Goal: Task Accomplishment & Management: Complete application form

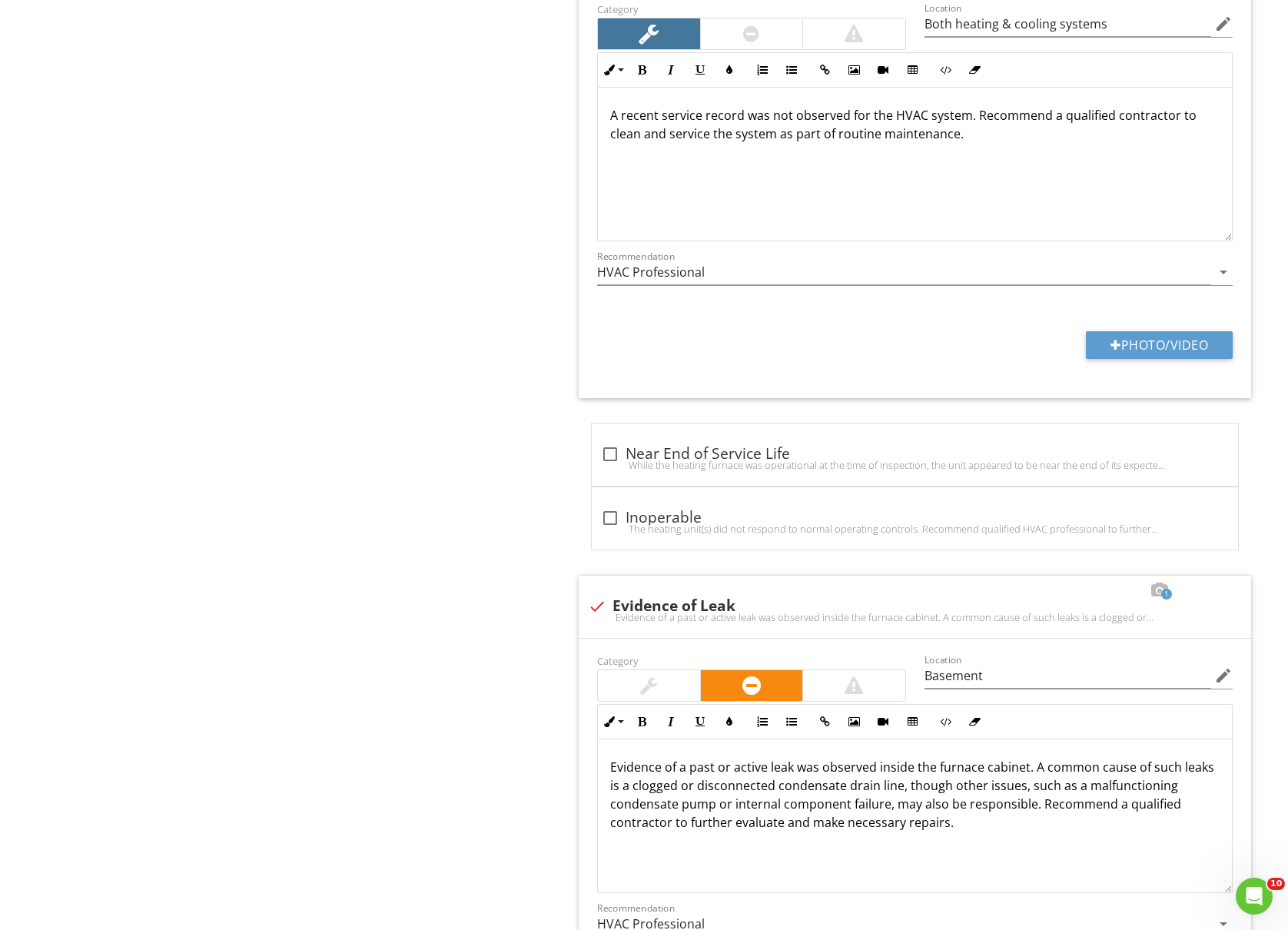
scroll to position [6355, 0]
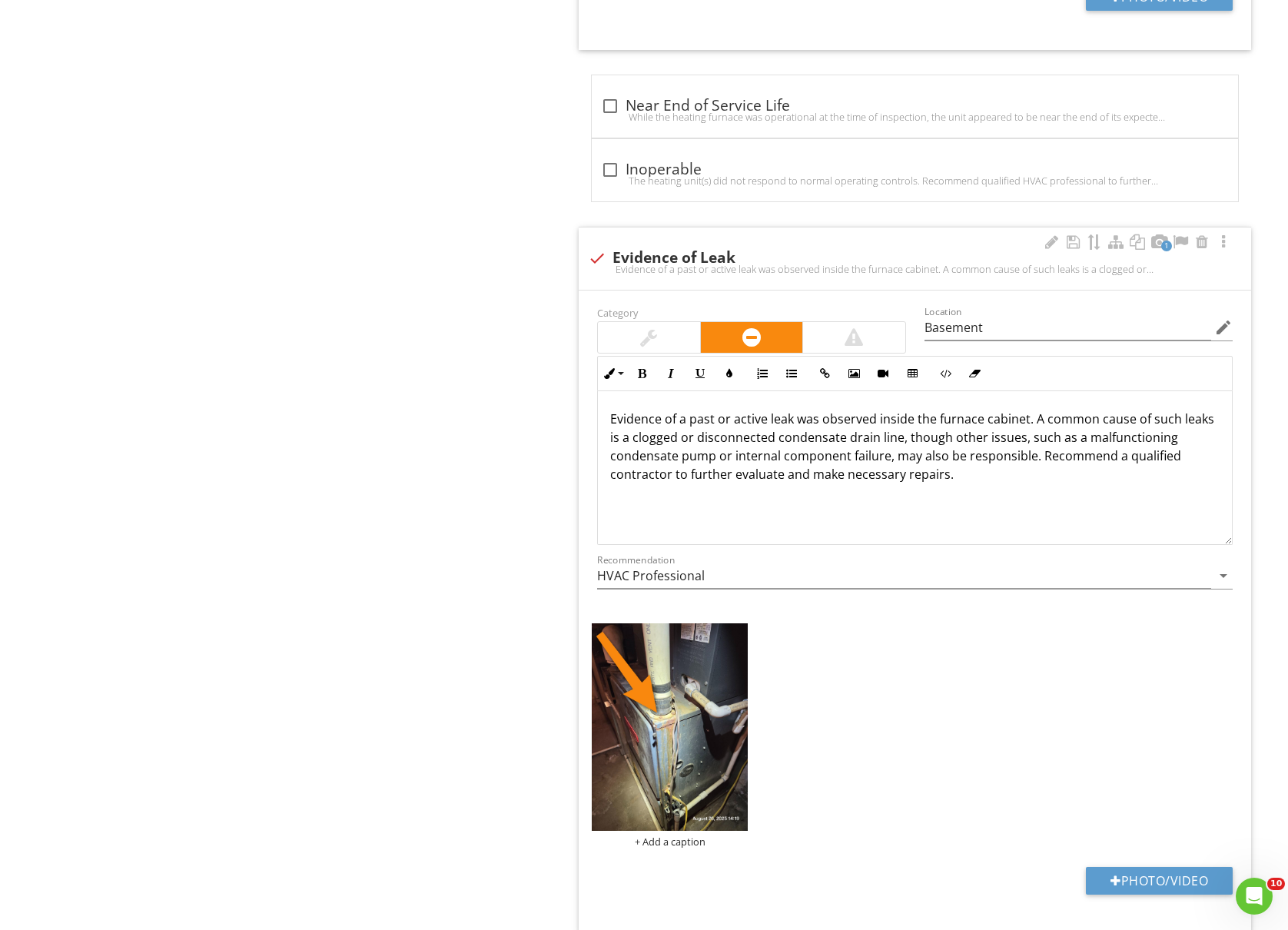
click at [1030, 441] on p "Evidence of a past or active leak was observed inside the furnace cabinet. A co…" at bounding box center [914, 447] width 609 height 74
drag, startPoint x: 863, startPoint y: 459, endPoint x: 856, endPoint y: 459, distance: 7.0
click at [856, 459] on p "Evidence of a past or active leak was observed inside the furnace cabinet. Area…" at bounding box center [914, 447] width 609 height 74
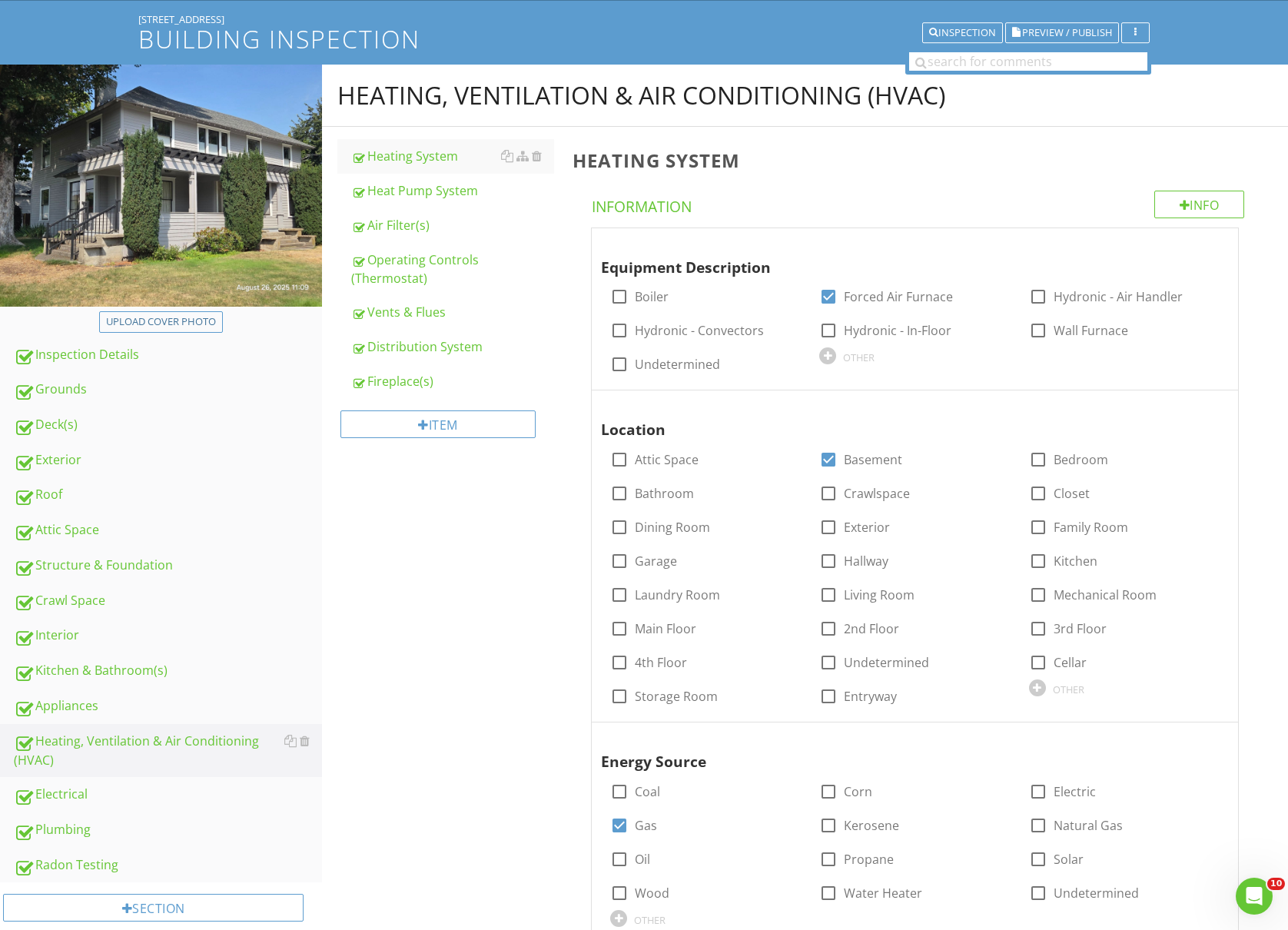
scroll to position [204, 0]
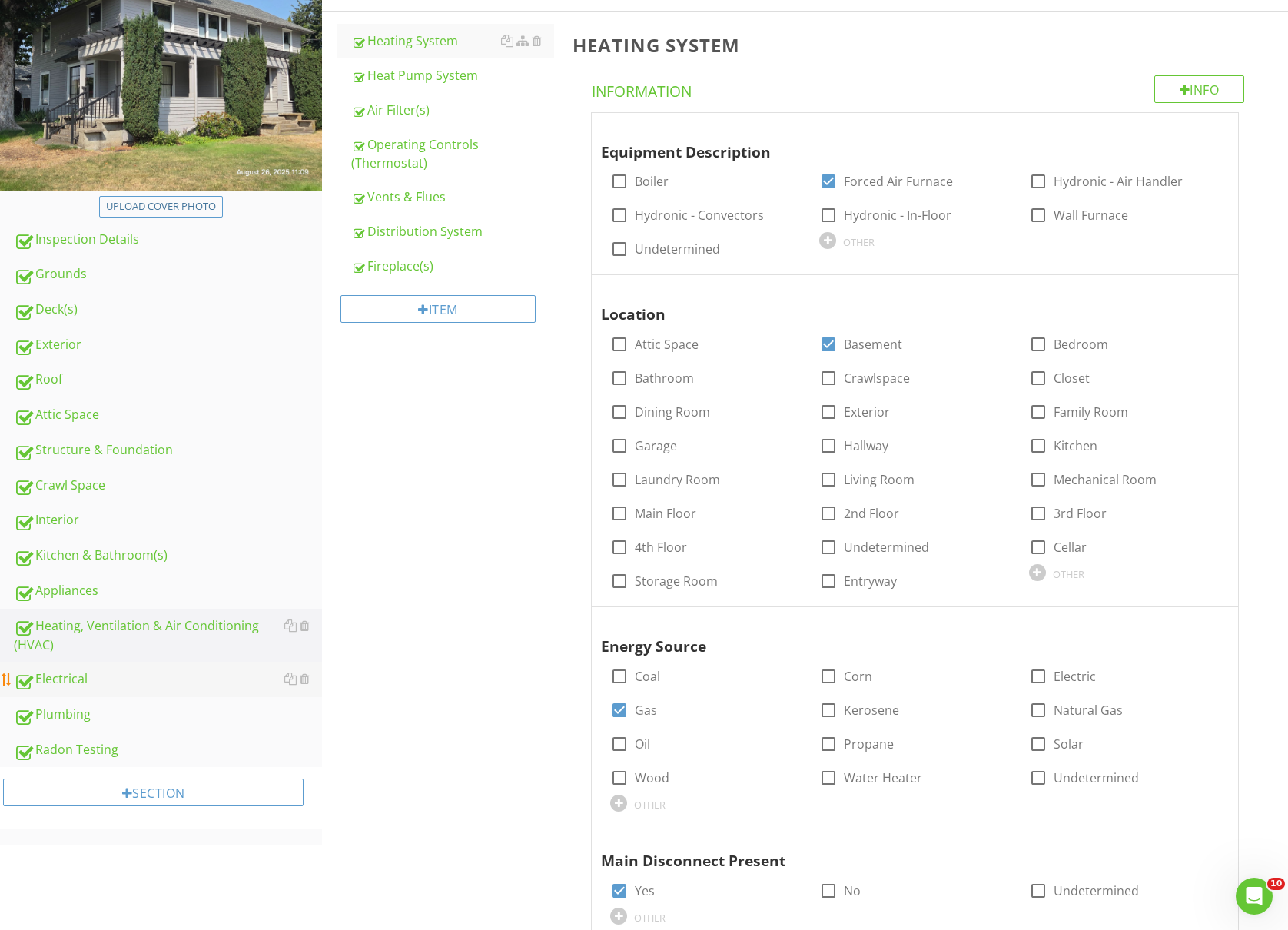
click at [63, 676] on div "Electrical" at bounding box center [168, 679] width 308 height 20
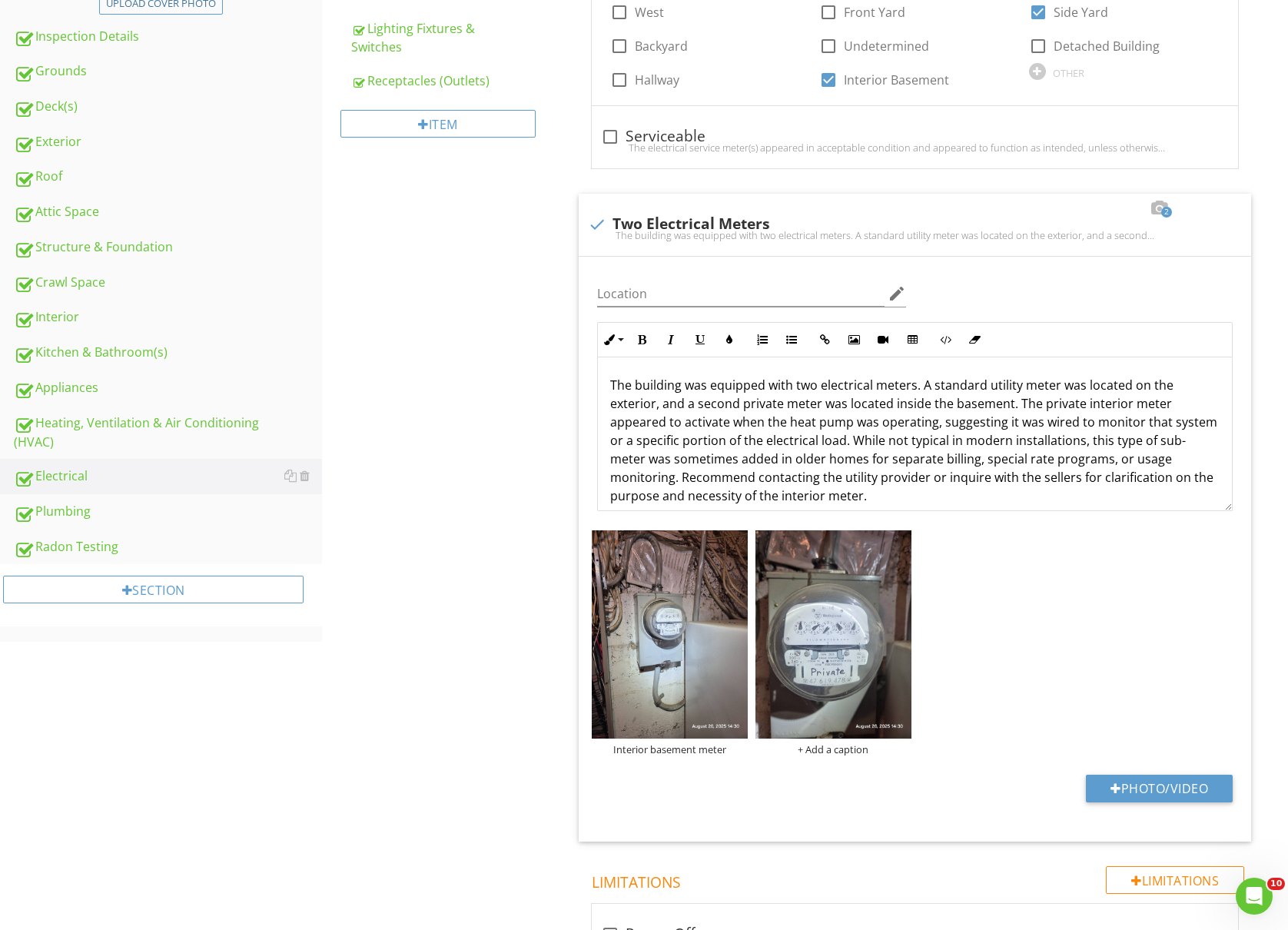
scroll to position [410, 0]
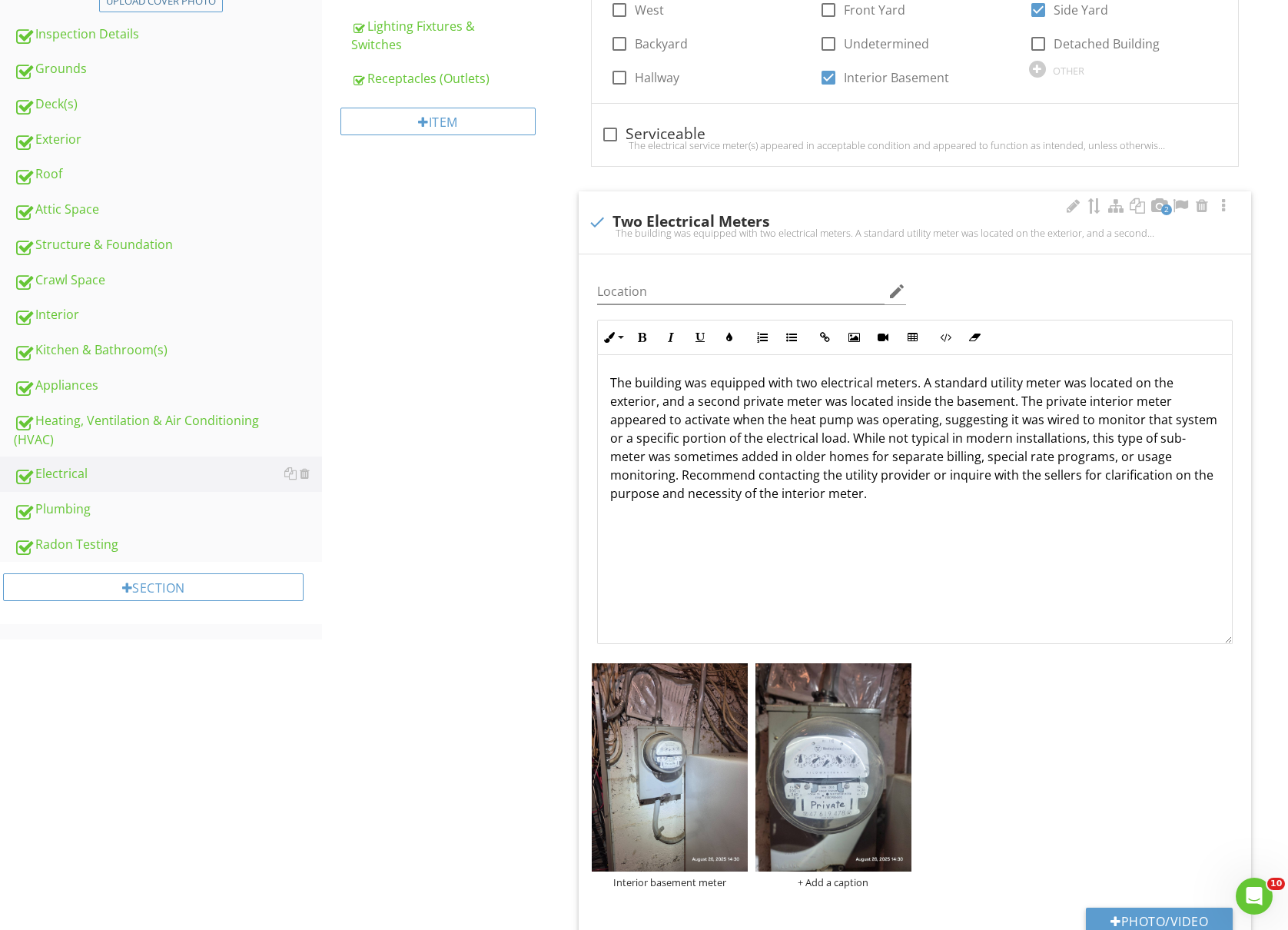
drag, startPoint x: 1224, startPoint y: 508, endPoint x: 1220, endPoint y: 660, distance: 152.1
click at [1220, 644] on div "The building was equipped with two electrical meters. A standard utility meter …" at bounding box center [915, 500] width 636 height 289
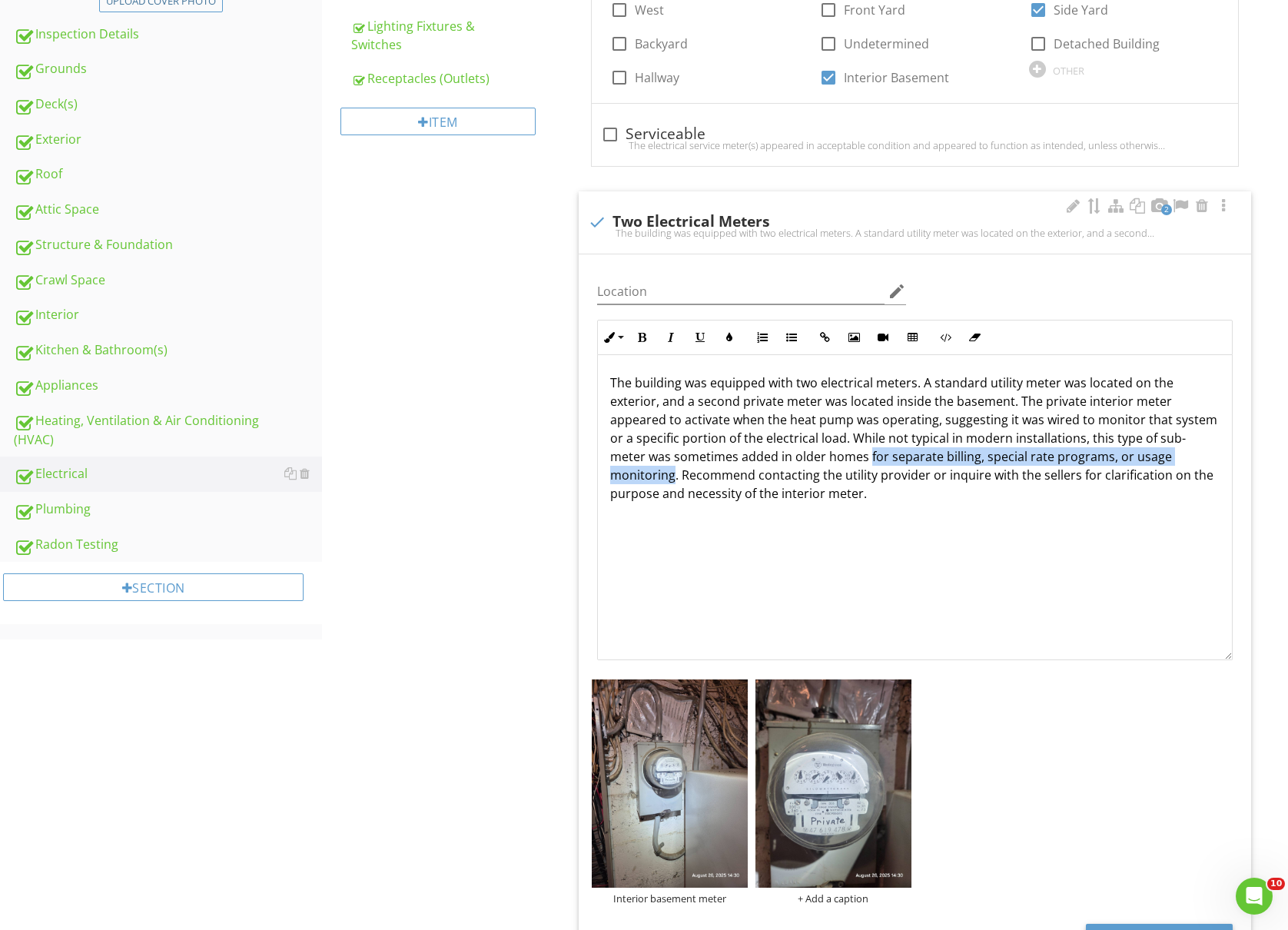
drag, startPoint x: 806, startPoint y: 456, endPoint x: 1167, endPoint y: 464, distance: 361.1
click at [1167, 464] on p "The building was equipped with two electrical meters. A standard utility meter …" at bounding box center [914, 438] width 609 height 129
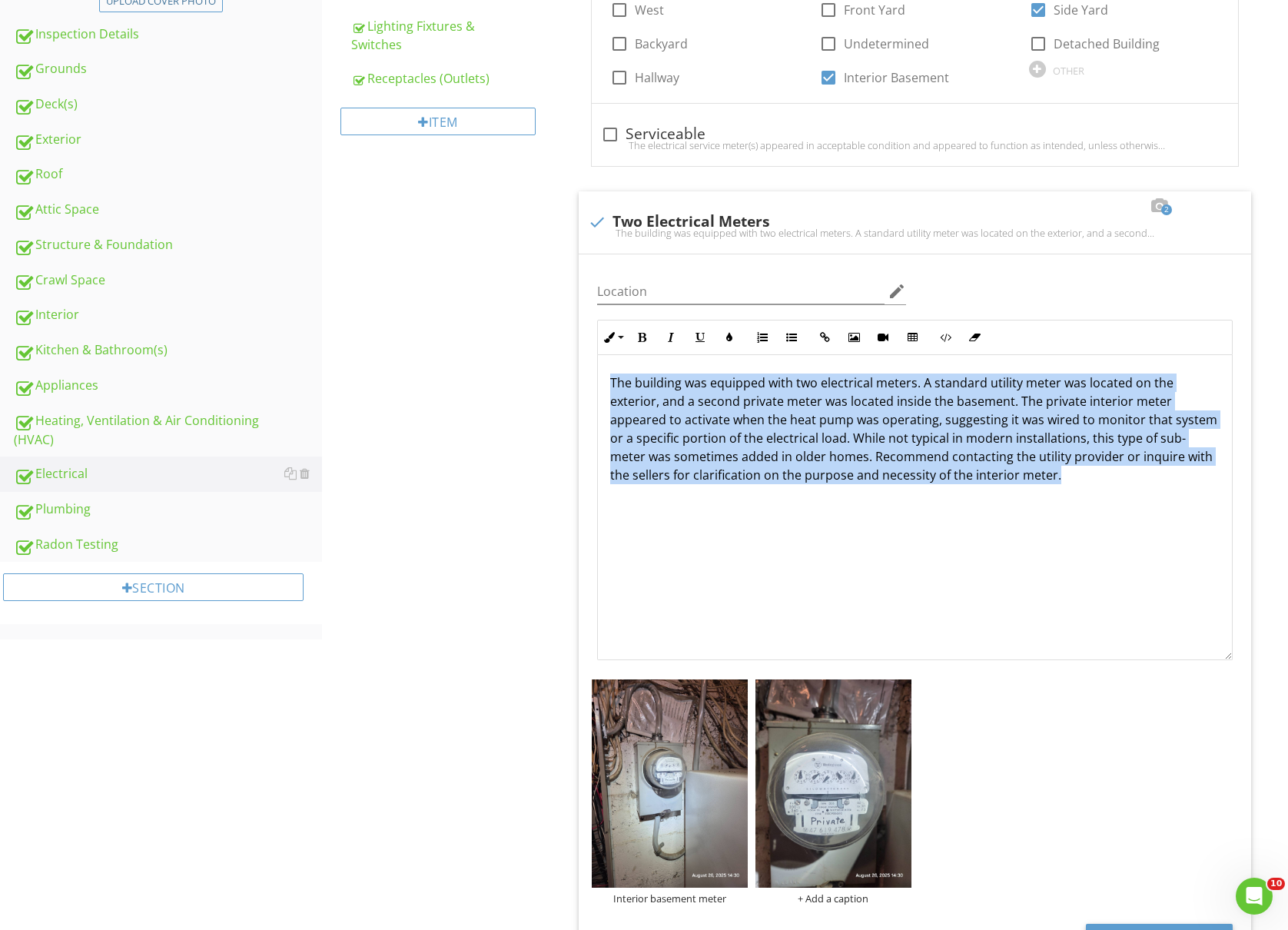
drag, startPoint x: 1020, startPoint y: 478, endPoint x: 504, endPoint y: 357, distance: 530.0
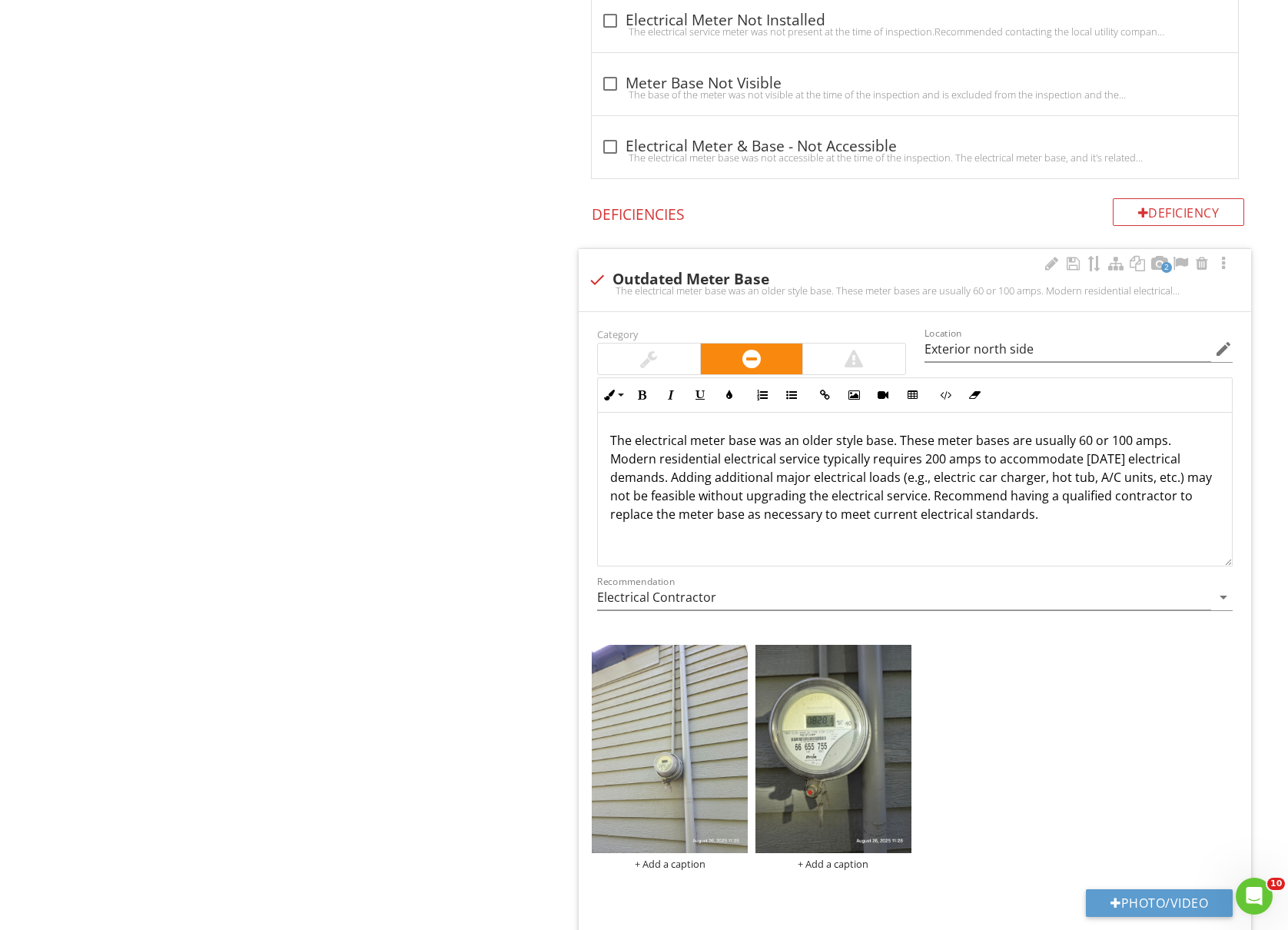
scroll to position [1538, 0]
click at [1073, 522] on p "The electrical meter base was an older style base. These meter bases are usuall…" at bounding box center [914, 475] width 609 height 92
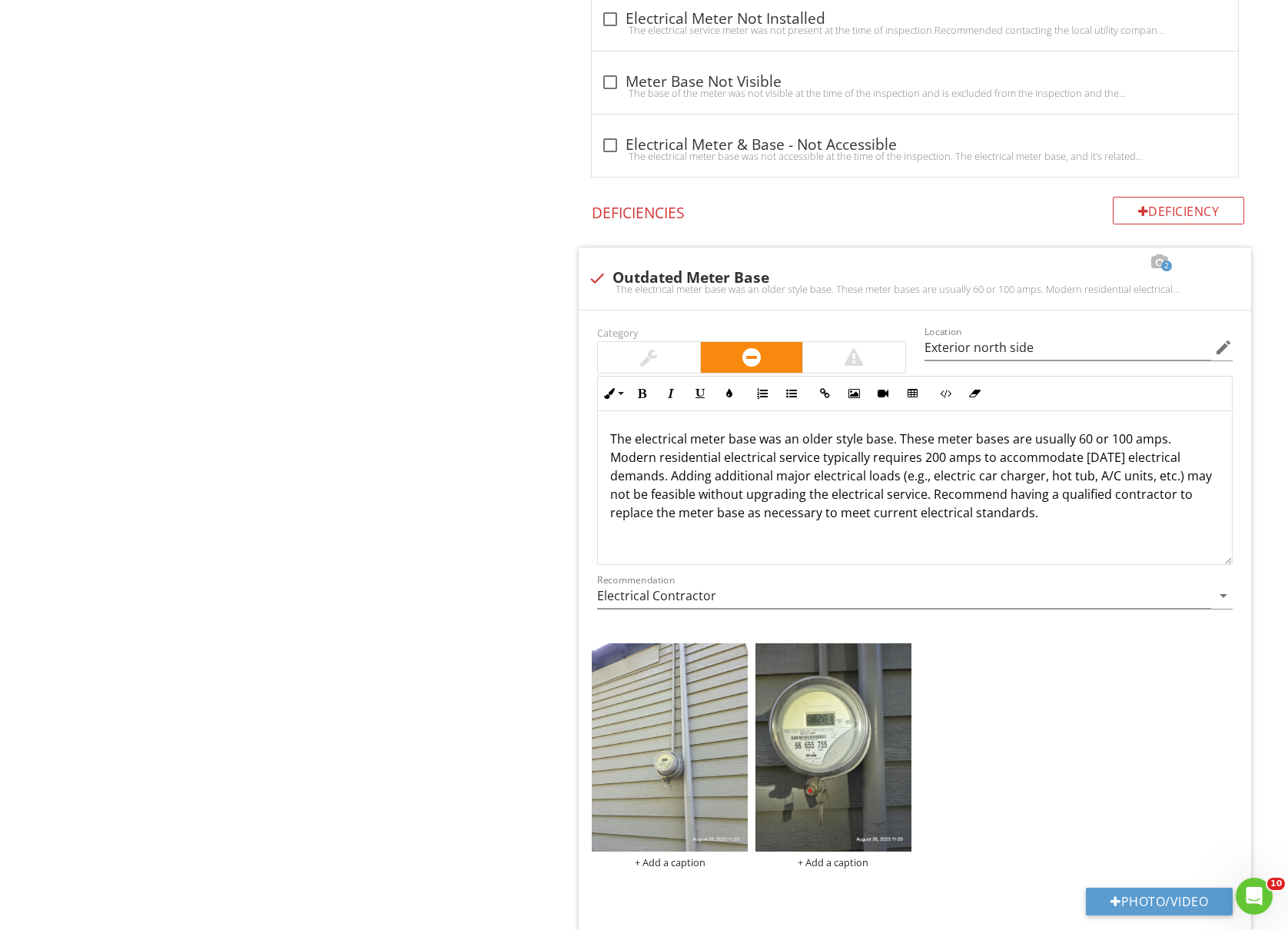
drag, startPoint x: 1052, startPoint y: 520, endPoint x: 472, endPoint y: 426, distance: 587.6
click at [472, 426] on div "Electrical Service Meter(s) Main Electrical Service Grounding & Bonding Panel(s…" at bounding box center [805, 103] width 966 height 2975
copy p "The electrical meter base was an older style base. These meter bases are usuall…"
click at [1046, 522] on p "The electrical meter base was an older style base. These meter bases are usuall…" at bounding box center [914, 475] width 609 height 92
drag, startPoint x: 1046, startPoint y: 523, endPoint x: 502, endPoint y: 437, distance: 550.8
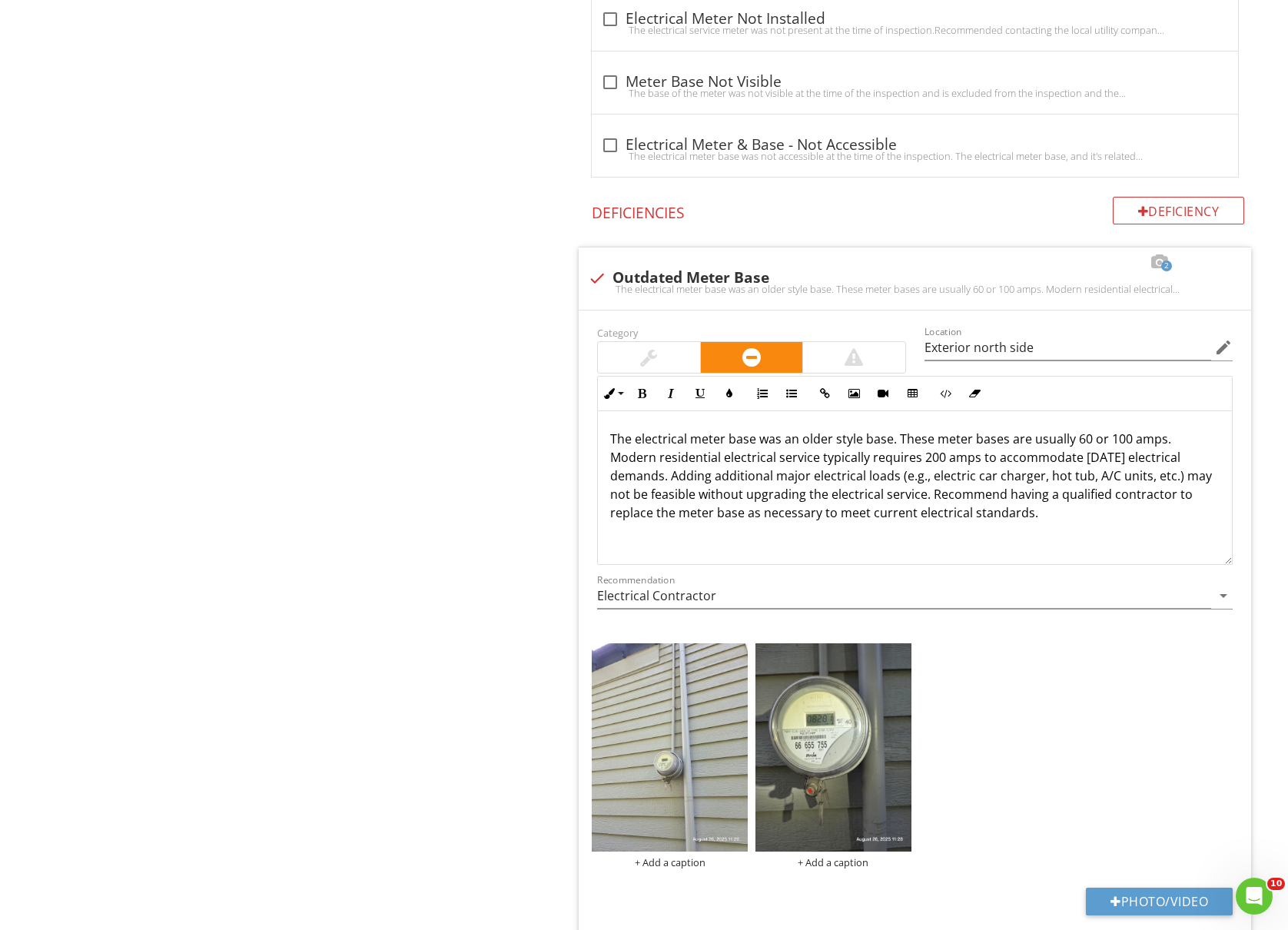
click at [502, 437] on div "Electrical Service Meter(s) Main Electrical Service Grounding & Bonding Panel(s…" at bounding box center [805, 103] width 966 height 2975
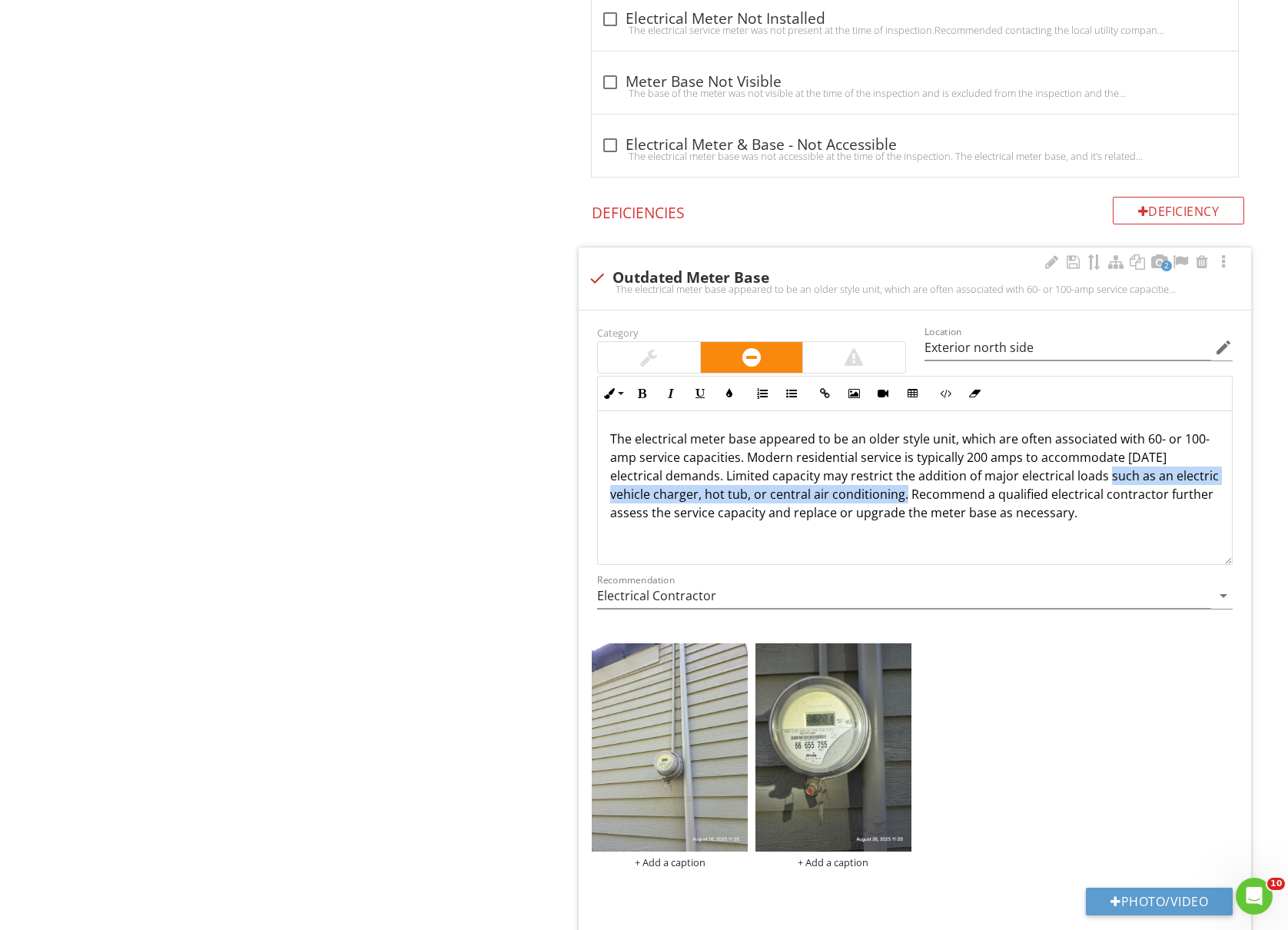
drag, startPoint x: 944, startPoint y: 501, endPoint x: 1101, endPoint y: 482, distance: 158.1
click at [1101, 482] on p "The electrical meter base appeared to be an older style unit, which are often a…" at bounding box center [914, 475] width 609 height 92
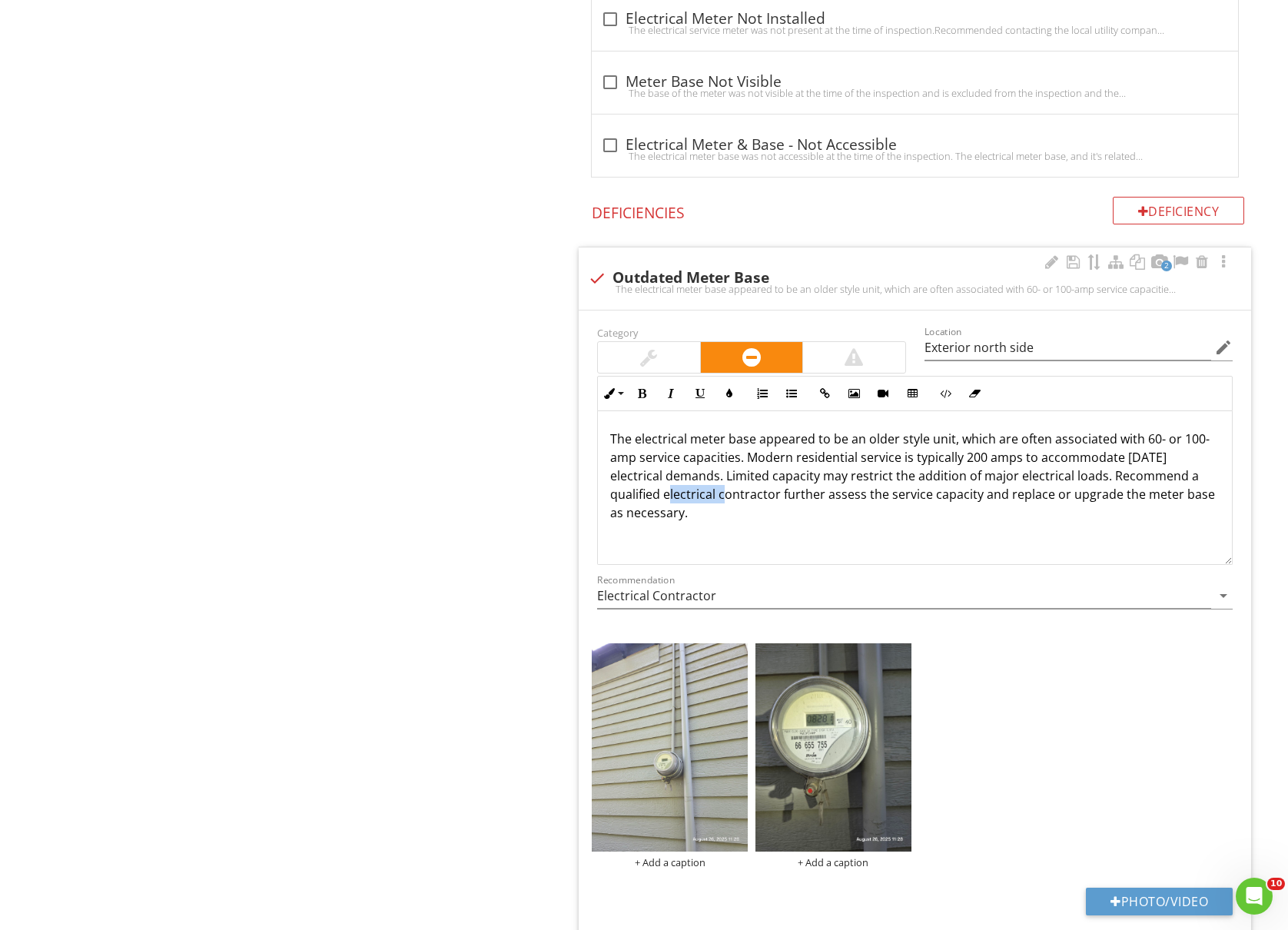
drag, startPoint x: 717, startPoint y: 501, endPoint x: 666, endPoint y: 502, distance: 51.0
click at [666, 502] on p "The electrical meter base appeared to be an older style unit, which are often a…" at bounding box center [914, 475] width 609 height 92
click at [1067, 270] on div at bounding box center [1072, 262] width 18 height 16
click at [733, 533] on div "The electrical meter base appeared to be an older style unit, which are often a…" at bounding box center [915, 488] width 634 height 154
click at [1071, 267] on div at bounding box center [1072, 262] width 18 height 16
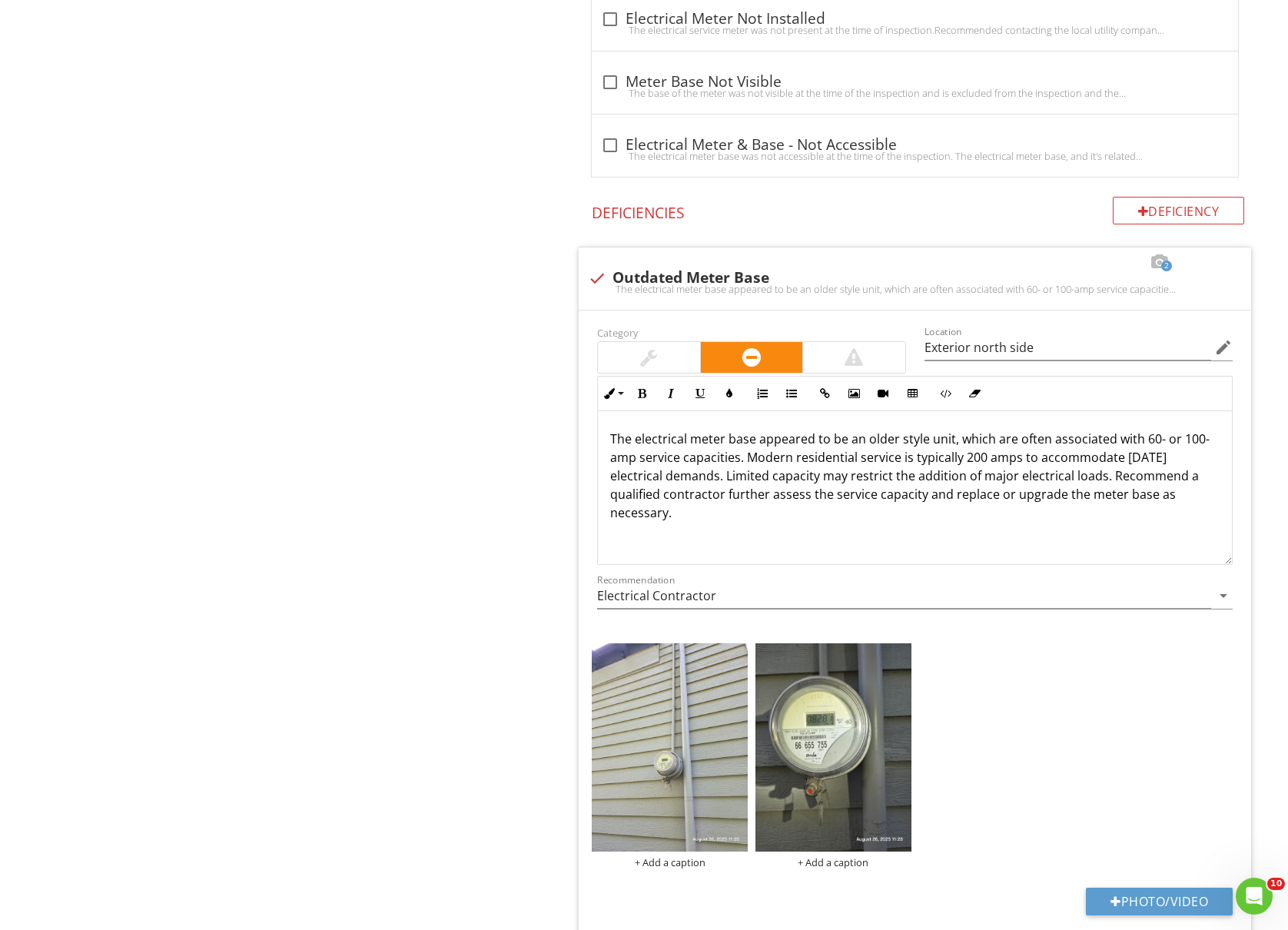
drag, startPoint x: 695, startPoint y: 520, endPoint x: 447, endPoint y: 420, distance: 267.4
click at [447, 420] on div "Electrical Service Meter(s) Main Electrical Service Grounding & Bonding Panel(s…" at bounding box center [805, 103] width 966 height 2975
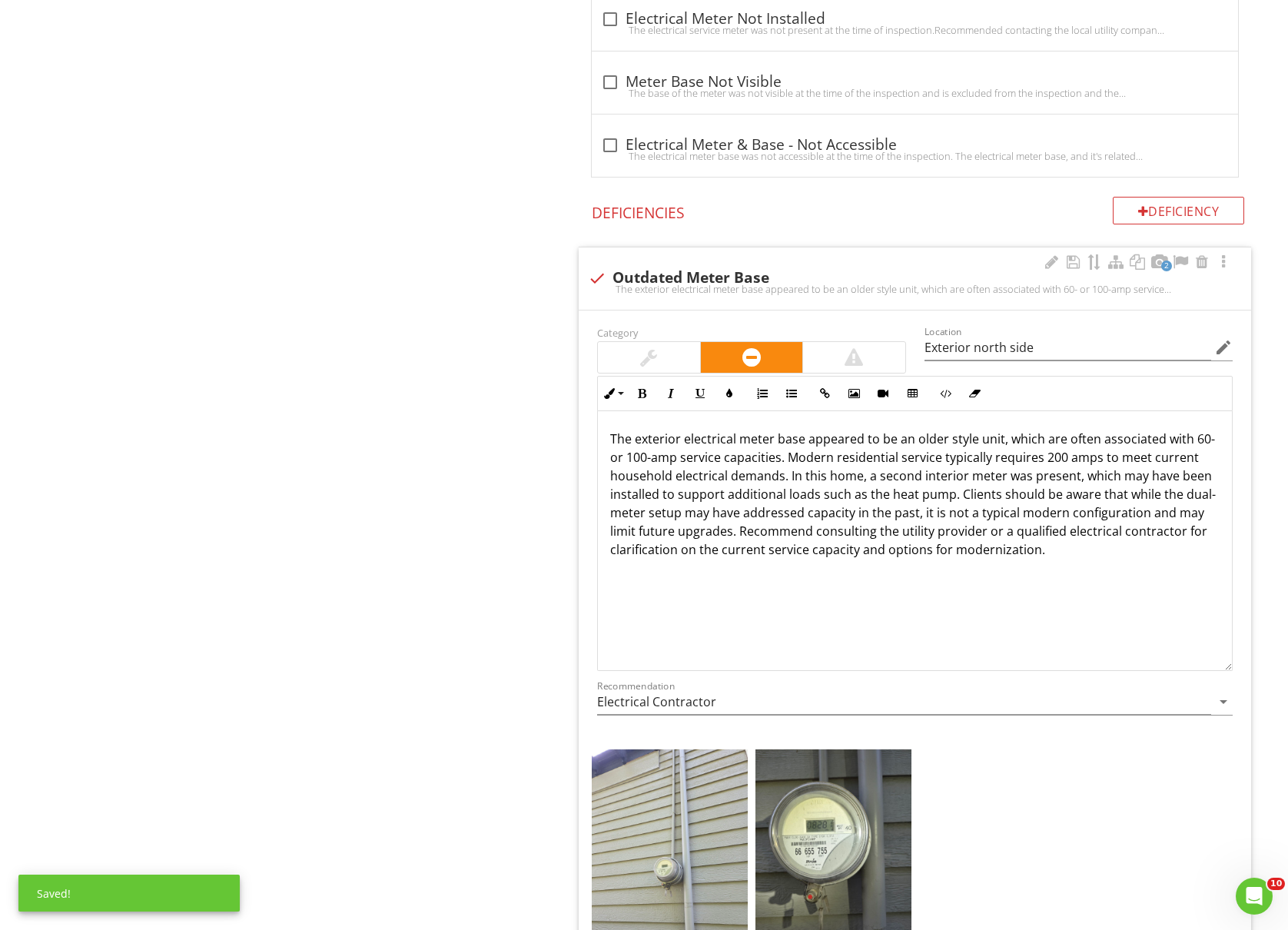
drag, startPoint x: 1227, startPoint y: 566, endPoint x: 1237, endPoint y: 671, distance: 105.5
click at [1237, 671] on div "Inline Style XLarge Large Normal Small Light Small/Light Bold Italic Underline …" at bounding box center [915, 523] width 654 height 296
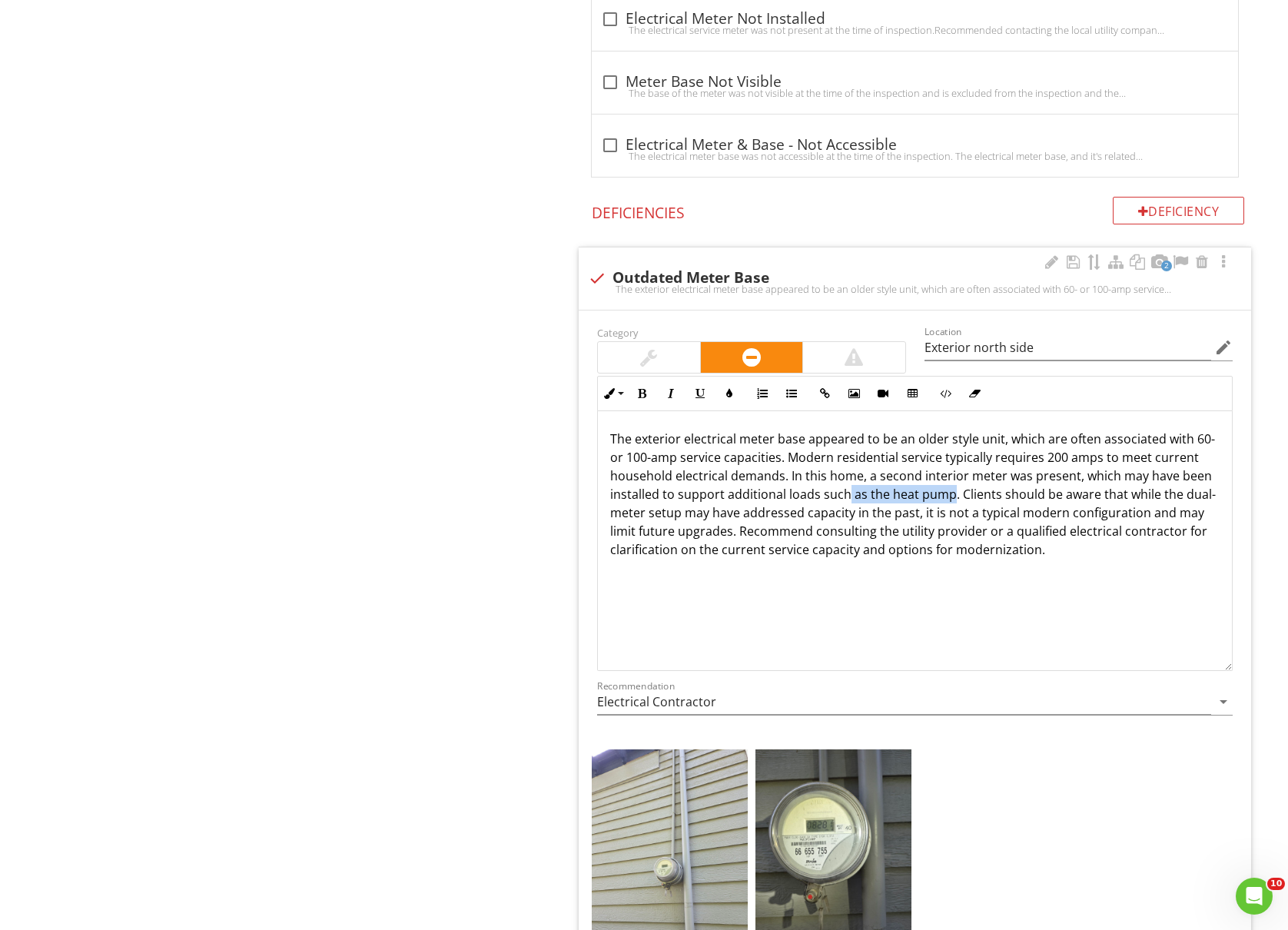
drag, startPoint x: 848, startPoint y: 501, endPoint x: 948, endPoint y: 508, distance: 100.2
click at [948, 508] on p "The exterior electrical meter base appeared to be an older style unit, which ar…" at bounding box center [914, 494] width 609 height 129
drag, startPoint x: 1024, startPoint y: 504, endPoint x: 856, endPoint y: 504, distance: 168.0
click at [856, 504] on p "The exterior electrical meter base appeared to be an older style unit, which ar…" at bounding box center [914, 494] width 609 height 129
click at [846, 500] on p "The exterior electrical meter base appeared to be an older style unit, which ar…" at bounding box center [914, 494] width 609 height 129
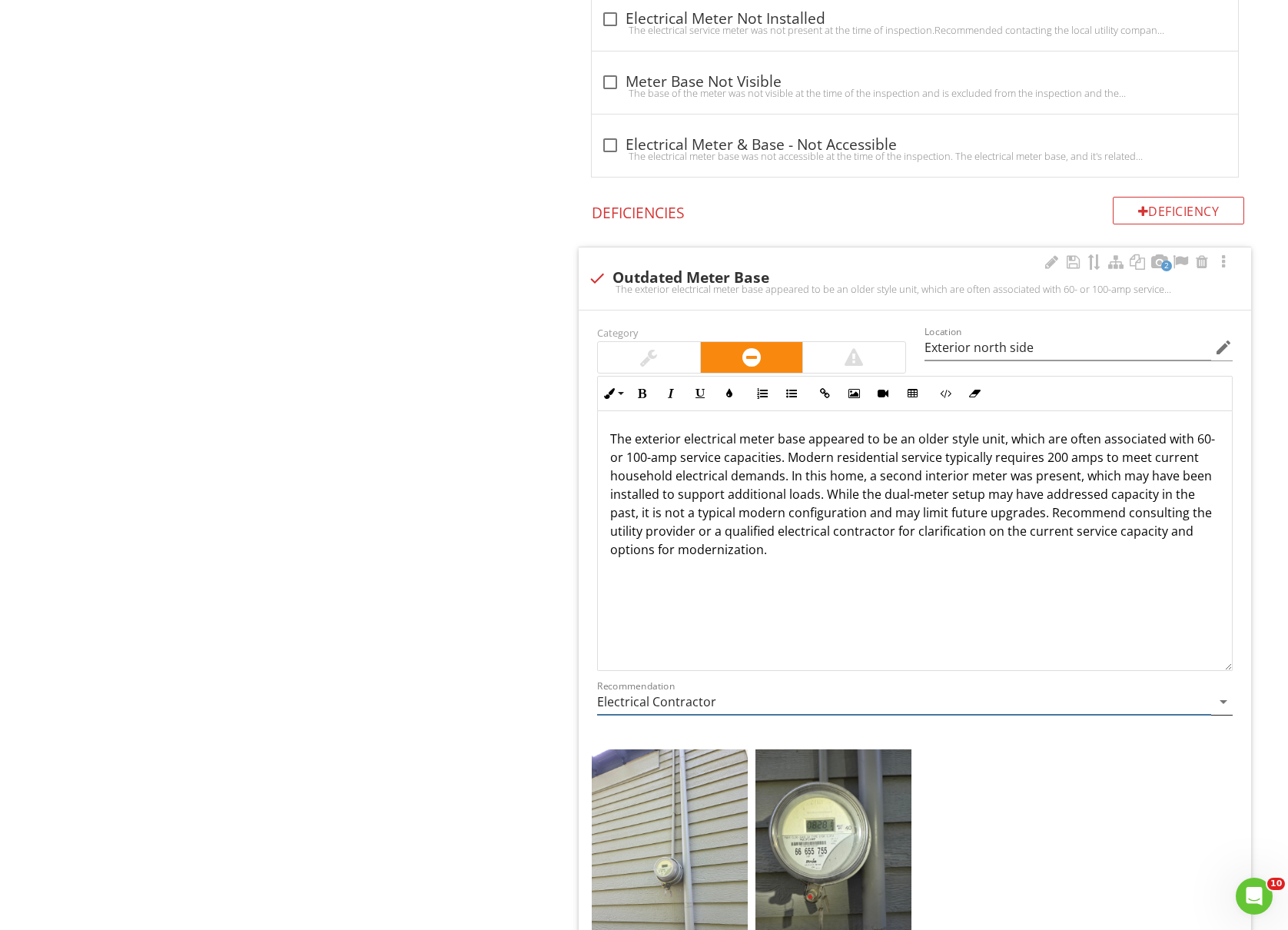
click at [742, 709] on input "Electrical Contractor" at bounding box center [904, 702] width 614 height 25
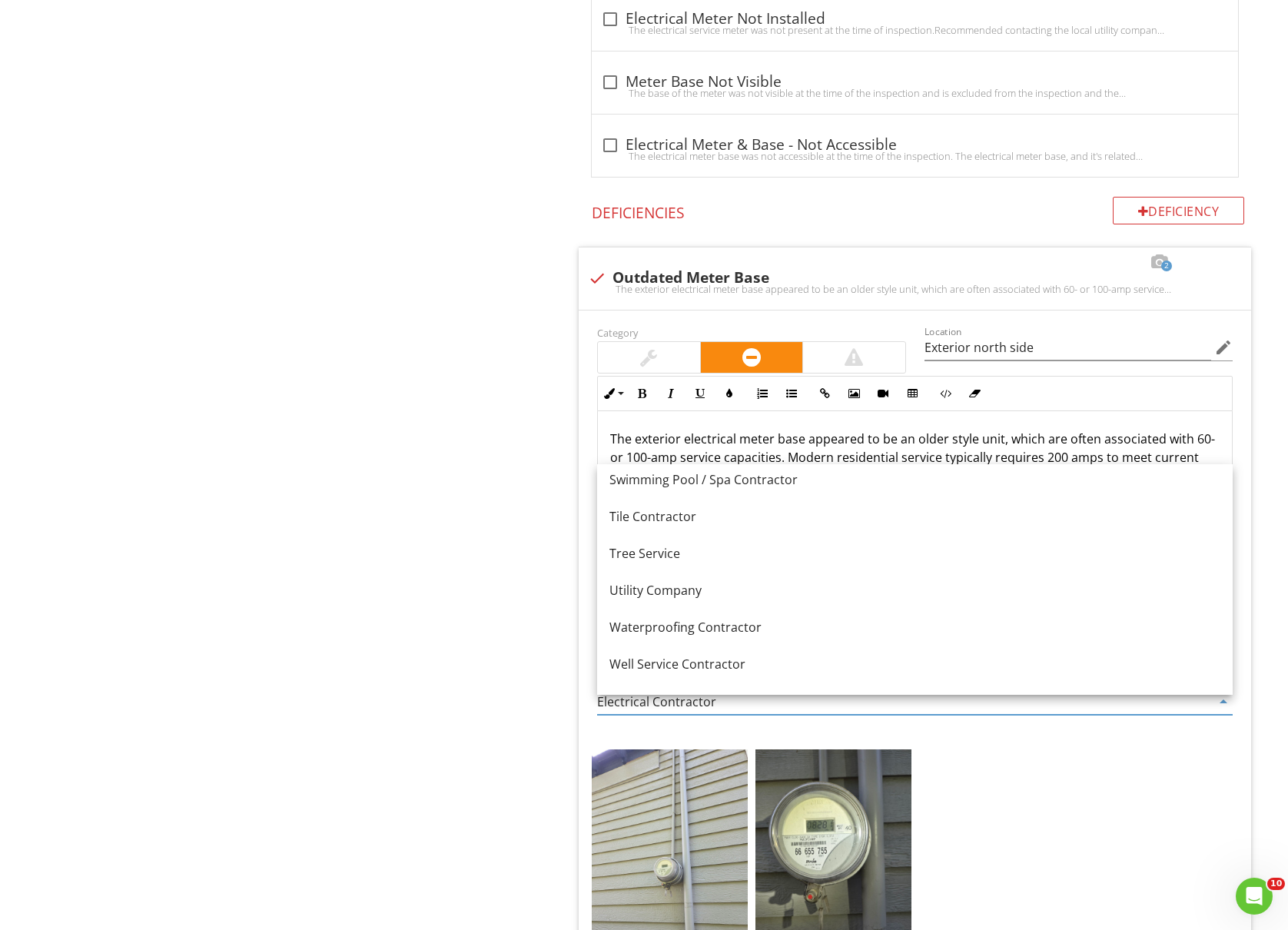
scroll to position [2143, 0]
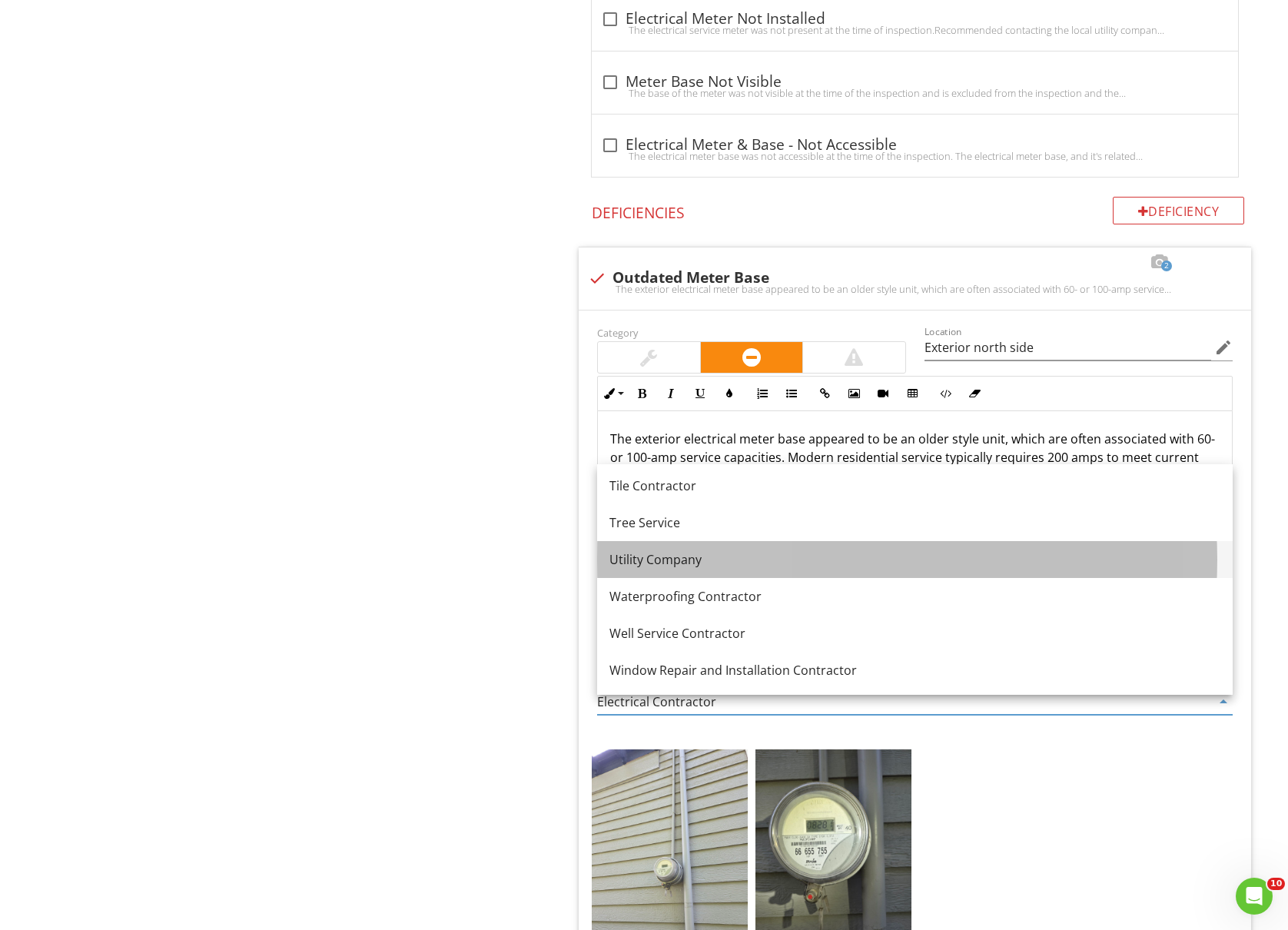
click at [789, 564] on div "Utility Company" at bounding box center [914, 559] width 611 height 18
type input "Utility Company"
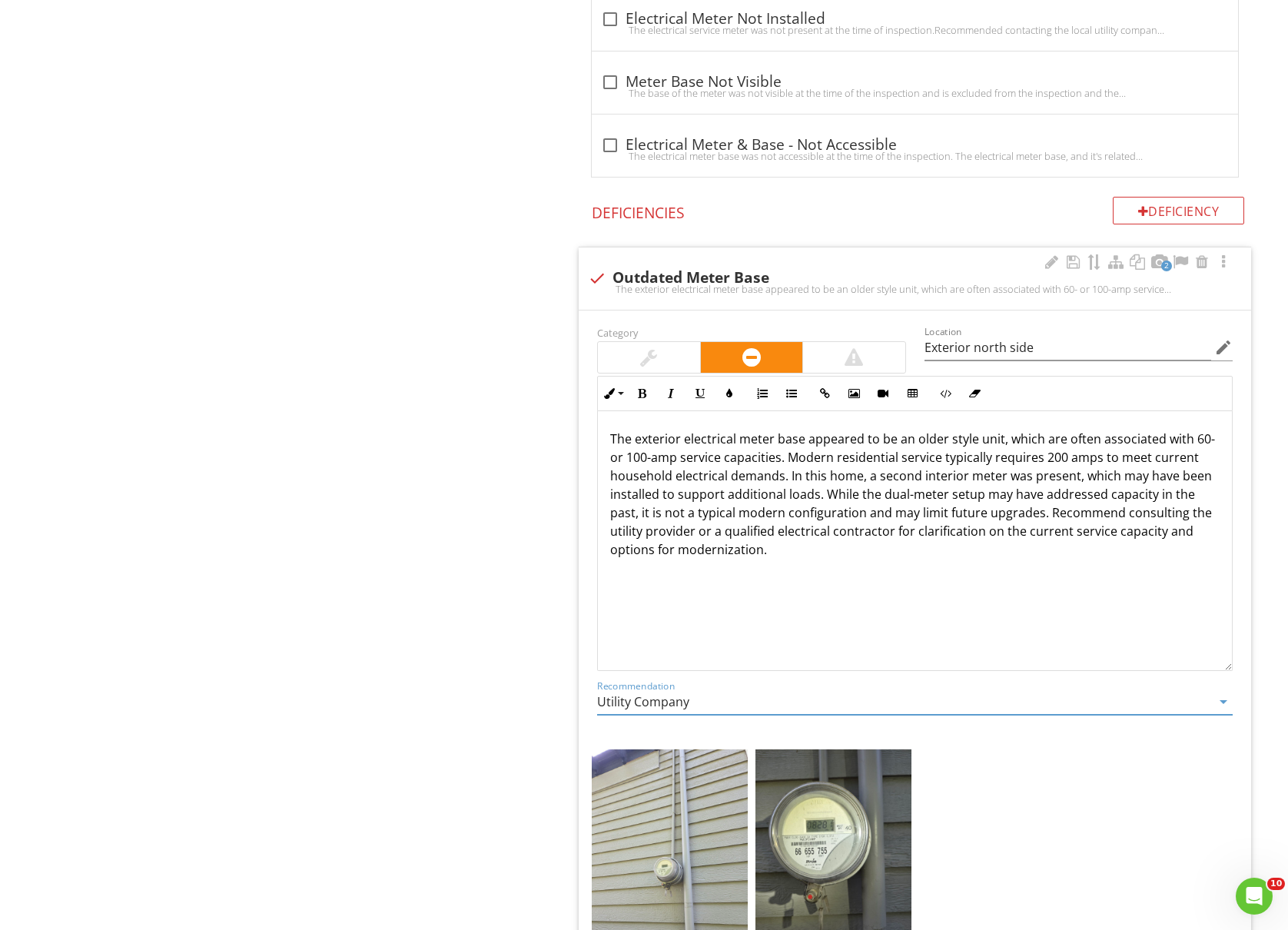
click at [722, 572] on div "The exterior electrical meter base appeared to be an older style unit, which ar…" at bounding box center [915, 494] width 634 height 166
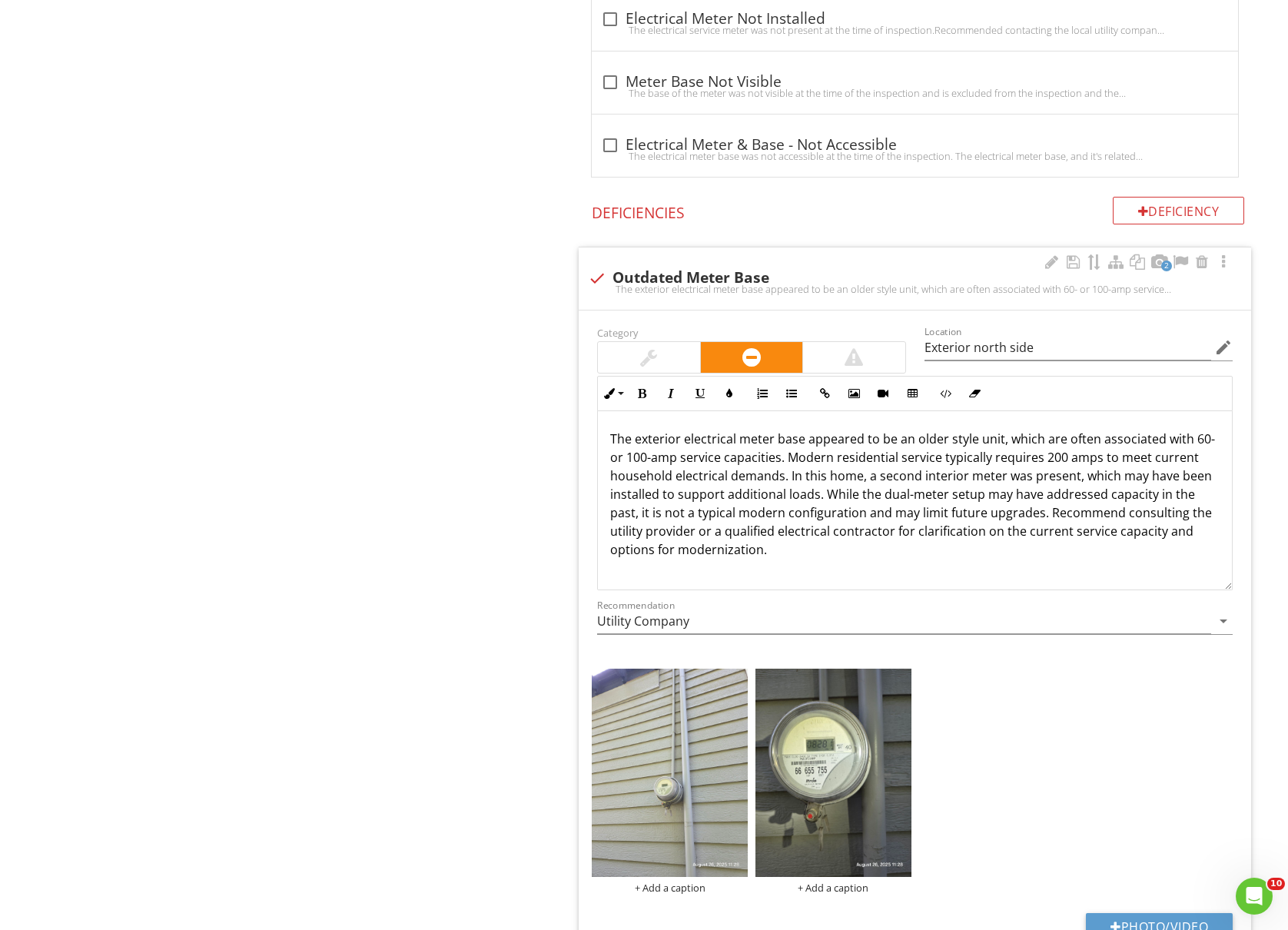
drag, startPoint x: 1223, startPoint y: 669, endPoint x: 1221, endPoint y: 588, distance: 81.0
click at [1221, 588] on div "The exterior electrical meter base appeared to be an older style unit, which ar…" at bounding box center [915, 500] width 636 height 179
drag, startPoint x: 229, startPoint y: 553, endPoint x: 290, endPoint y: 548, distance: 61.2
click at [239, 551] on div "Upload cover photo Inspection Details Grounds Deck(s) Exterior Roof Attic Space…" at bounding box center [644, 116] width 1288 height 3000
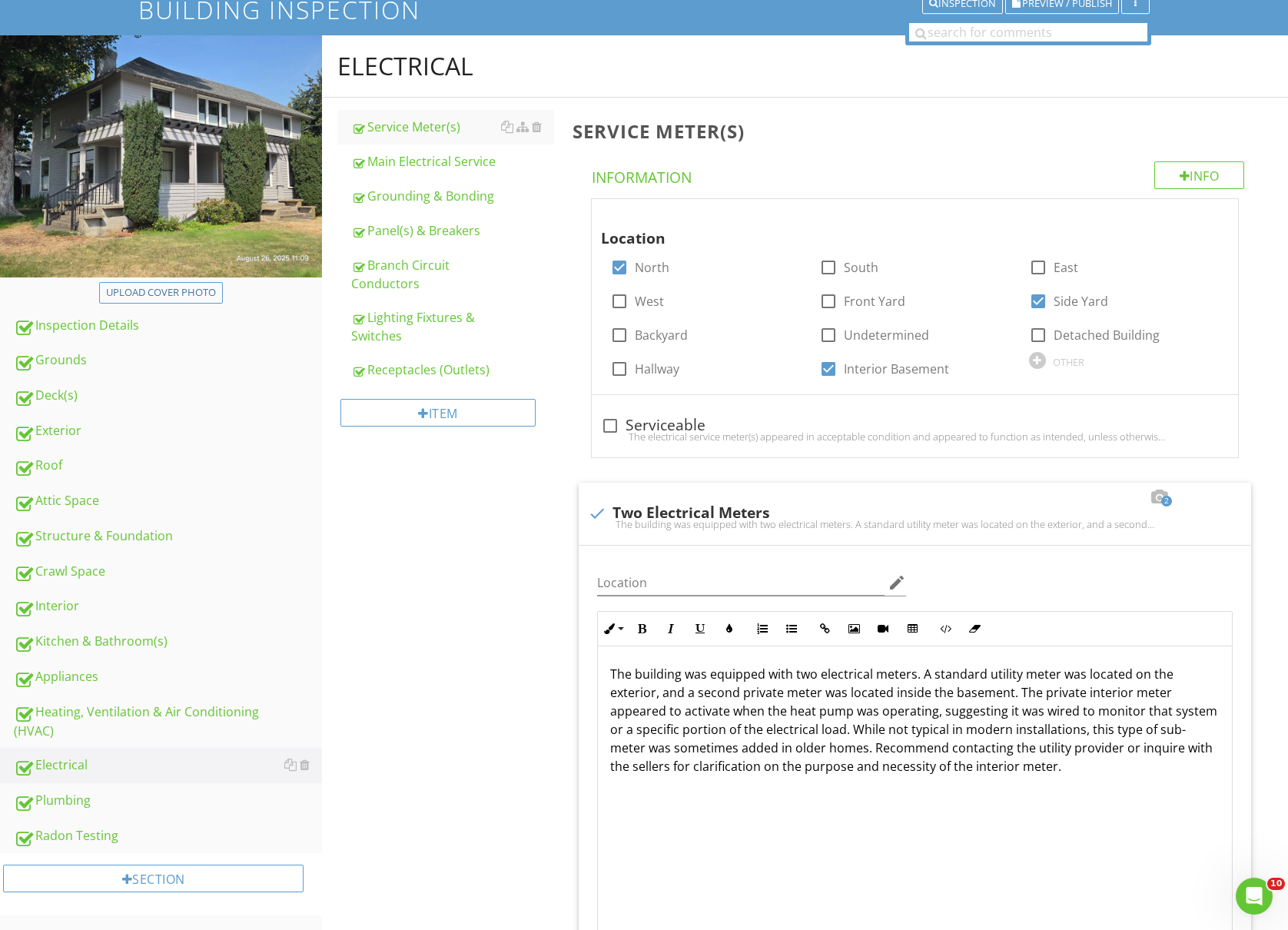
scroll to position [102, 0]
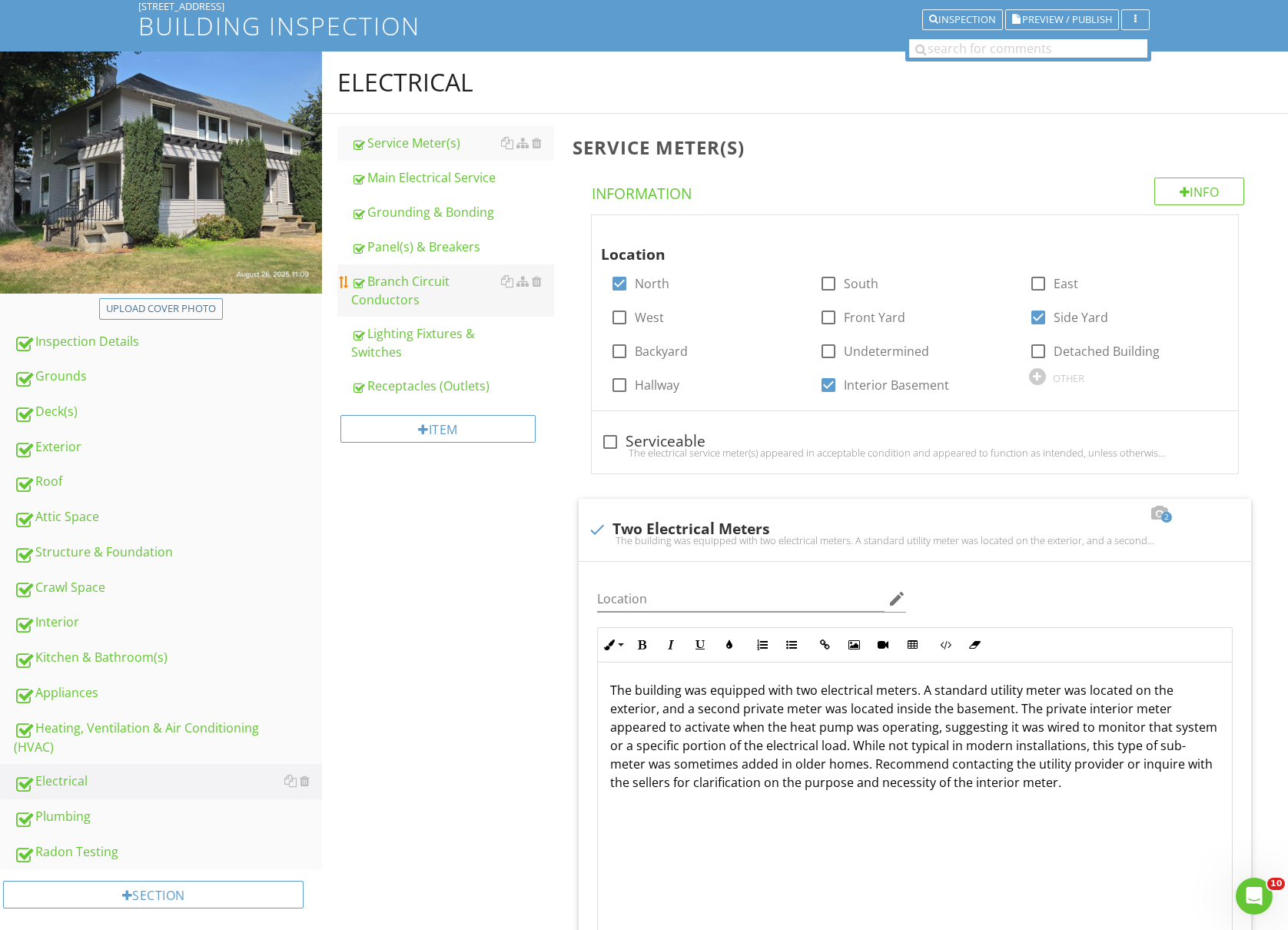
click at [427, 277] on div "Branch Circuit Conductors" at bounding box center [453, 290] width 203 height 37
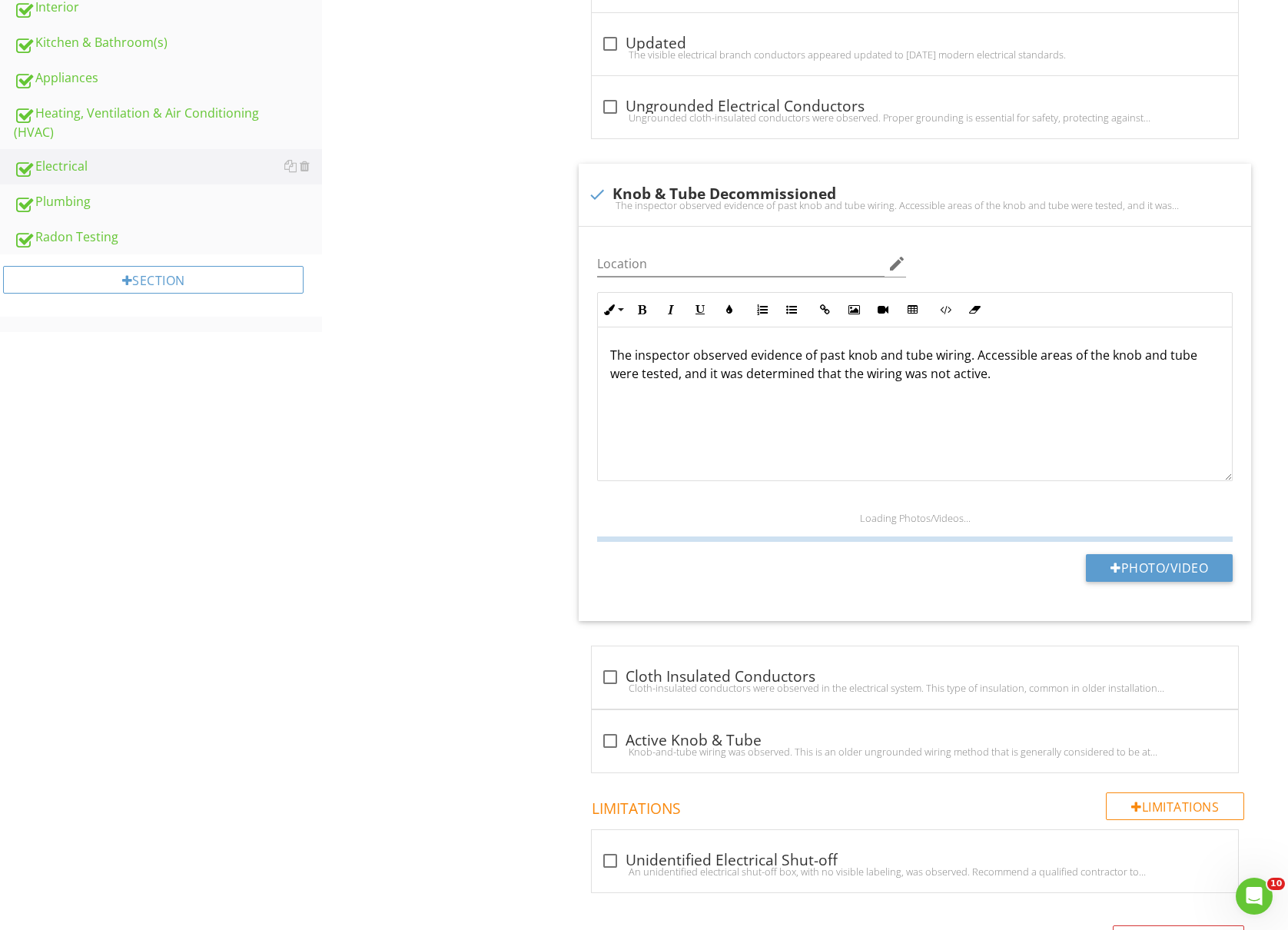
type input "Various locations"
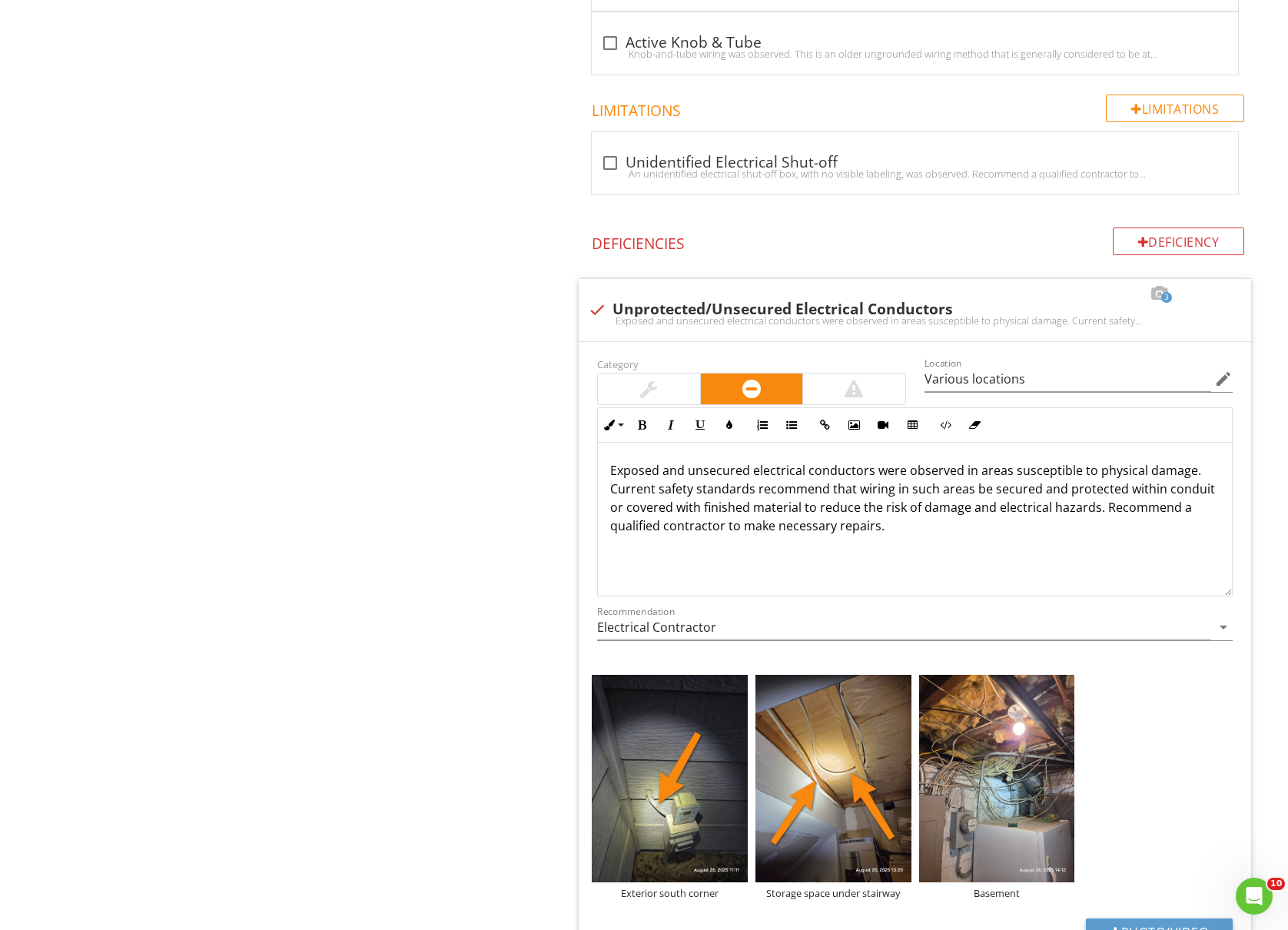
type input "Various locations"
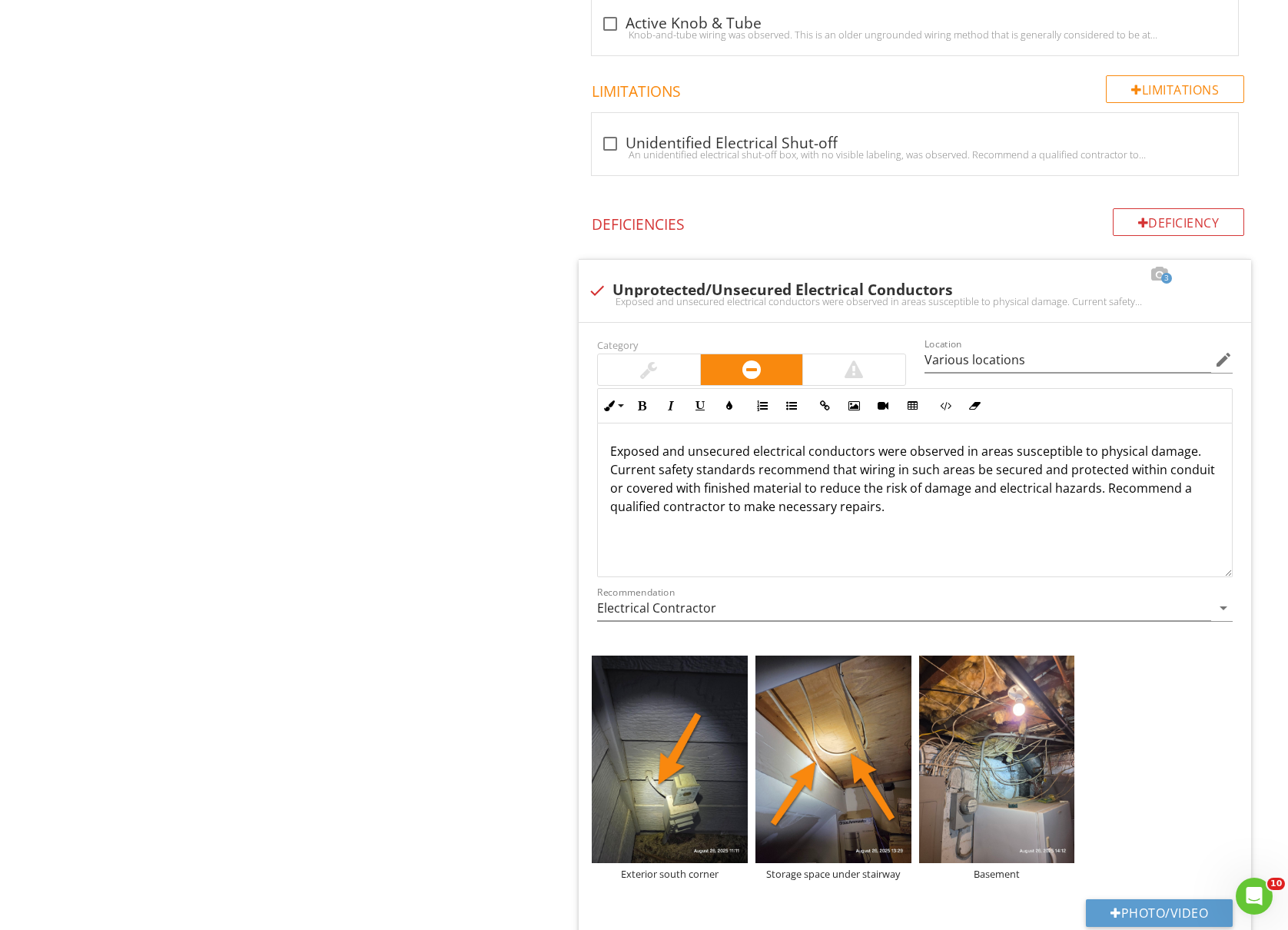
type input "Various locations"
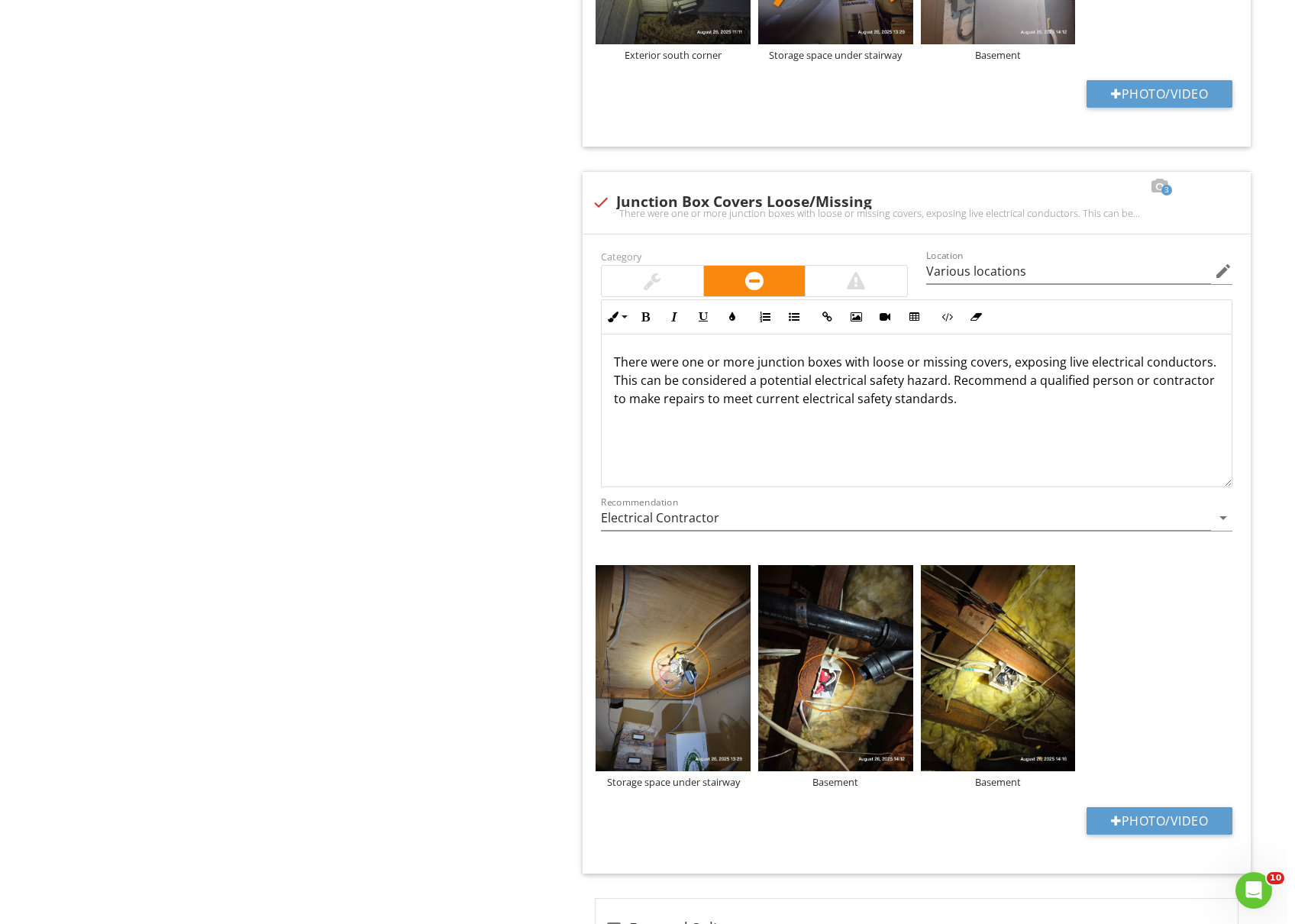
scroll to position [2644, 0]
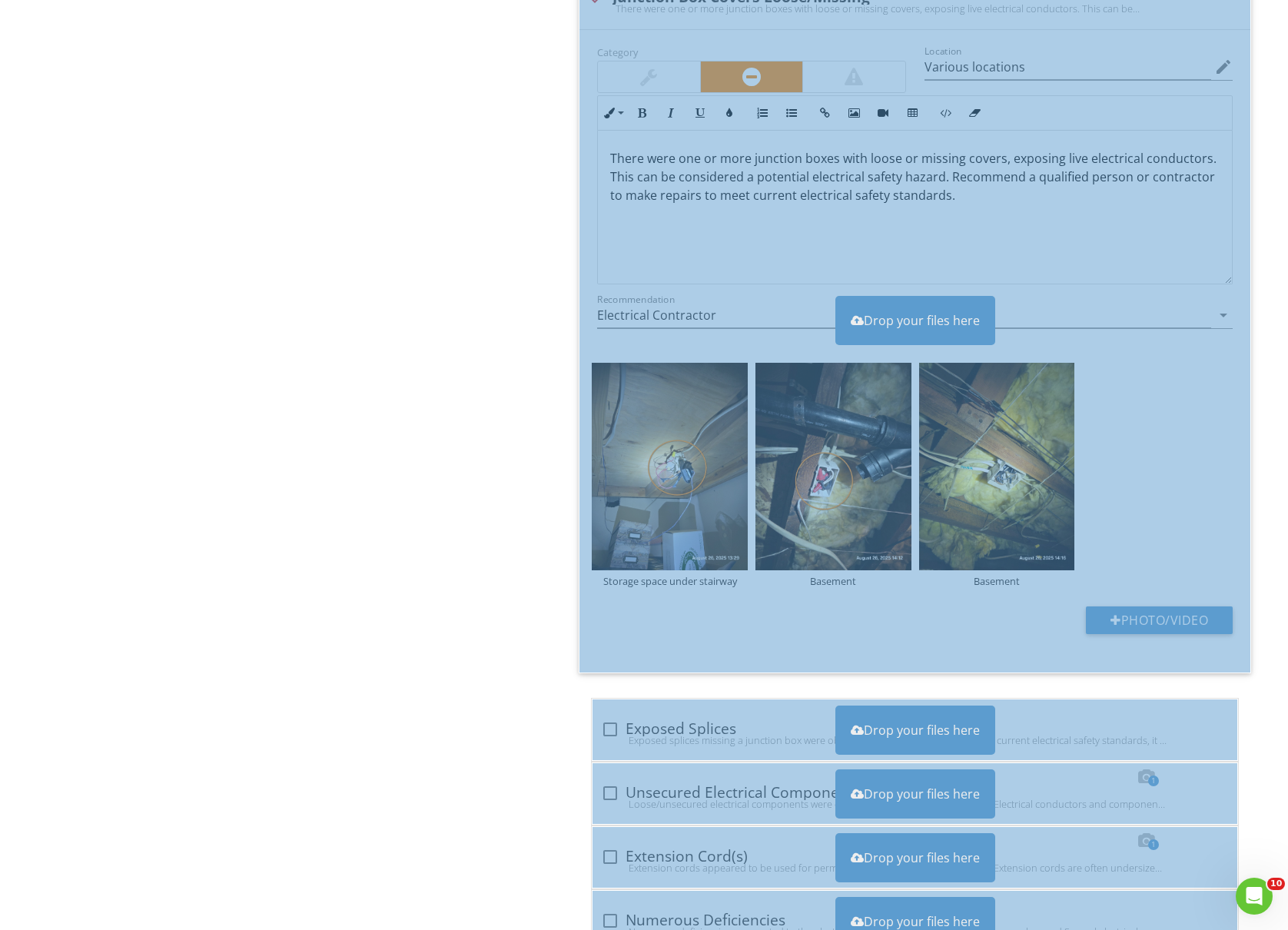
type input "Various locations"
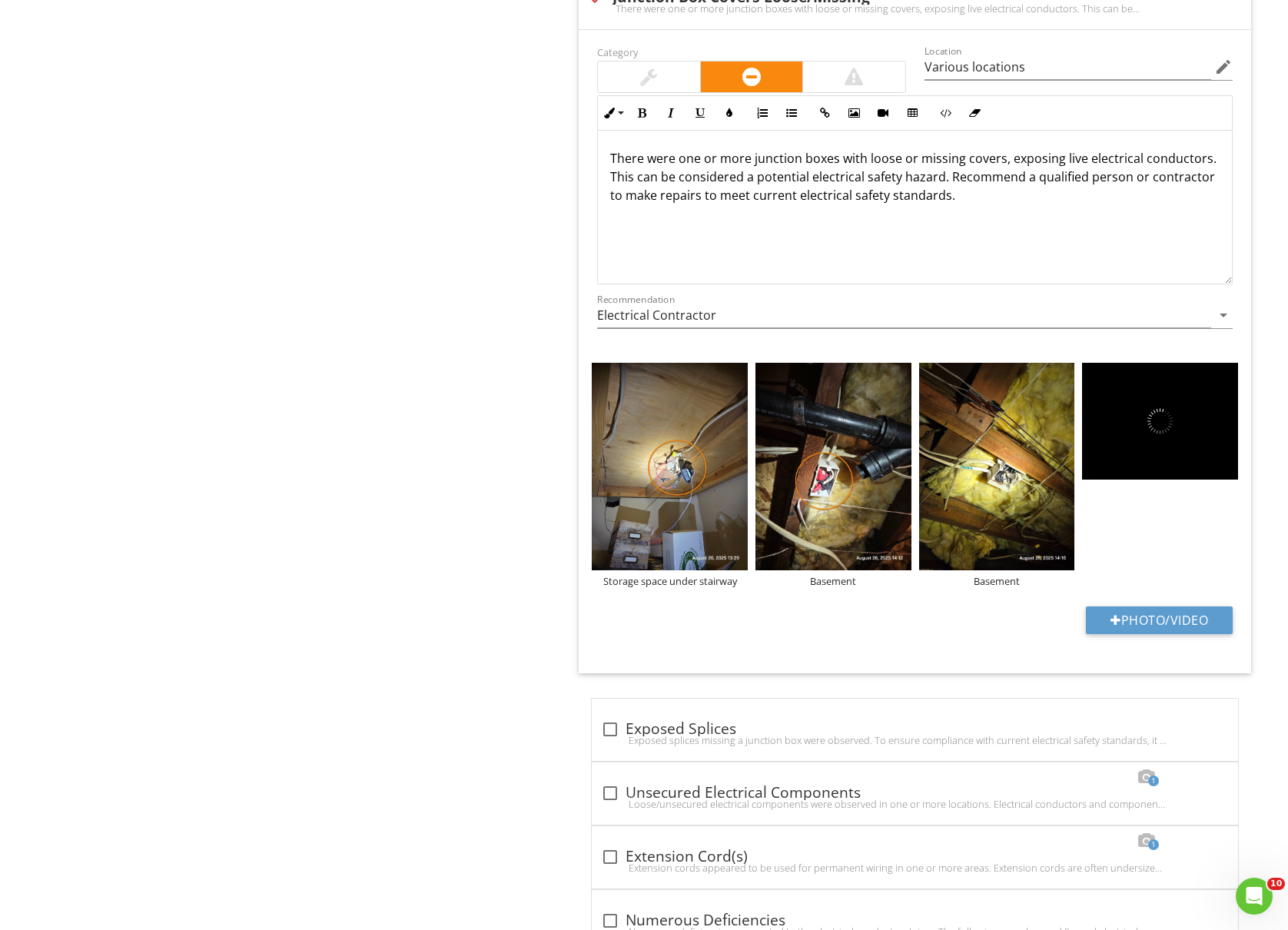
type input "Various locations"
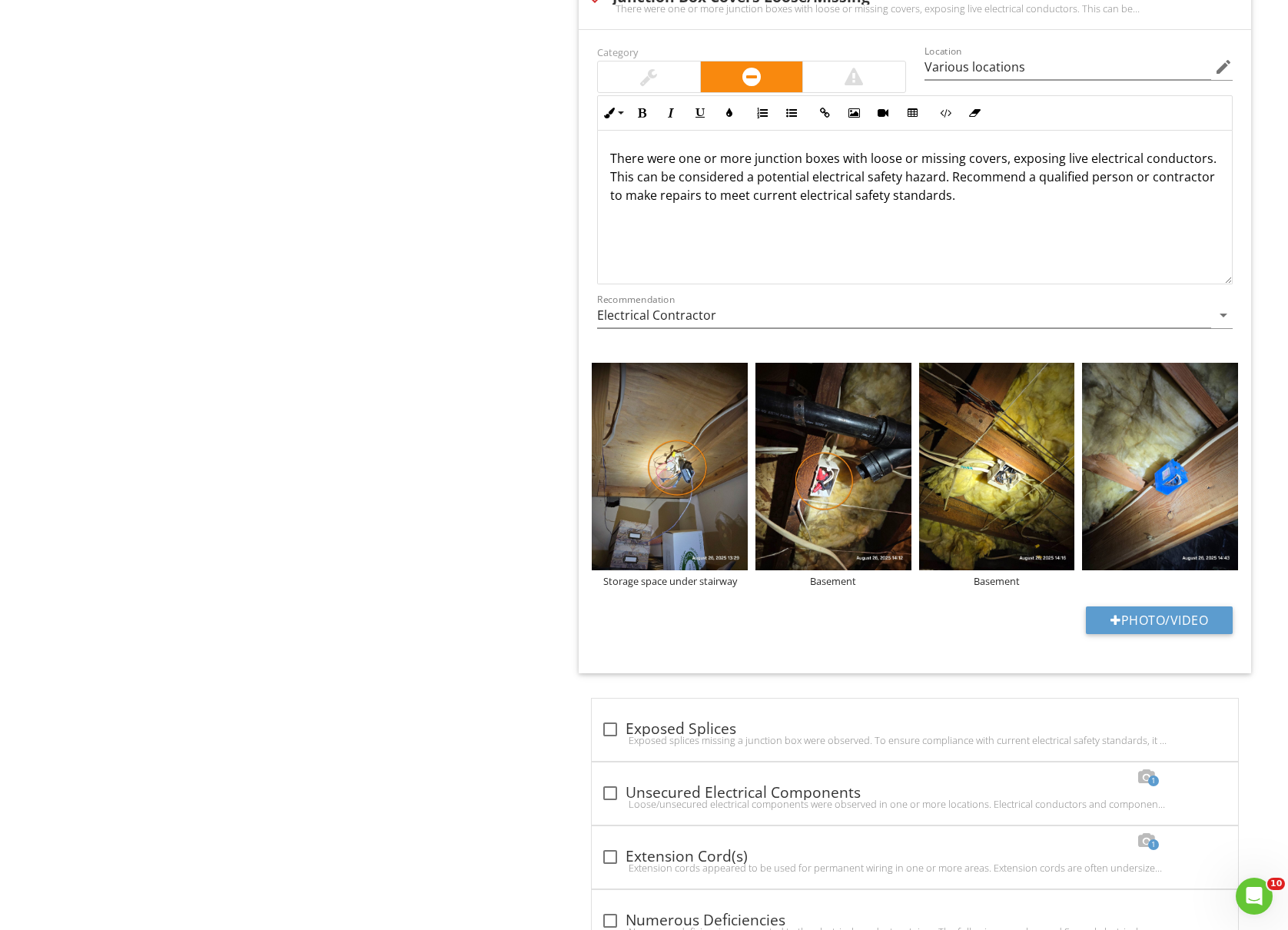
type input "Various locations"
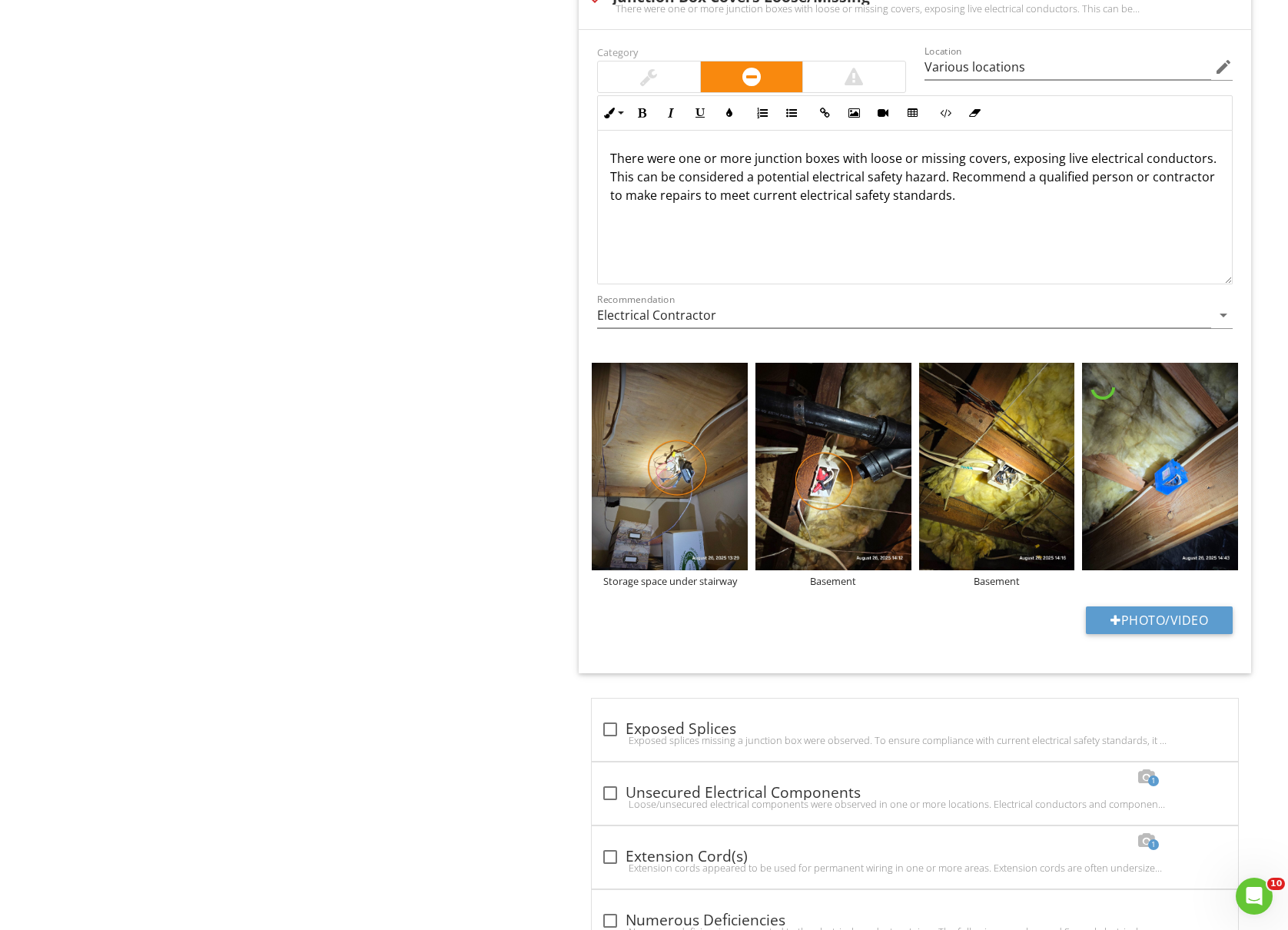
type input "Various locations"
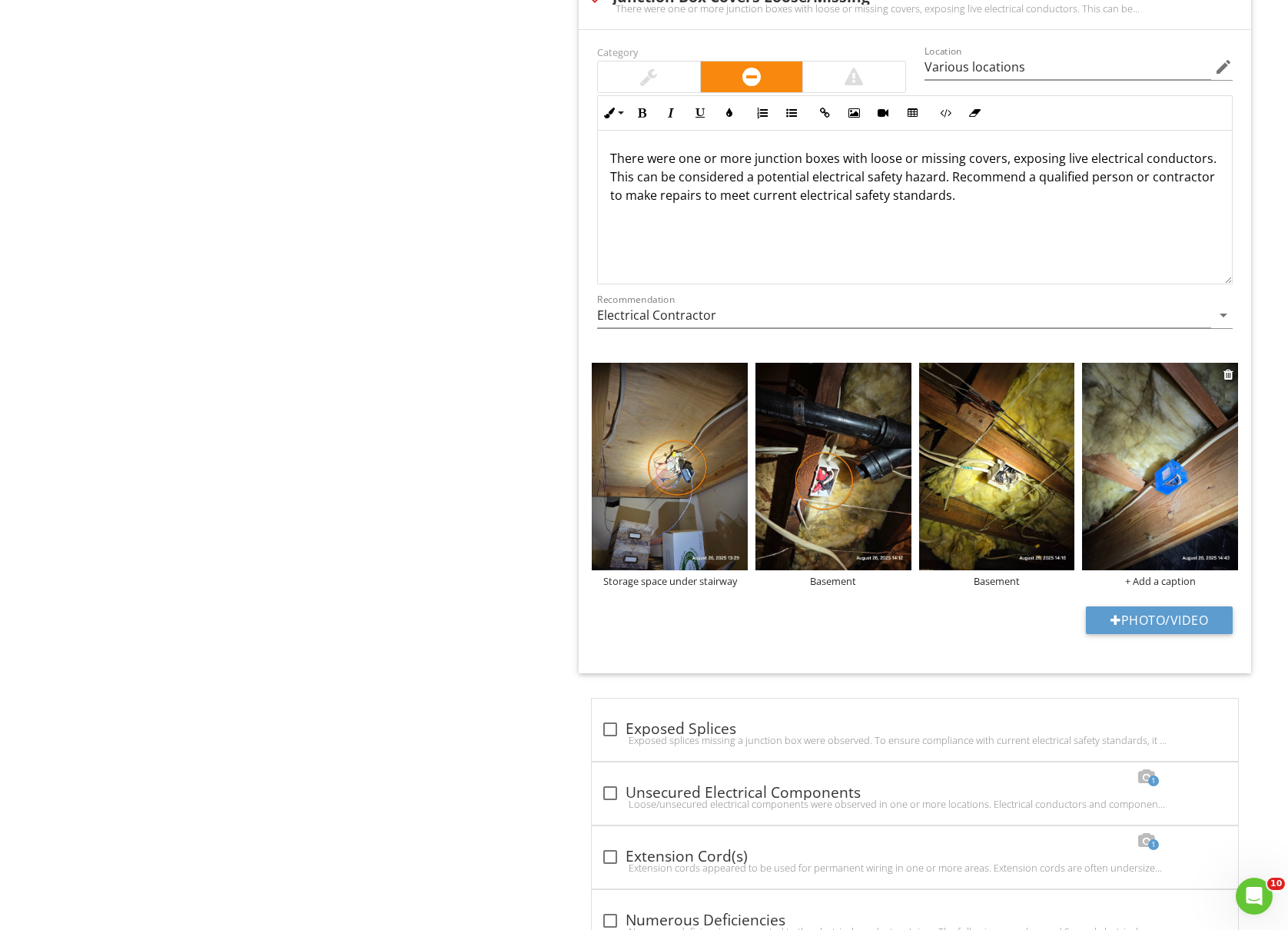
type input "Various locations"
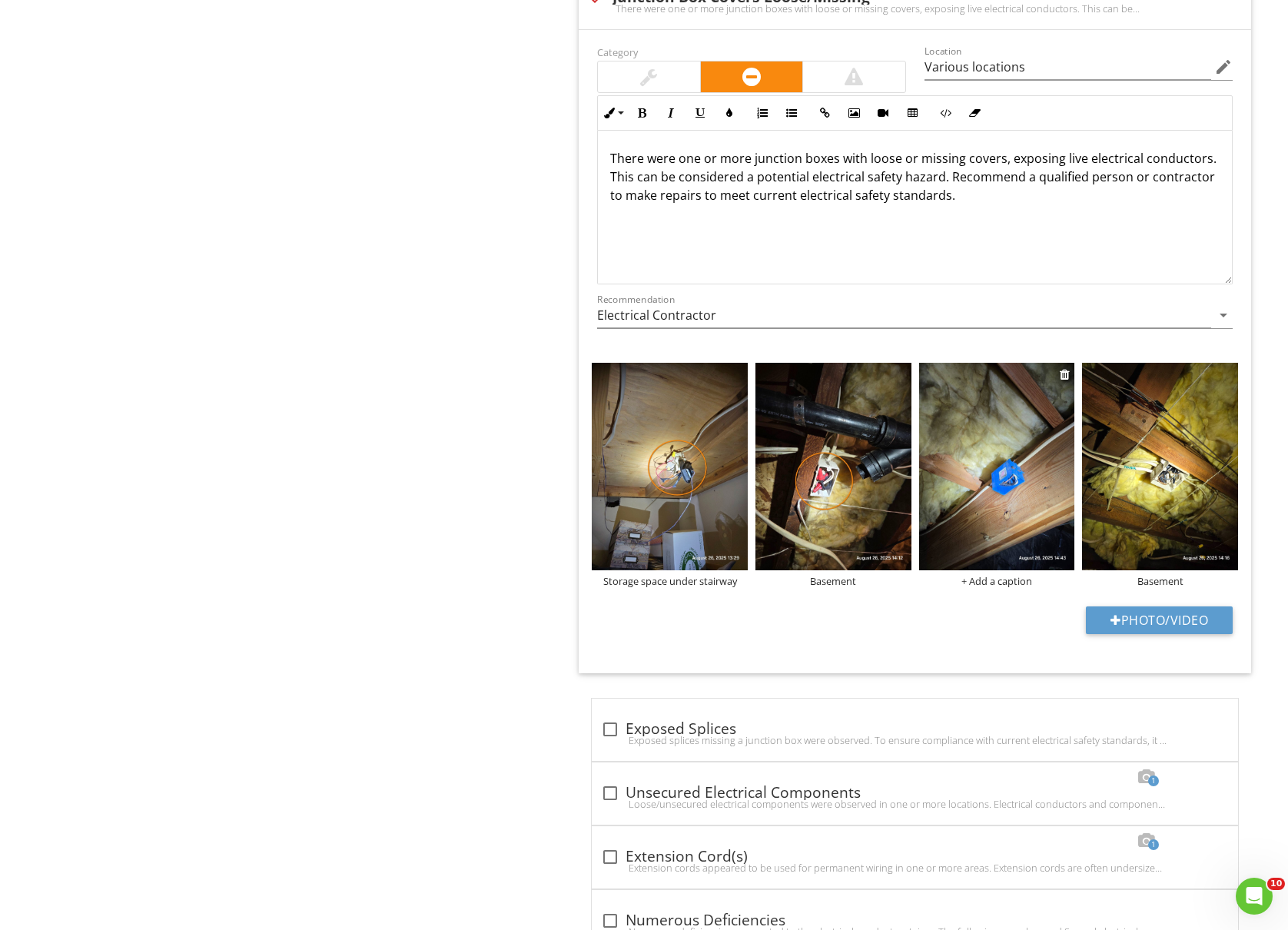
type input "Various locations"
click at [1227, 379] on div at bounding box center [1228, 374] width 10 height 13
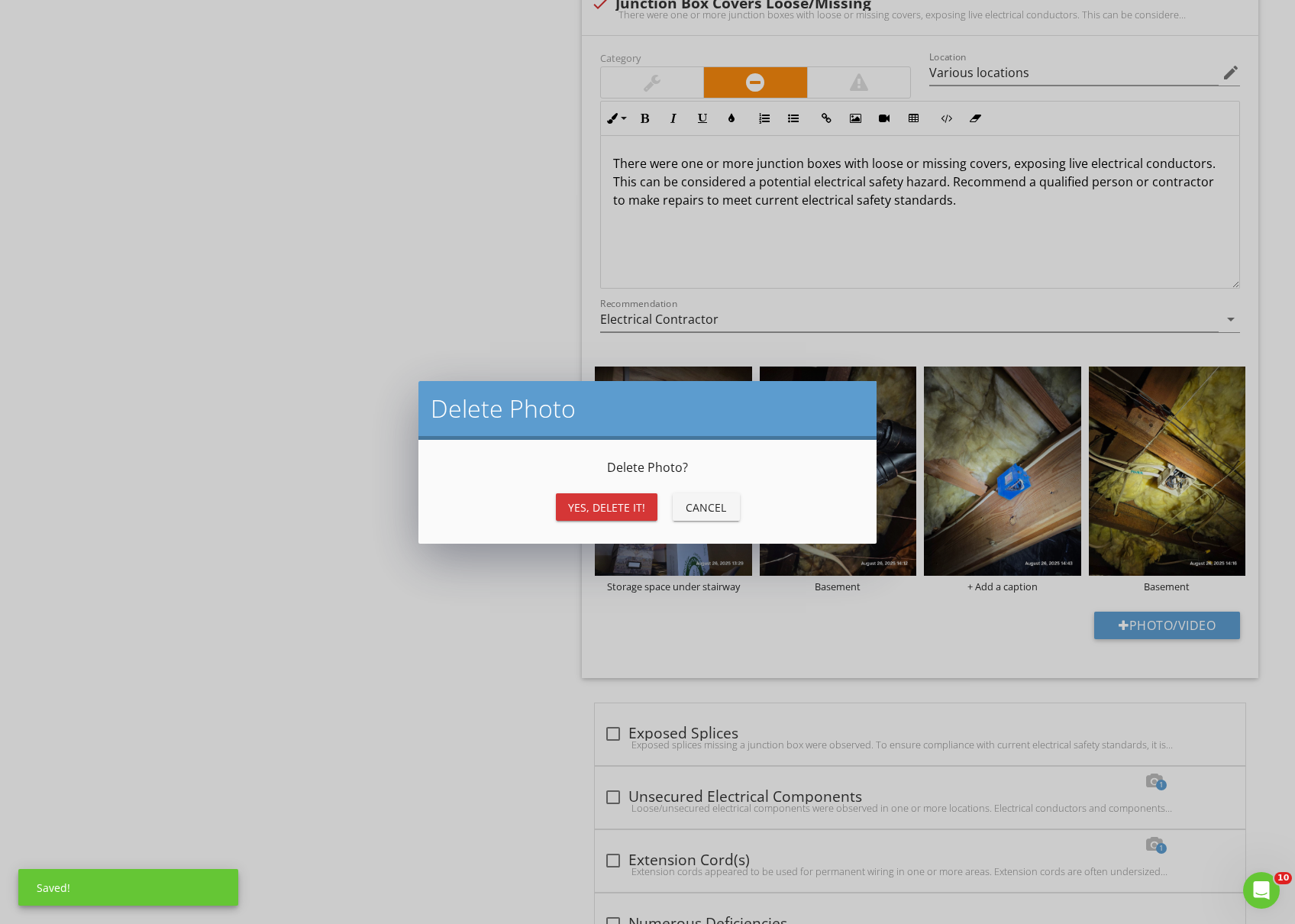
click at [625, 501] on div "Yes, Delete it!" at bounding box center [607, 507] width 78 height 16
type input "Various locations"
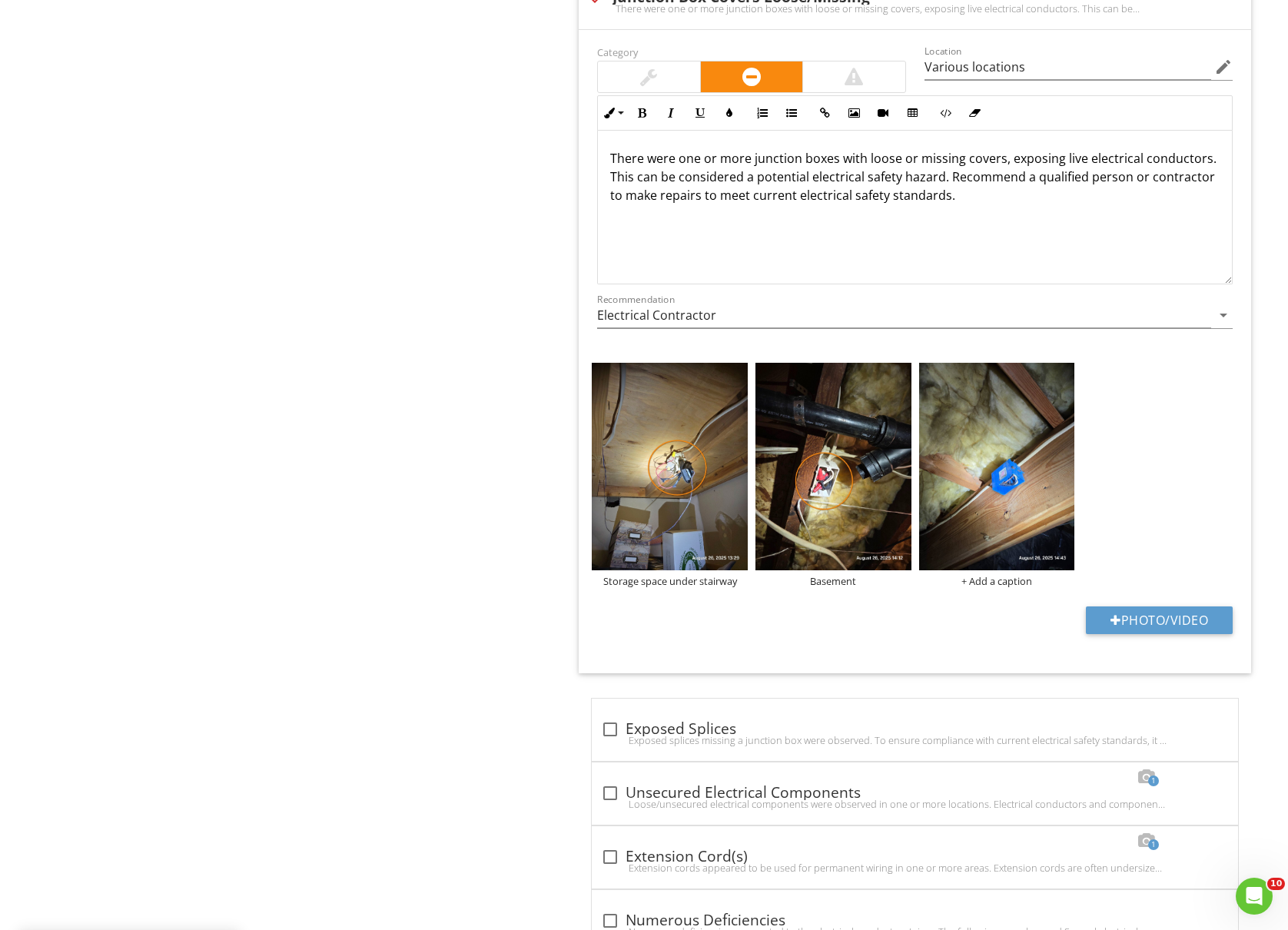
type input "Various locations"
click at [686, 437] on img at bounding box center [670, 466] width 156 height 207
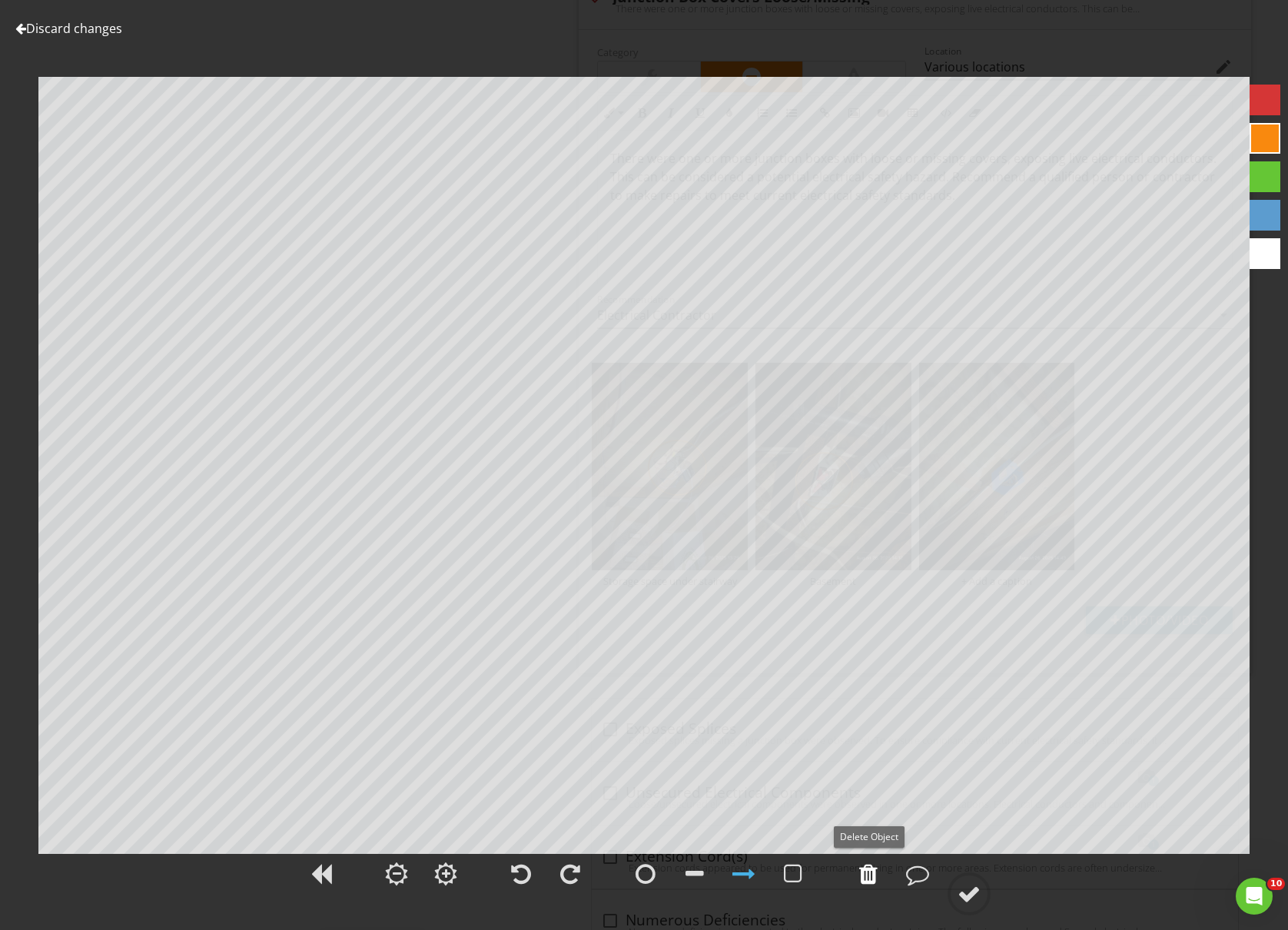
click at [870, 871] on div at bounding box center [867, 873] width 18 height 23
click at [973, 896] on div at bounding box center [968, 894] width 23 height 23
type input "Various locations"
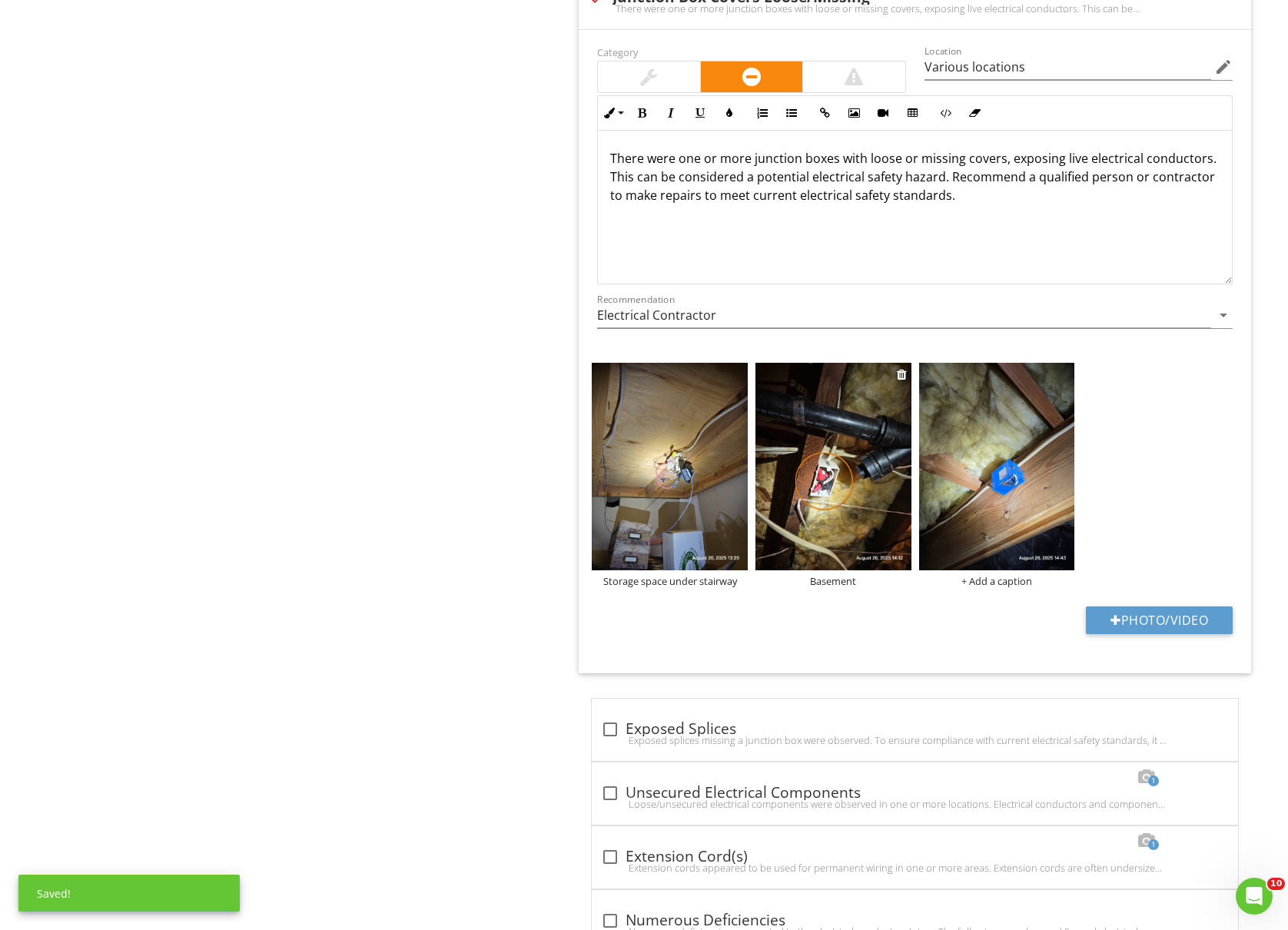
click at [837, 519] on img at bounding box center [833, 466] width 156 height 207
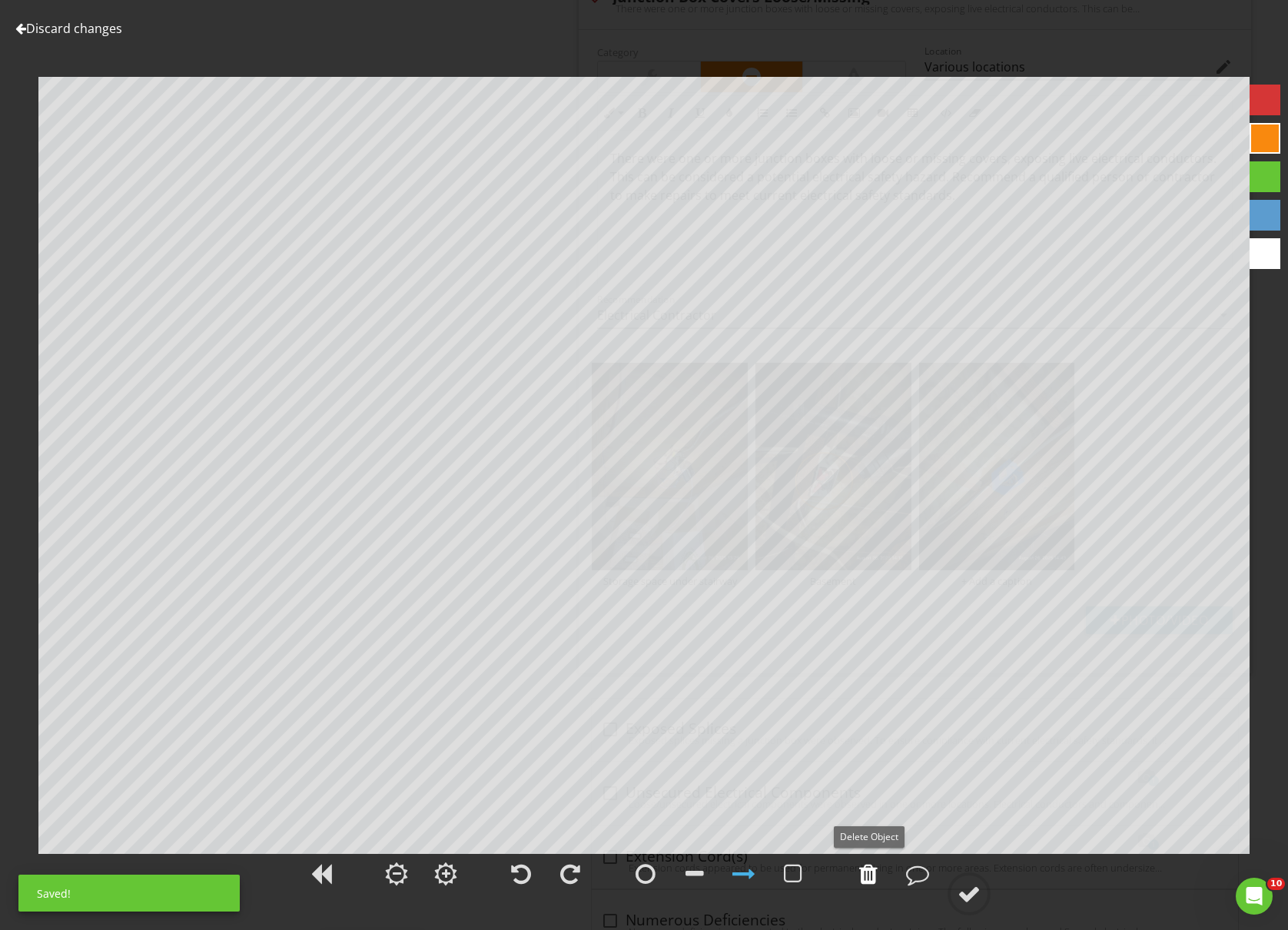
click at [870, 870] on div at bounding box center [867, 873] width 18 height 23
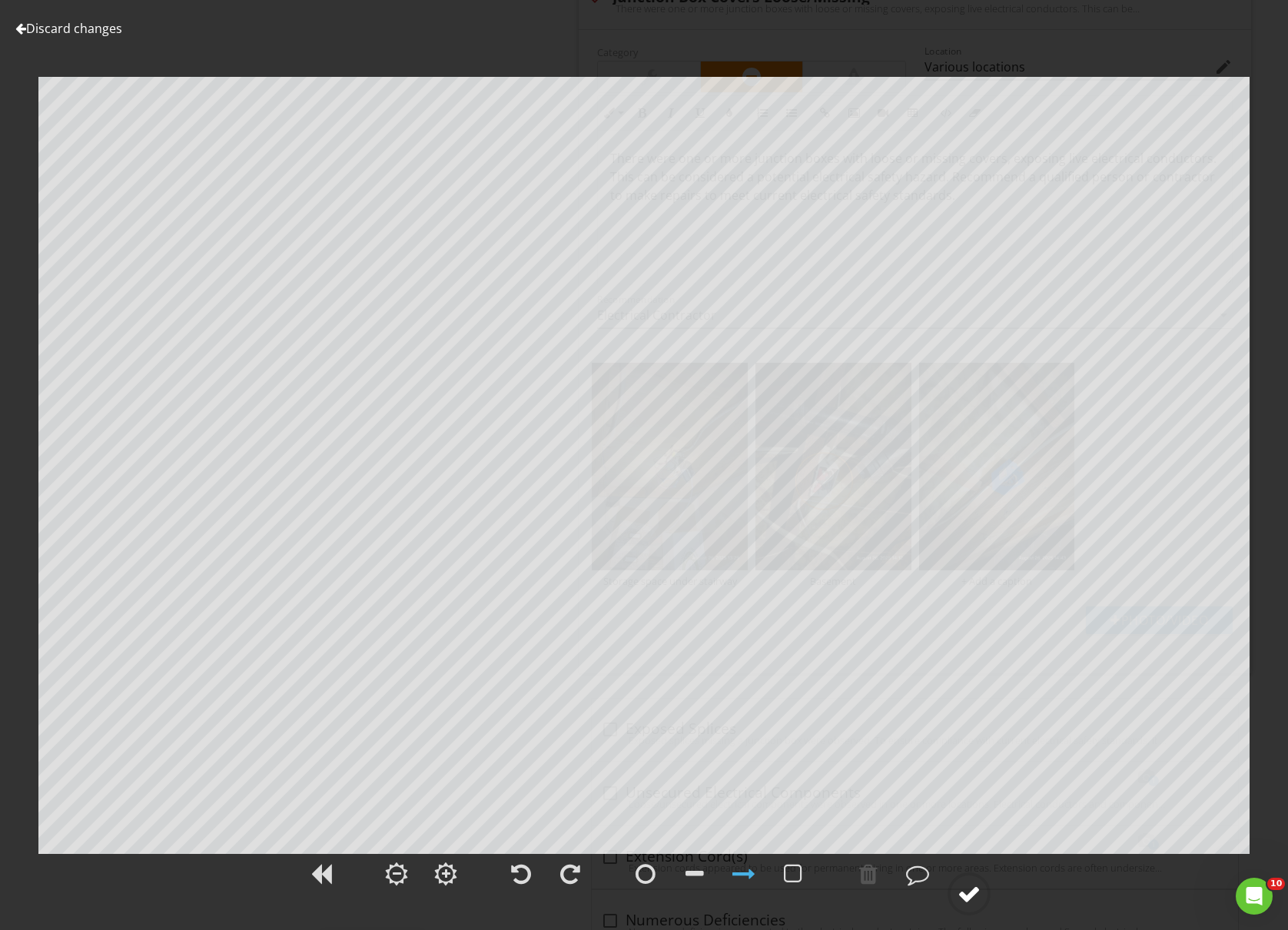
drag, startPoint x: 970, startPoint y: 899, endPoint x: 978, endPoint y: 891, distance: 11.3
click at [970, 898] on div at bounding box center [968, 894] width 23 height 23
type input "Various locations"
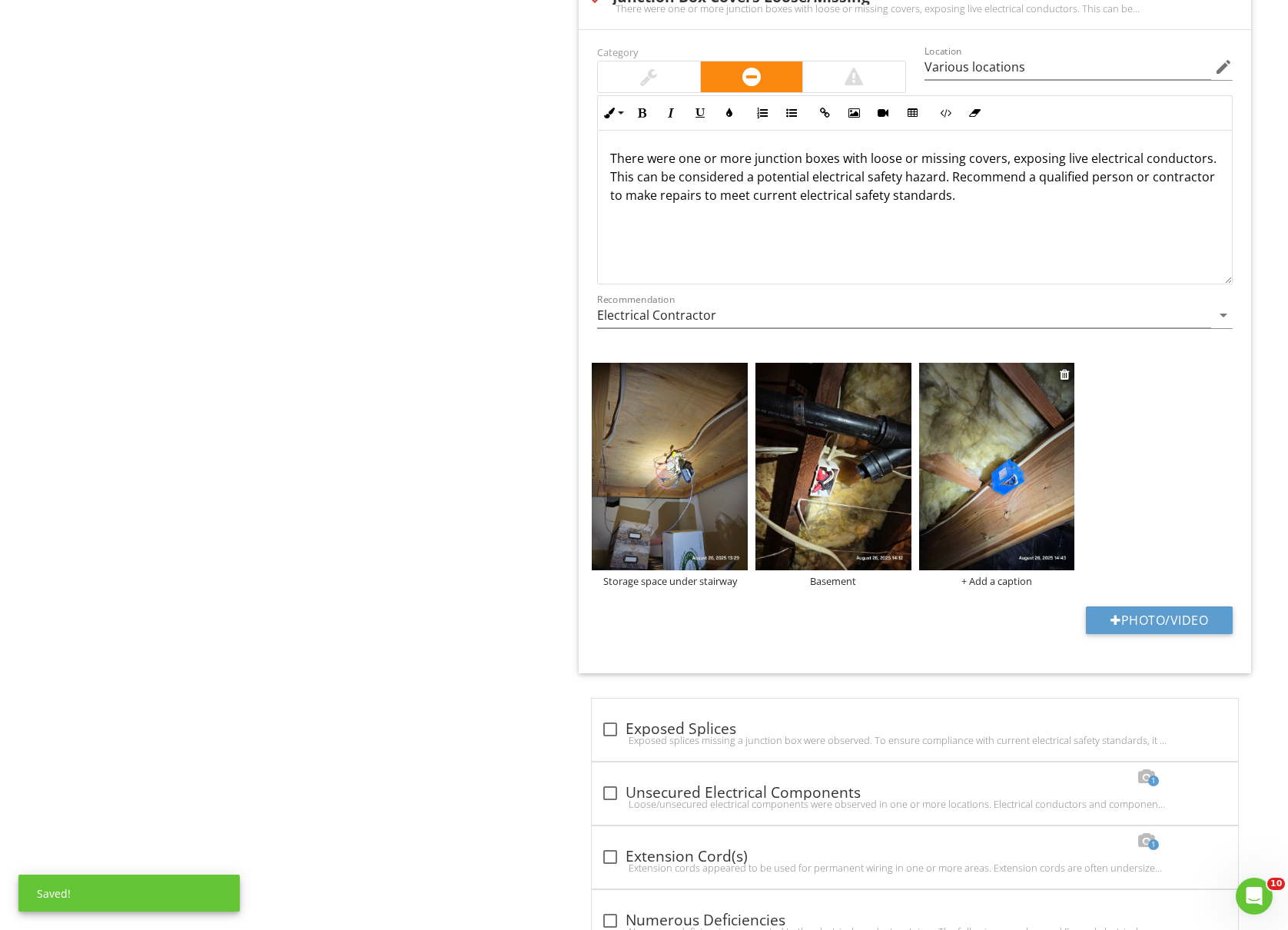
click at [1018, 587] on div "+ Add a caption" at bounding box center [997, 582] width 156 height 13
type input "Various locations"
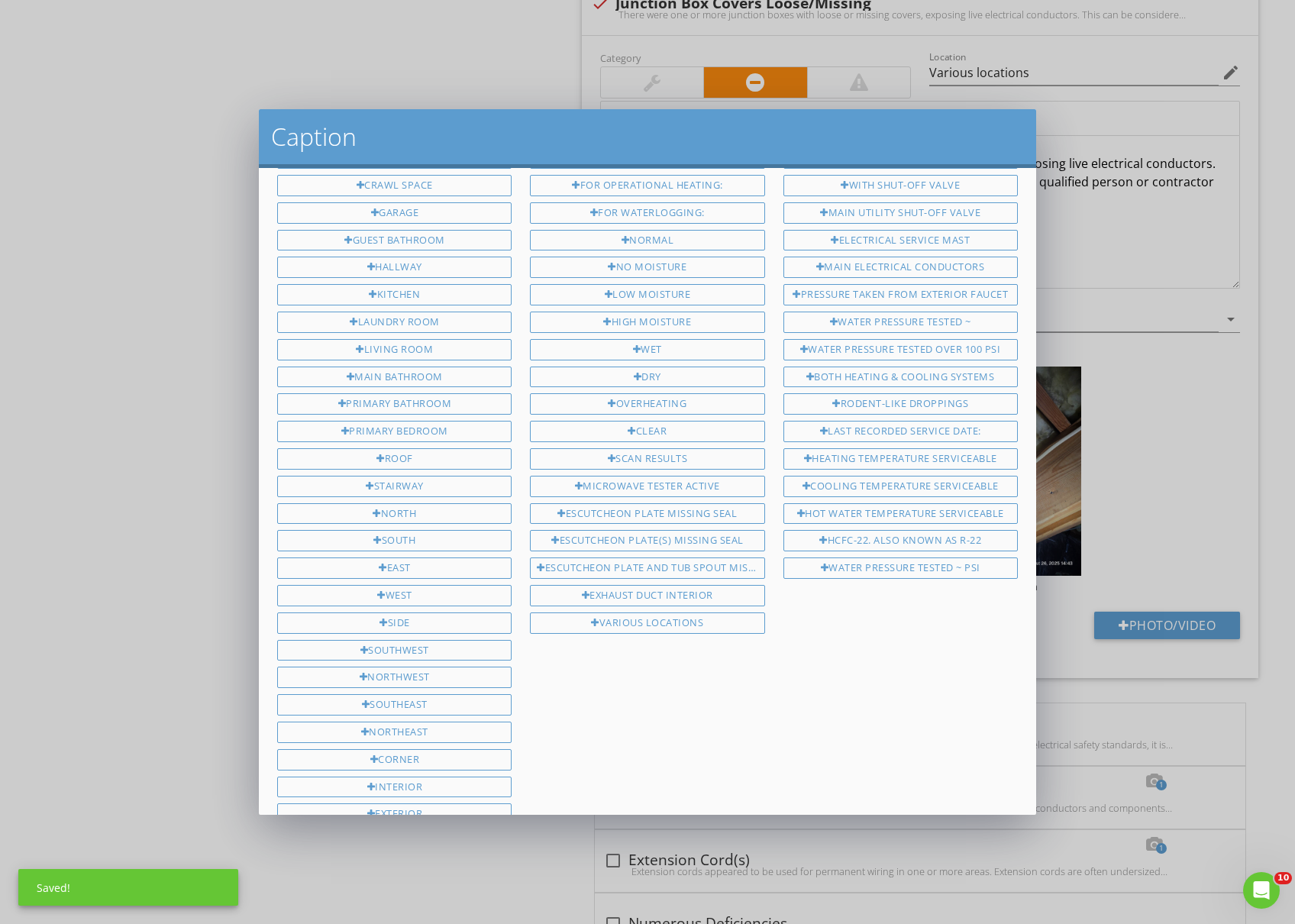
scroll to position [0, 0]
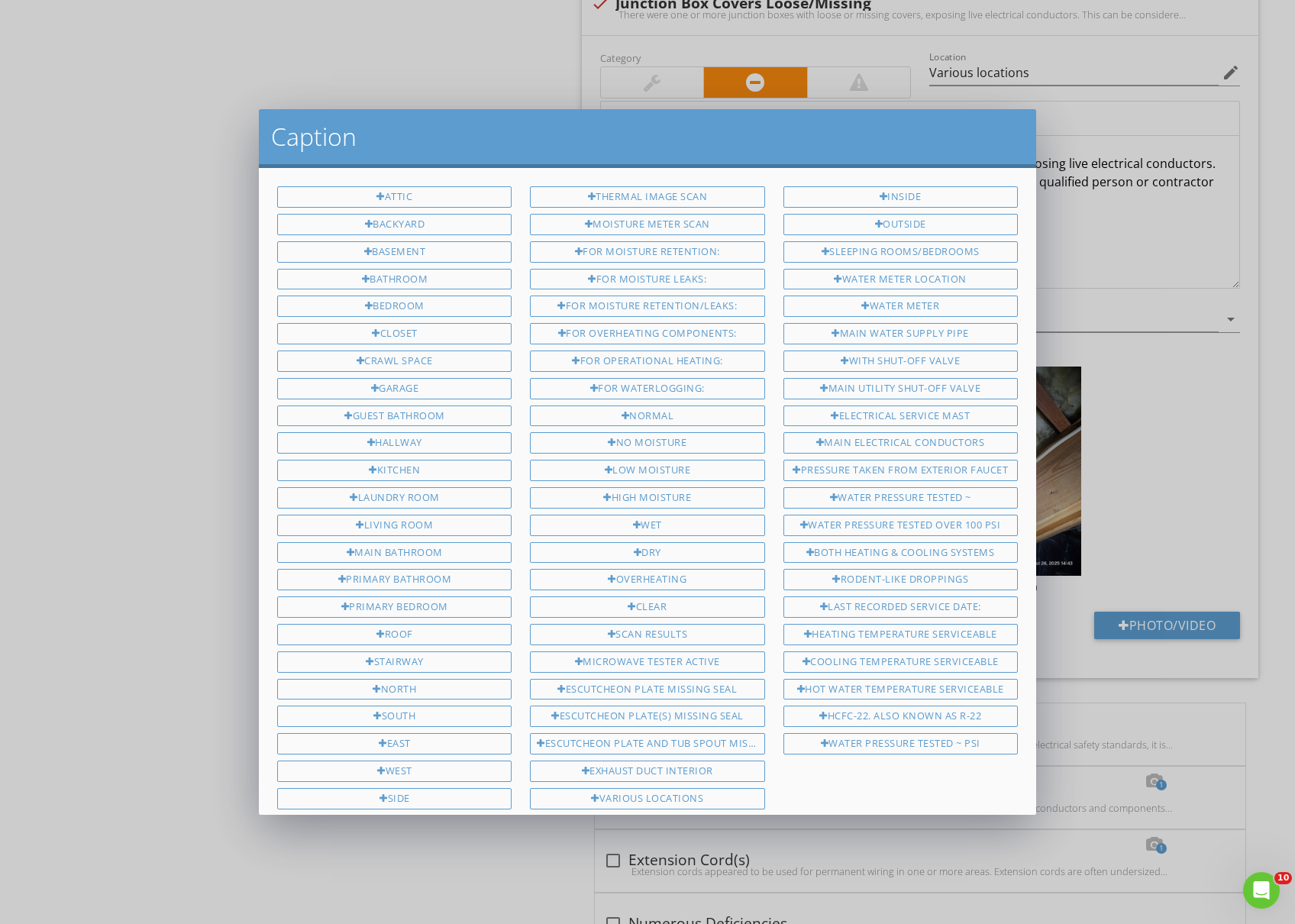
click at [443, 370] on div "Attic Backyard Basement Bathroom Bedroom Closet Crawl Space Garage Guest bathro…" at bounding box center [394, 610] width 253 height 848
click at [443, 366] on div "Crawl Space" at bounding box center [394, 361] width 234 height 21
type input "Crawl Space"
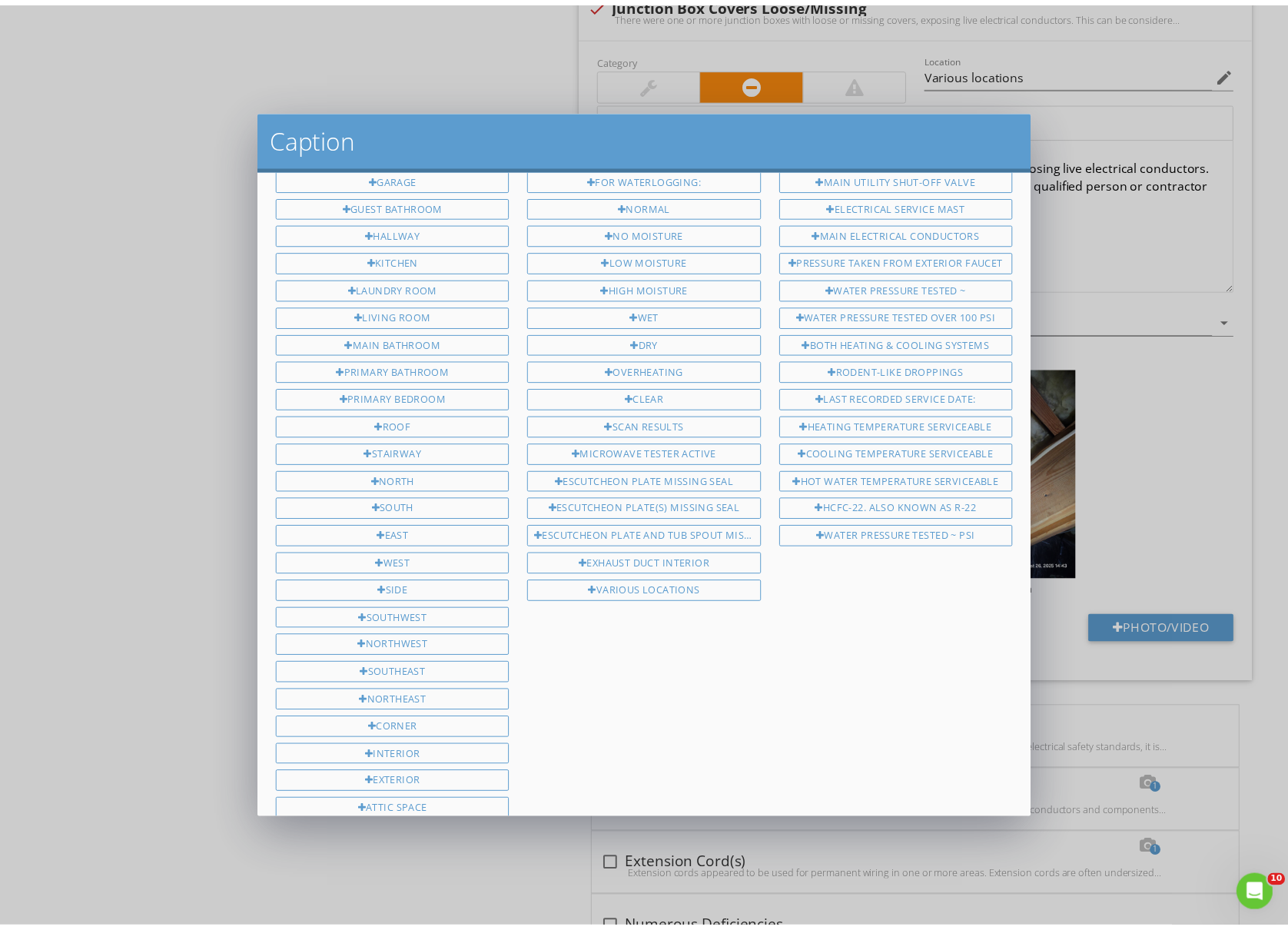
scroll to position [366, 0]
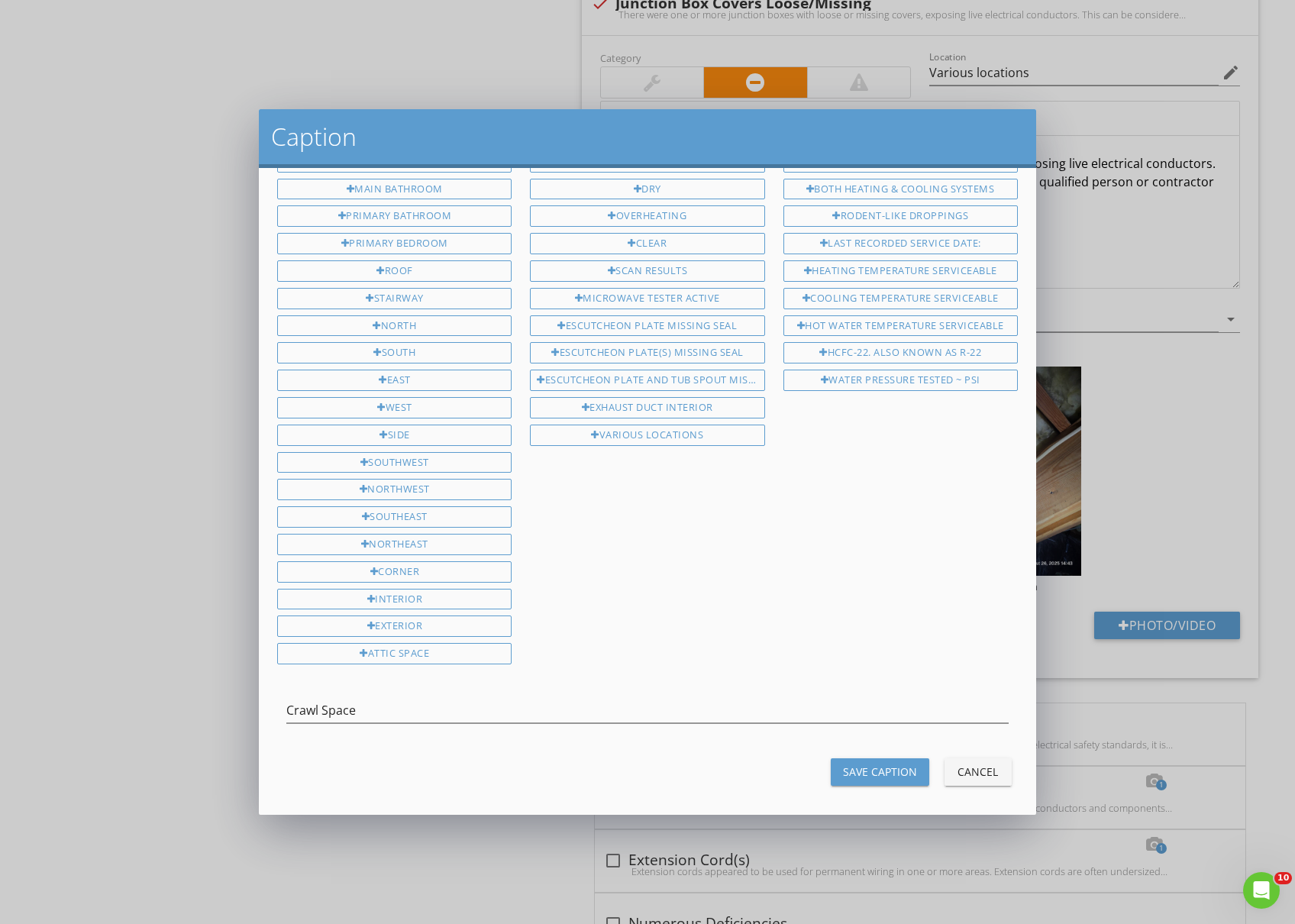
click at [853, 763] on div "Save Caption" at bounding box center [880, 771] width 74 height 16
type input "Various locations"
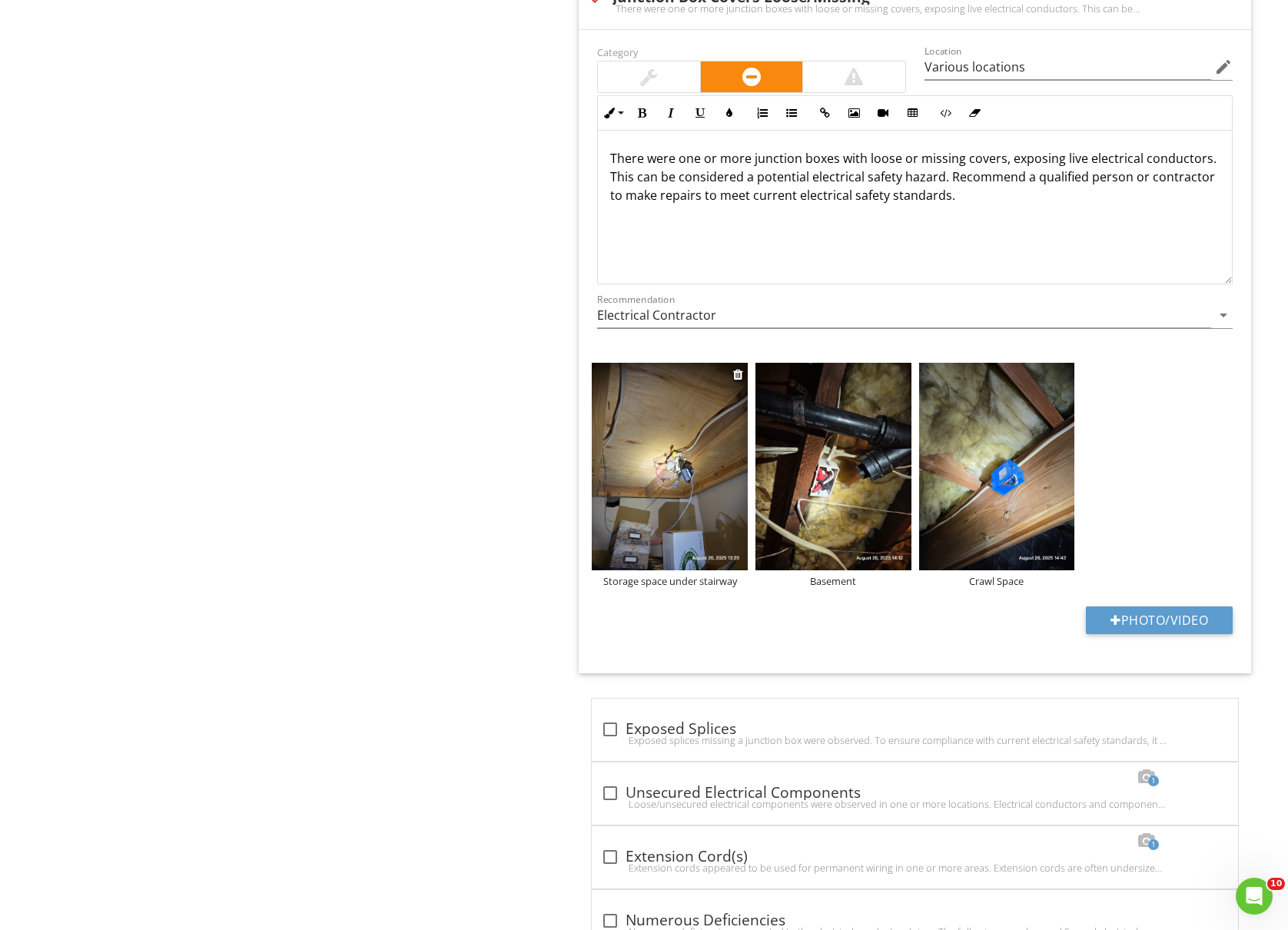
type input "Various locations"
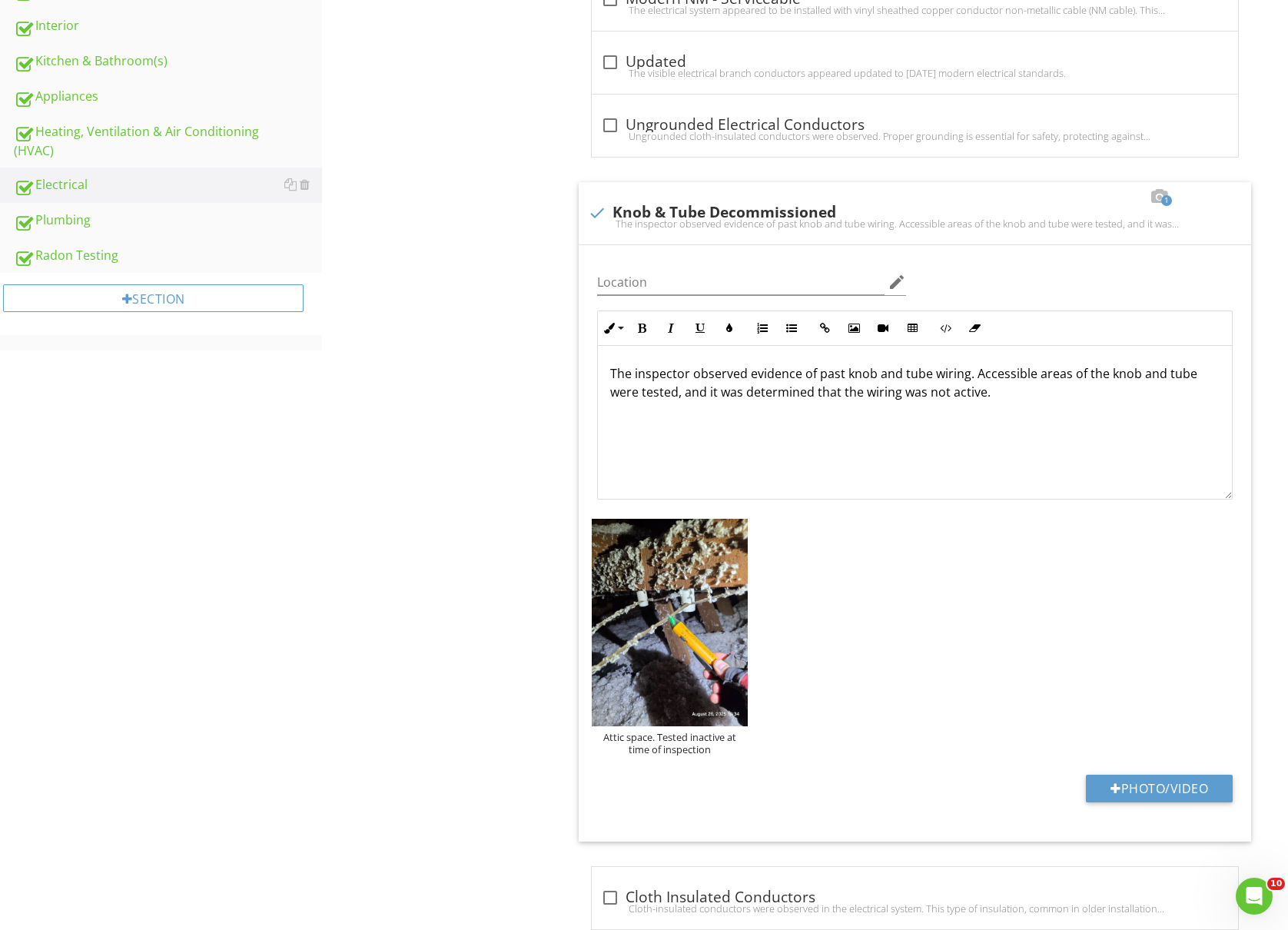
scroll to position [202, 0]
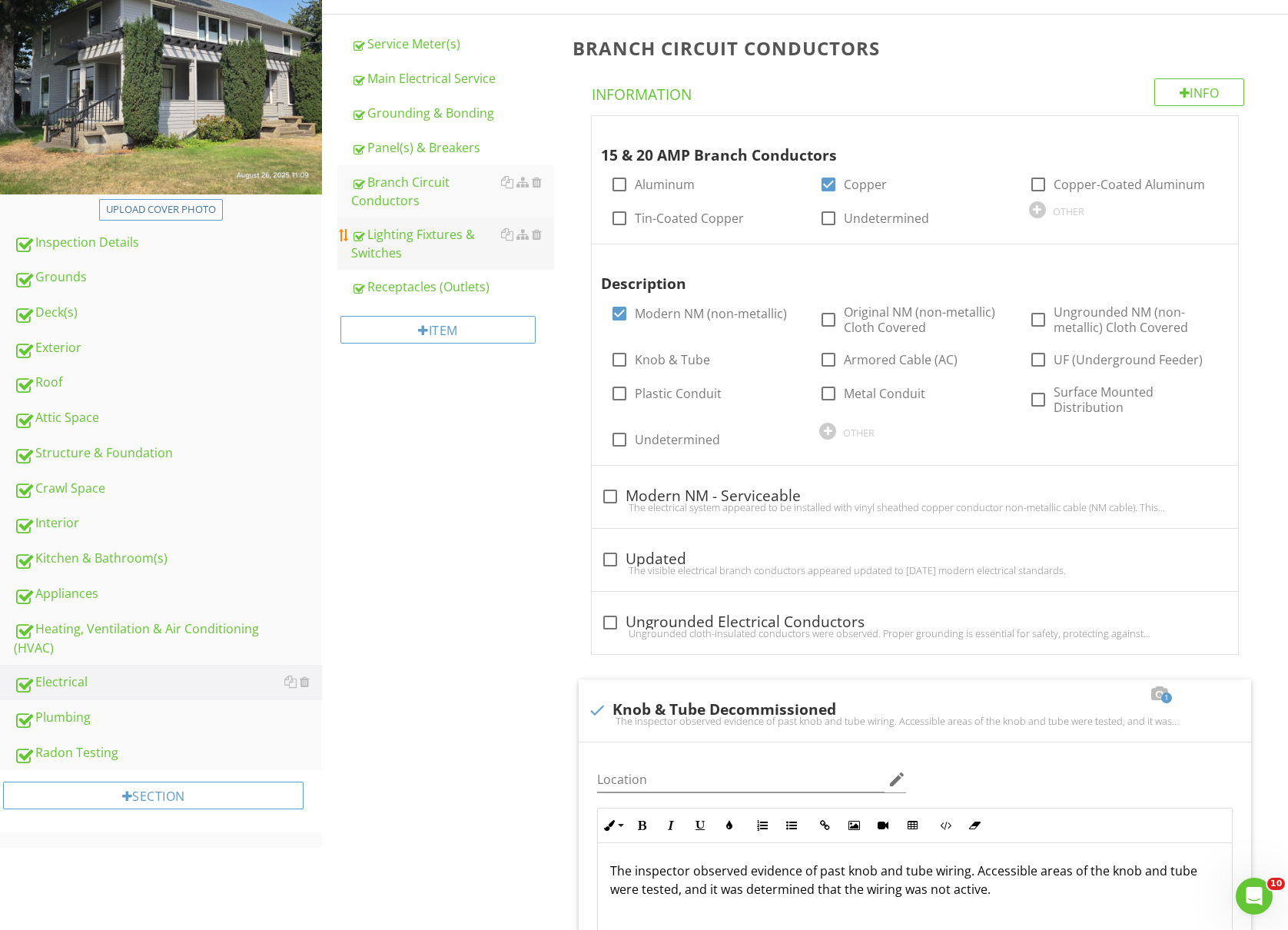
click at [388, 252] on div "Lighting Fixtures & Switches" at bounding box center [453, 244] width 203 height 37
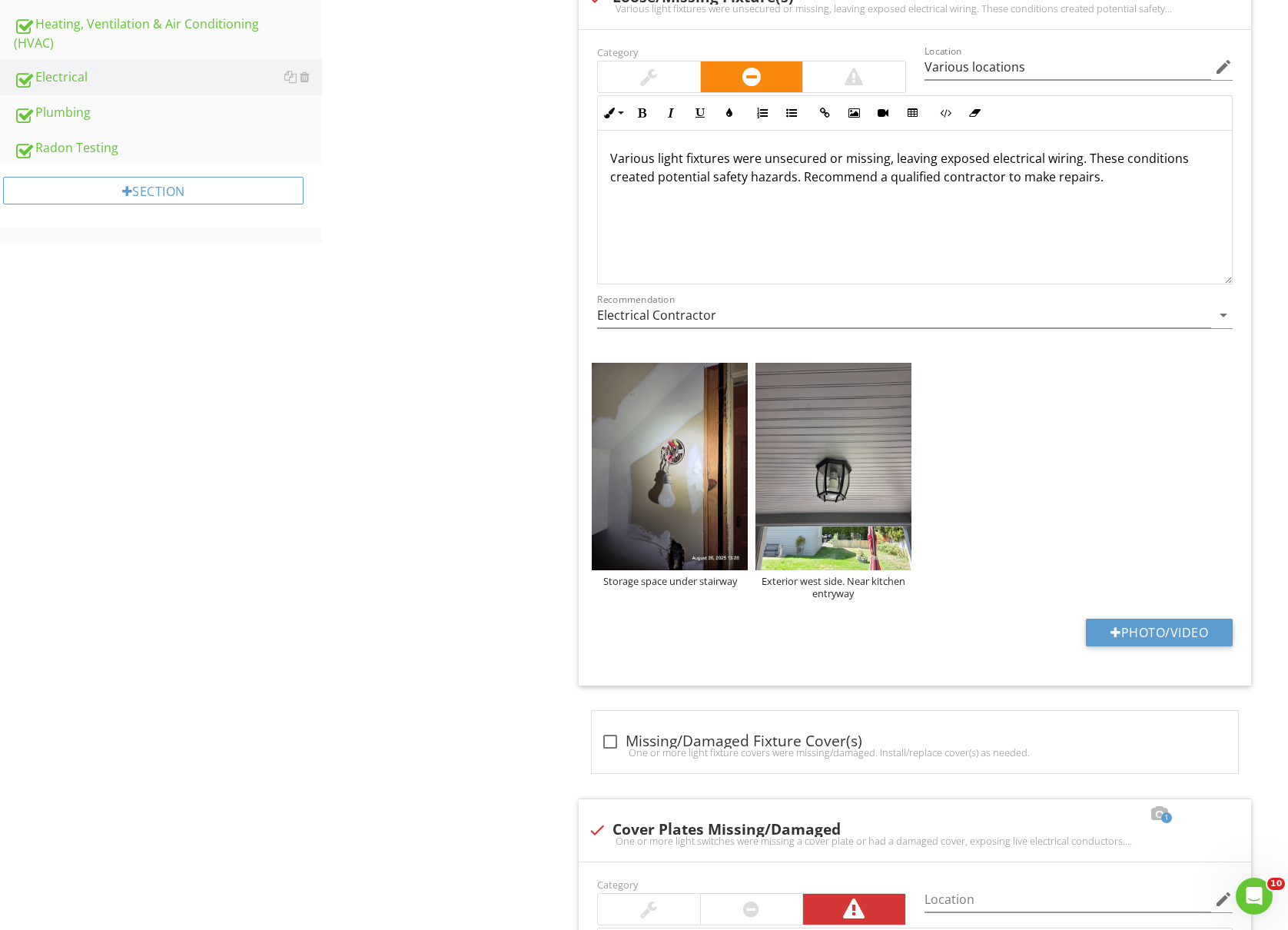
scroll to position [817, 0]
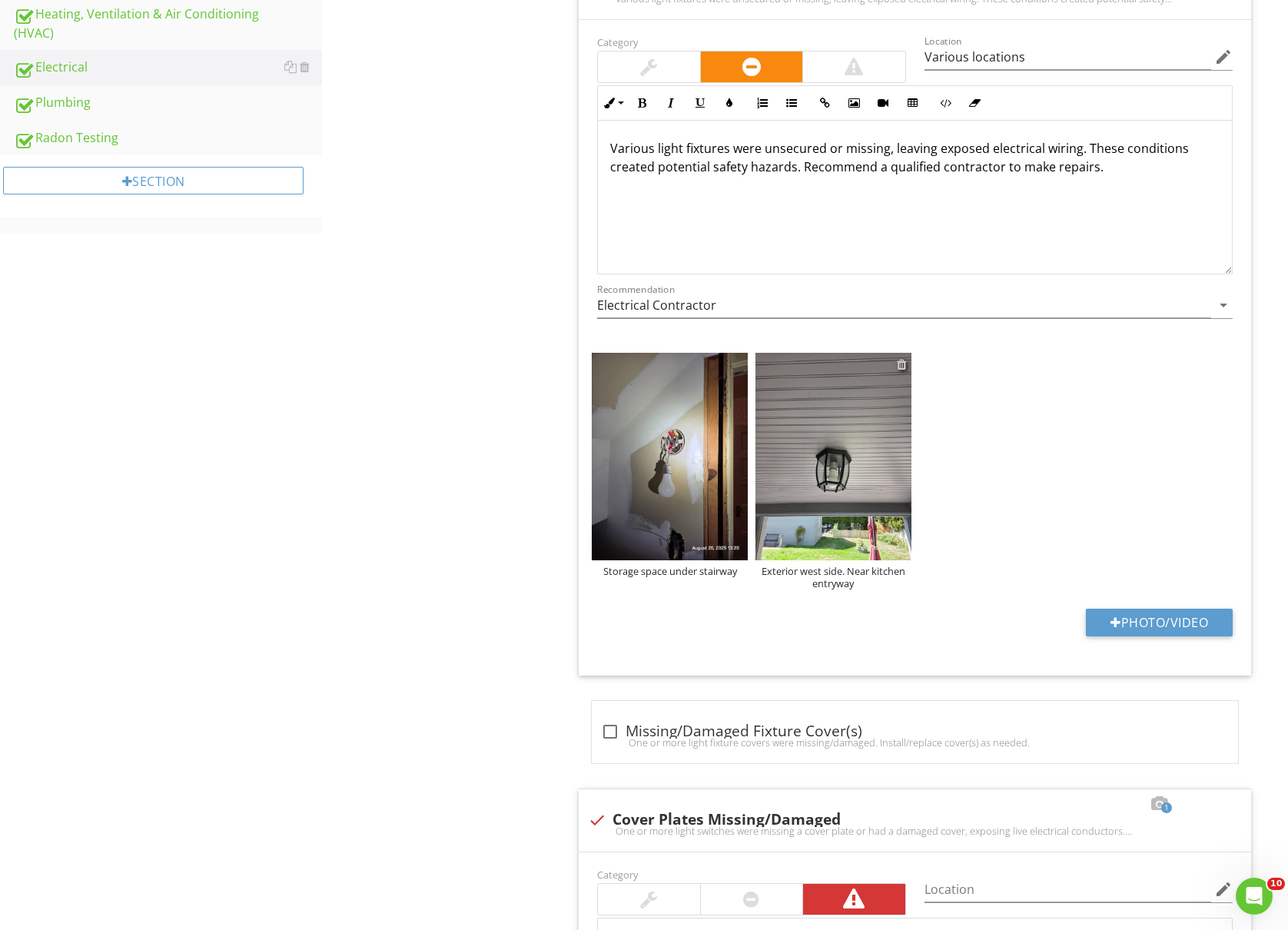
click at [899, 366] on div at bounding box center [901, 365] width 10 height 13
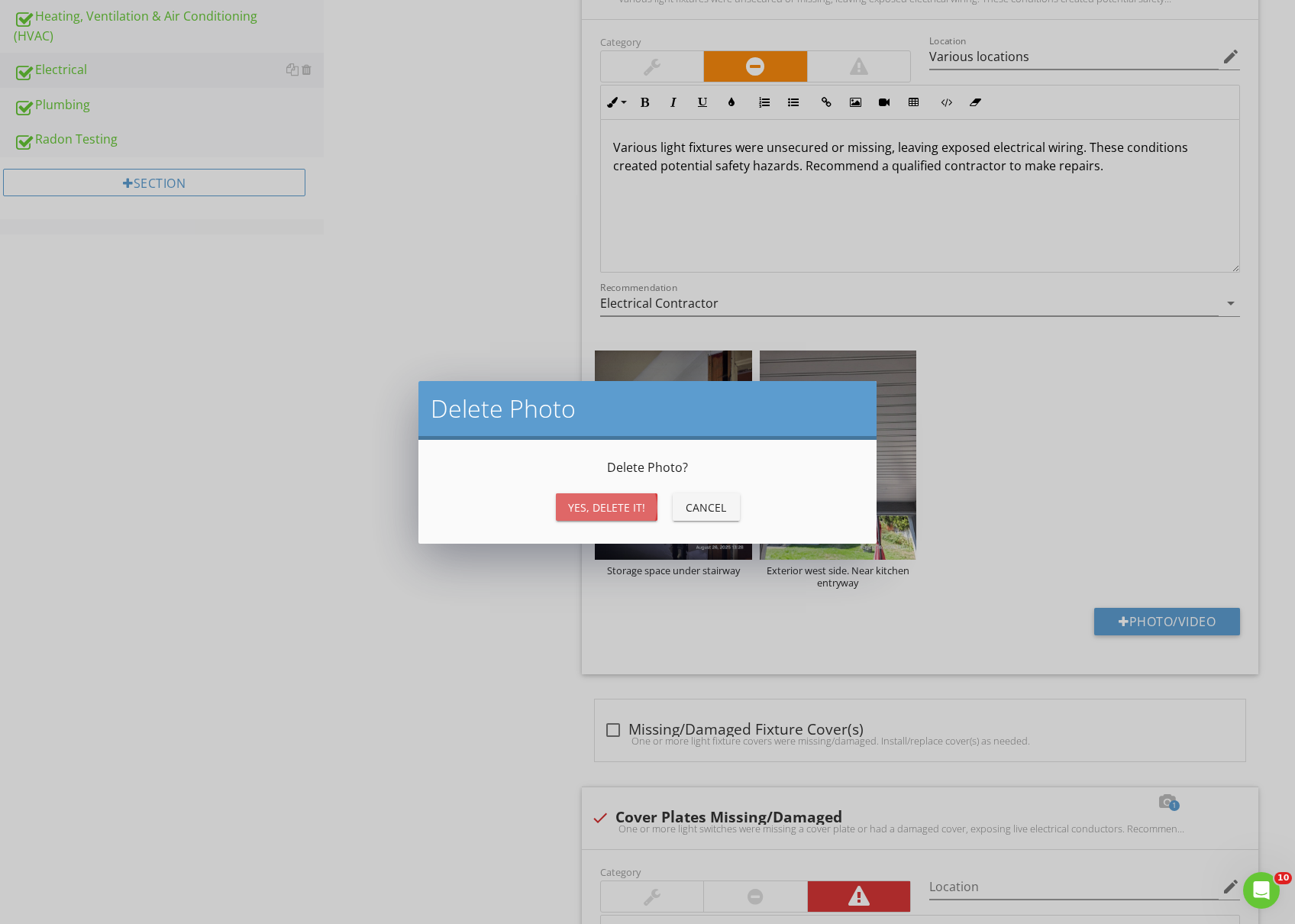
click at [624, 514] on button "Yes, Delete it!" at bounding box center [607, 507] width 102 height 27
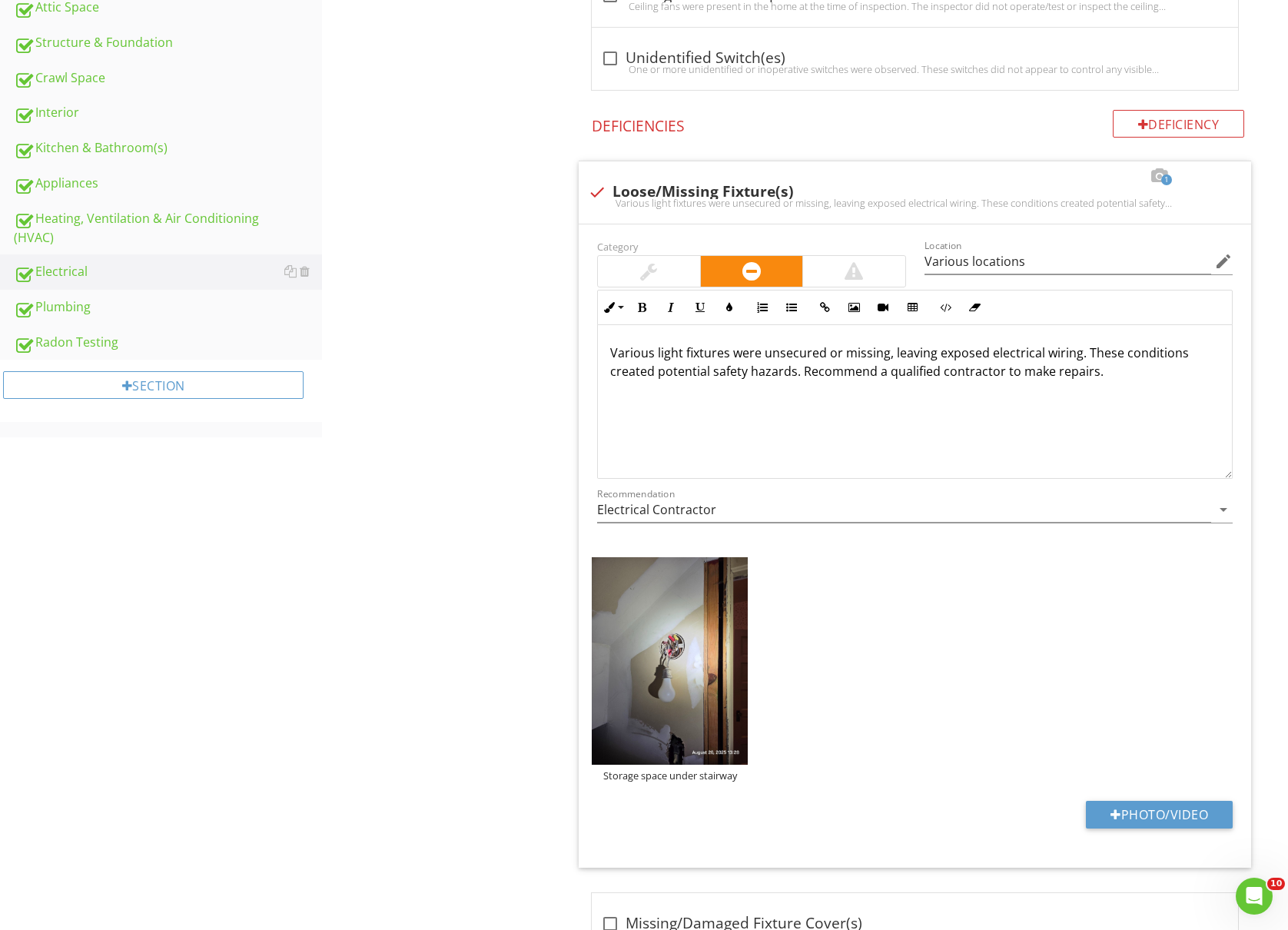
scroll to position [714, 0]
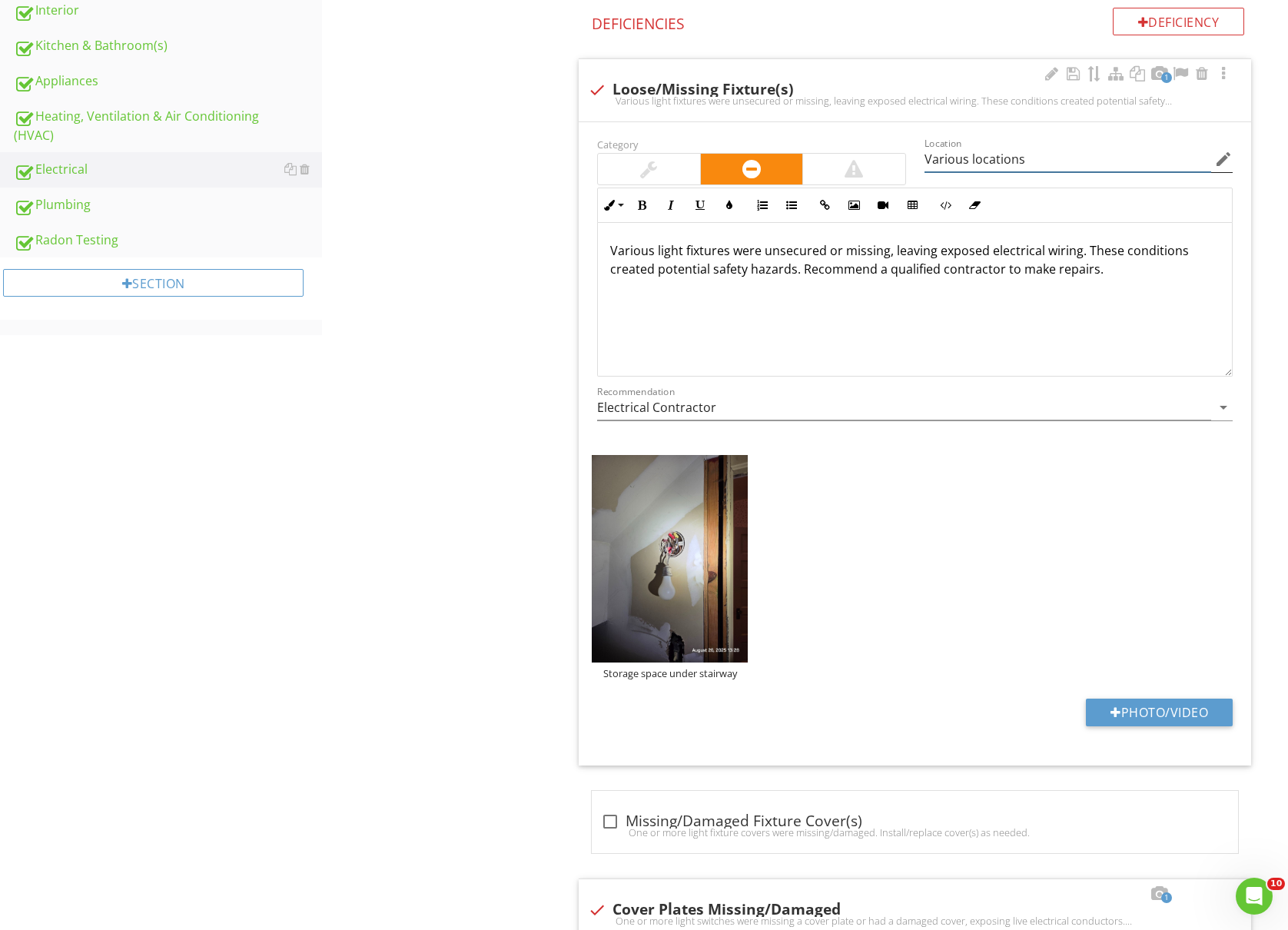
type input "Various locations"
drag, startPoint x: 1134, startPoint y: 158, endPoint x: 900, endPoint y: 167, distance: 234.2
click at [900, 167] on div "Category Location Various locations edit Inline Style XLarge Large Normal Small…" at bounding box center [915, 285] width 654 height 301
click at [655, 253] on p "Various light fixtures were unsecured or missing, leaving exposed electrical wi…" at bounding box center [914, 259] width 609 height 37
drag, startPoint x: 652, startPoint y: 253, endPoint x: 610, endPoint y: 255, distance: 42.0
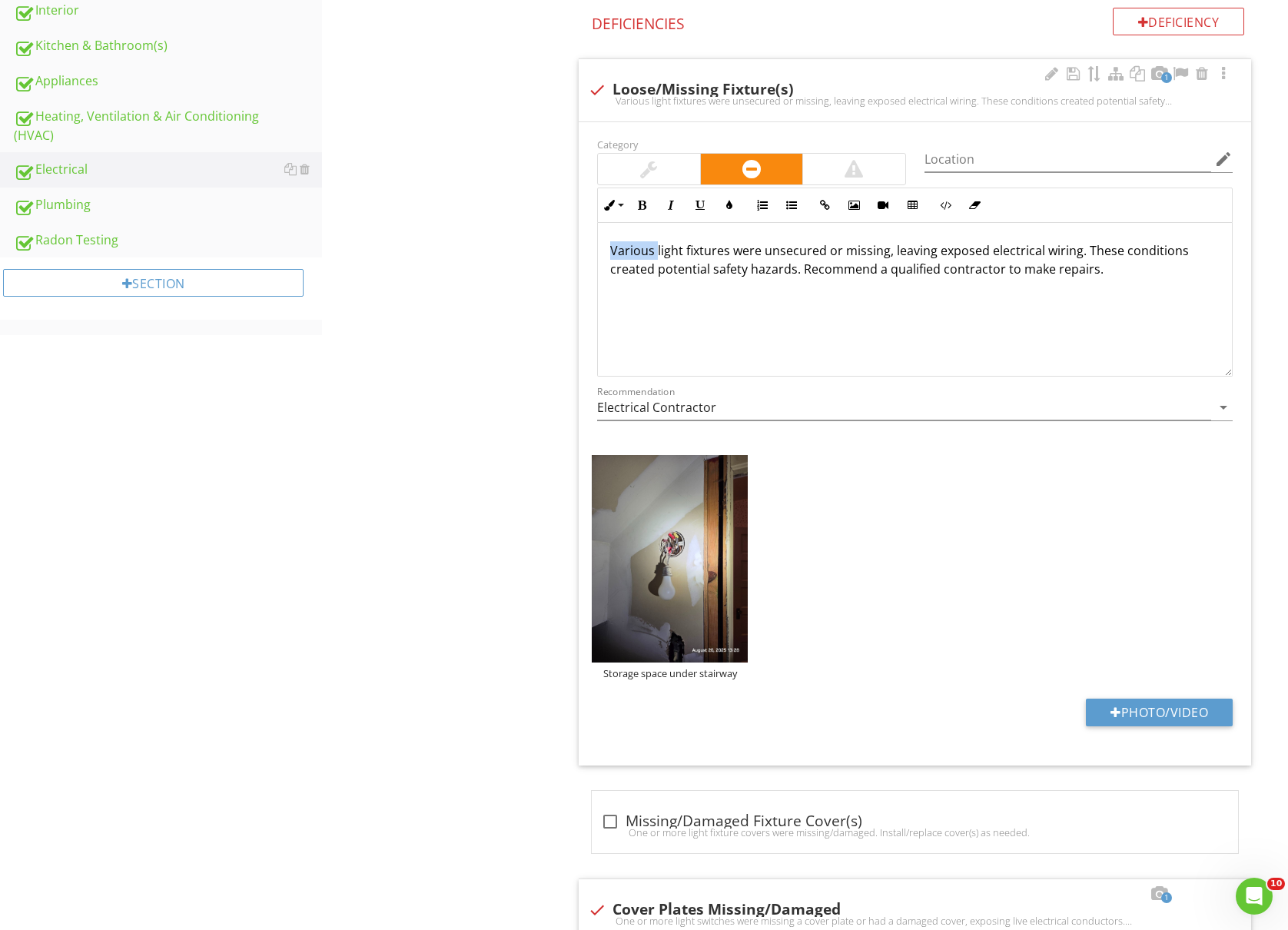
click at [610, 255] on p "Various light fixtures were unsecured or missing, leaving exposed electrical wi…" at bounding box center [914, 259] width 609 height 37
click at [859, 255] on p "One or more light fixtures were unsecured or missing, leaving exposed electrica…" at bounding box center [914, 259] width 609 height 37
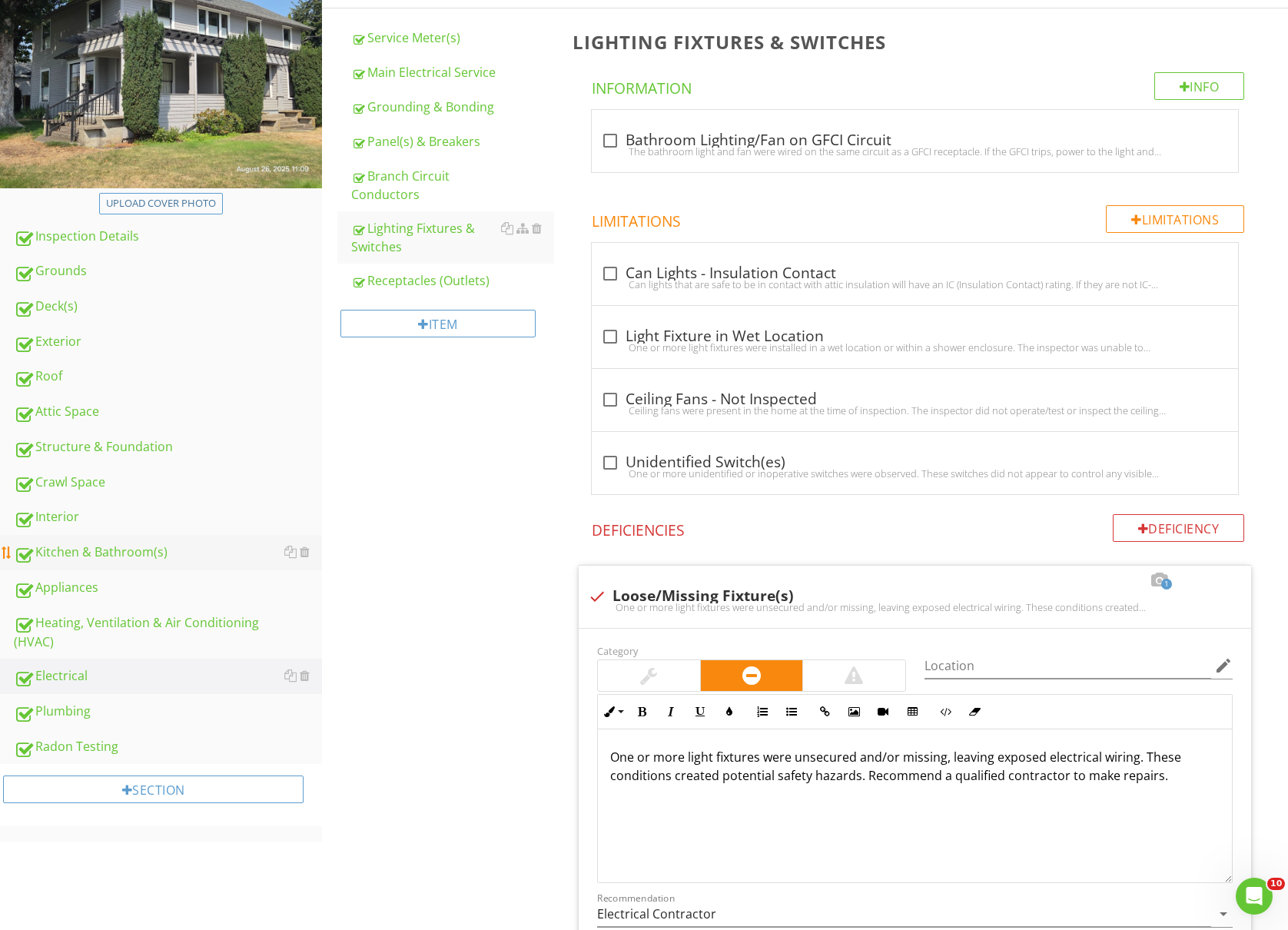
scroll to position [202, 0]
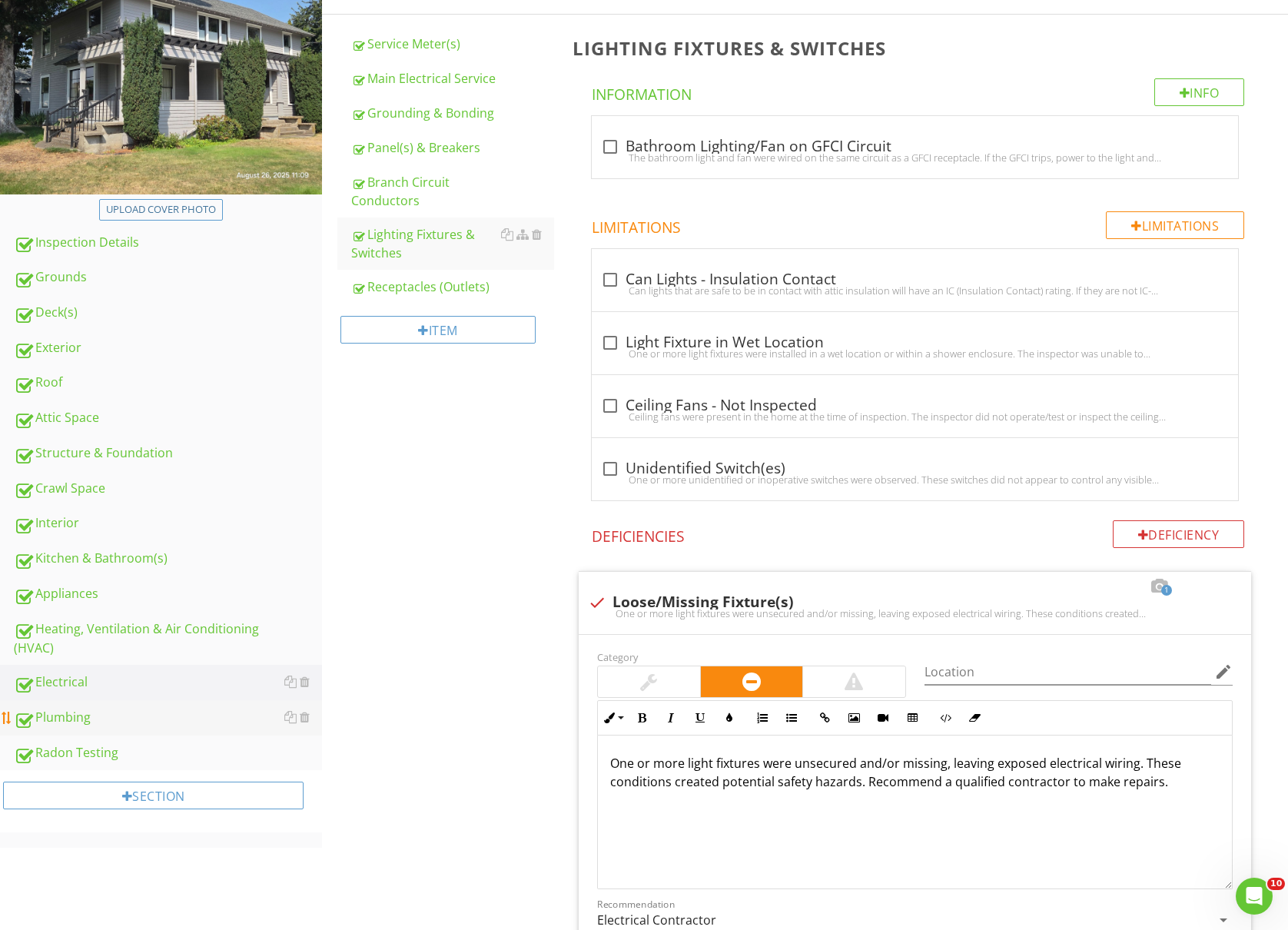
click at [140, 713] on div "Plumbing" at bounding box center [168, 717] width 308 height 20
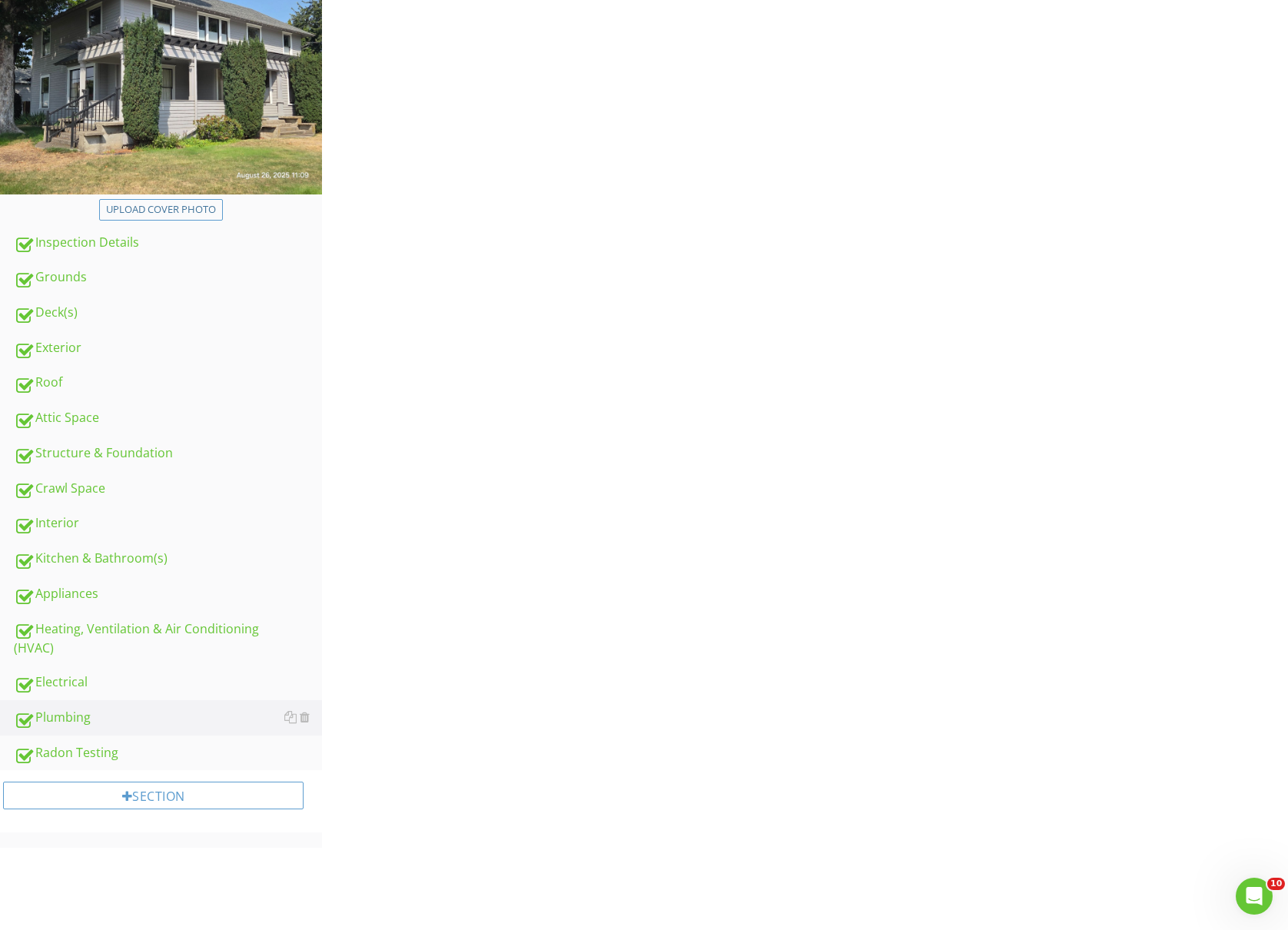
scroll to position [111, 0]
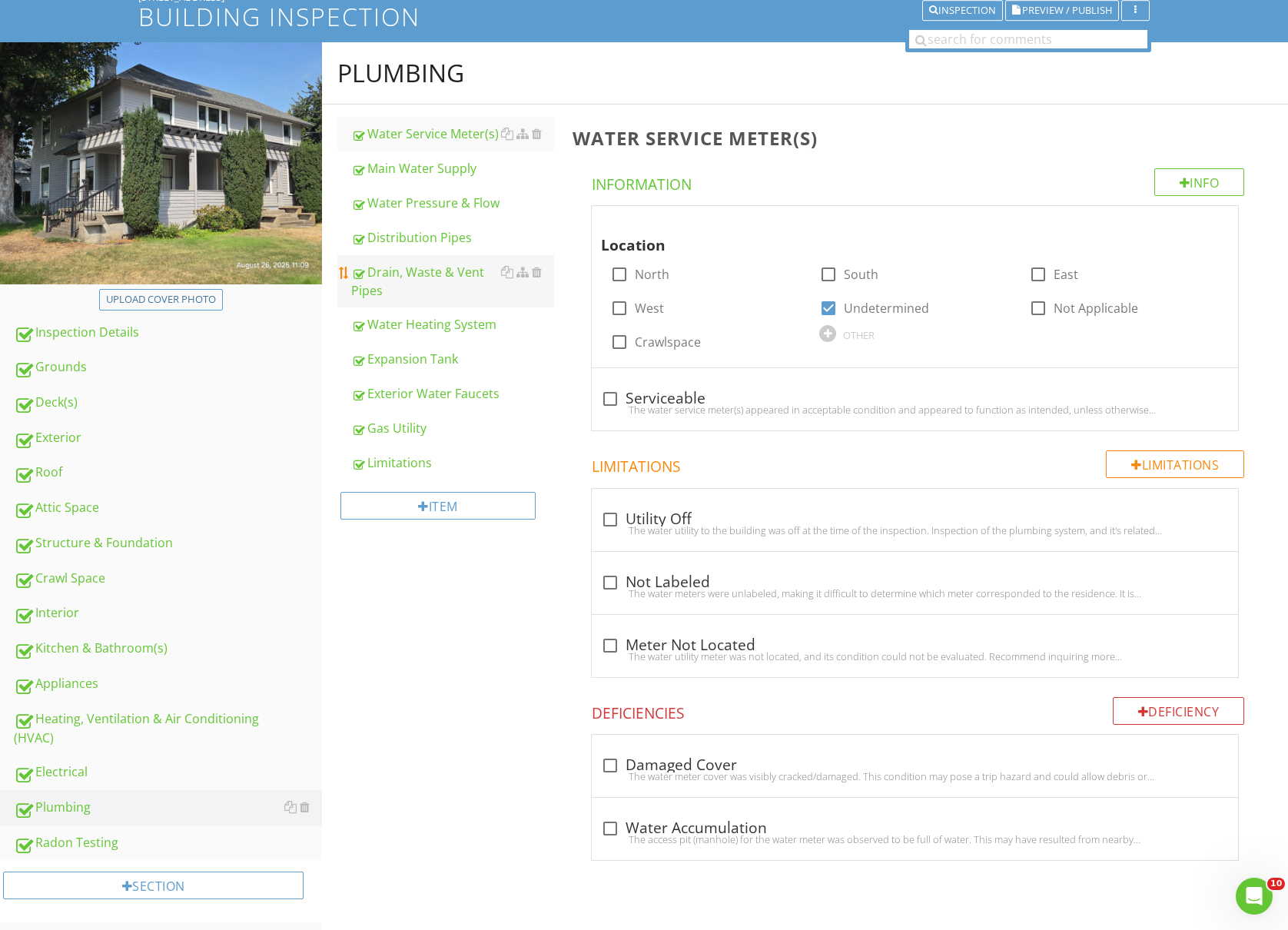
click at [415, 272] on div "Drain, Waste & Vent Pipes" at bounding box center [453, 281] width 203 height 37
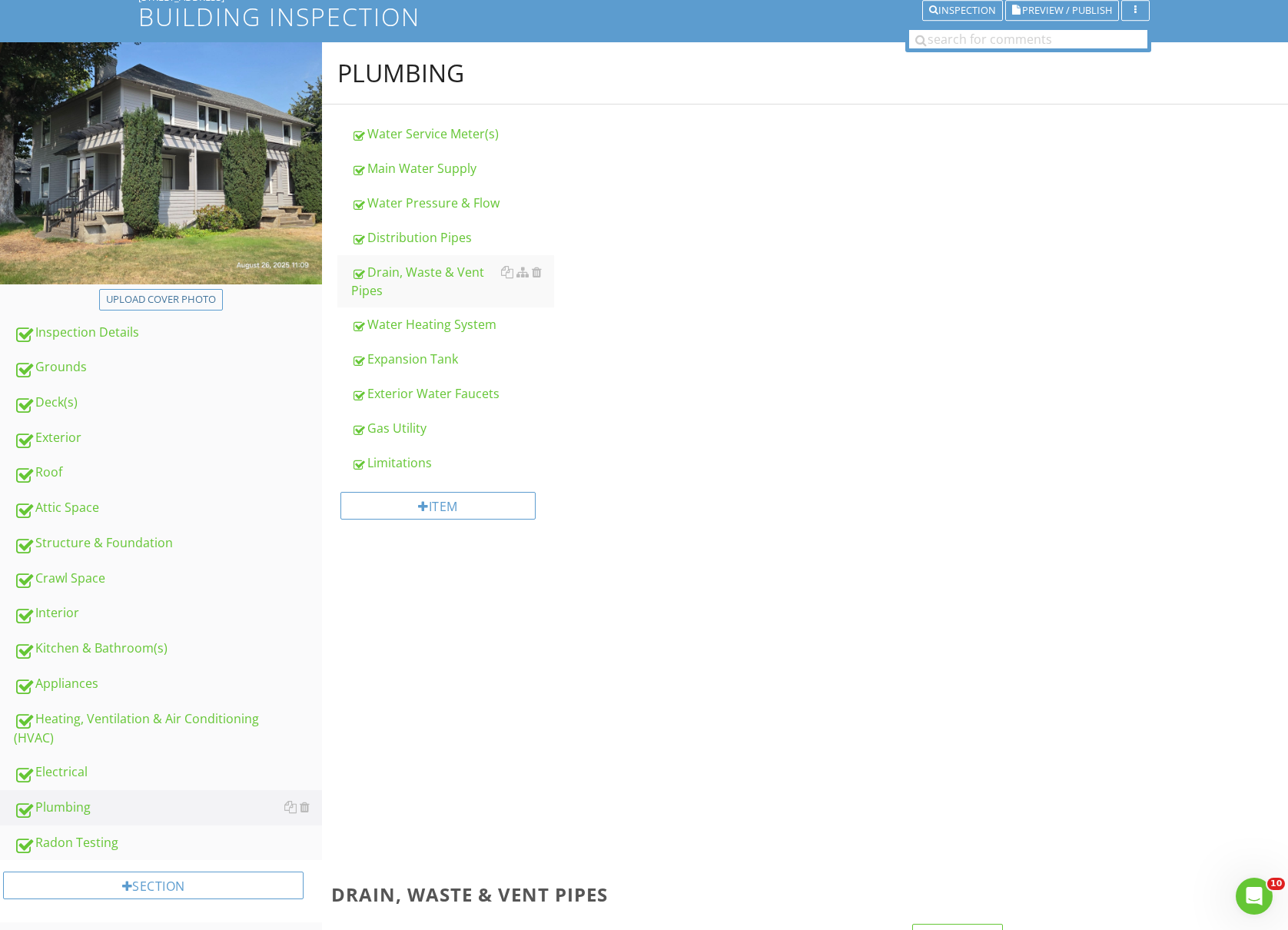
scroll to position [202, 0]
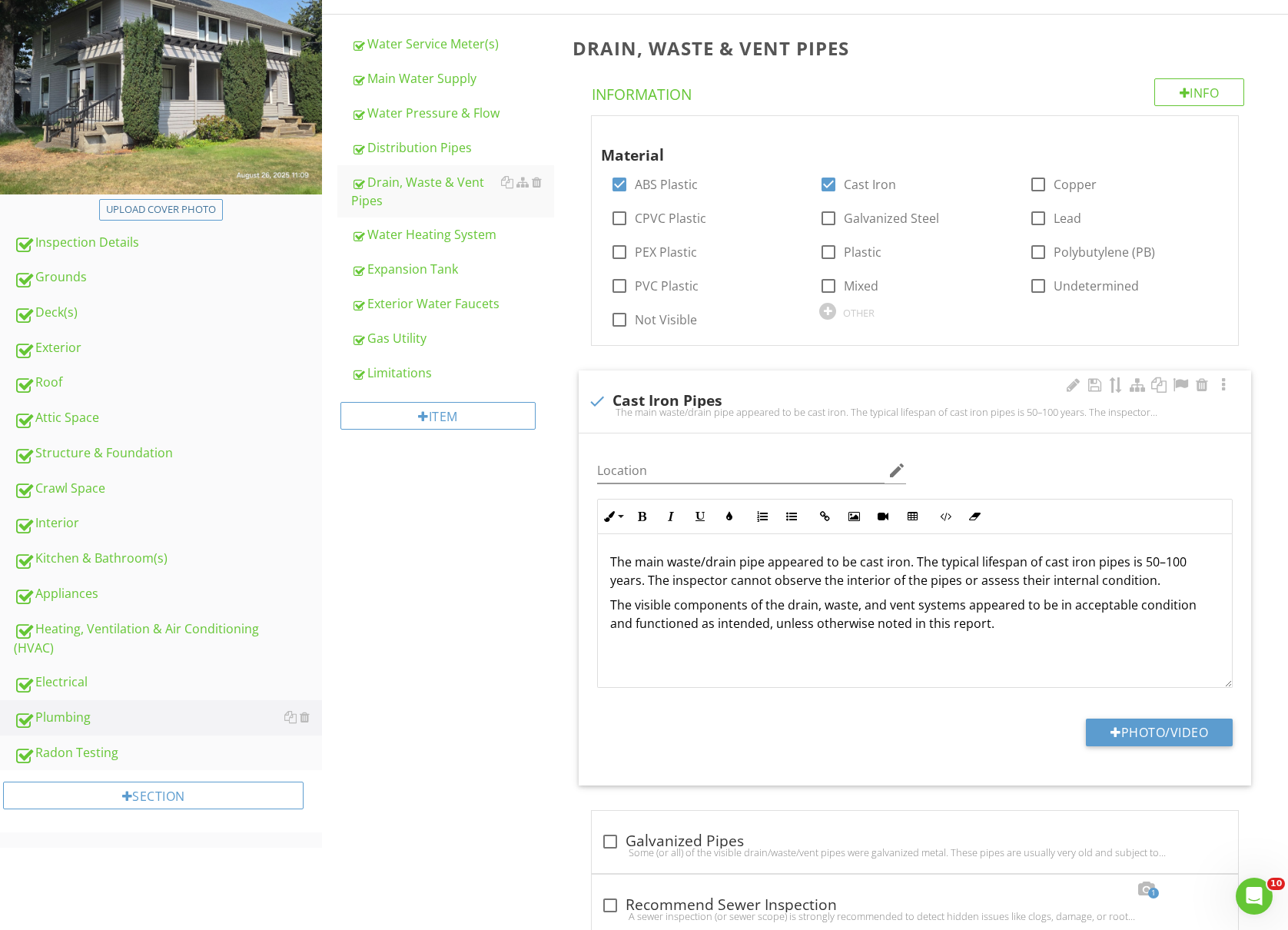
click at [600, 404] on div at bounding box center [596, 401] width 26 height 26
checkbox input "true"
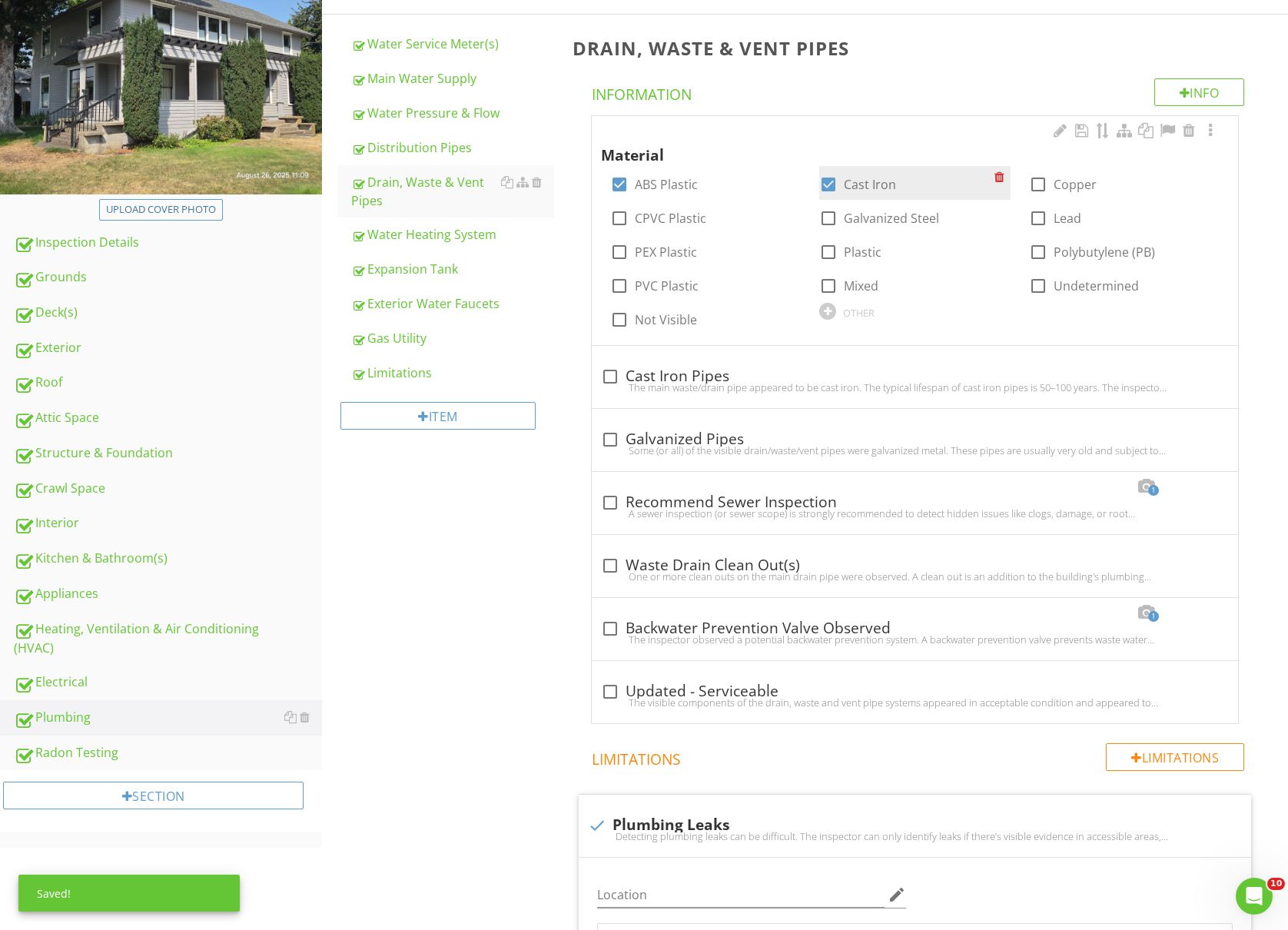
click at [833, 181] on div at bounding box center [828, 184] width 26 height 26
checkbox input "false"
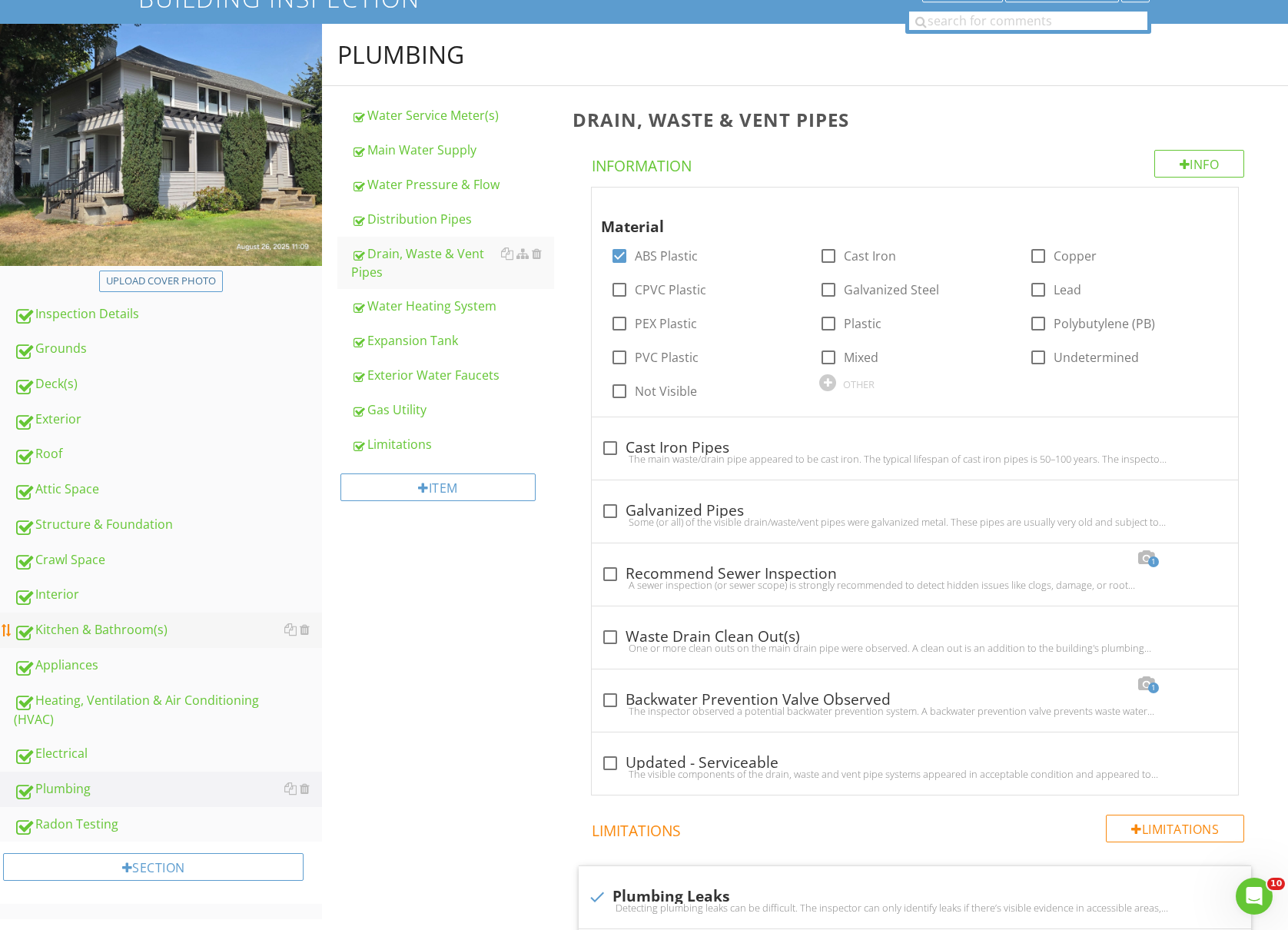
scroll to position [99, 0]
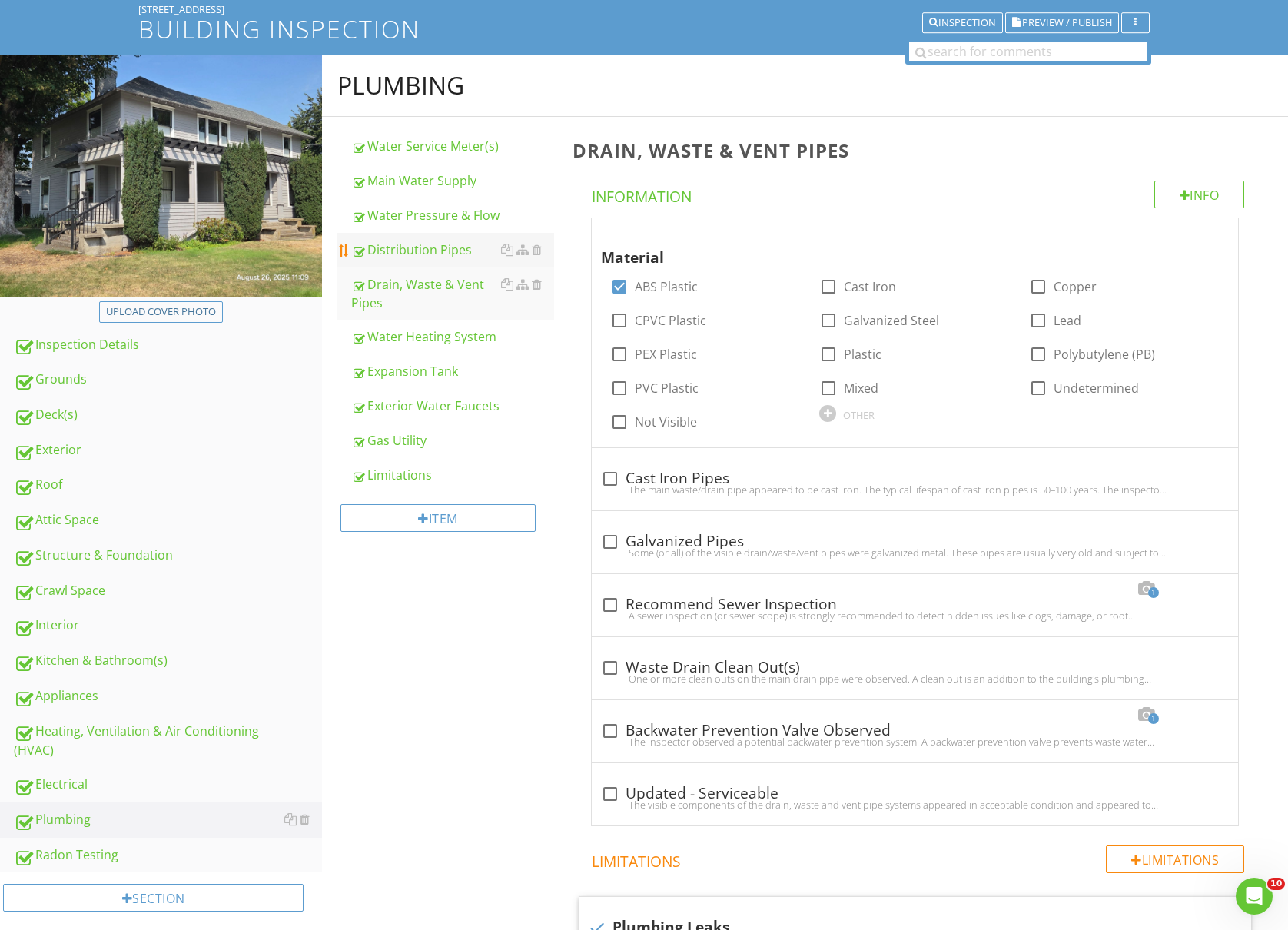
click at [451, 263] on link "Distribution Pipes" at bounding box center [453, 250] width 203 height 34
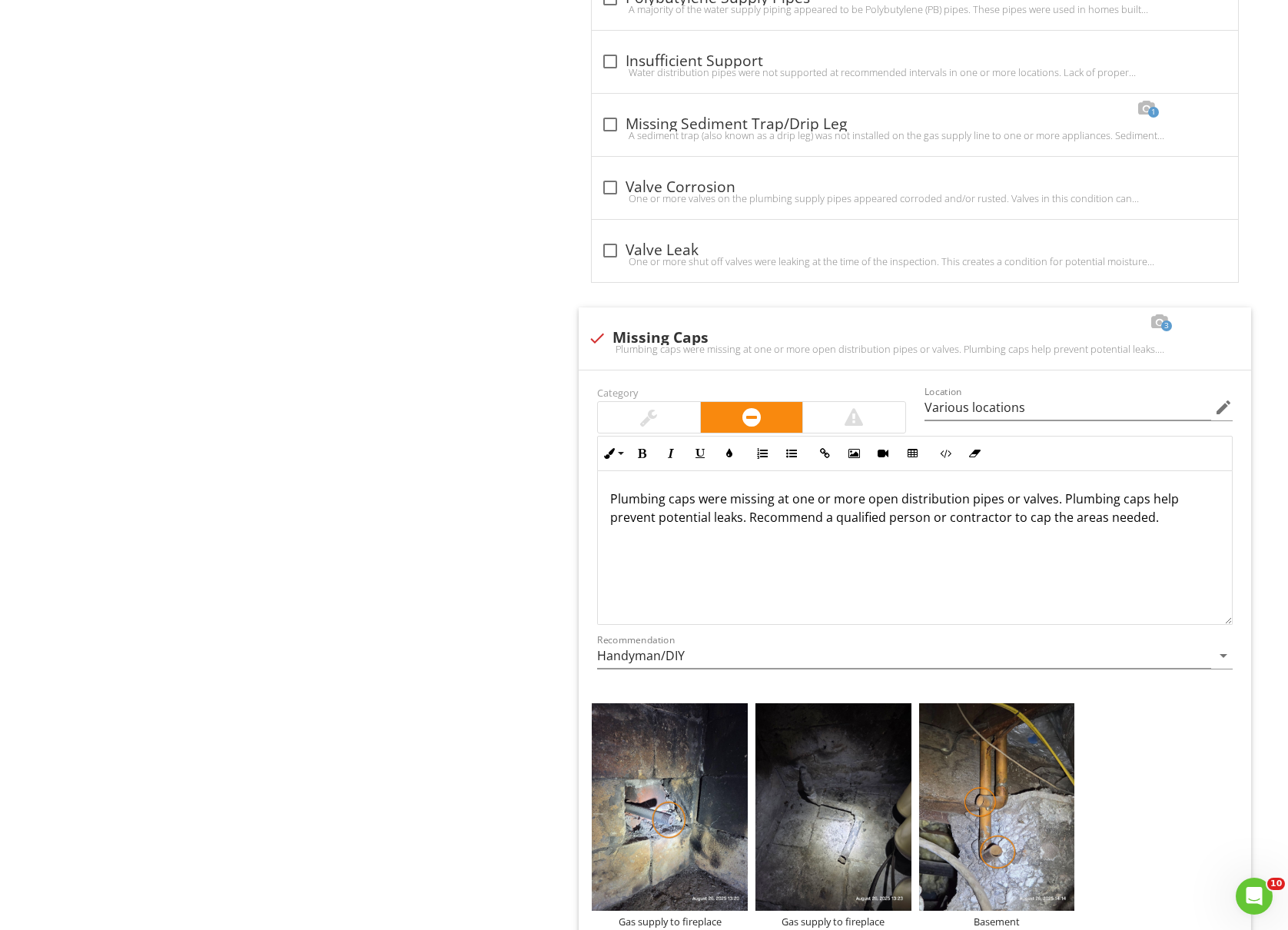
scroll to position [2559, 0]
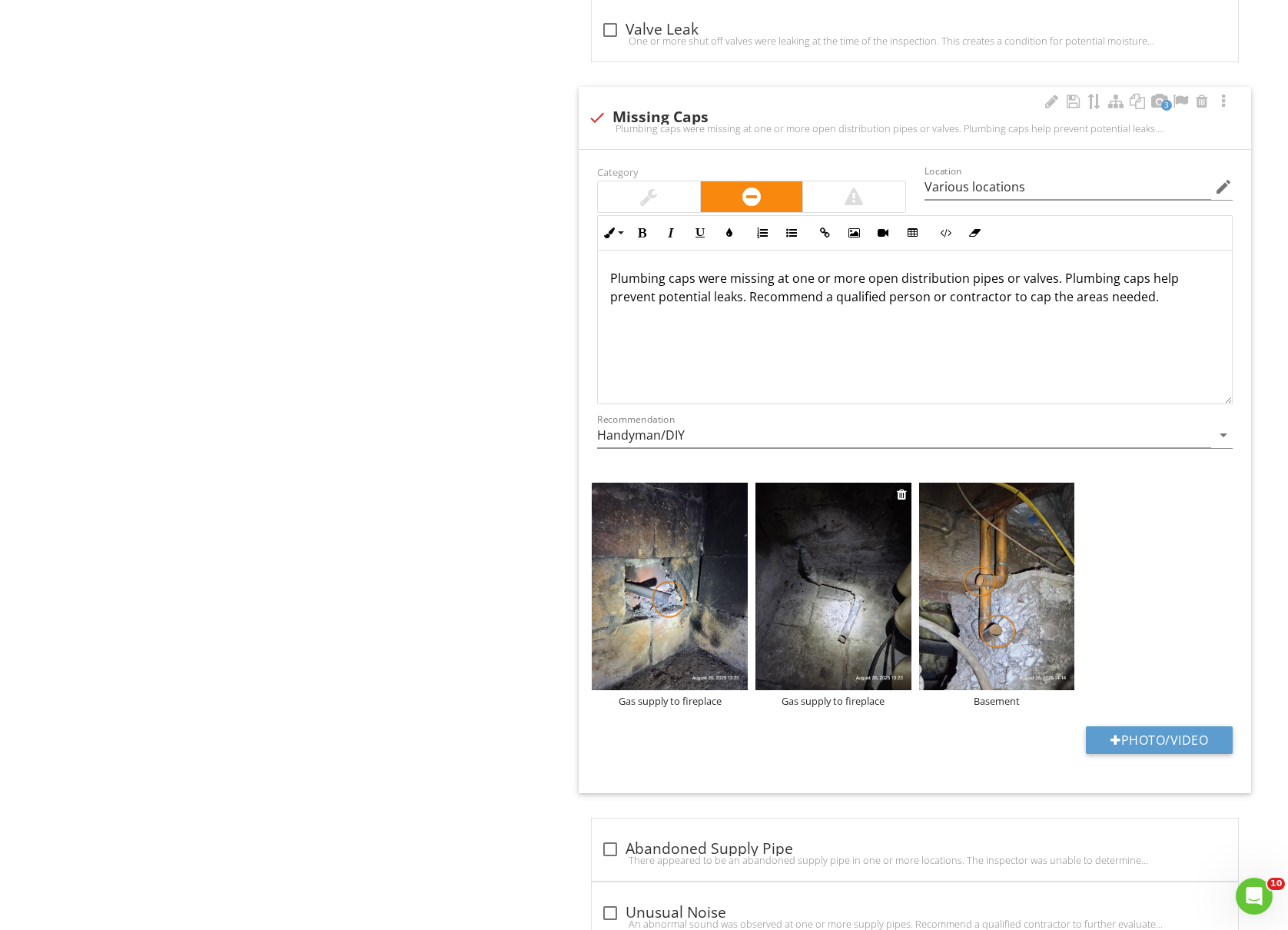
click at [787, 638] on img at bounding box center [833, 586] width 156 height 207
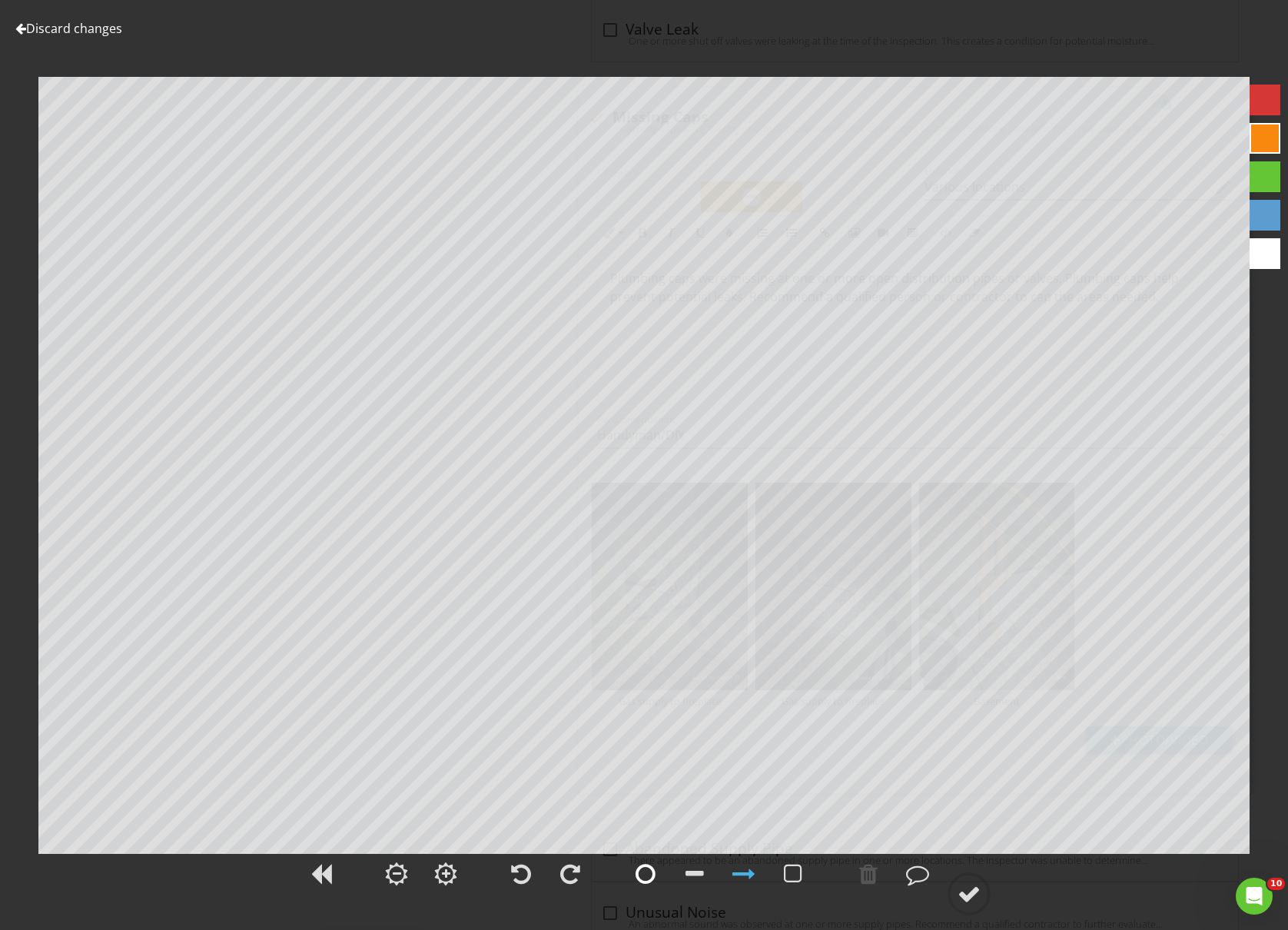
click at [637, 867] on div at bounding box center [645, 873] width 20 height 23
click at [960, 891] on div at bounding box center [968, 894] width 23 height 23
type input "Various locations"
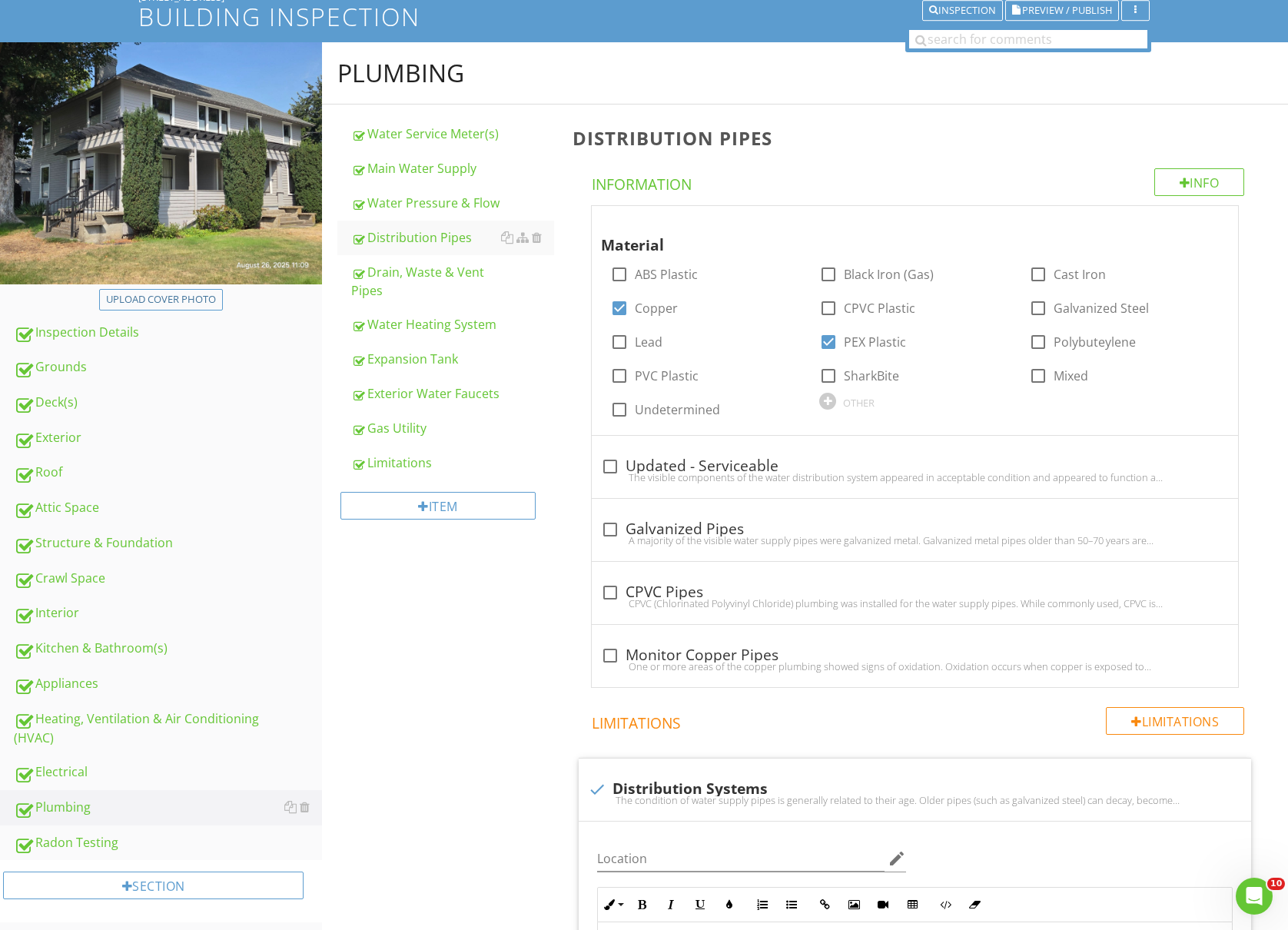
scroll to position [0, 0]
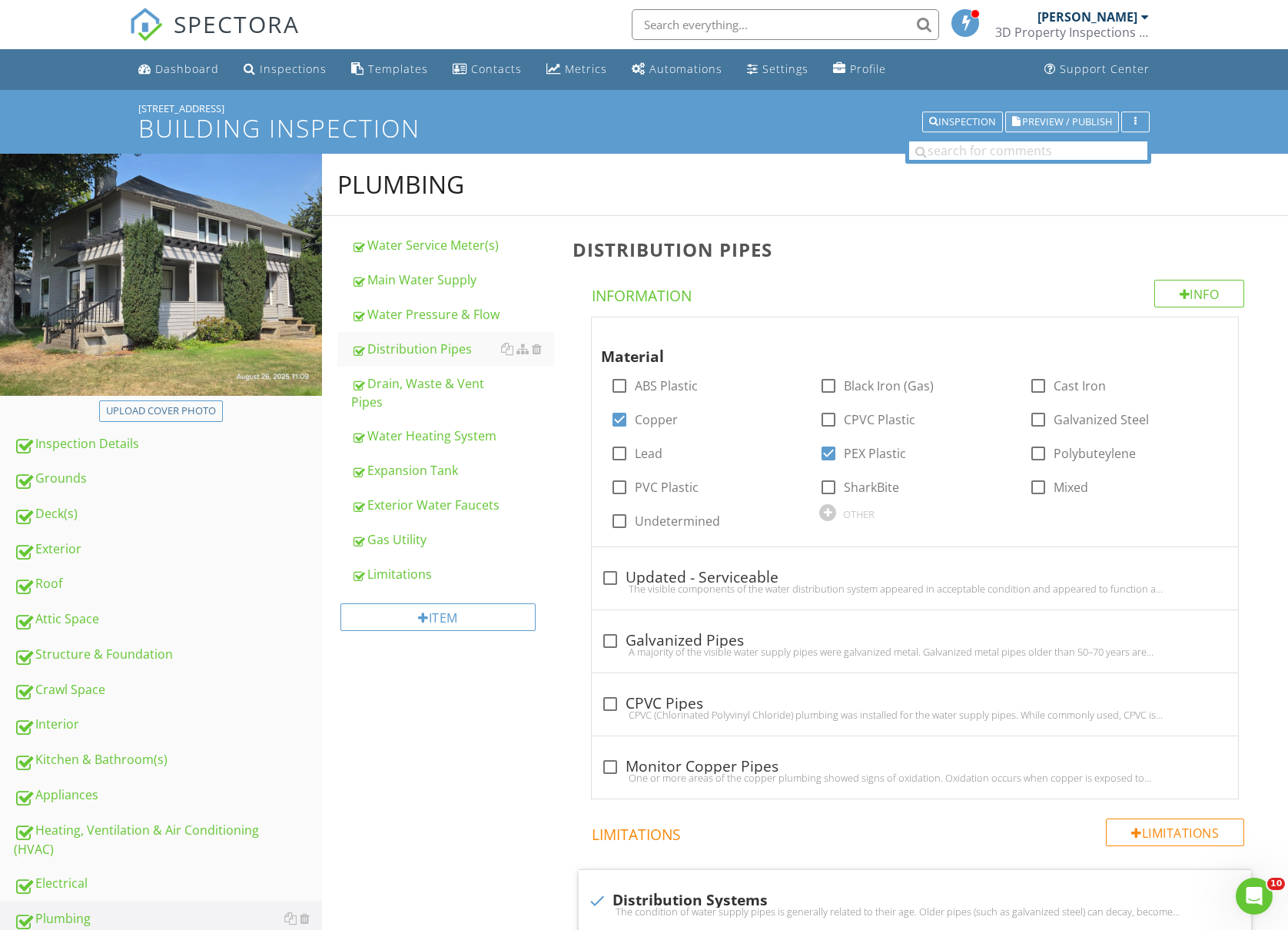
click at [1067, 121] on span "Preview / Publish" at bounding box center [1067, 121] width 90 height 10
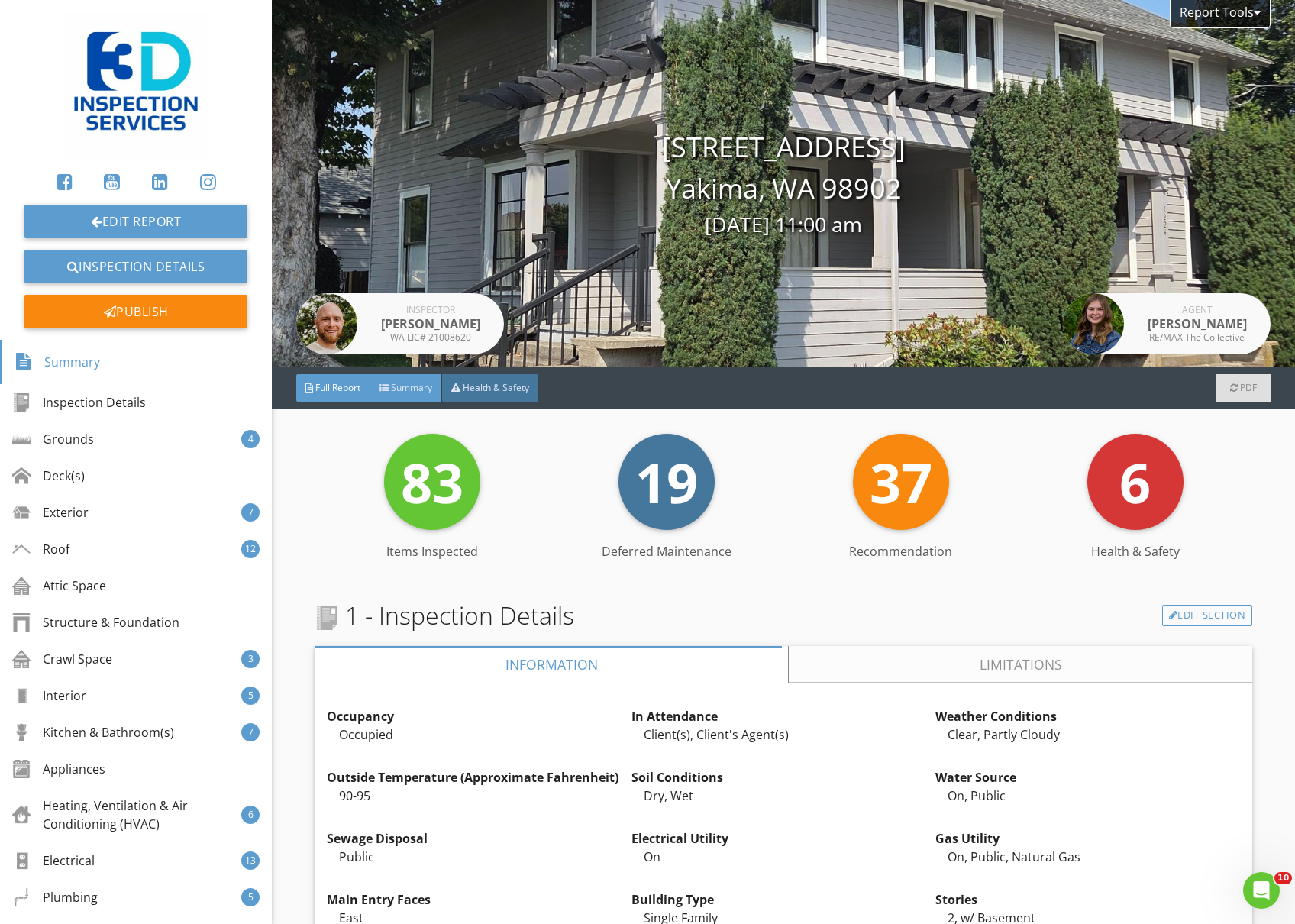
click at [406, 391] on span "Summary" at bounding box center [411, 388] width 41 height 13
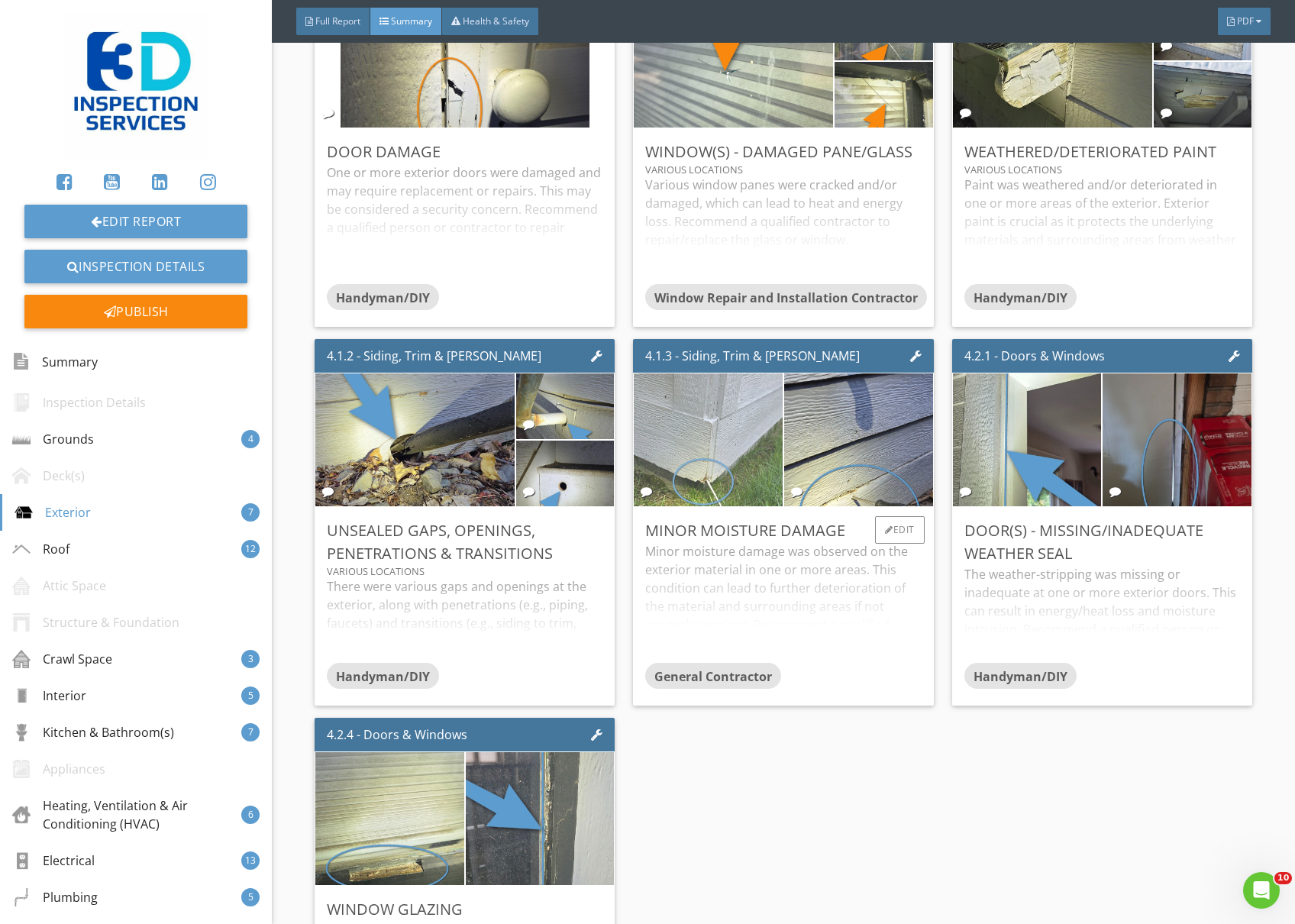
scroll to position [1323, 0]
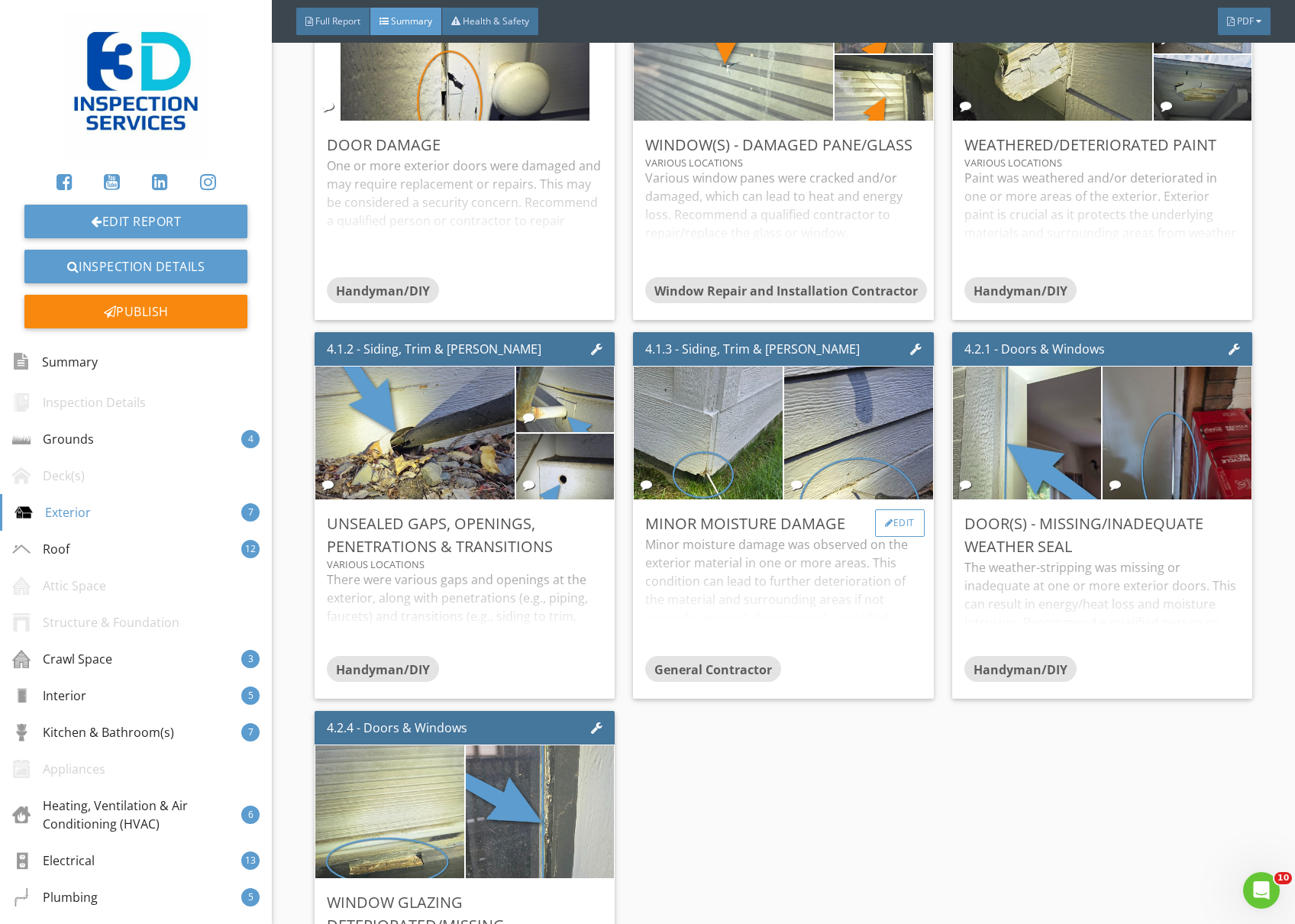
click at [885, 525] on div at bounding box center [889, 523] width 9 height 9
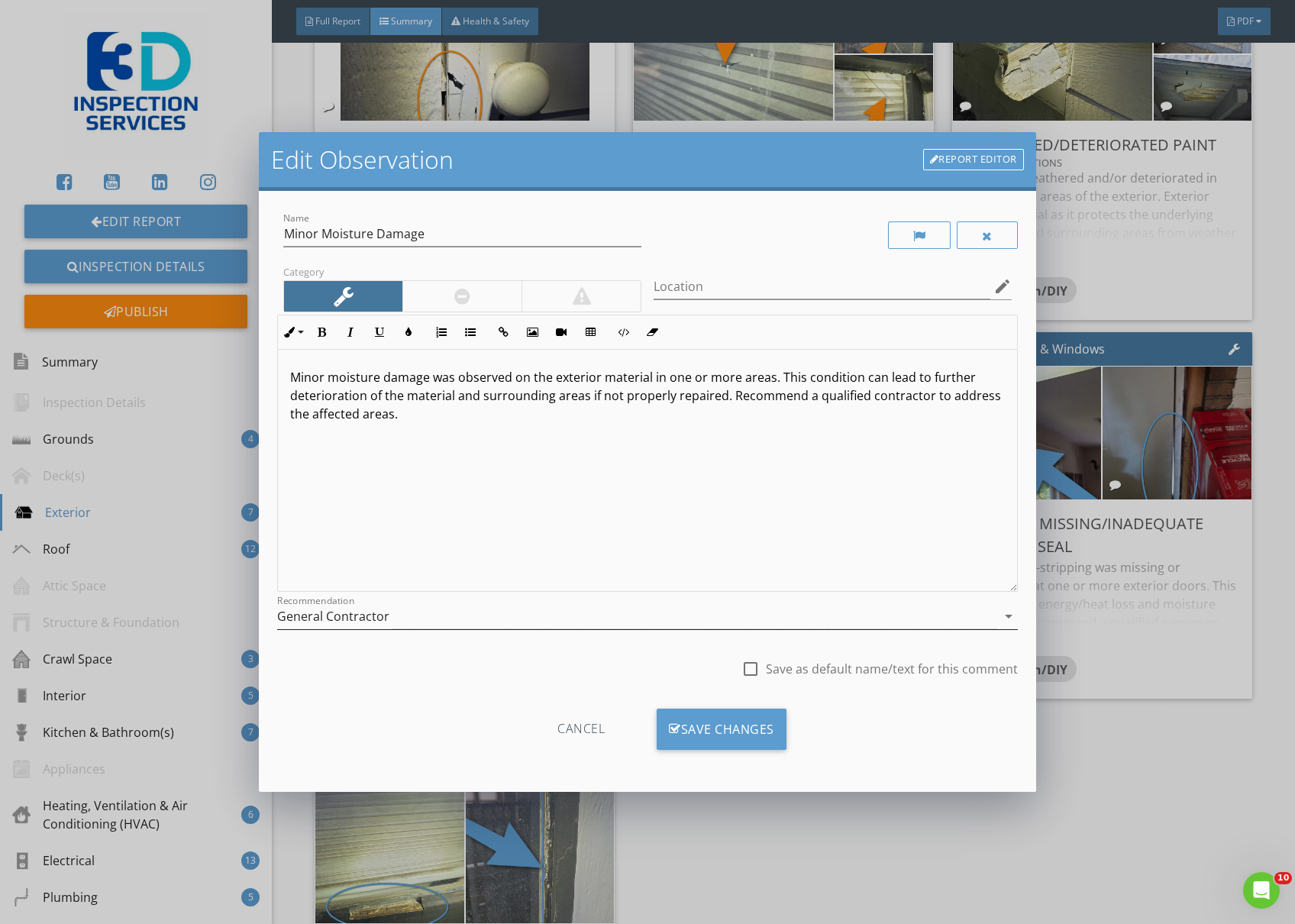
click at [626, 626] on div "General Contractor" at bounding box center [637, 617] width 720 height 25
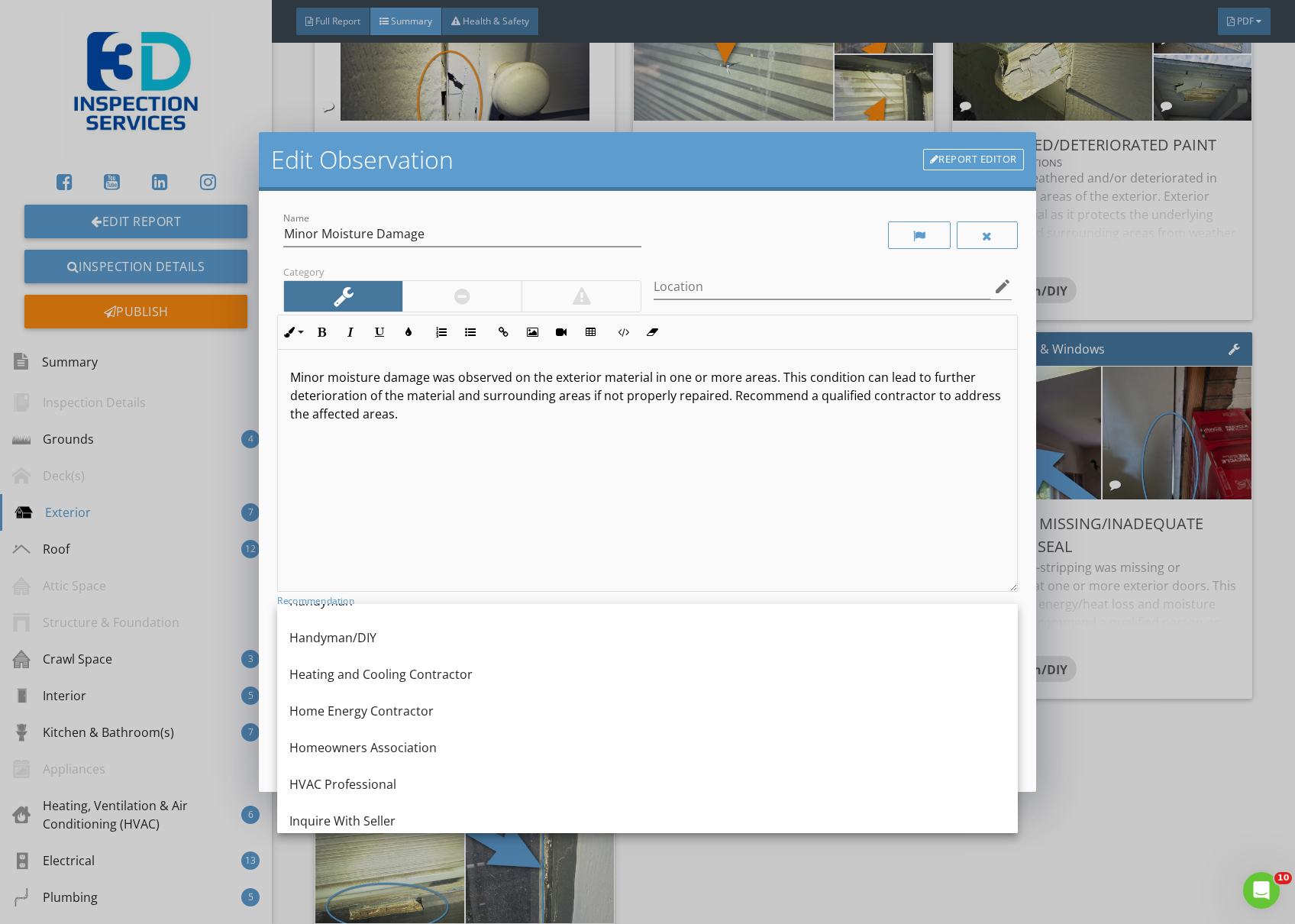
scroll to position [1018, 0]
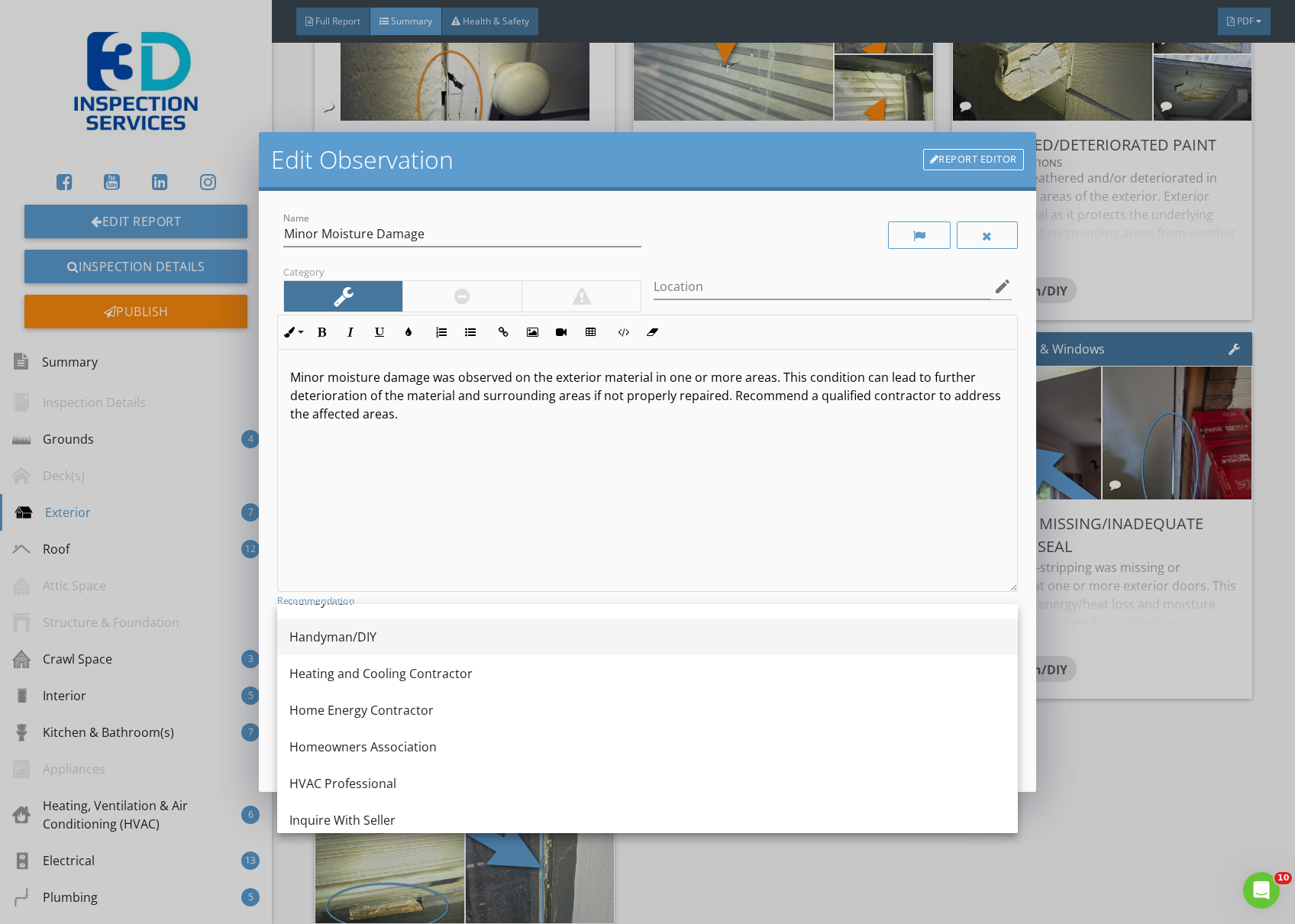
click at [413, 630] on div "Handyman/DIY" at bounding box center [648, 637] width 716 height 18
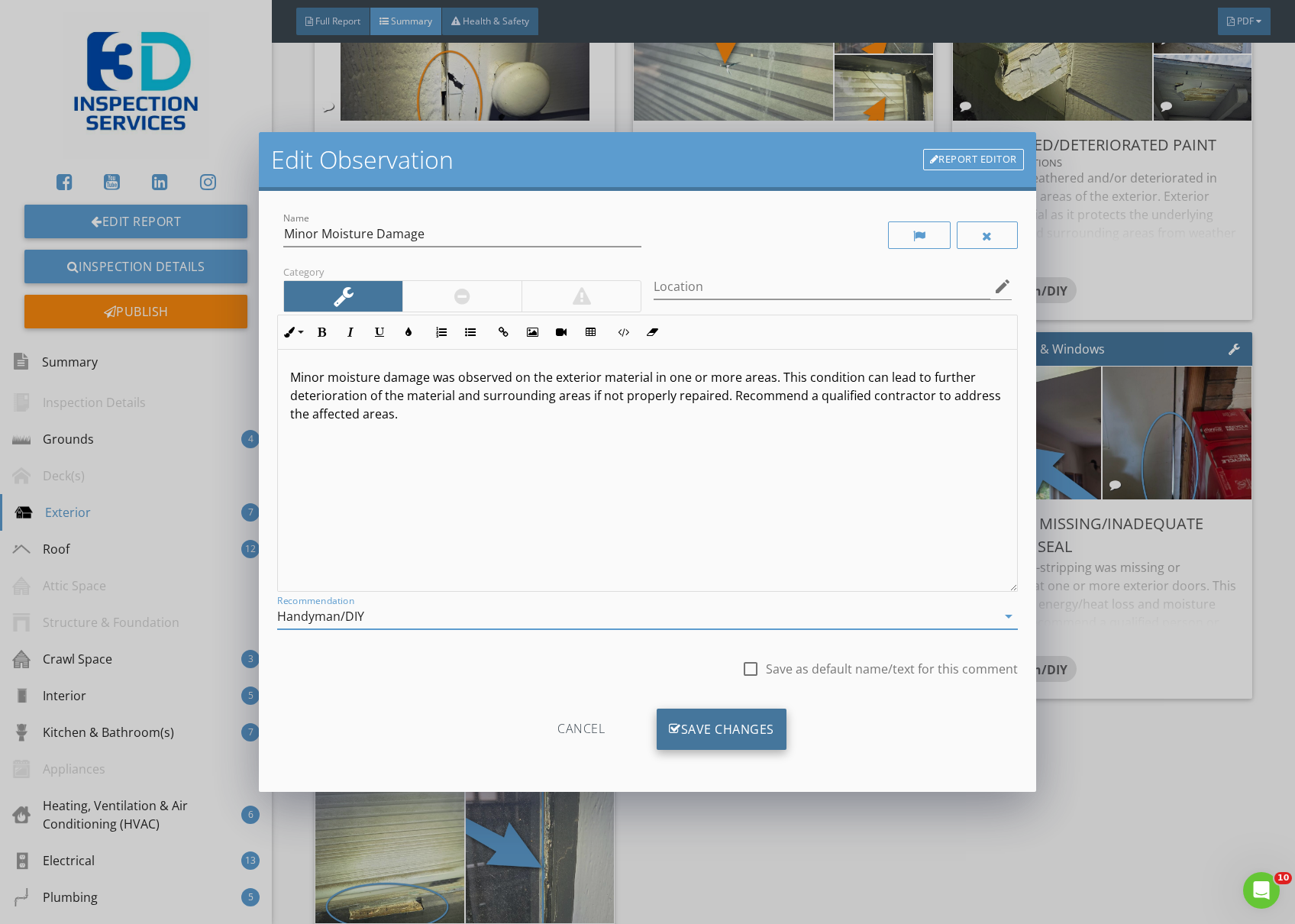
click at [759, 726] on div "Save Changes" at bounding box center [722, 729] width 130 height 42
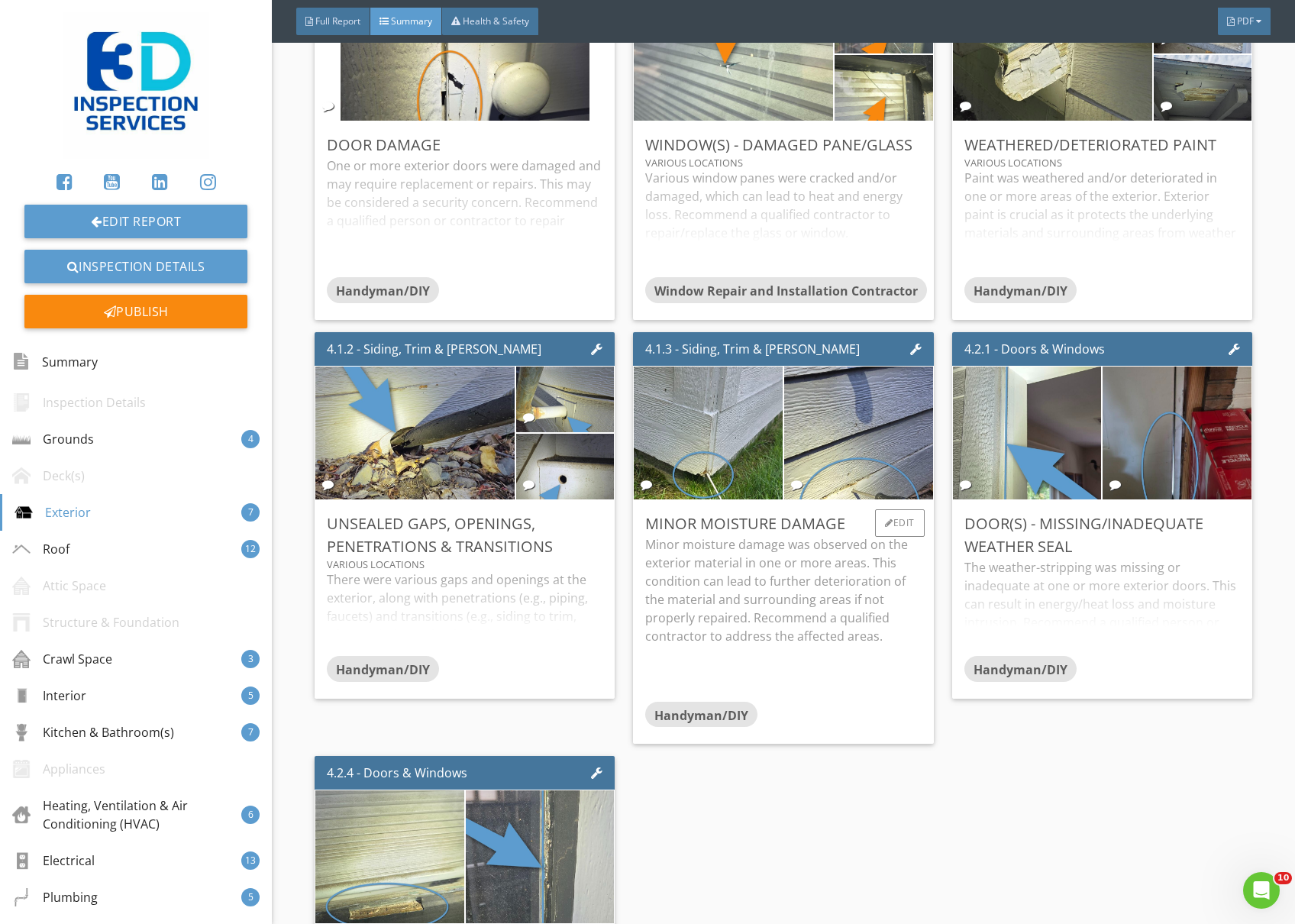
click at [800, 631] on p "Minor moisture damage was observed on the exterior material in one or more area…" at bounding box center [783, 590] width 276 height 110
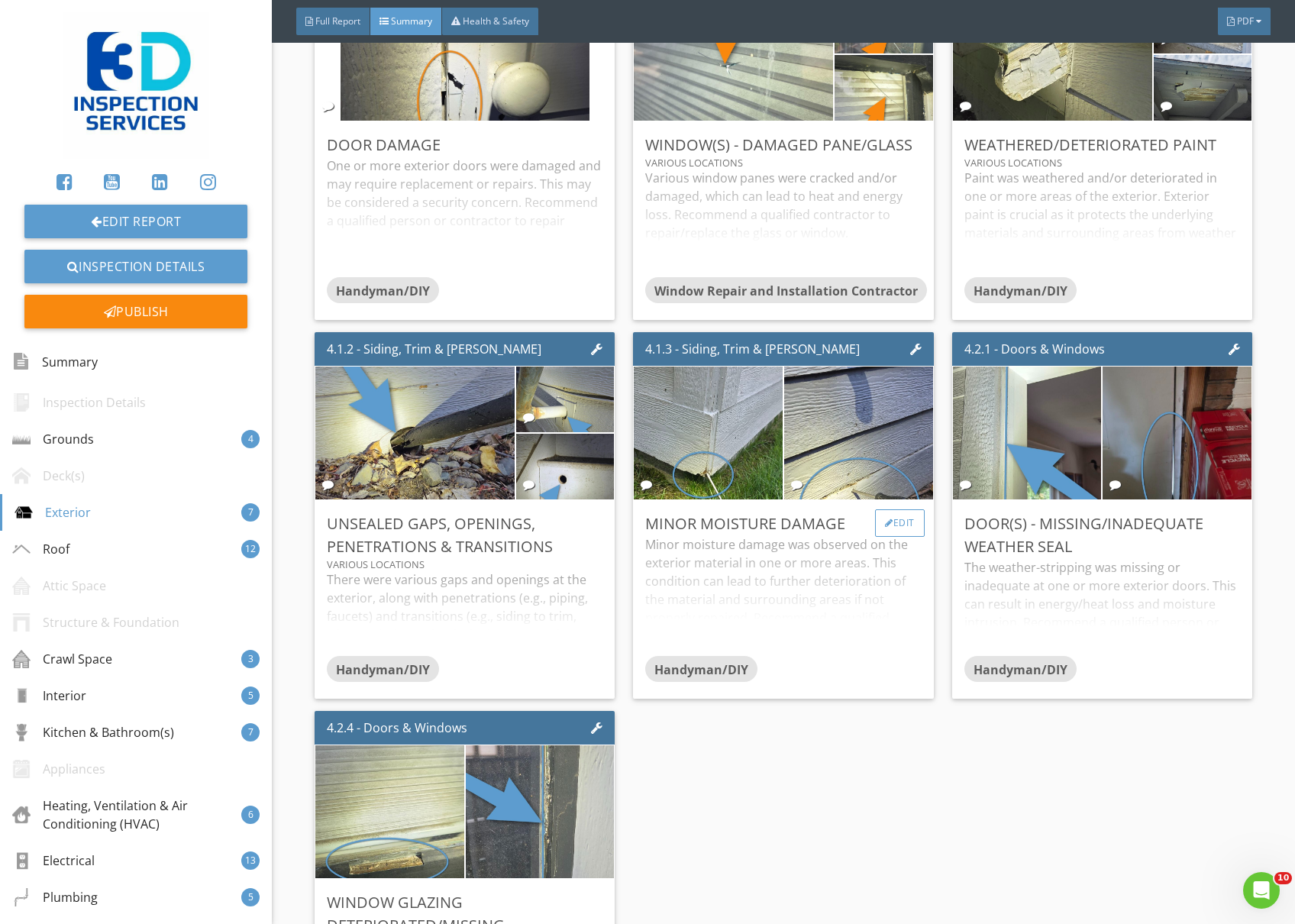
click at [901, 524] on div "Edit" at bounding box center [900, 523] width 49 height 27
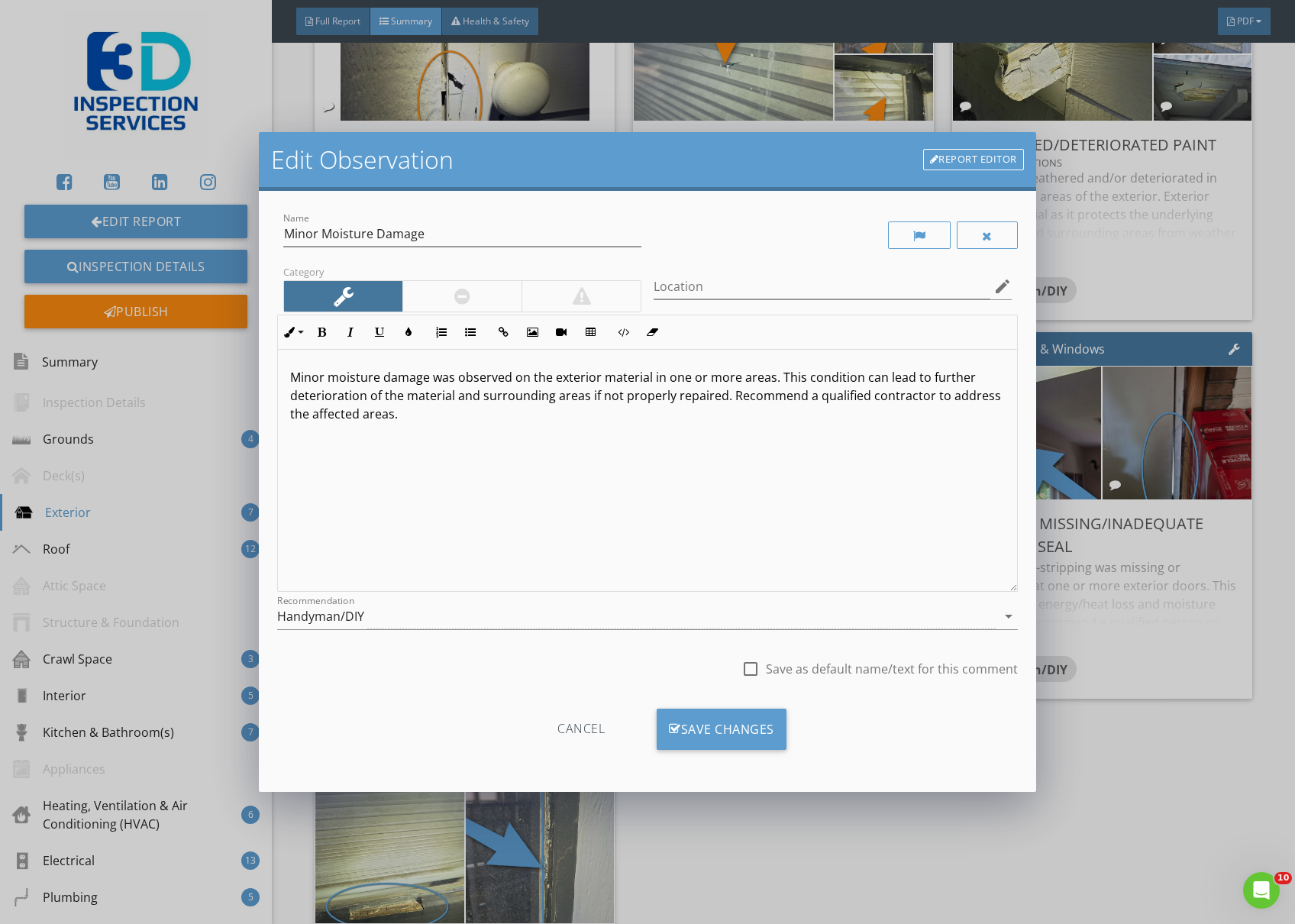
click at [866, 395] on p "Minor moisture damage was observed on the exterior material in one or more area…" at bounding box center [648, 395] width 715 height 55
type textarea "<p>Minor moisture damage was observed on the exterior material in one or more a…"
click at [737, 713] on div "Save Changes" at bounding box center [722, 729] width 130 height 42
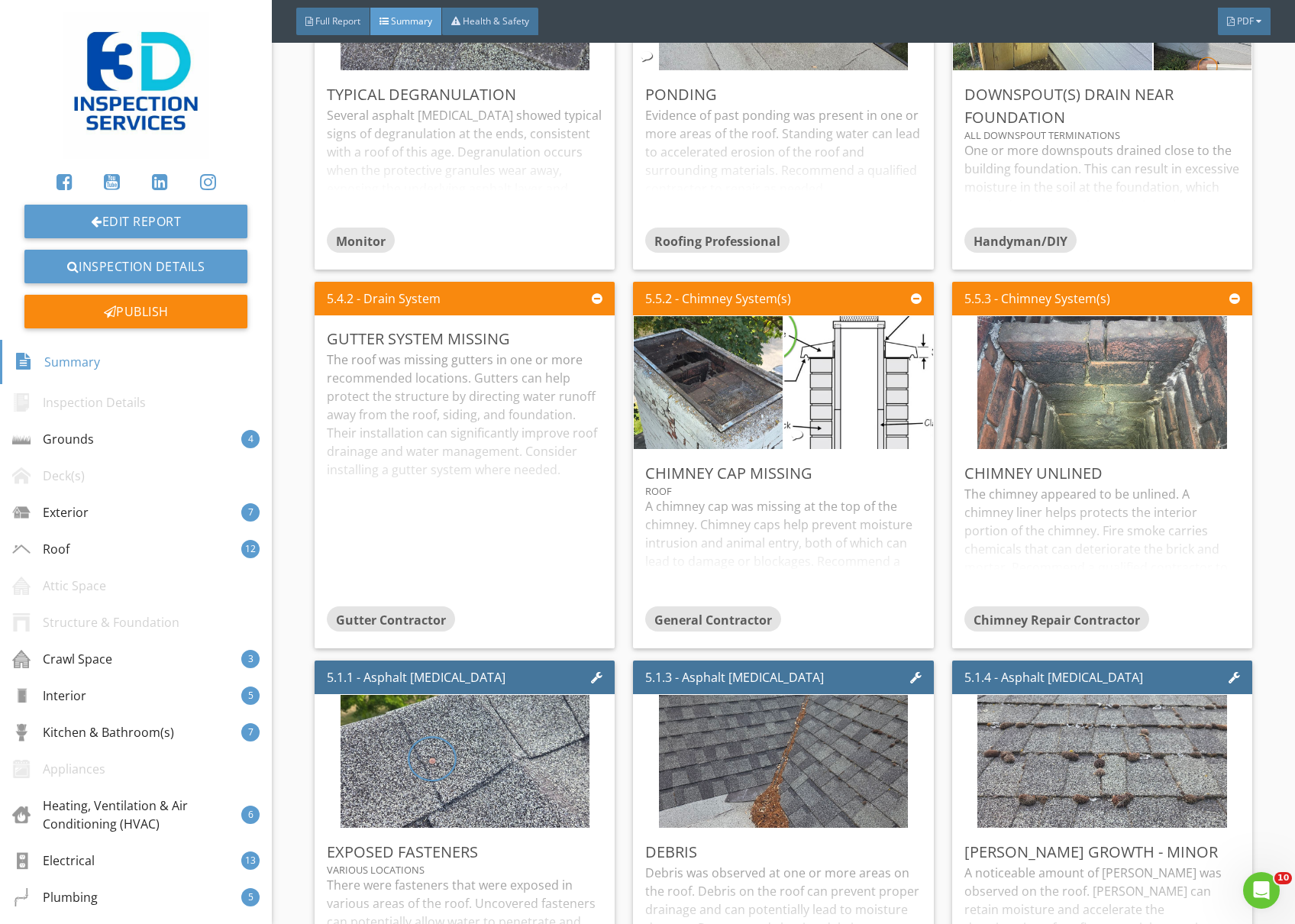
scroll to position [2749, 0]
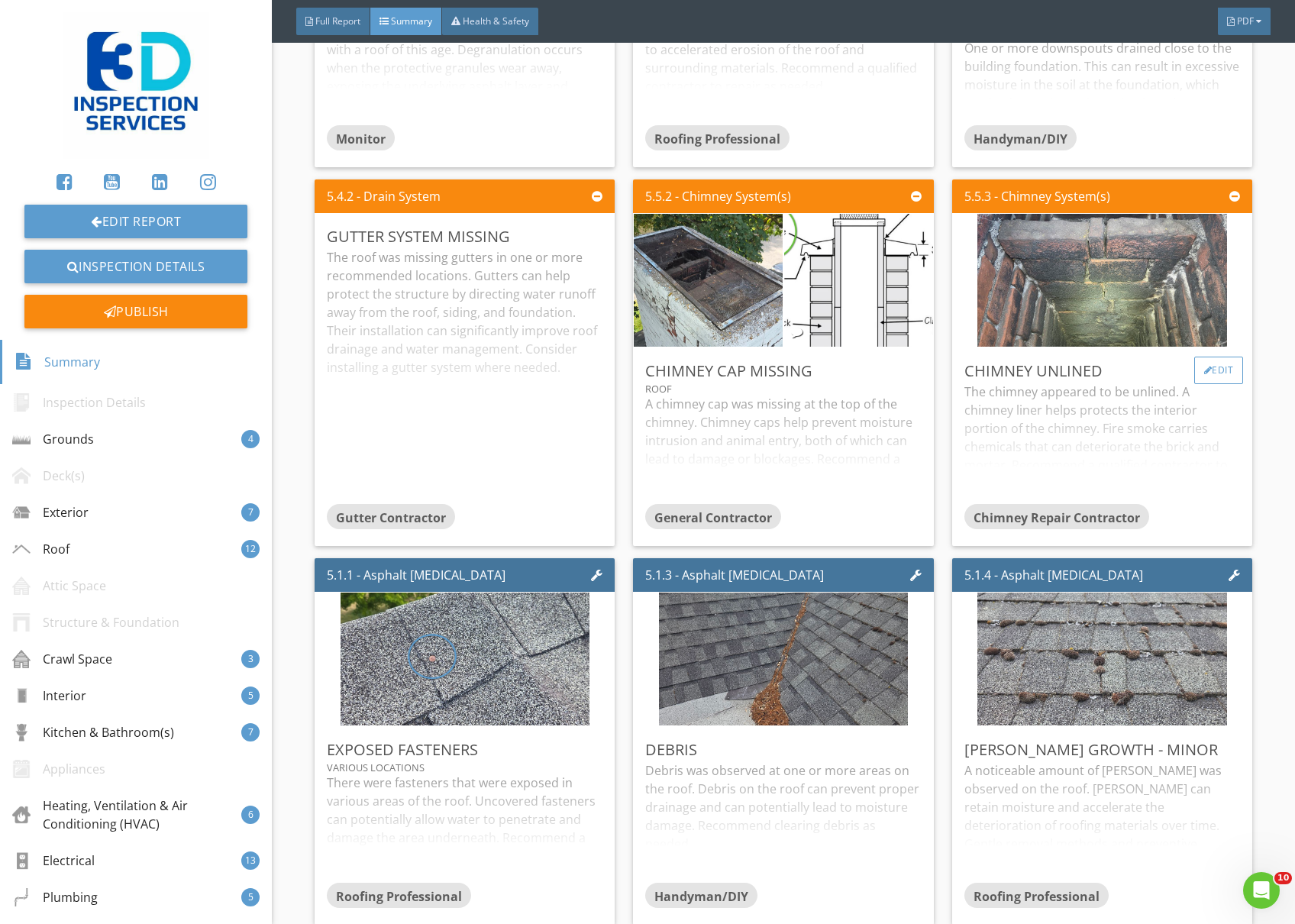
click at [1200, 361] on div "Edit" at bounding box center [1219, 370] width 49 height 27
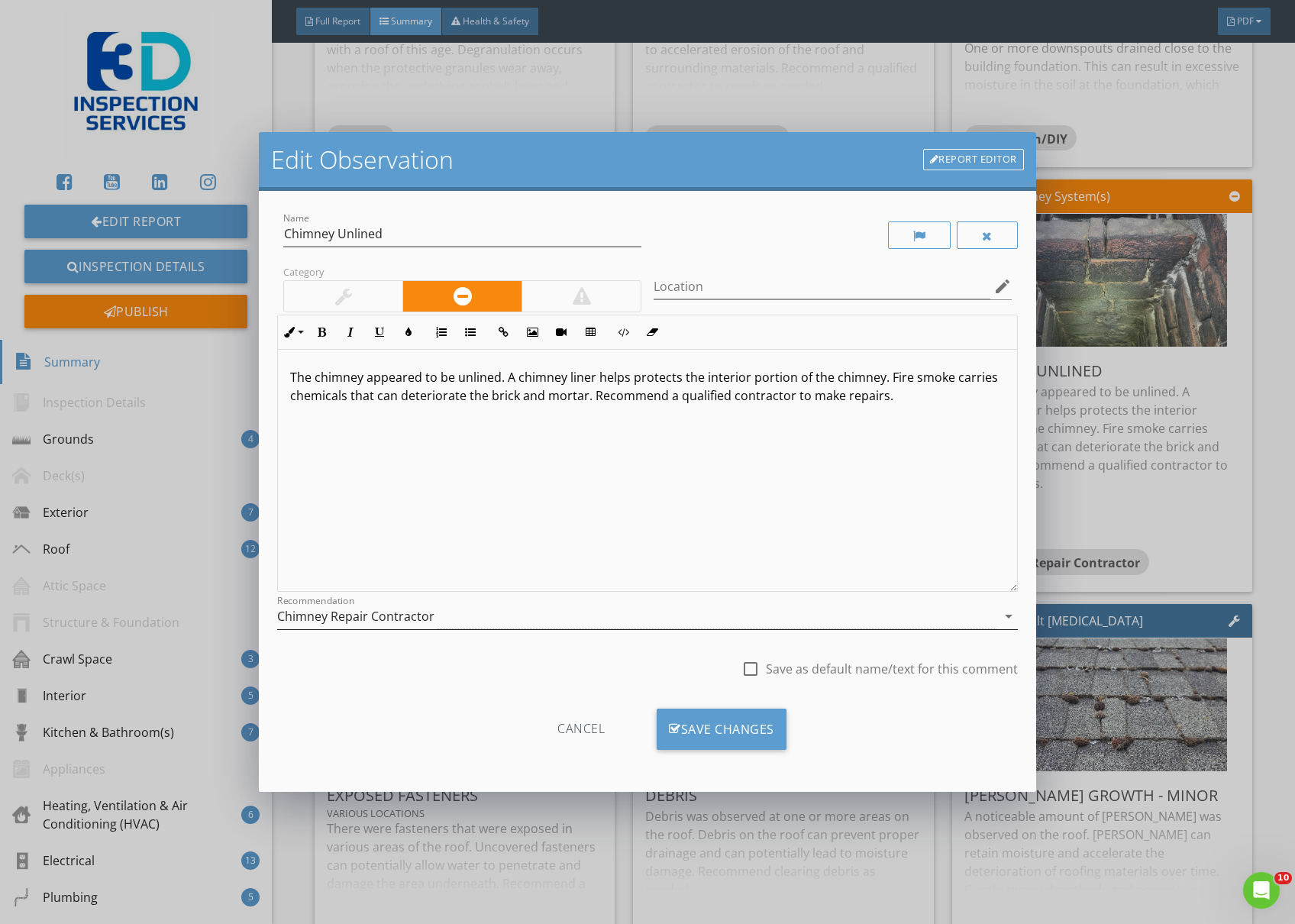
click at [557, 618] on div "Chimney Repair Contractor" at bounding box center [637, 617] width 720 height 25
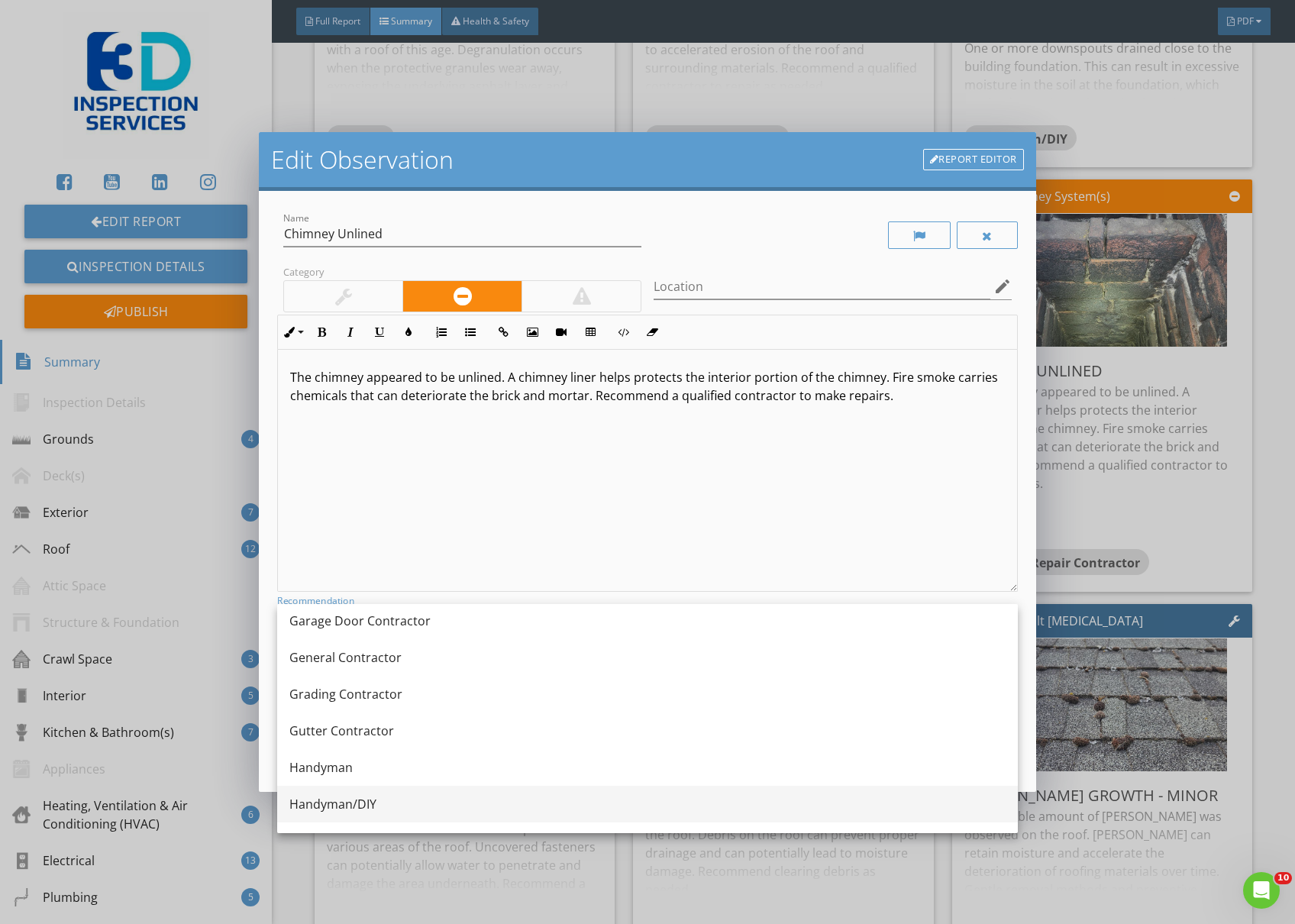
scroll to position [814, 0]
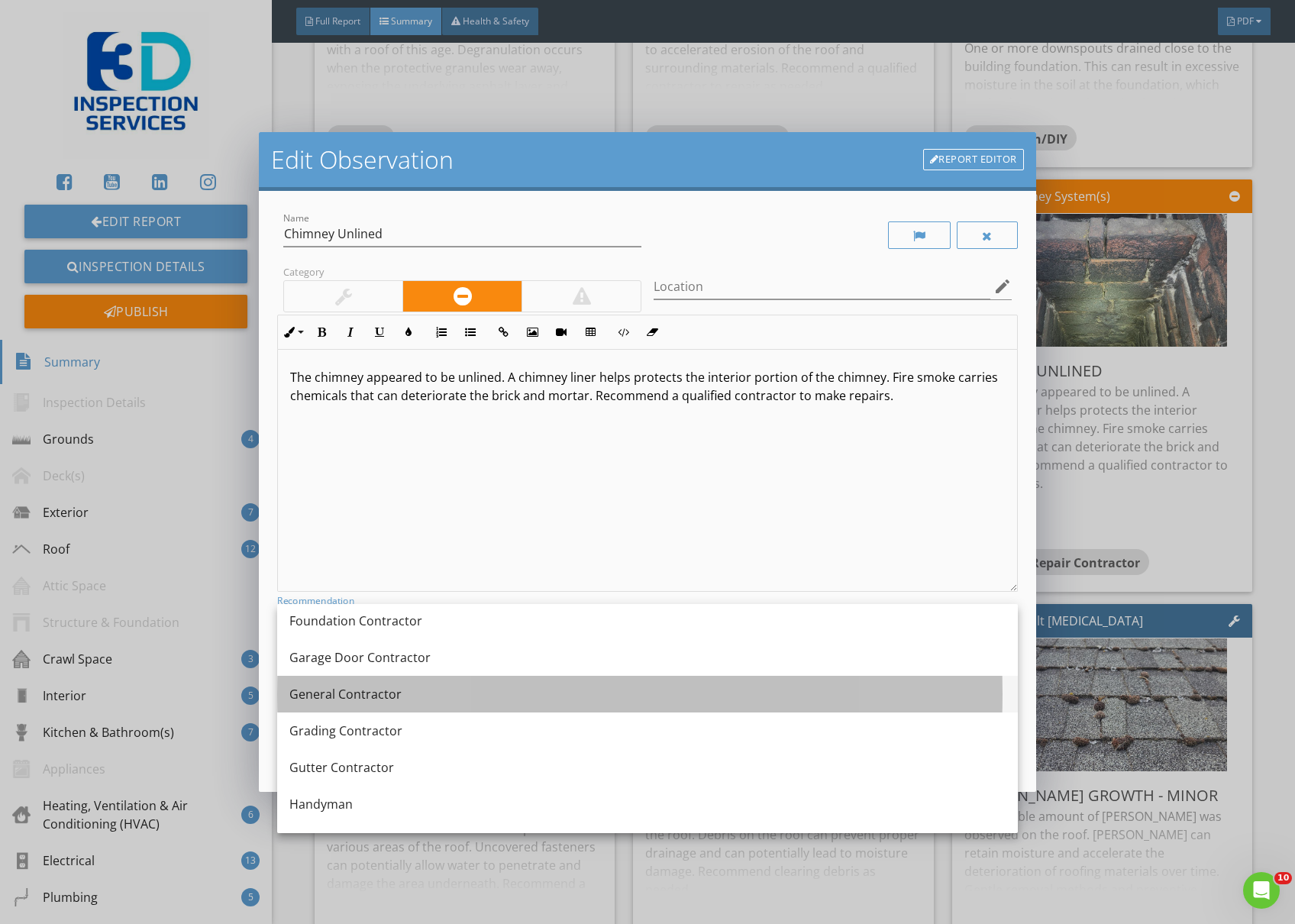
click at [539, 697] on div "General Contractor" at bounding box center [648, 694] width 716 height 18
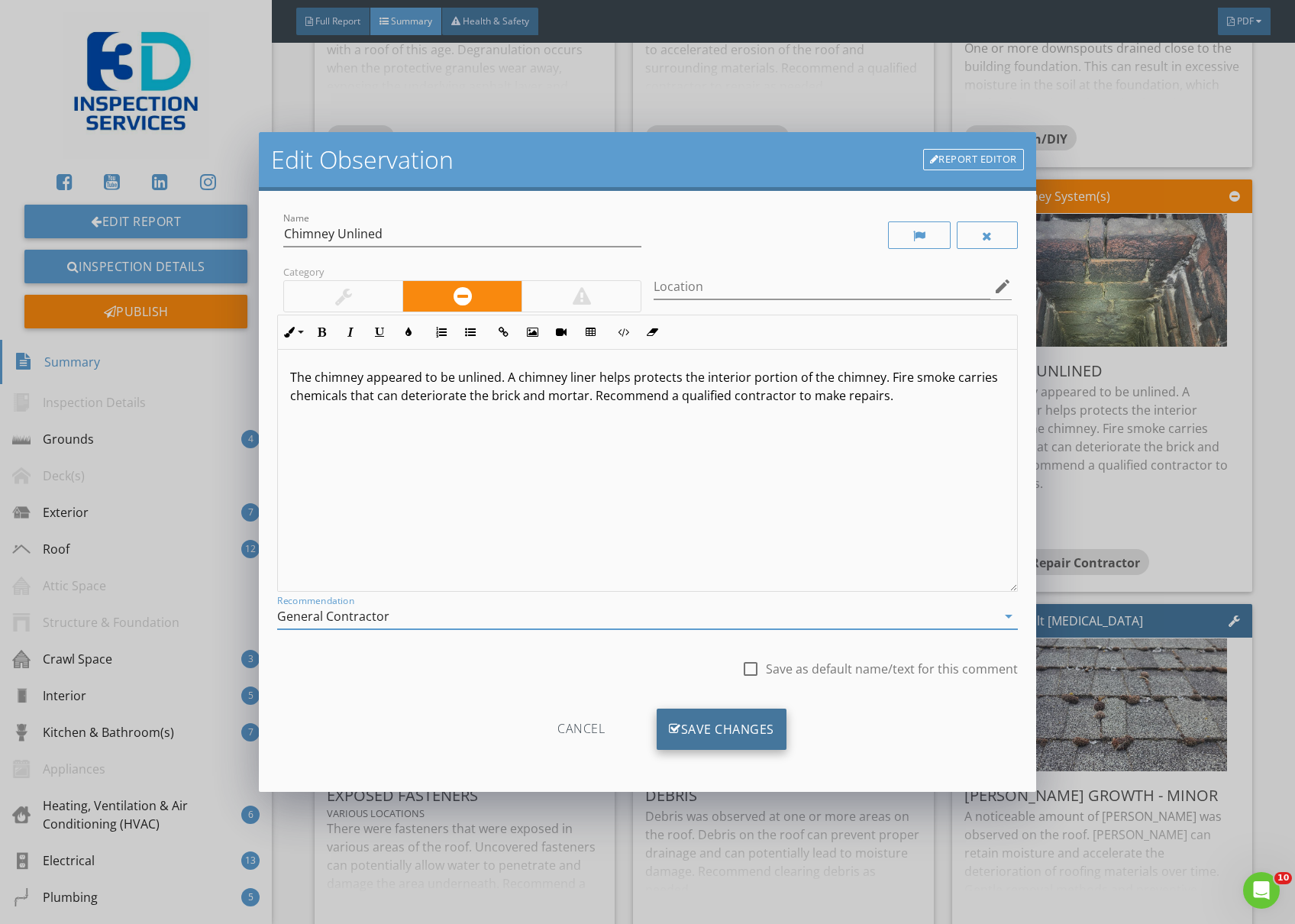
click at [706, 719] on div "Save Changes" at bounding box center [722, 729] width 130 height 42
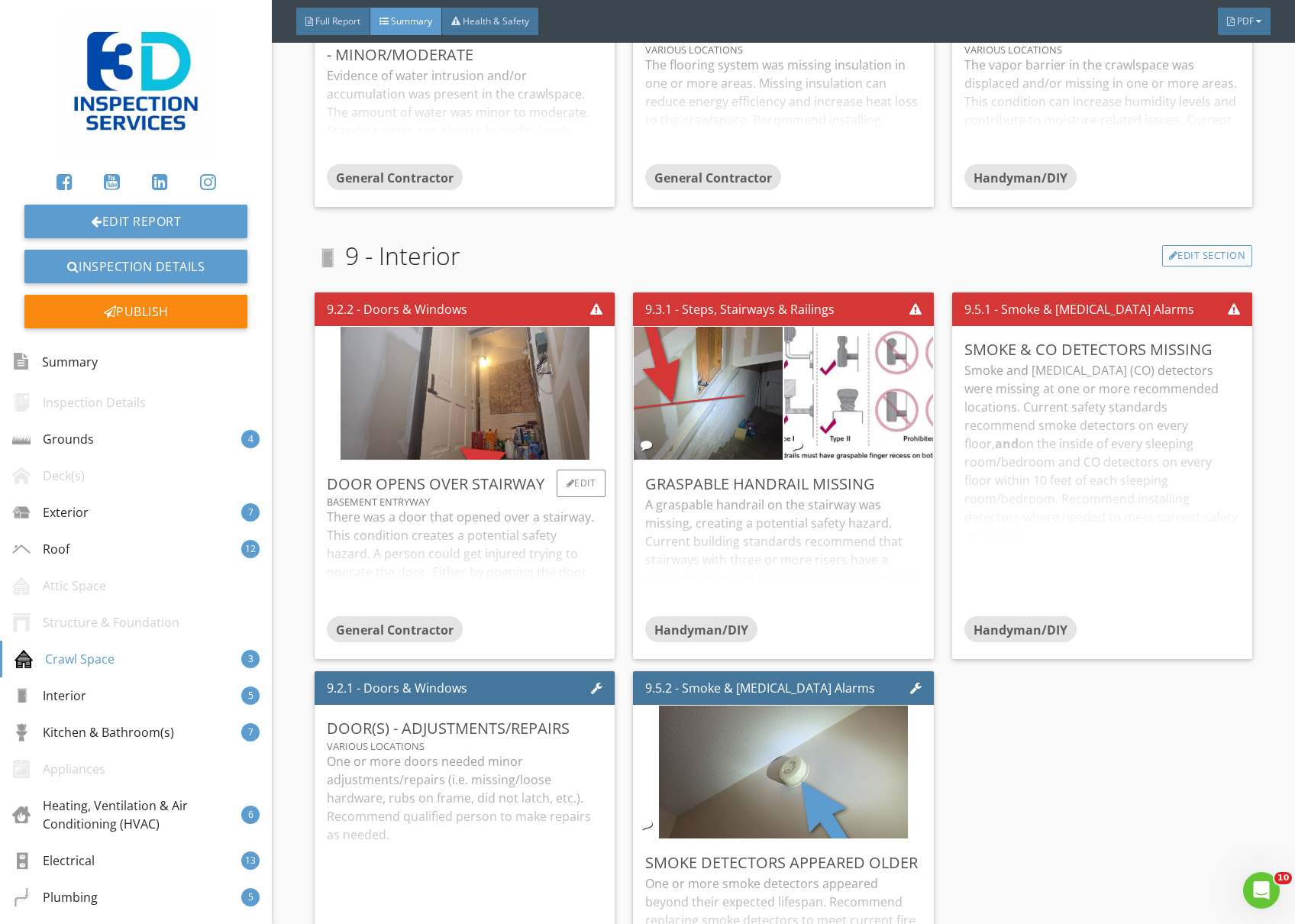
scroll to position [4379, 0]
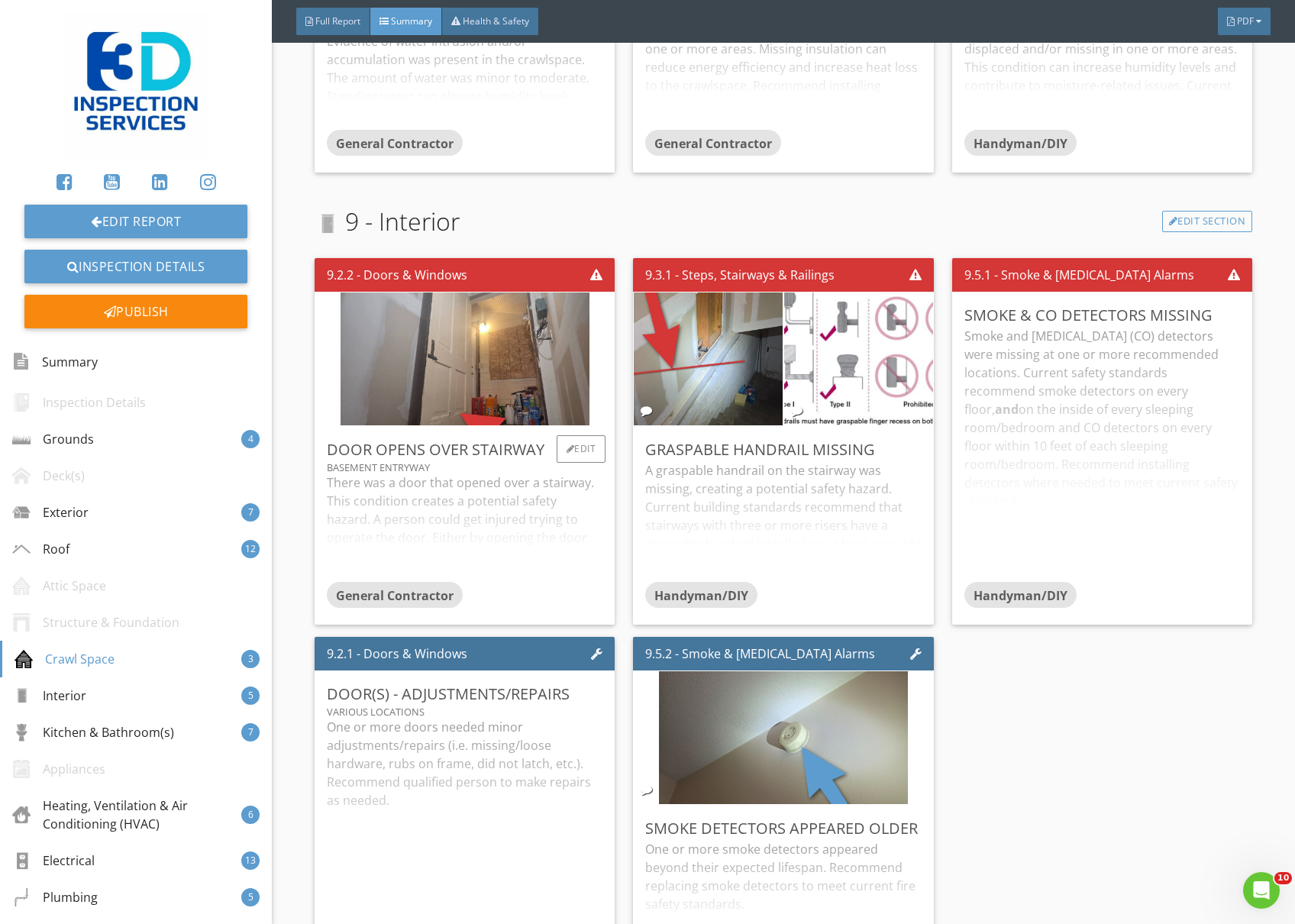
click at [547, 511] on div "There was a door that opened over a stairway. This condition creates a potentia…" at bounding box center [464, 528] width 276 height 109
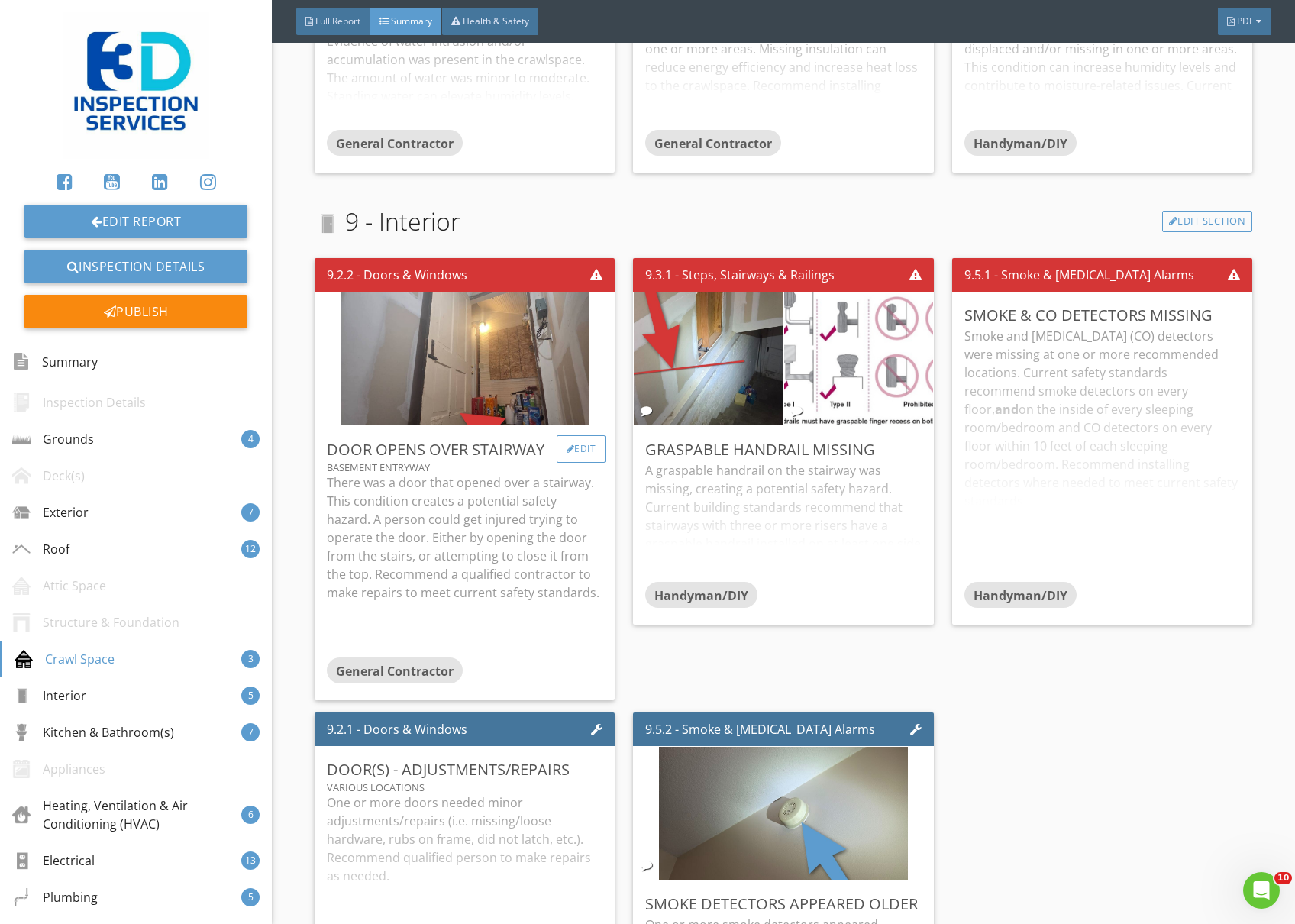
click at [557, 456] on div "Edit" at bounding box center [581, 449] width 49 height 27
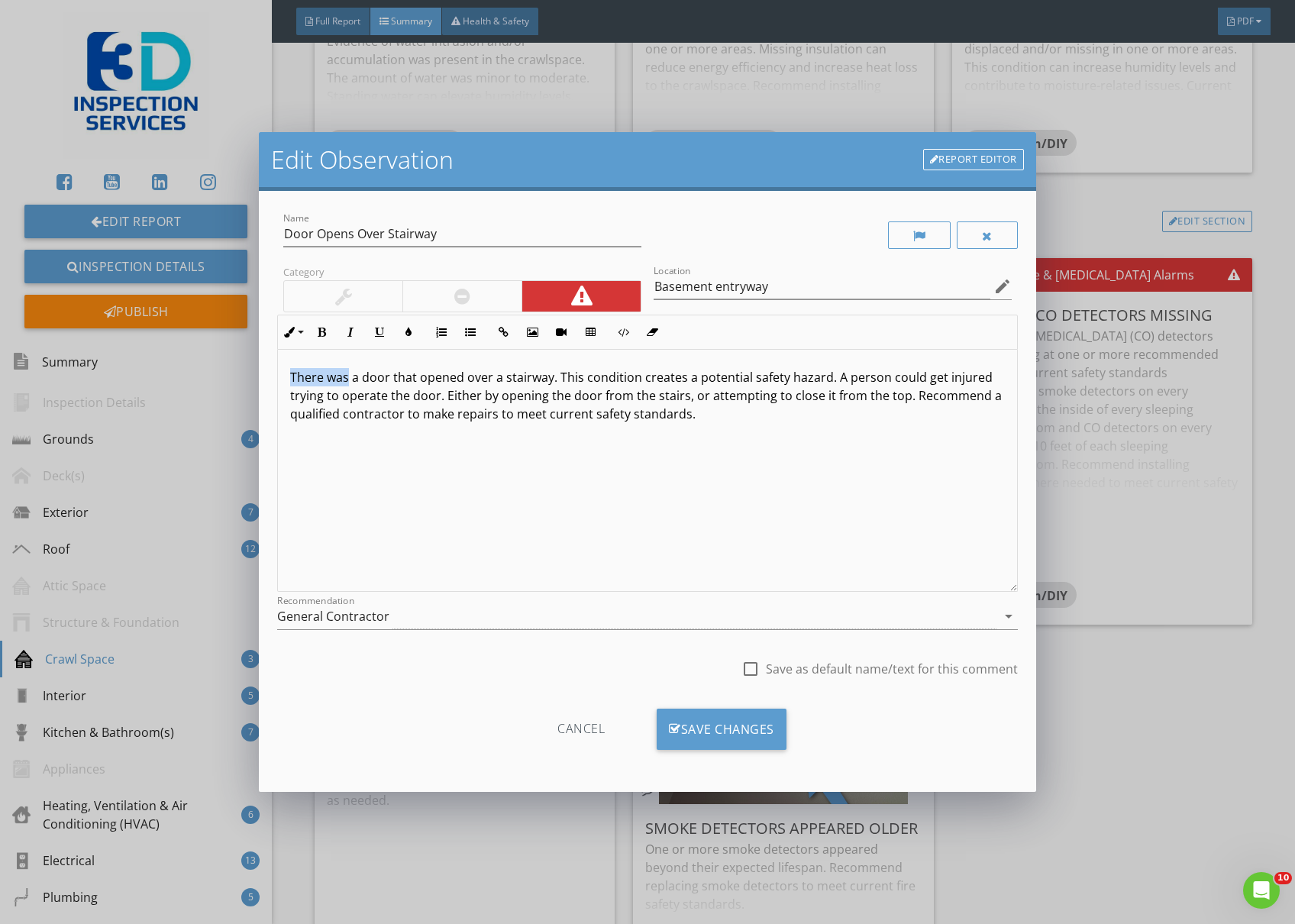
drag, startPoint x: 348, startPoint y: 381, endPoint x: 272, endPoint y: 385, distance: 76.1
click at [272, 385] on div "Name Door Opens Over Stairway Category Location Basement entryway edit Inline S…" at bounding box center [648, 492] width 777 height 601
drag, startPoint x: 357, startPoint y: 382, endPoint x: 287, endPoint y: 380, distance: 70.0
click at [287, 380] on div "There was a door that opened over a stairway. This condition creates a potentia…" at bounding box center [648, 471] width 739 height 242
click at [356, 371] on p "A door that opened over a stairway. This condition creates a potential safety h…" at bounding box center [648, 395] width 715 height 55
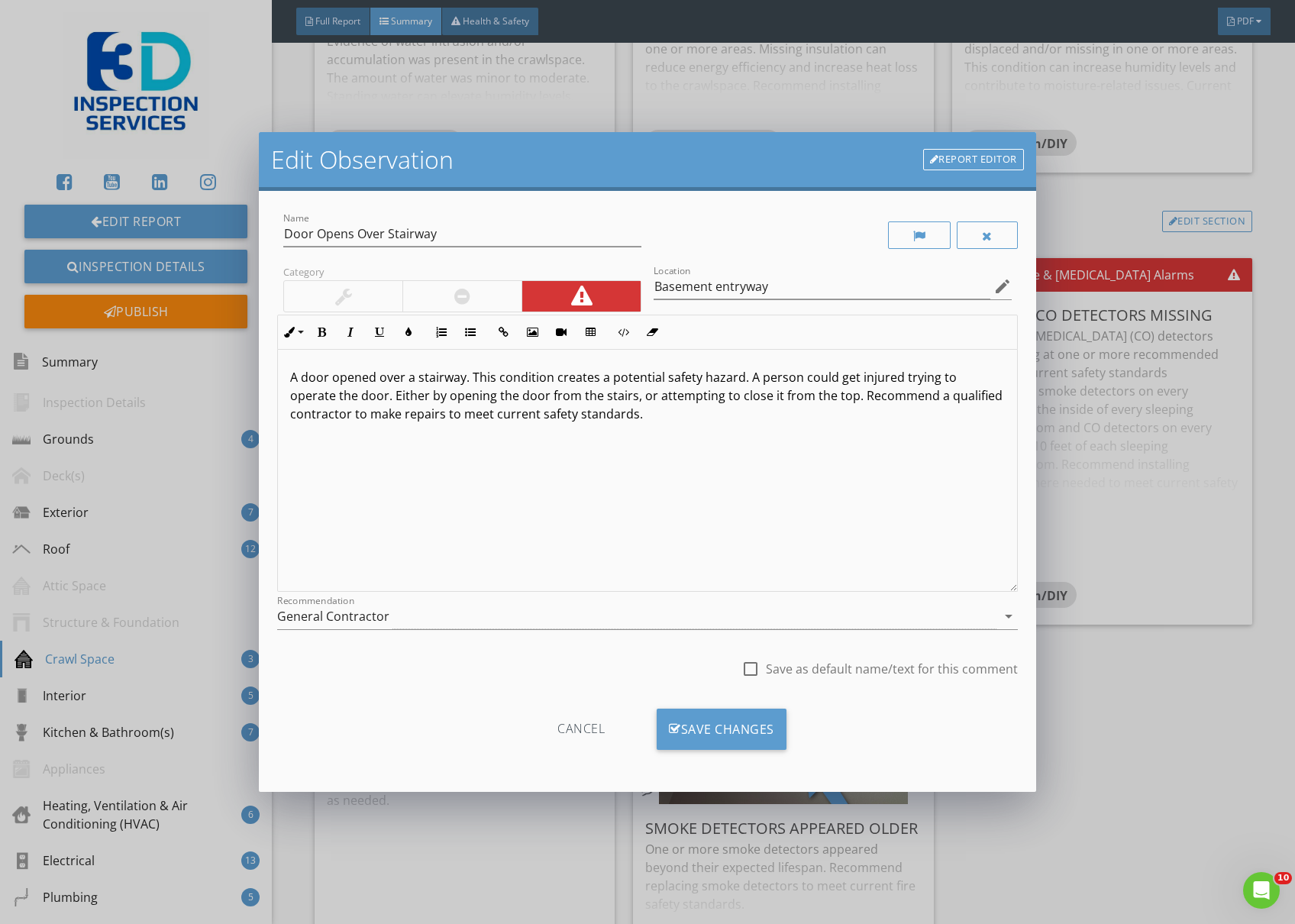
click at [738, 669] on div "check_box_outline_blank Save as default name/text for this comment" at bounding box center [648, 670] width 741 height 52
click at [756, 667] on div at bounding box center [750, 669] width 26 height 26
checkbox input "true"
click at [741, 723] on div "Save Changes" at bounding box center [722, 729] width 130 height 42
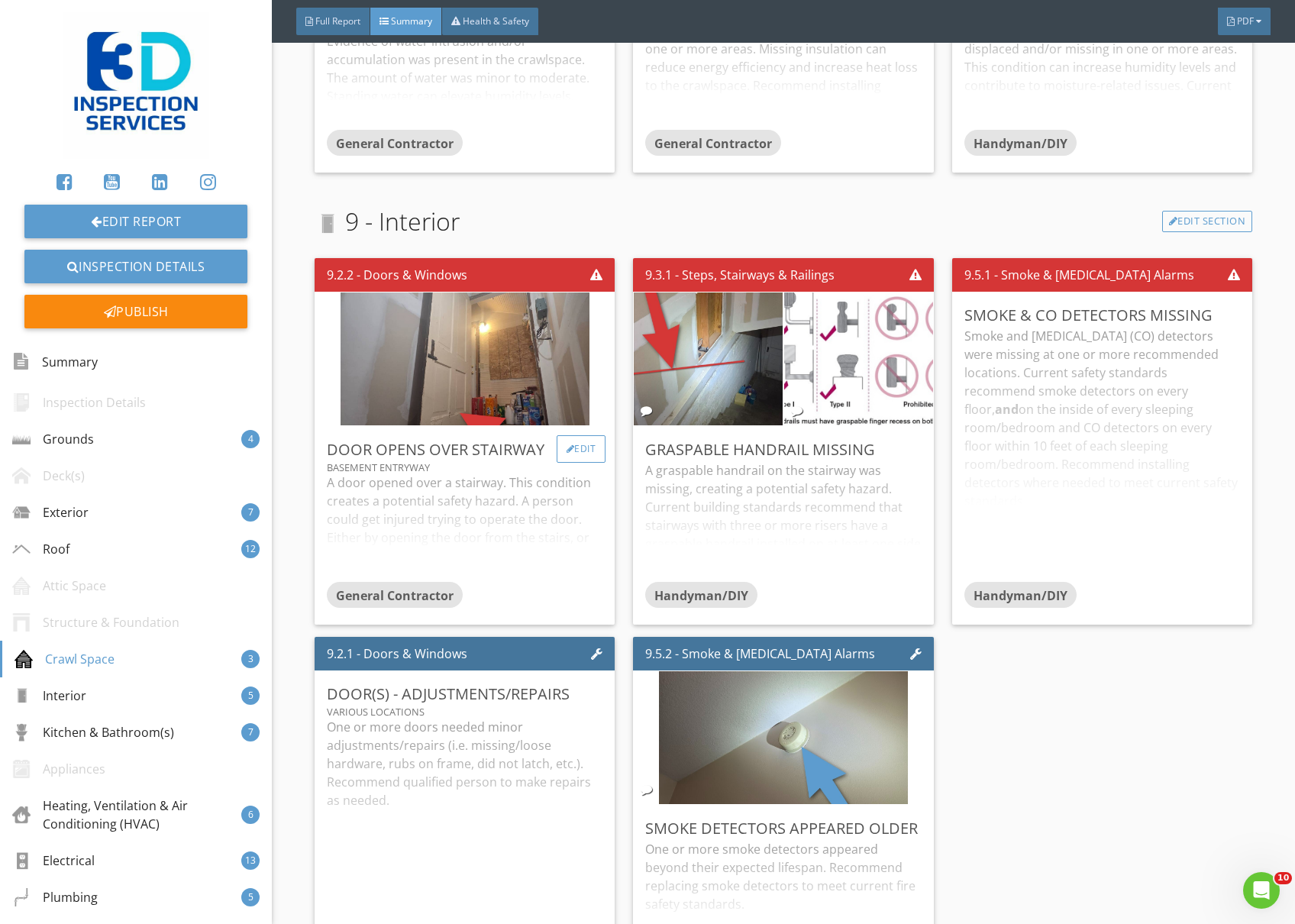
click at [565, 453] on div "Edit" at bounding box center [581, 449] width 49 height 27
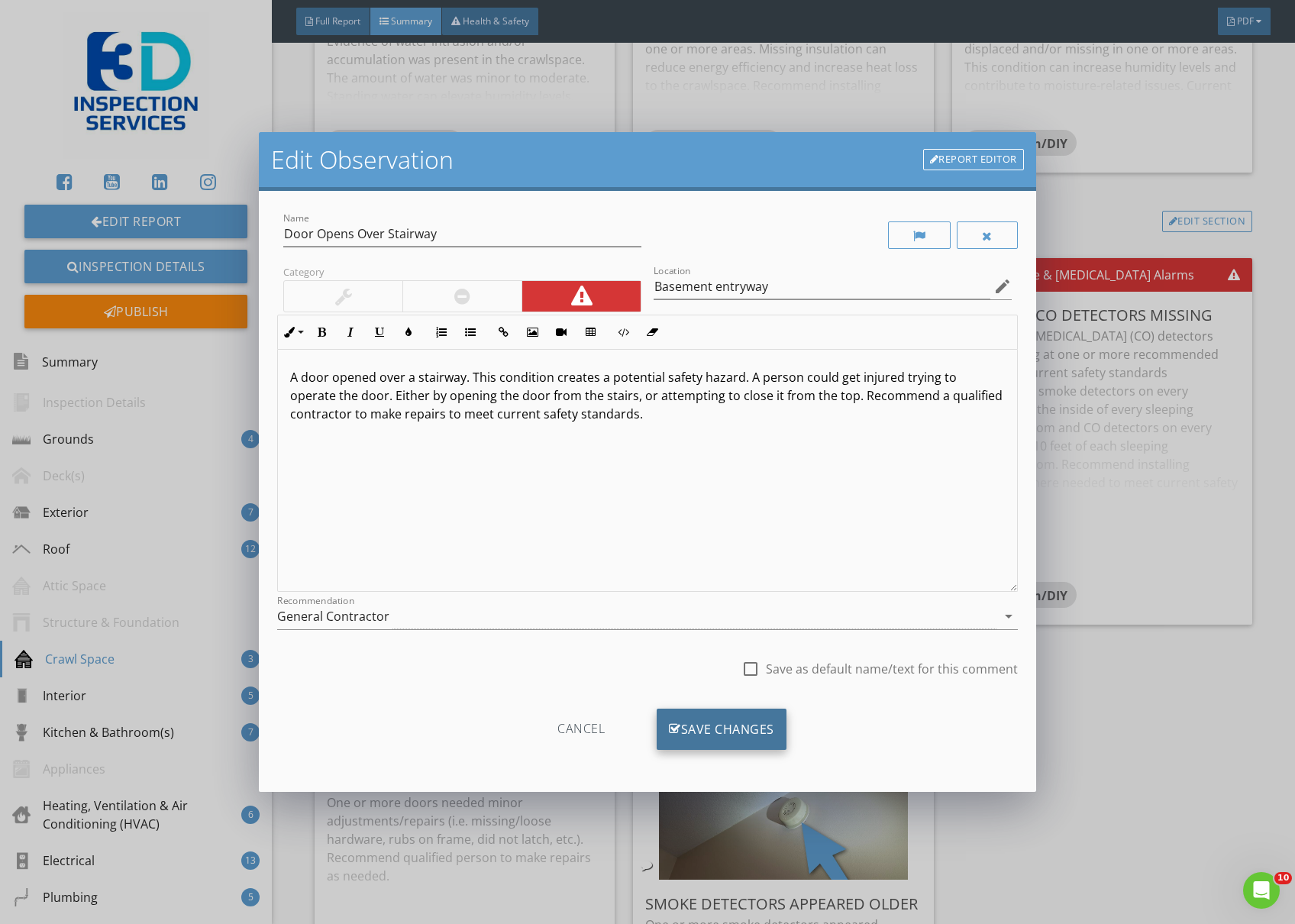
click at [726, 730] on div "Save Changes" at bounding box center [722, 729] width 130 height 42
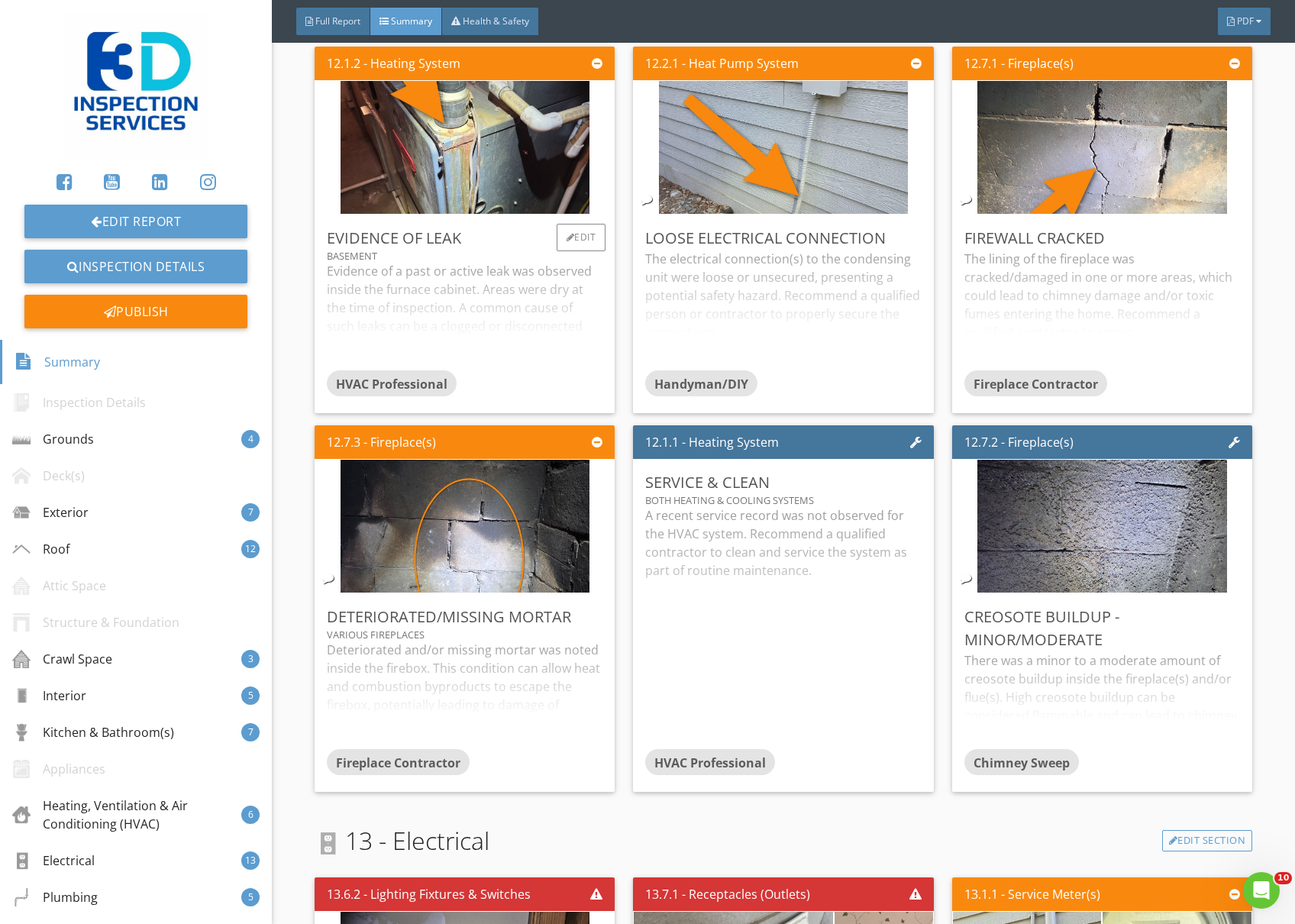
scroll to position [6925, 0]
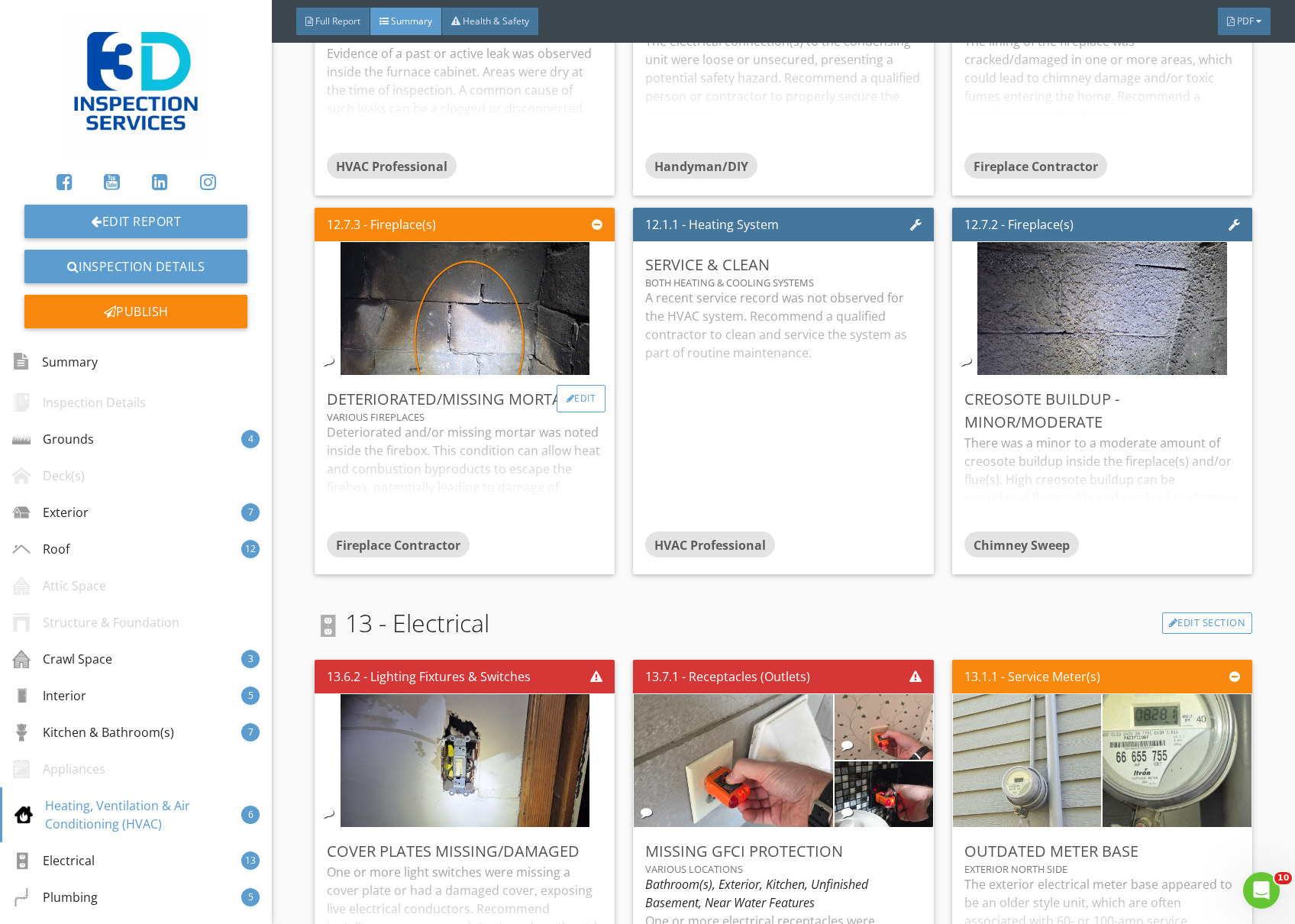
click at [570, 404] on div "Edit" at bounding box center [581, 399] width 49 height 27
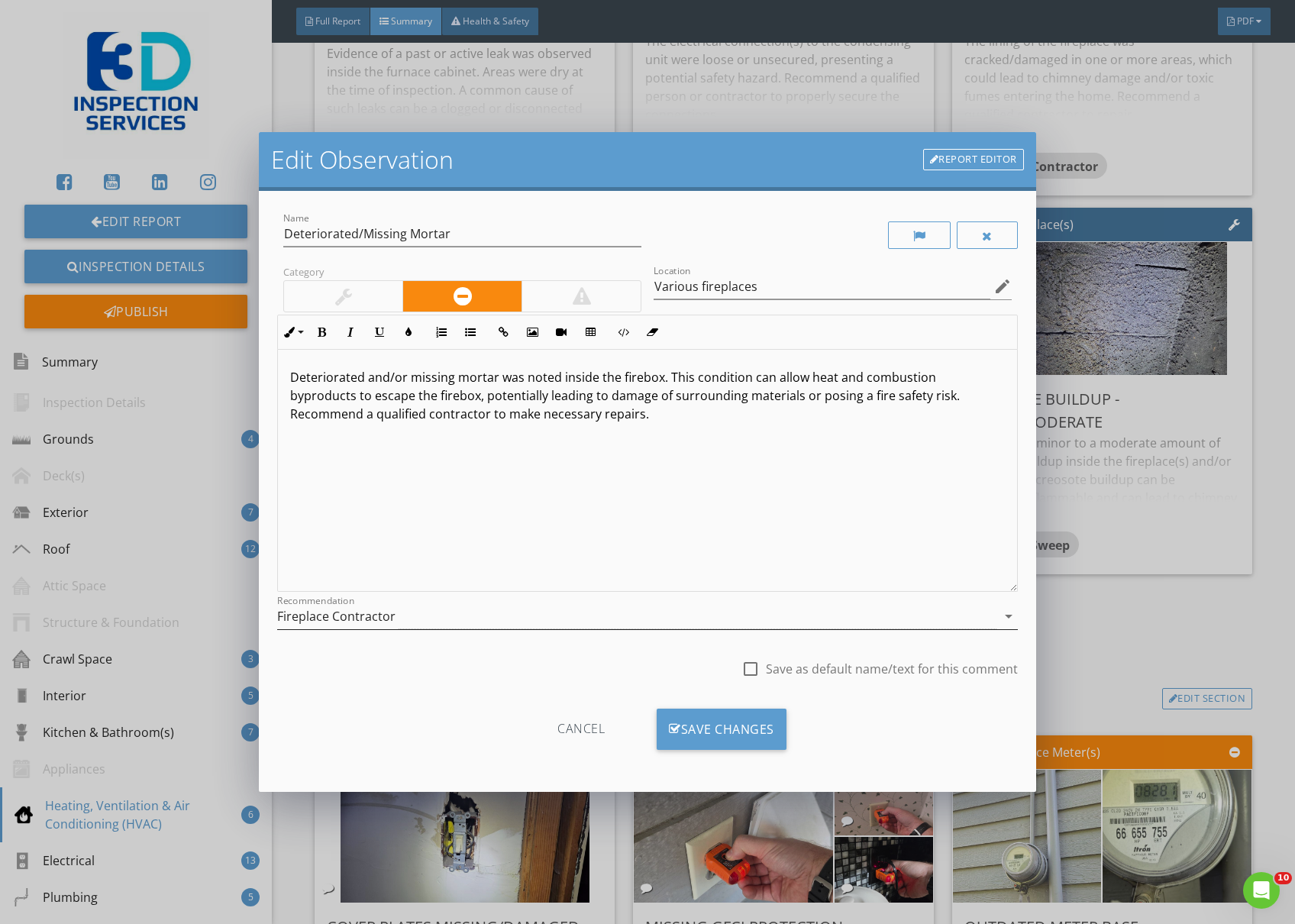
click at [450, 622] on div "Fireplace Contractor" at bounding box center [637, 617] width 720 height 25
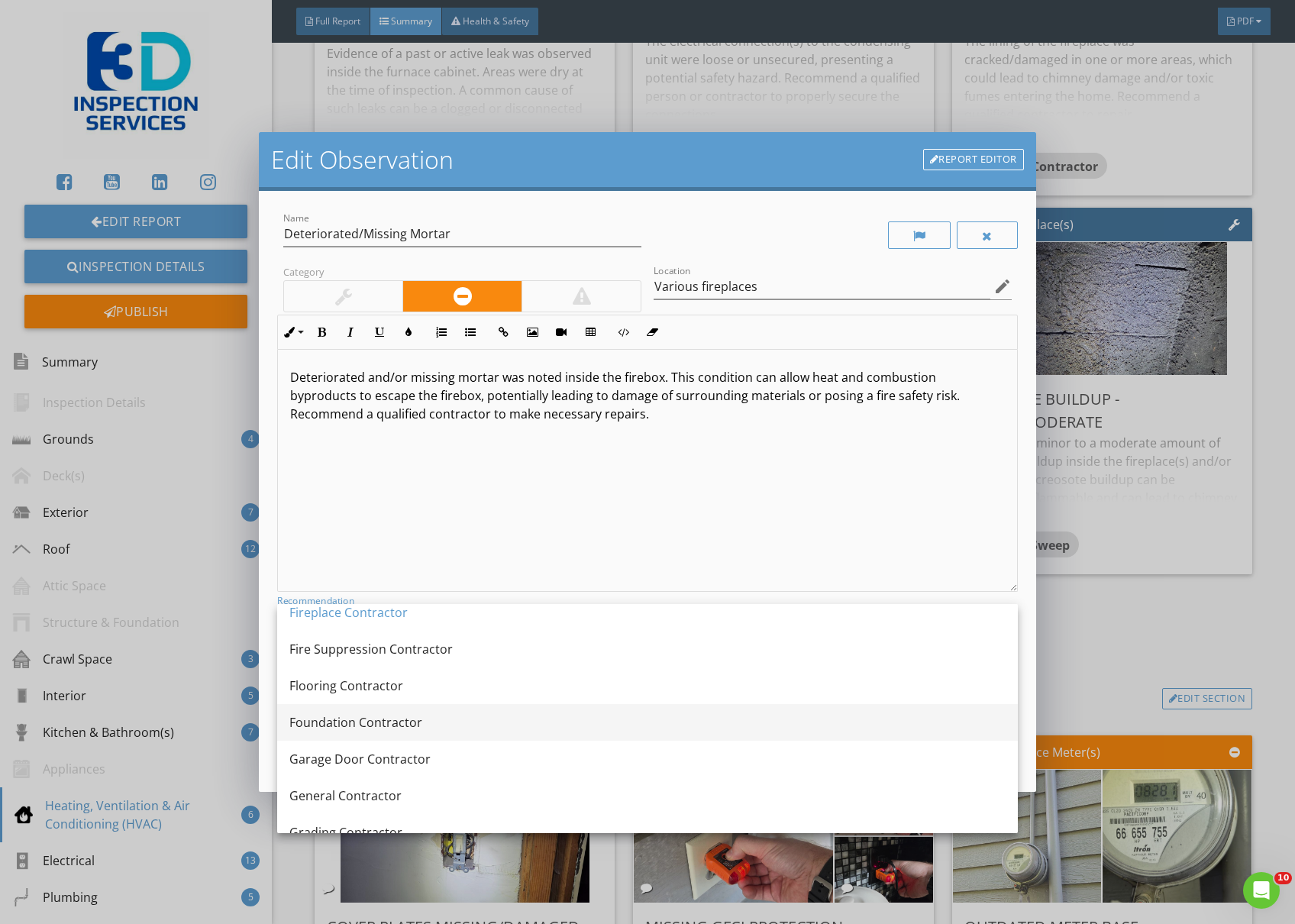
scroll to position [814, 0]
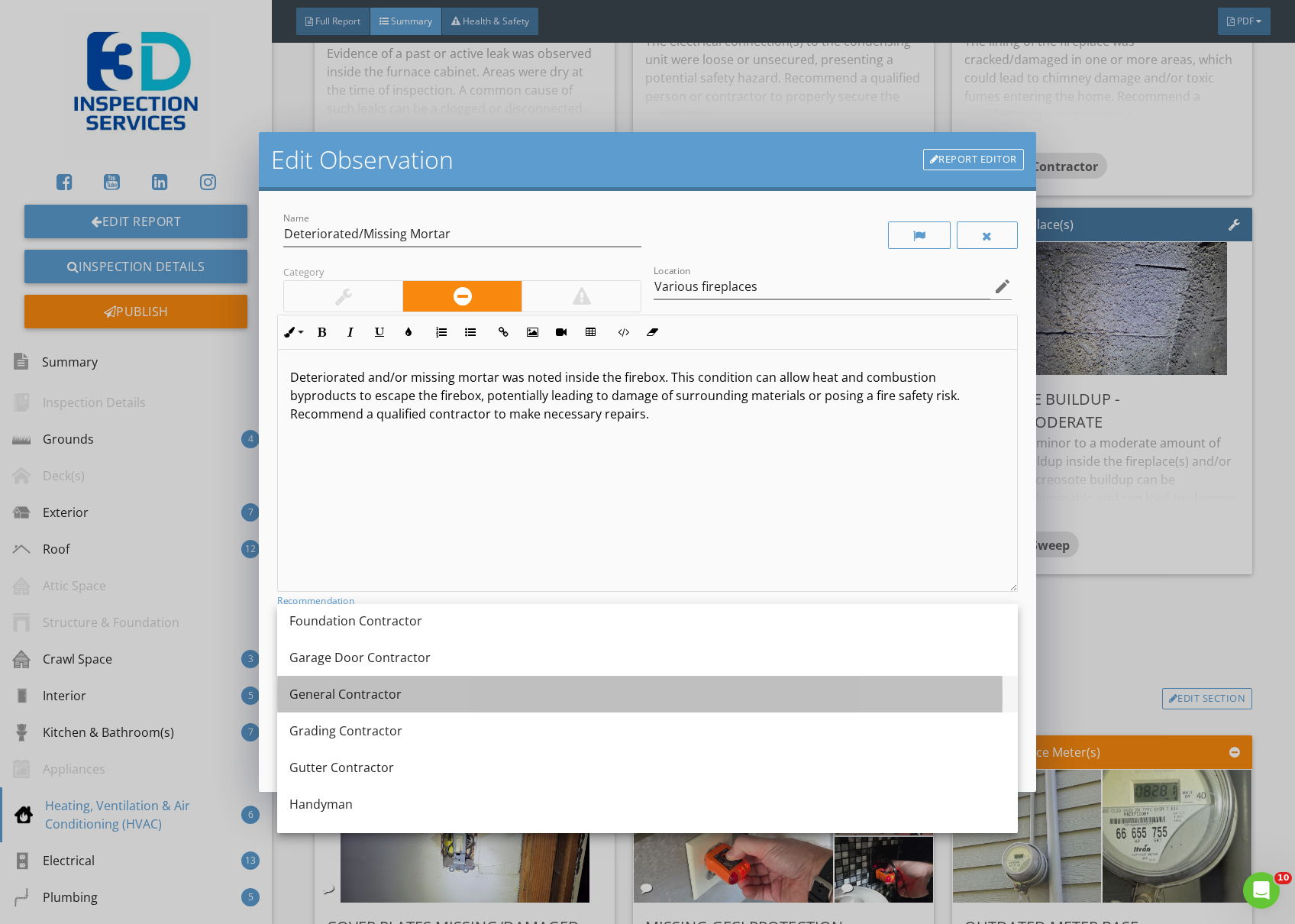
click at [364, 688] on div "General Contractor" at bounding box center [648, 694] width 716 height 18
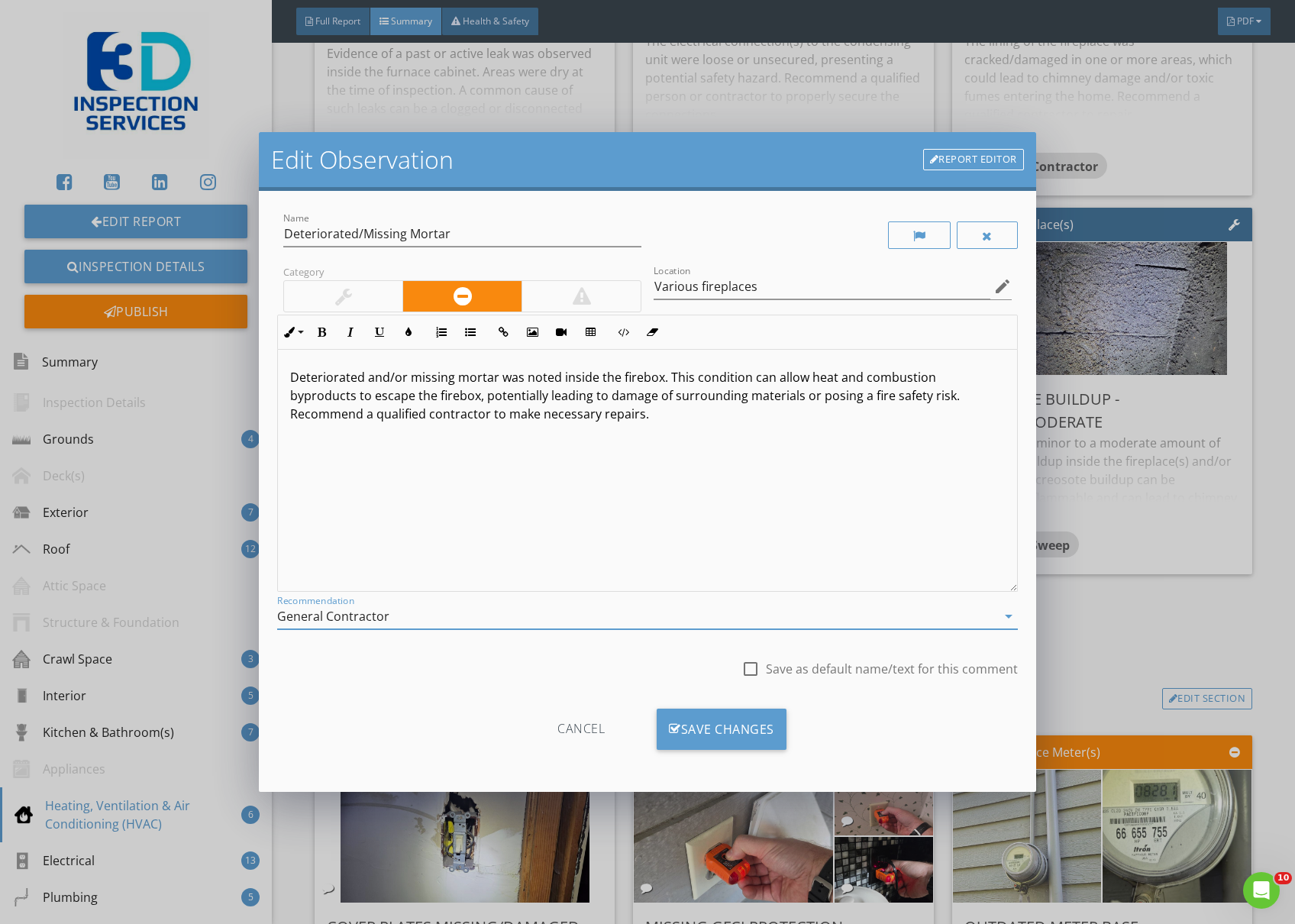
click at [749, 670] on div at bounding box center [750, 669] width 26 height 26
checkbox input "true"
click at [730, 734] on div "Save Changes" at bounding box center [722, 729] width 130 height 42
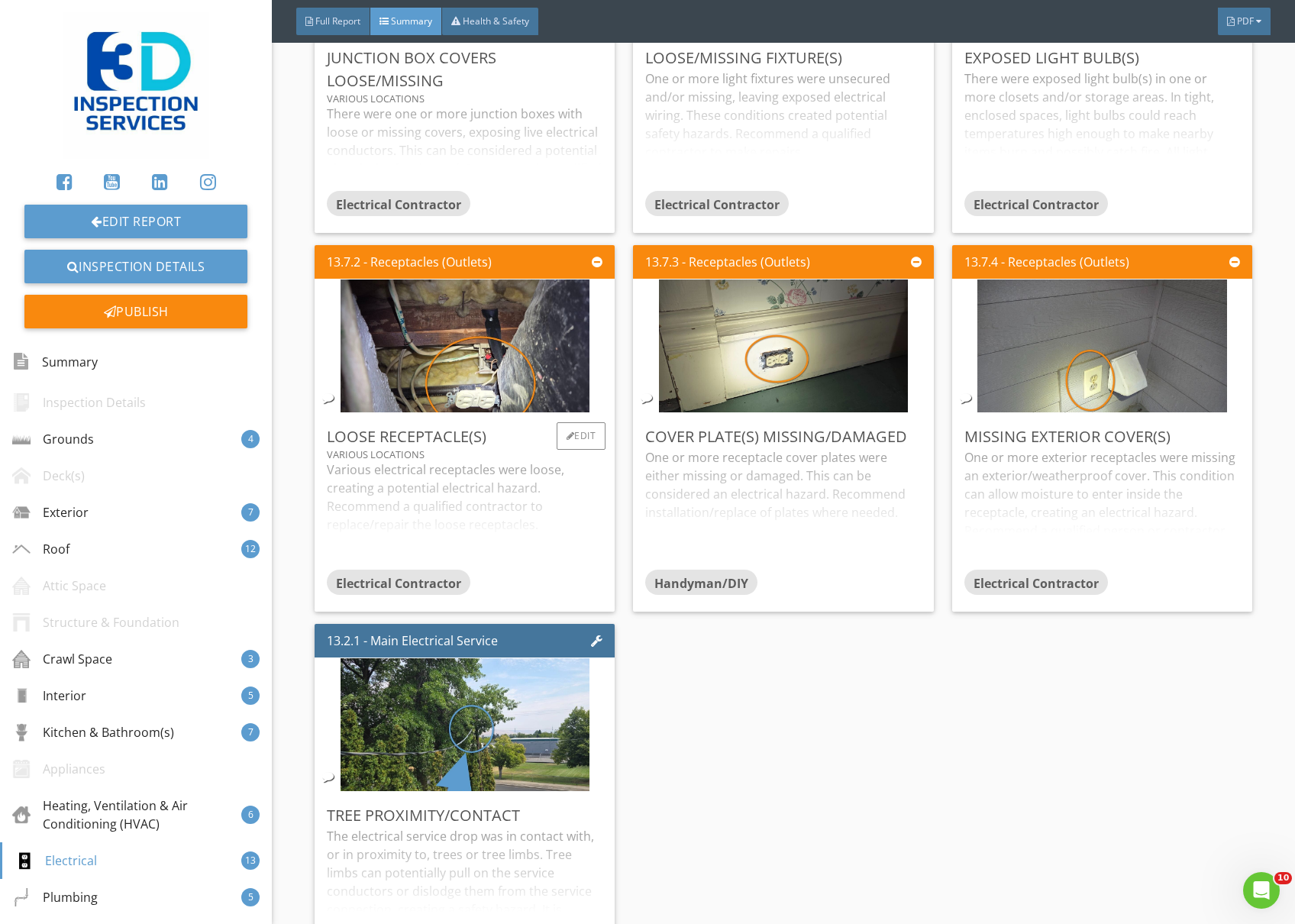
scroll to position [8554, 0]
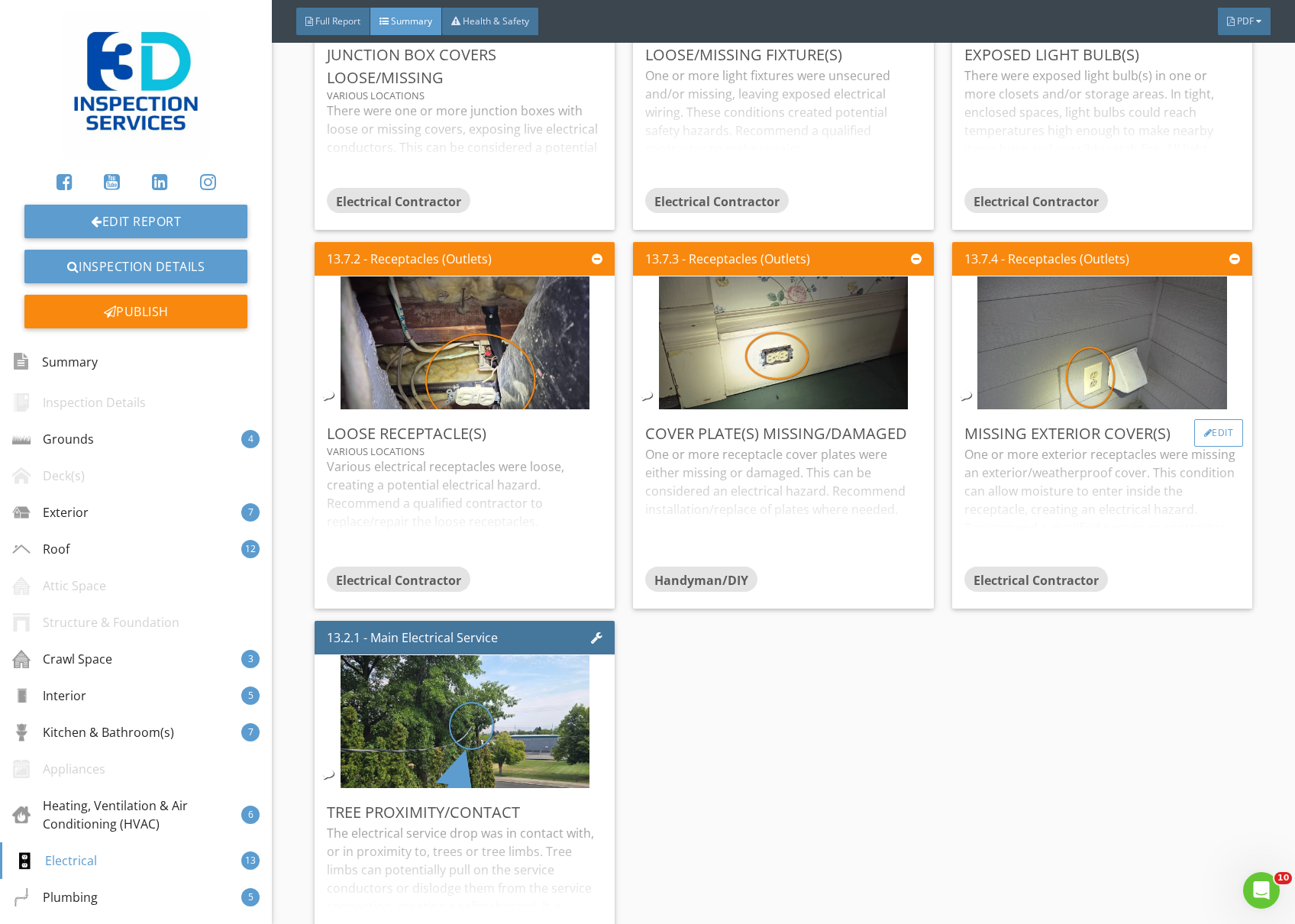
click at [1204, 435] on div at bounding box center [1208, 433] width 9 height 9
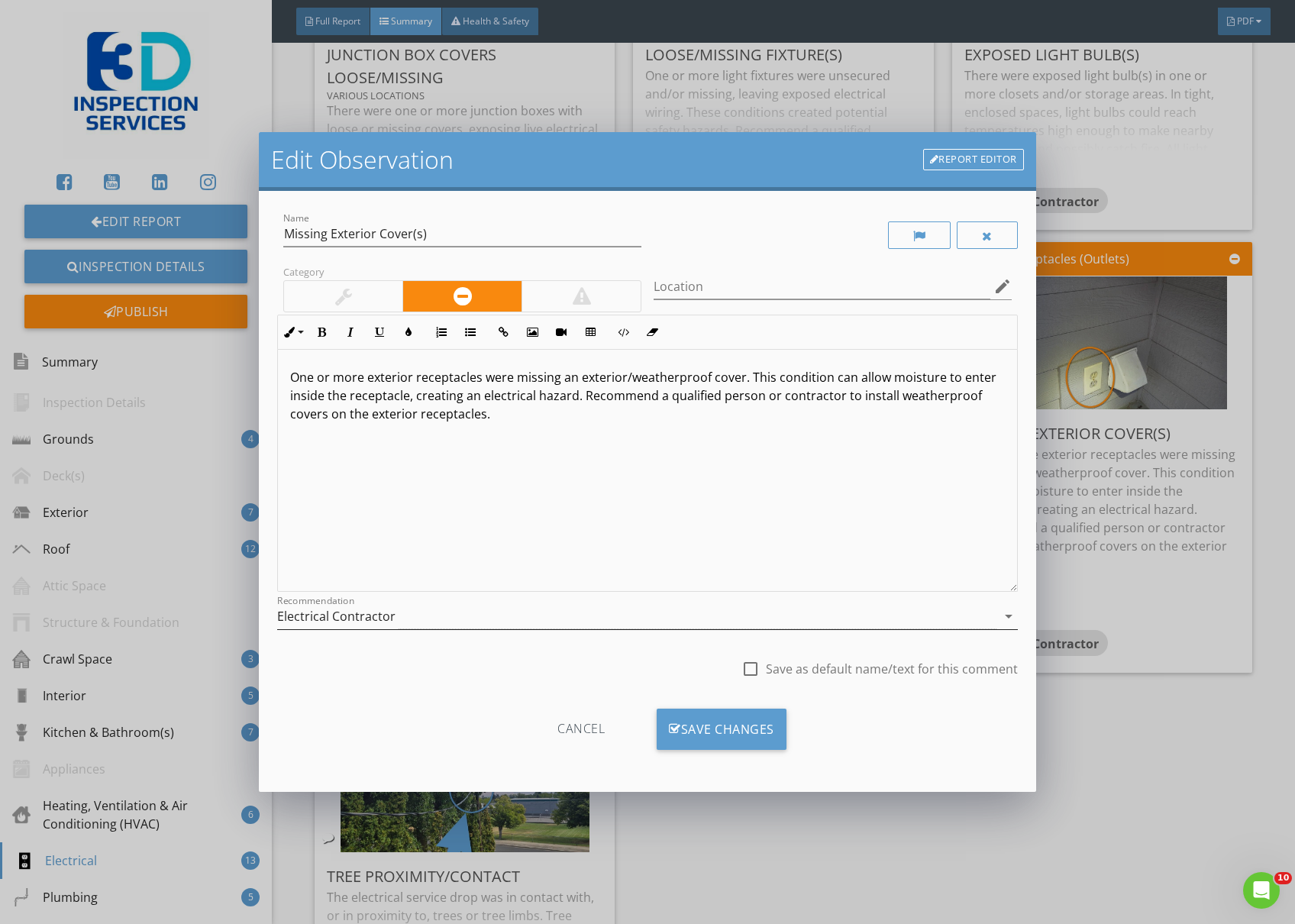
click at [638, 619] on div "Electrical Contractor" at bounding box center [637, 617] width 720 height 25
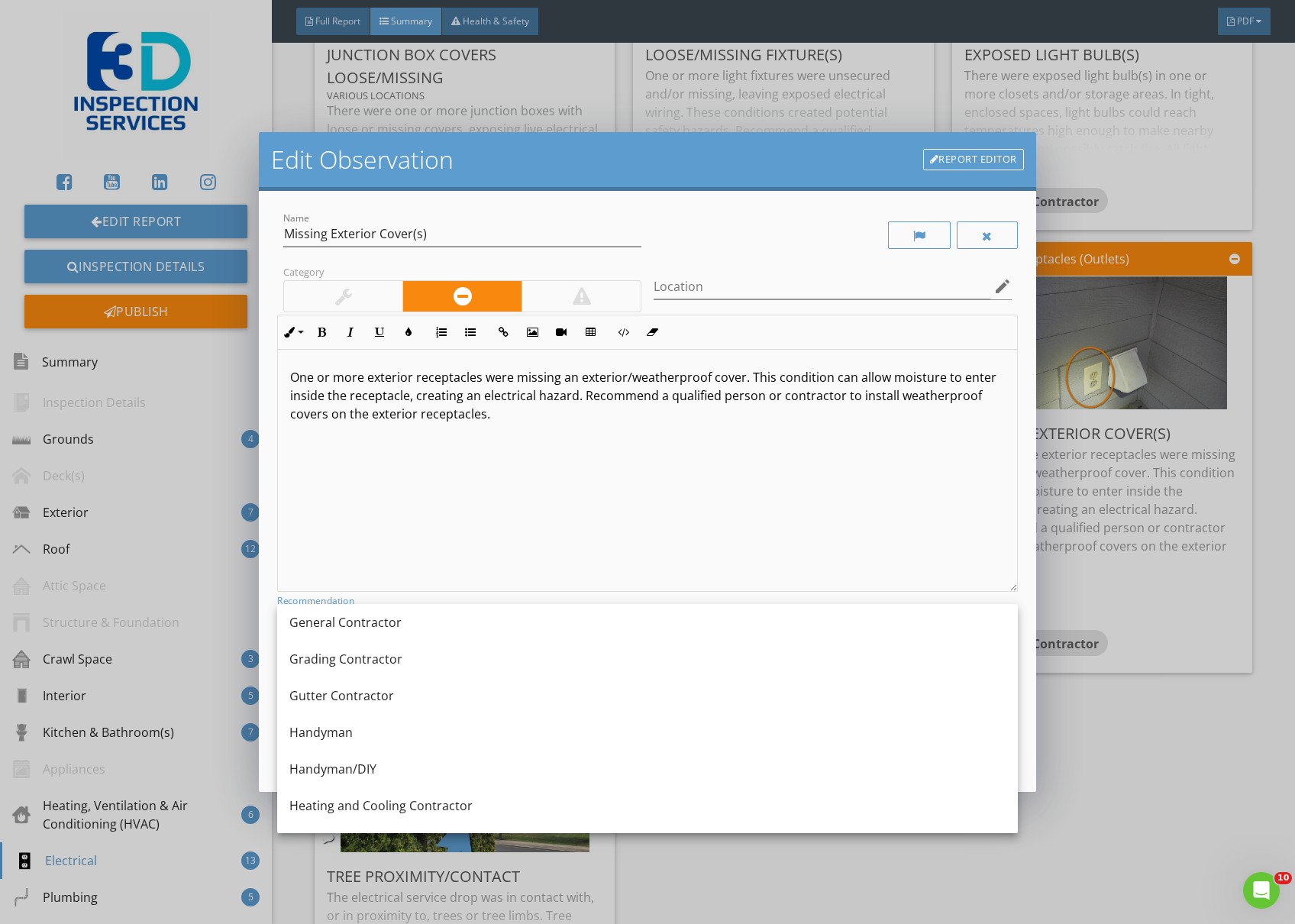
scroll to position [916, 0]
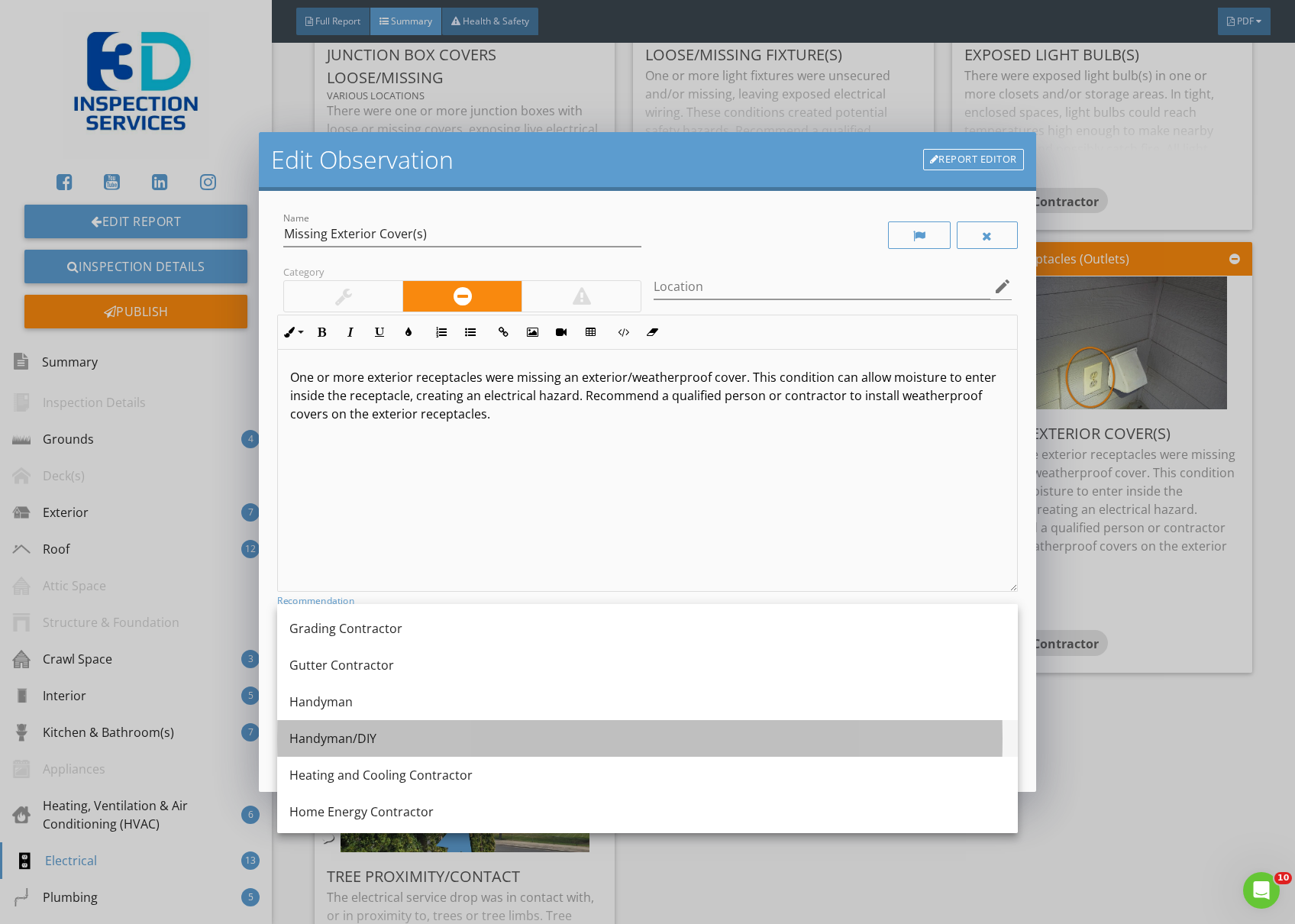
click at [395, 739] on div "Handyman/DIY" at bounding box center [648, 738] width 716 height 18
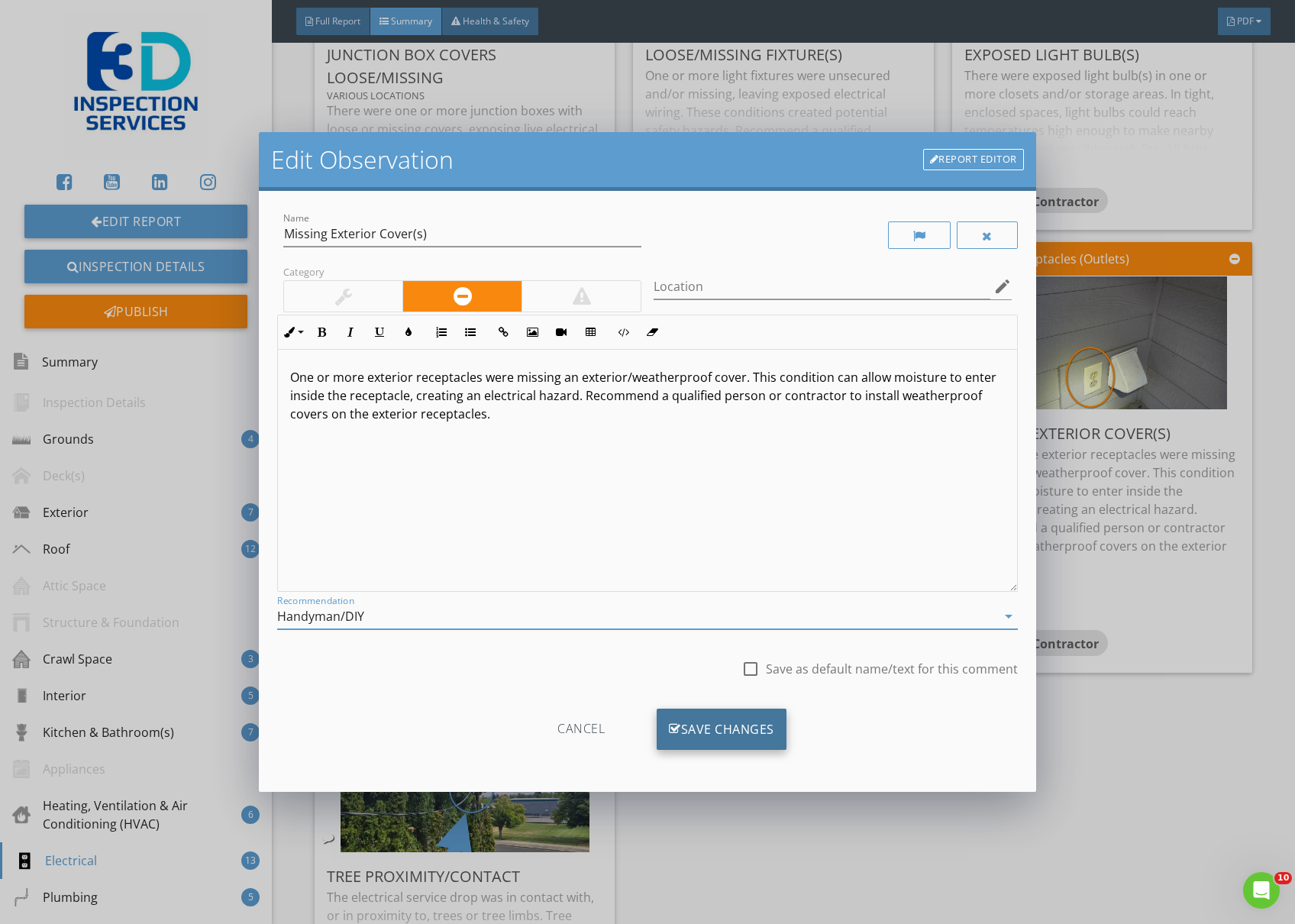
click at [741, 729] on div "Save Changes" at bounding box center [722, 729] width 130 height 42
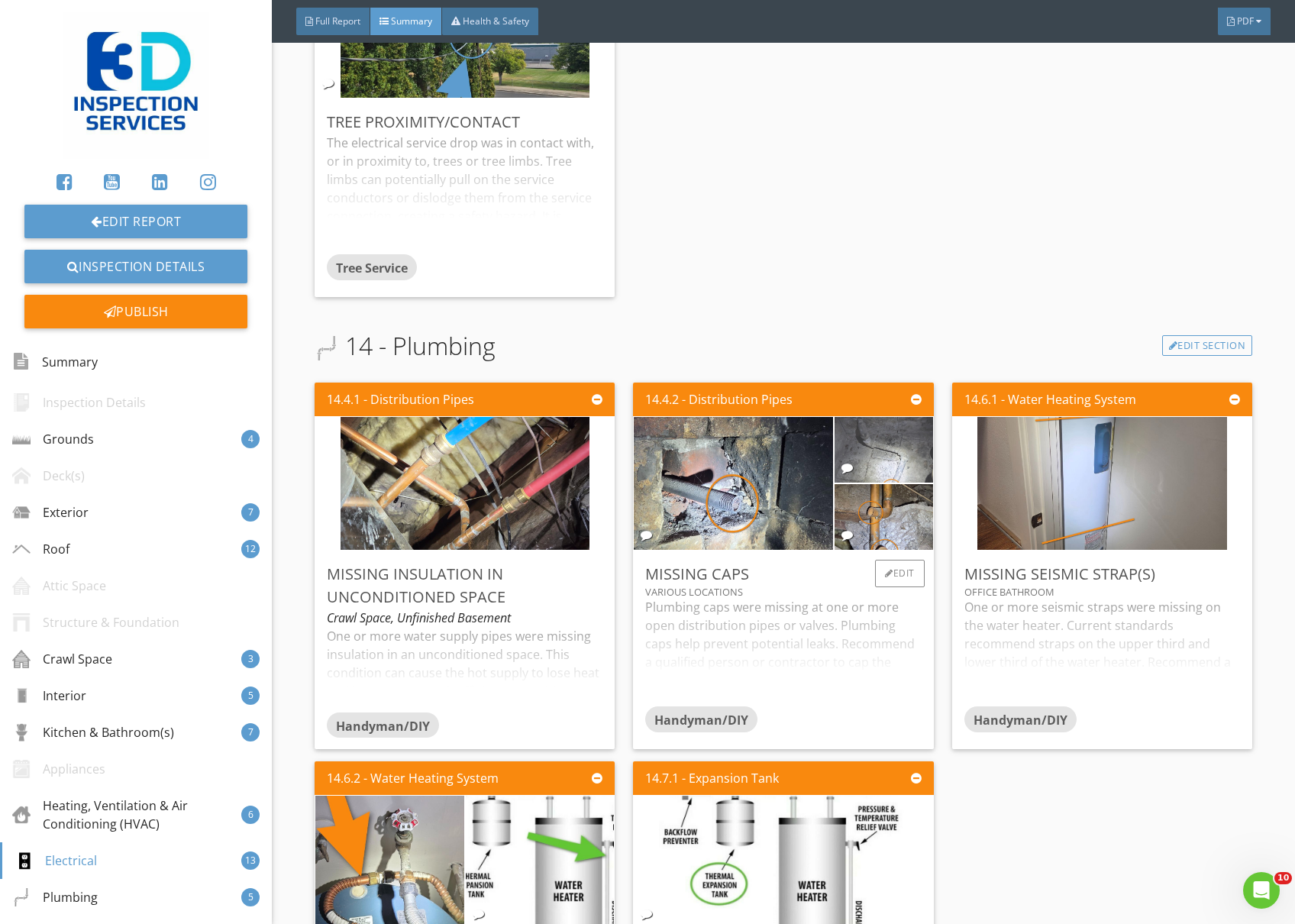
scroll to position [9533, 0]
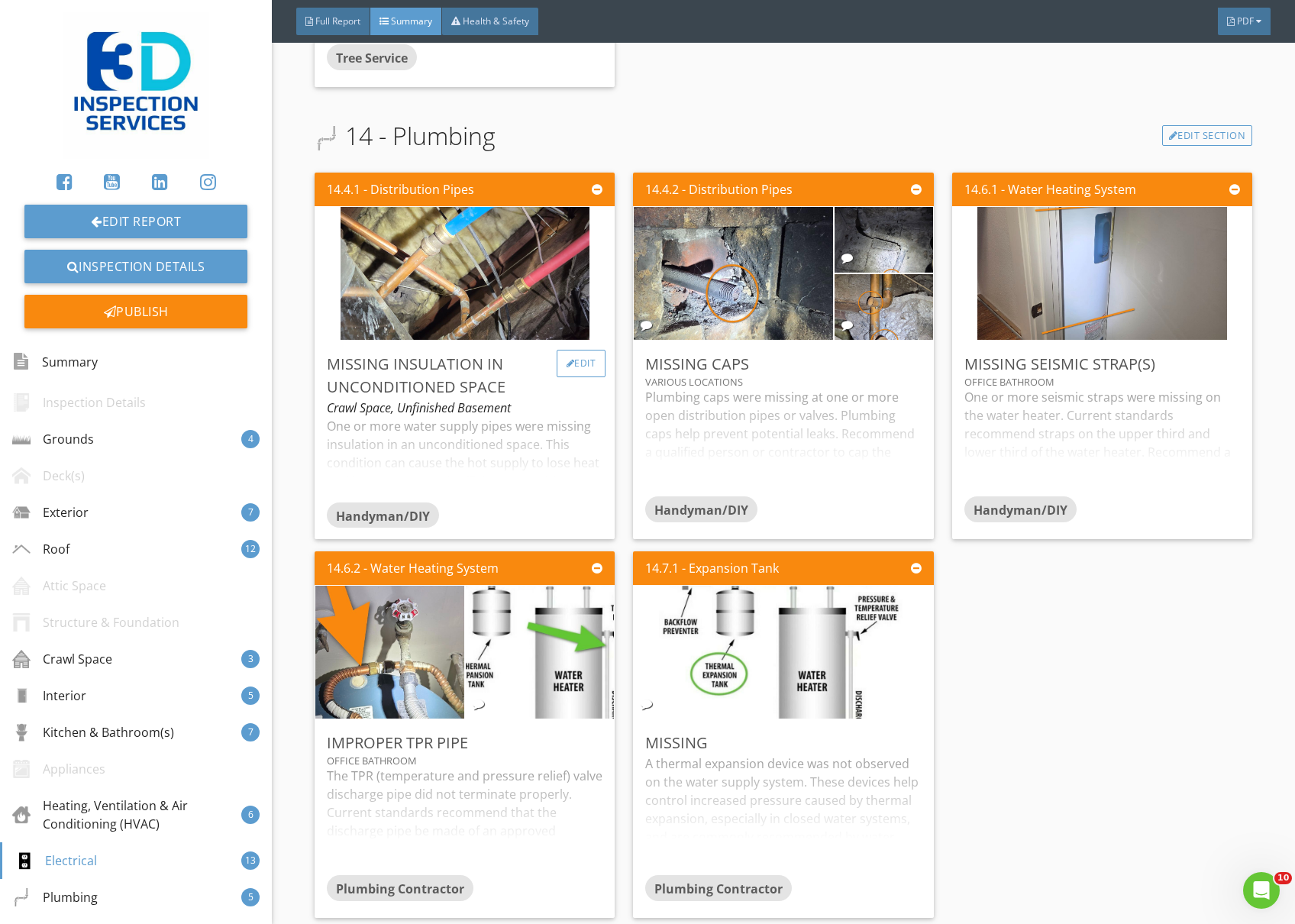
click at [577, 350] on div "Edit" at bounding box center [581, 363] width 49 height 27
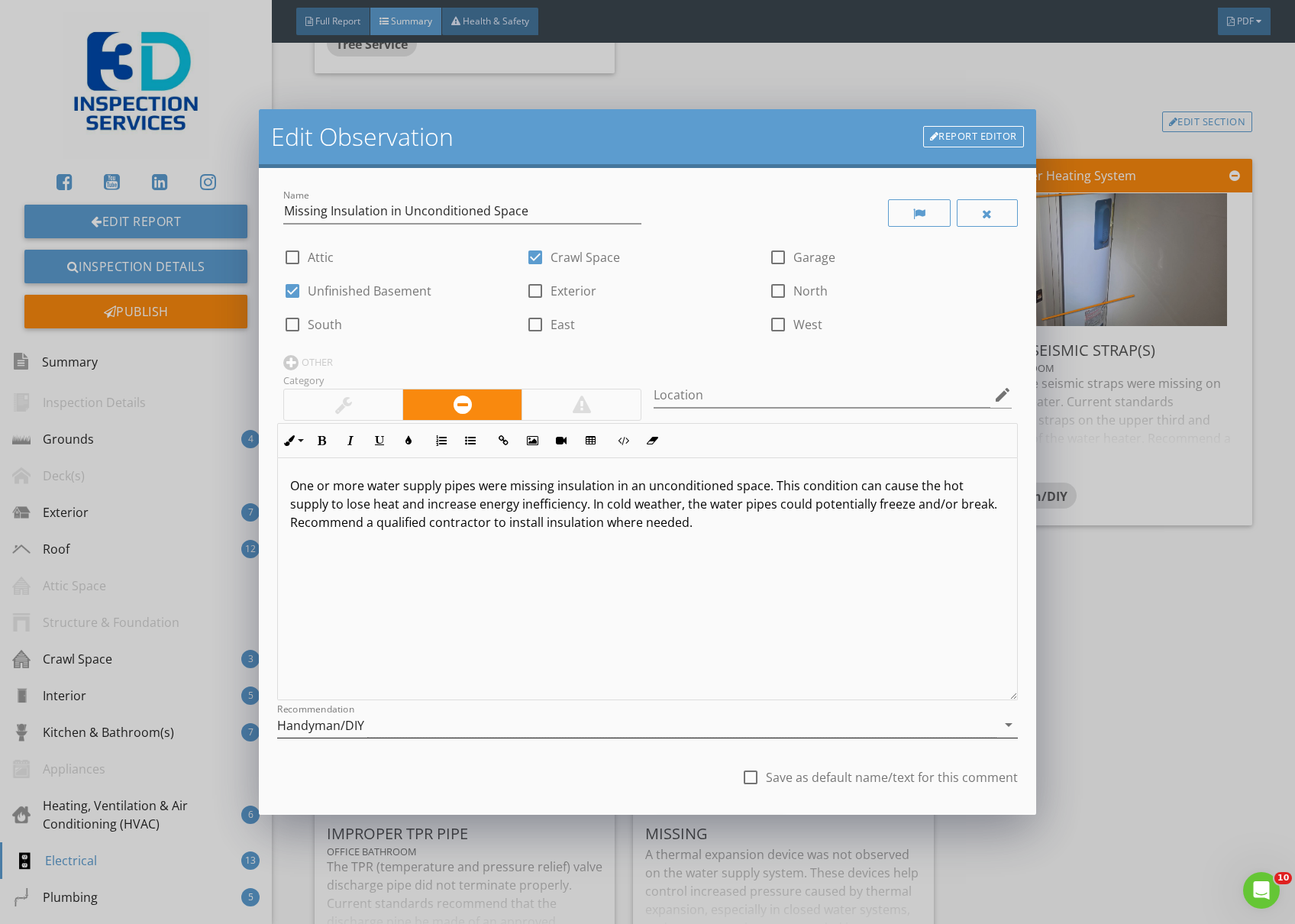
click at [419, 725] on div "Handyman/DIY" at bounding box center [637, 725] width 720 height 25
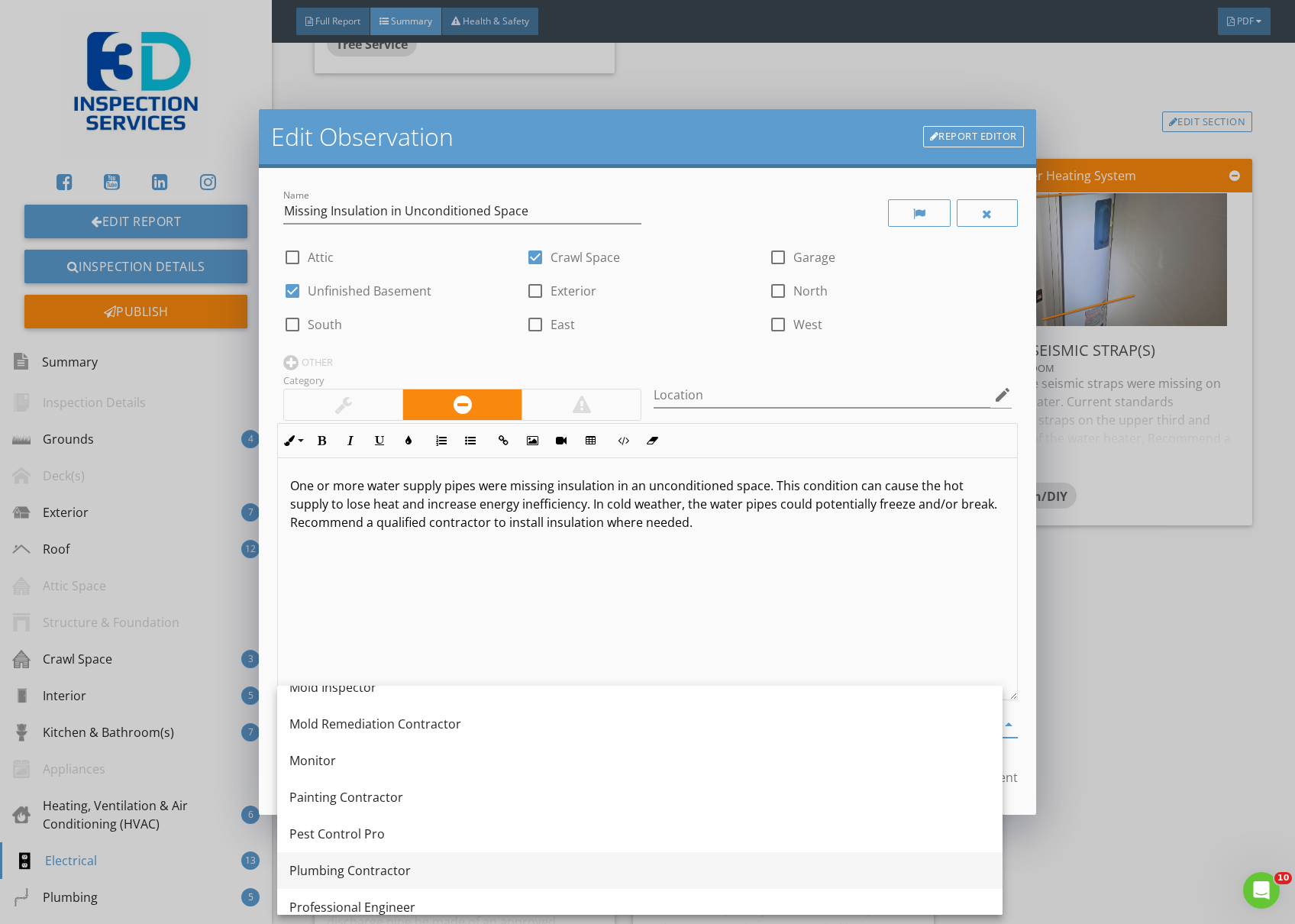
scroll to position [1535, 0]
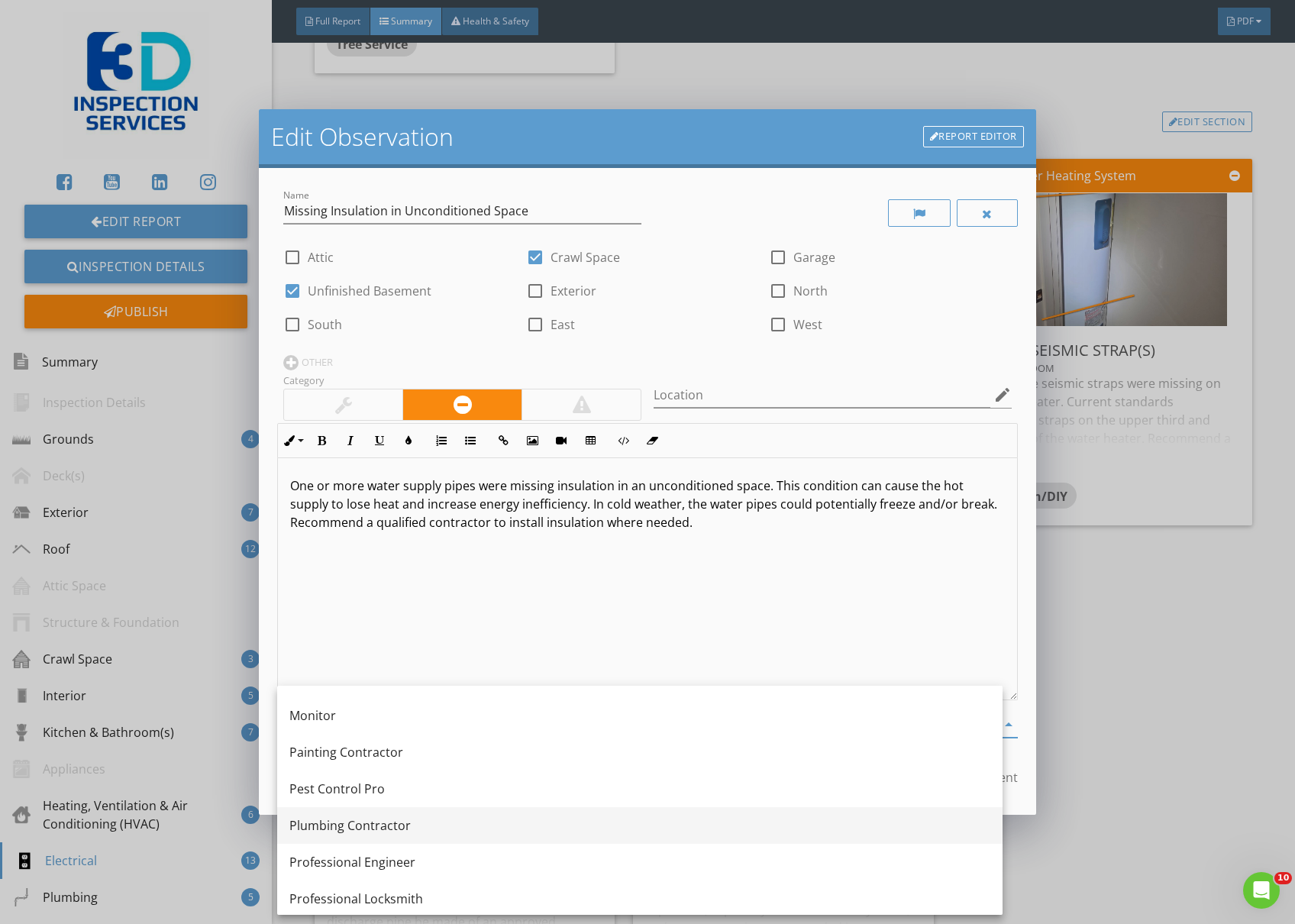
click at [357, 822] on div "Plumbing Contractor" at bounding box center [640, 825] width 701 height 18
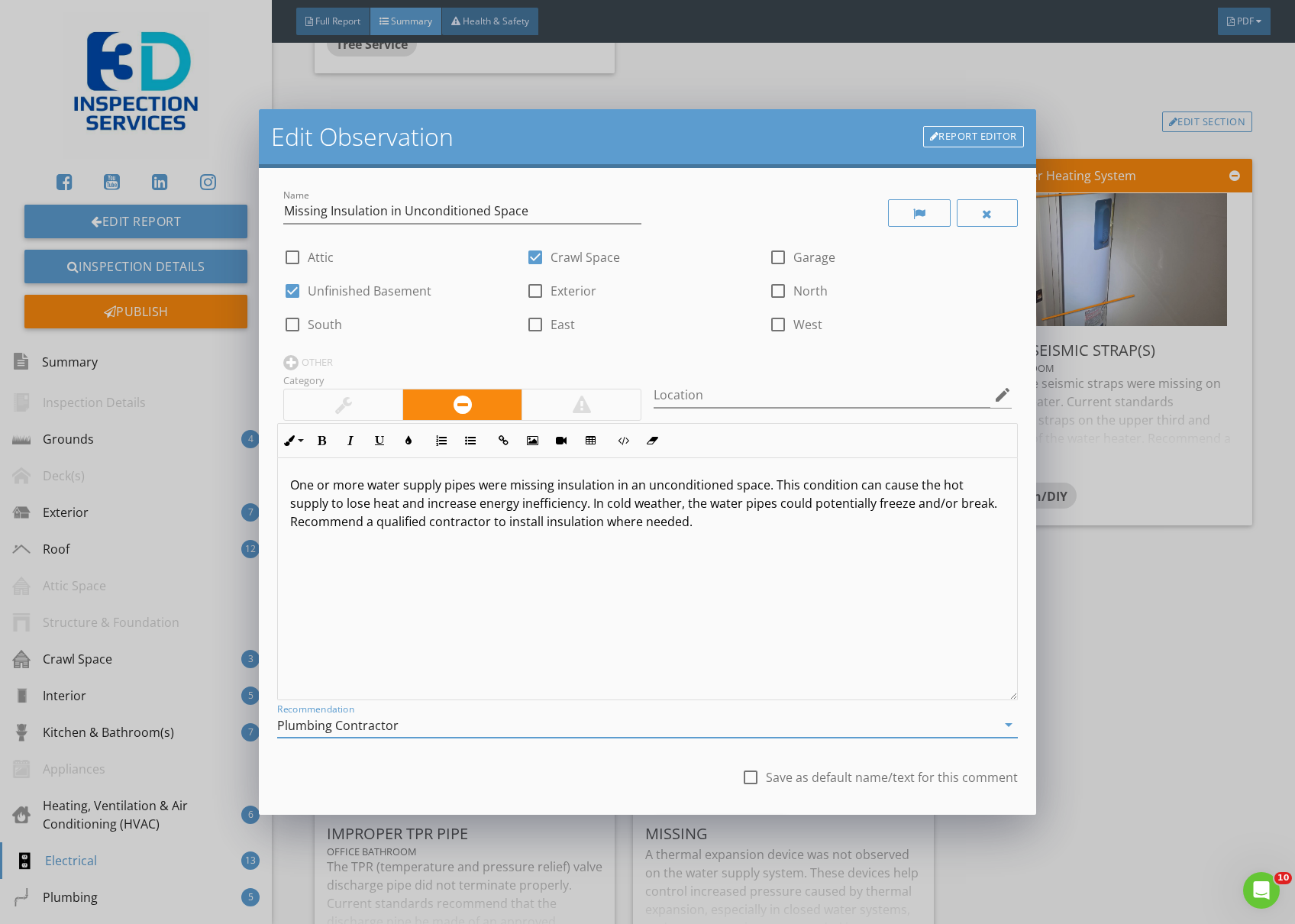
scroll to position [86, 0]
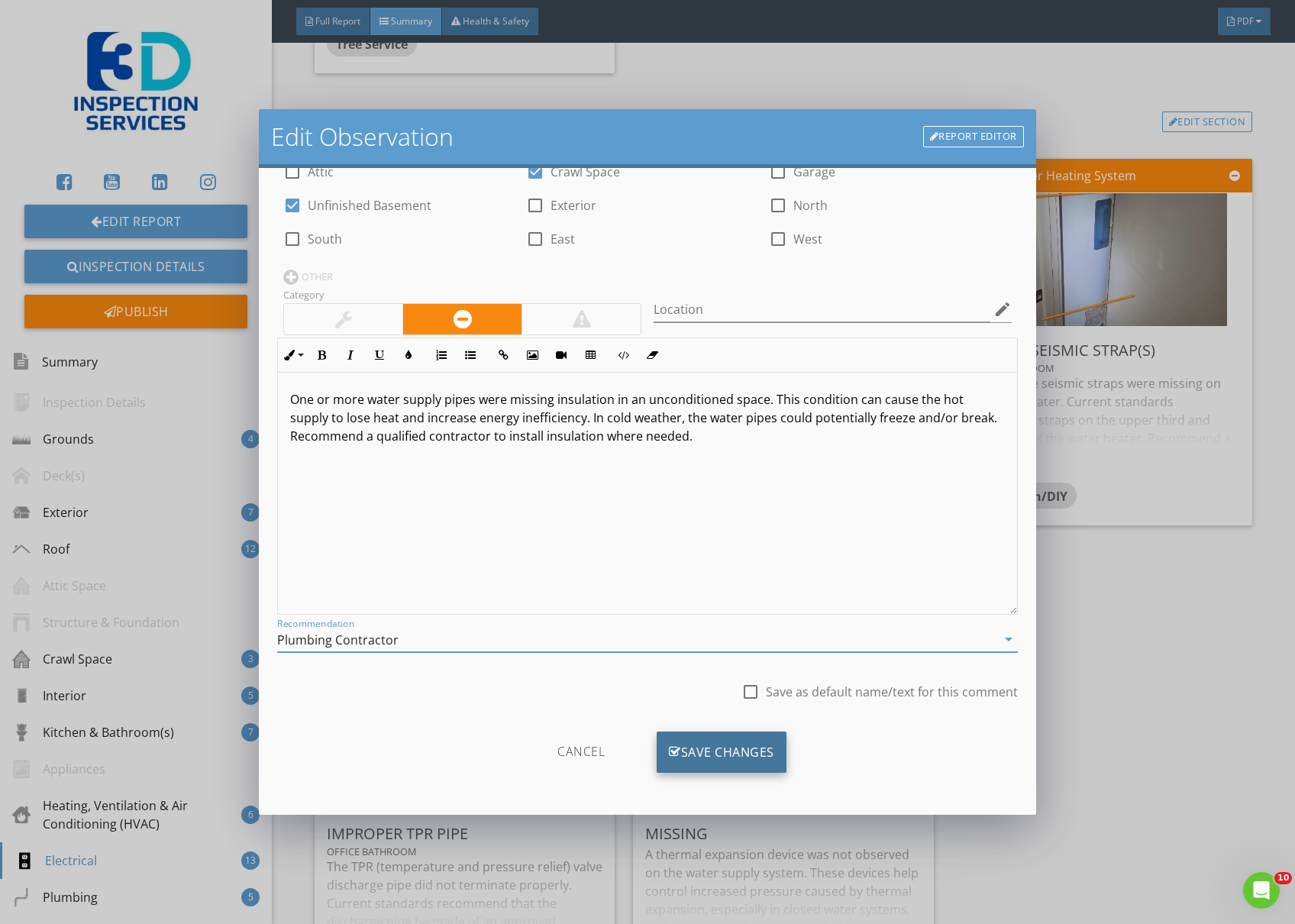
click at [743, 740] on div "Save Changes" at bounding box center [722, 752] width 130 height 42
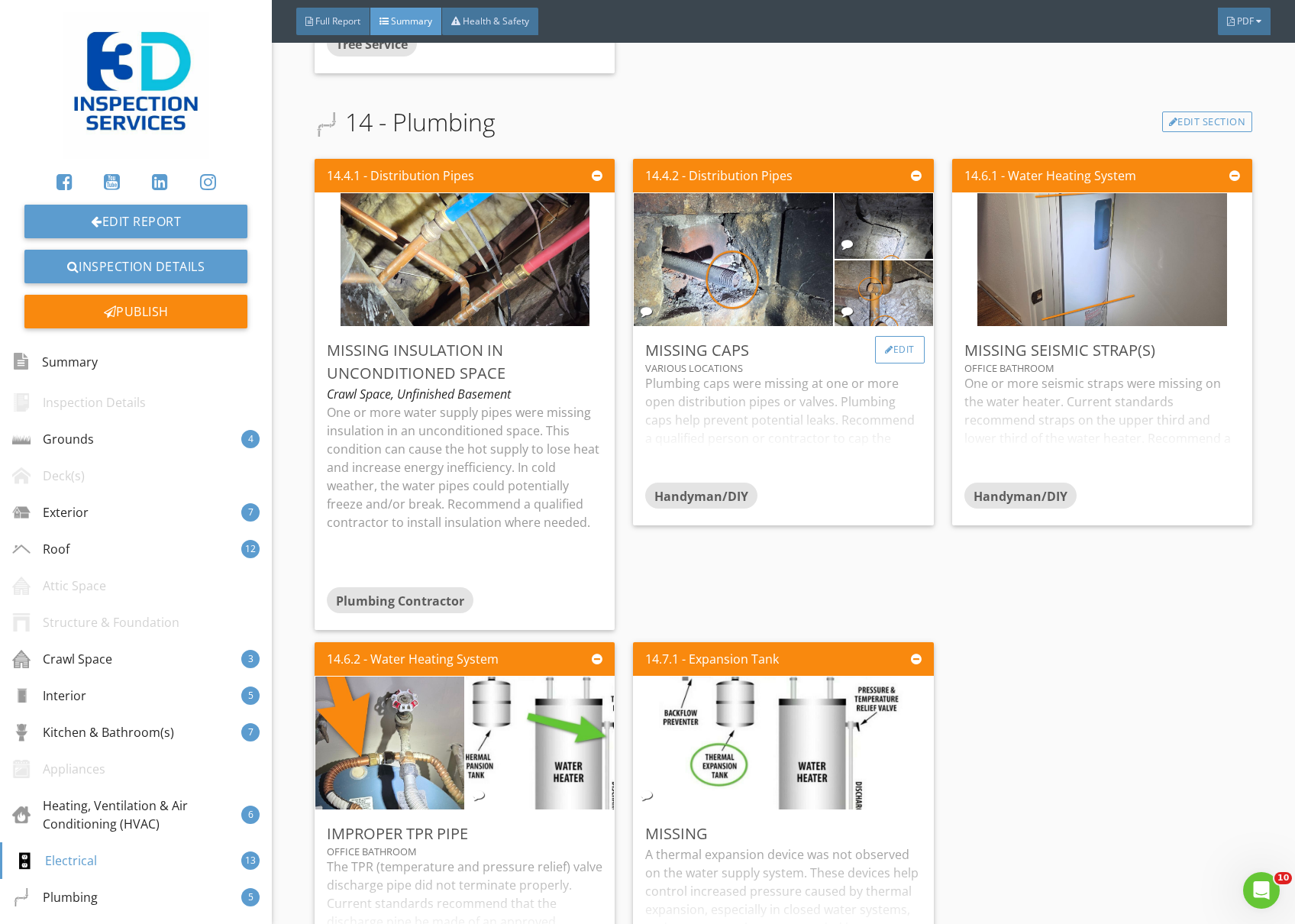
click at [902, 343] on div "Edit" at bounding box center [900, 349] width 49 height 27
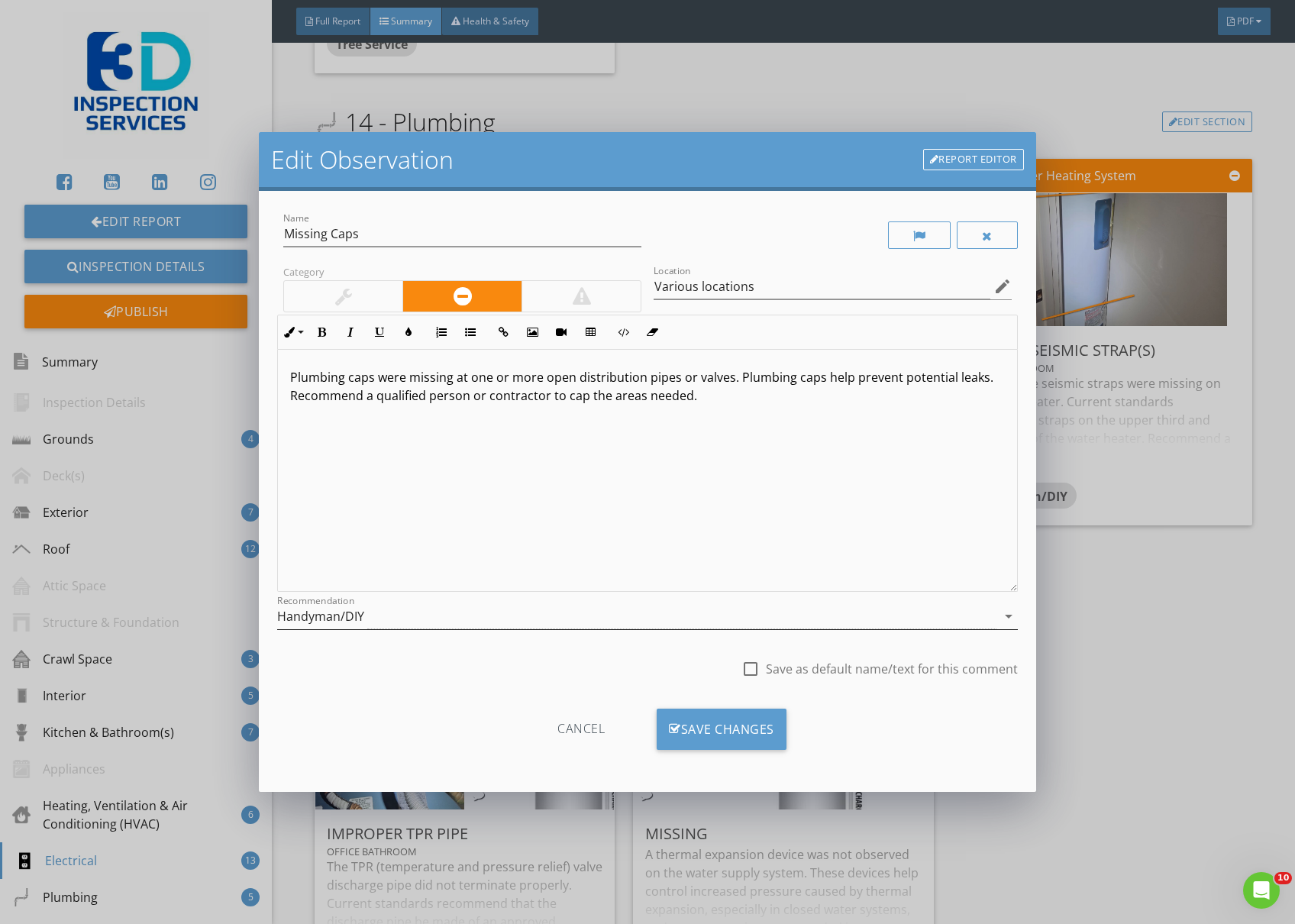
click at [691, 622] on div "Handyman/DIY" at bounding box center [637, 617] width 720 height 25
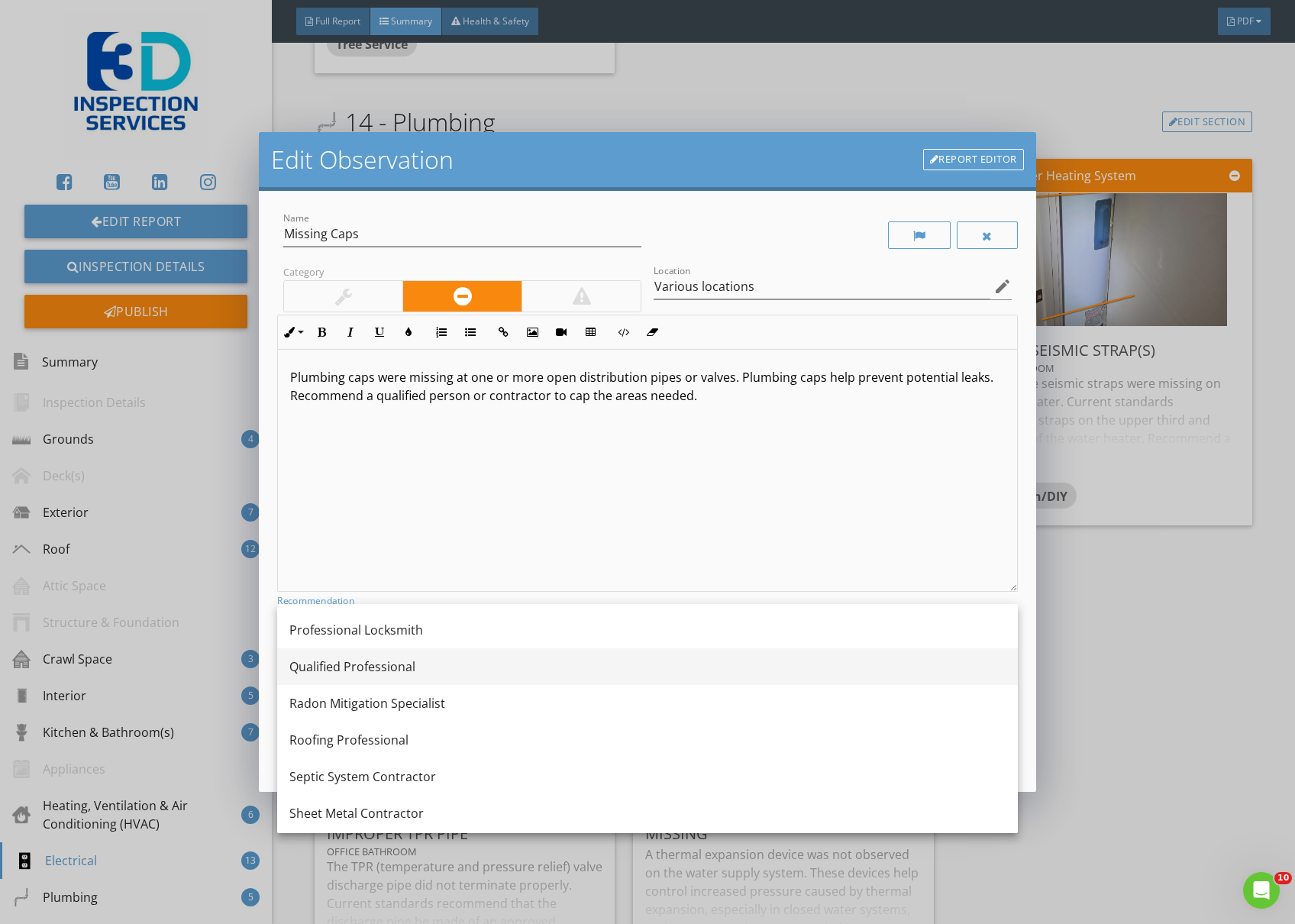
scroll to position [1620, 0]
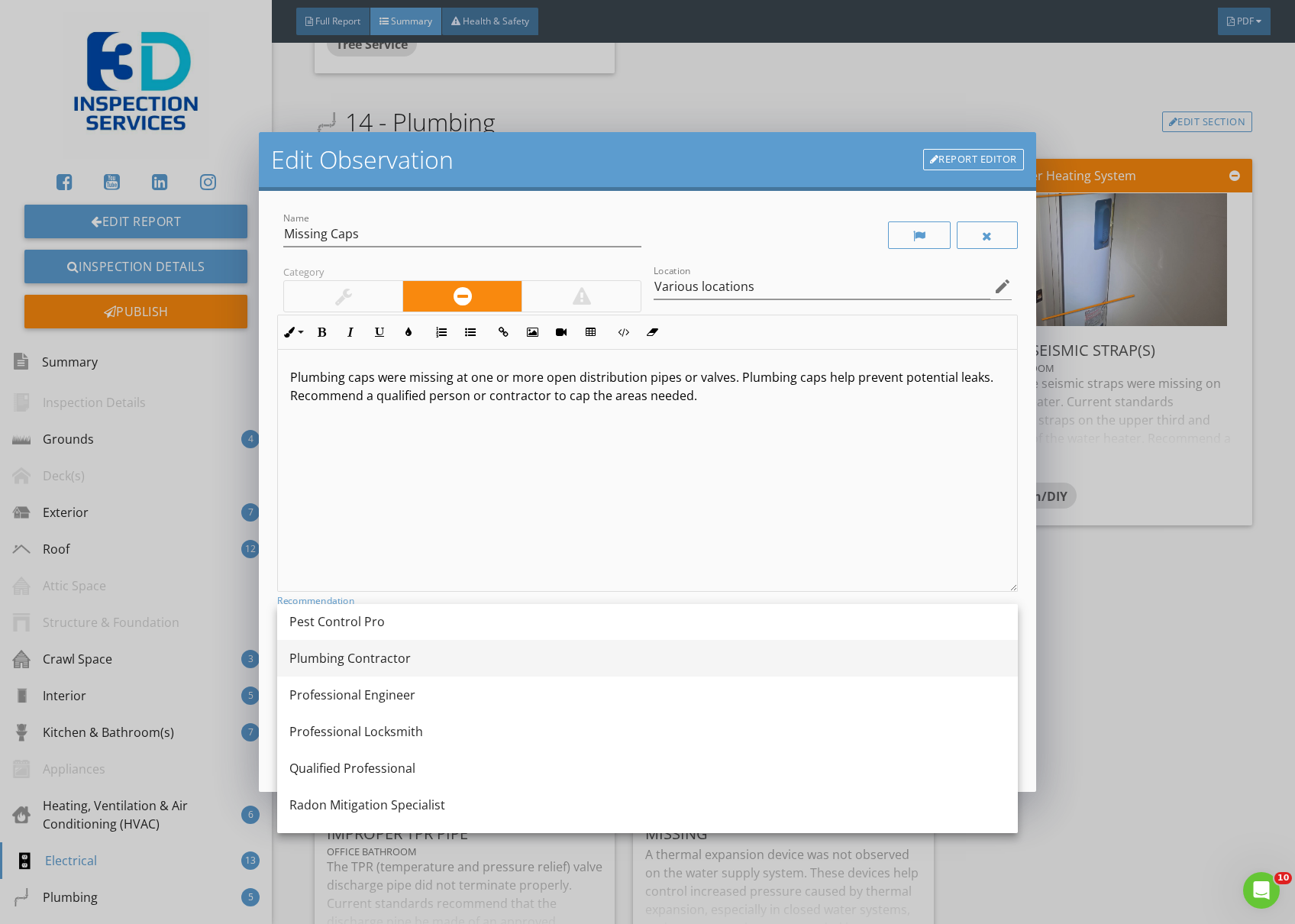
click at [370, 652] on div "Plumbing Contractor" at bounding box center [648, 658] width 716 height 18
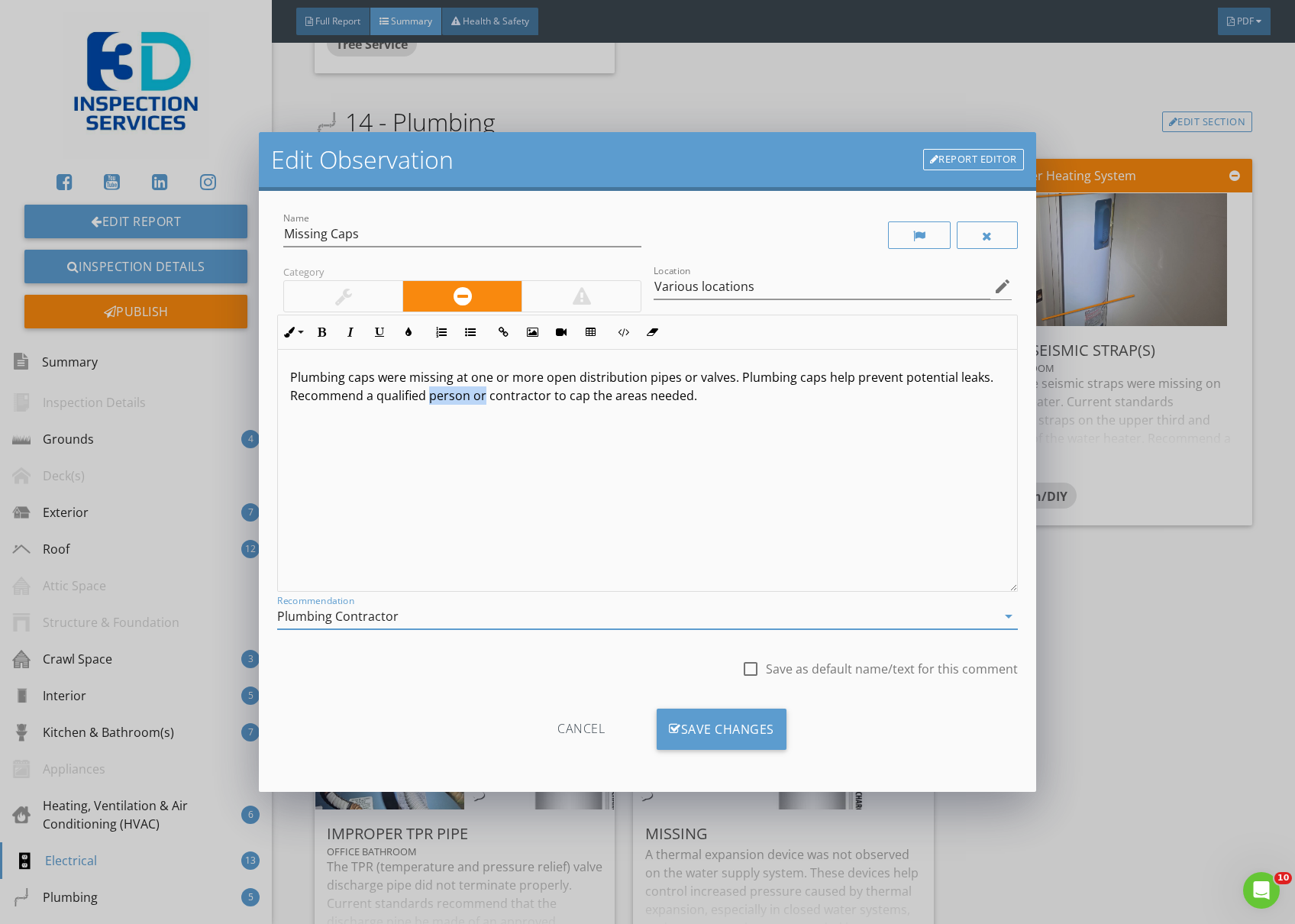
drag, startPoint x: 483, startPoint y: 392, endPoint x: 429, endPoint y: 398, distance: 54.3
click at [429, 398] on p "Plumbing caps were missing at one or more open distribution pipes or valves. Pl…" at bounding box center [648, 386] width 715 height 37
click at [740, 731] on div "Save Changes" at bounding box center [722, 729] width 130 height 42
type input "Various locations"
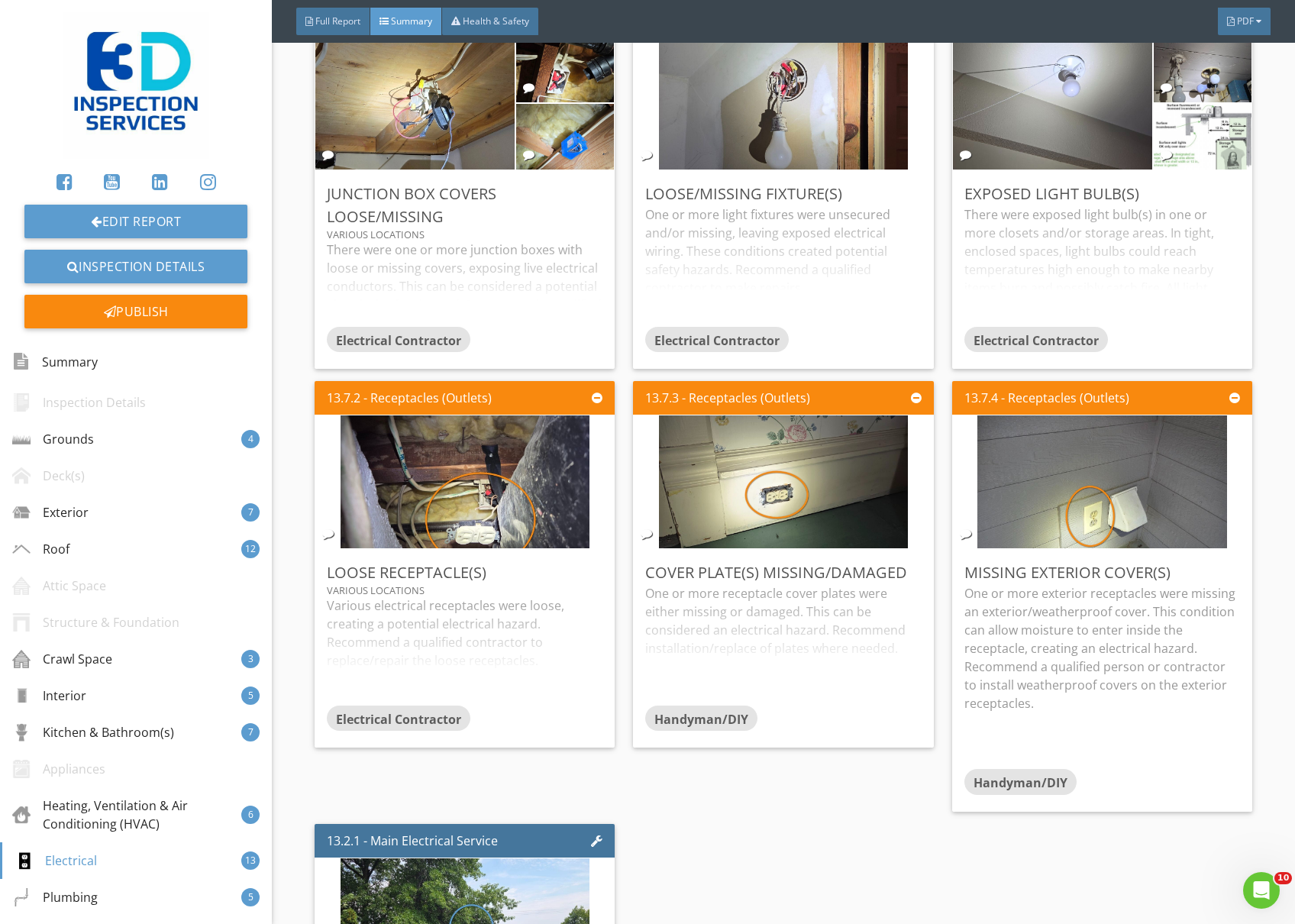
scroll to position [7906, 0]
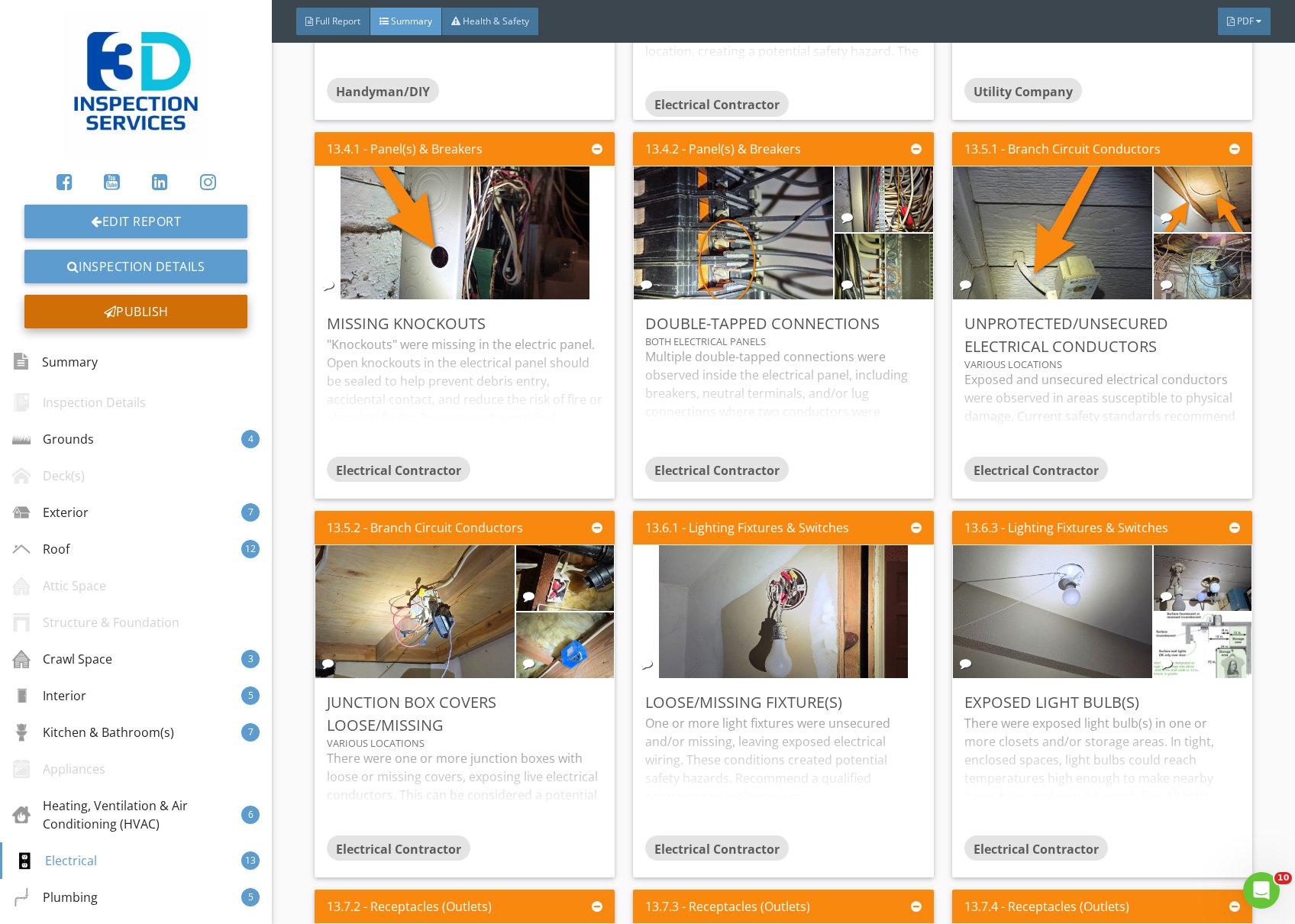
click at [139, 312] on div "Publish" at bounding box center [135, 312] width 223 height 34
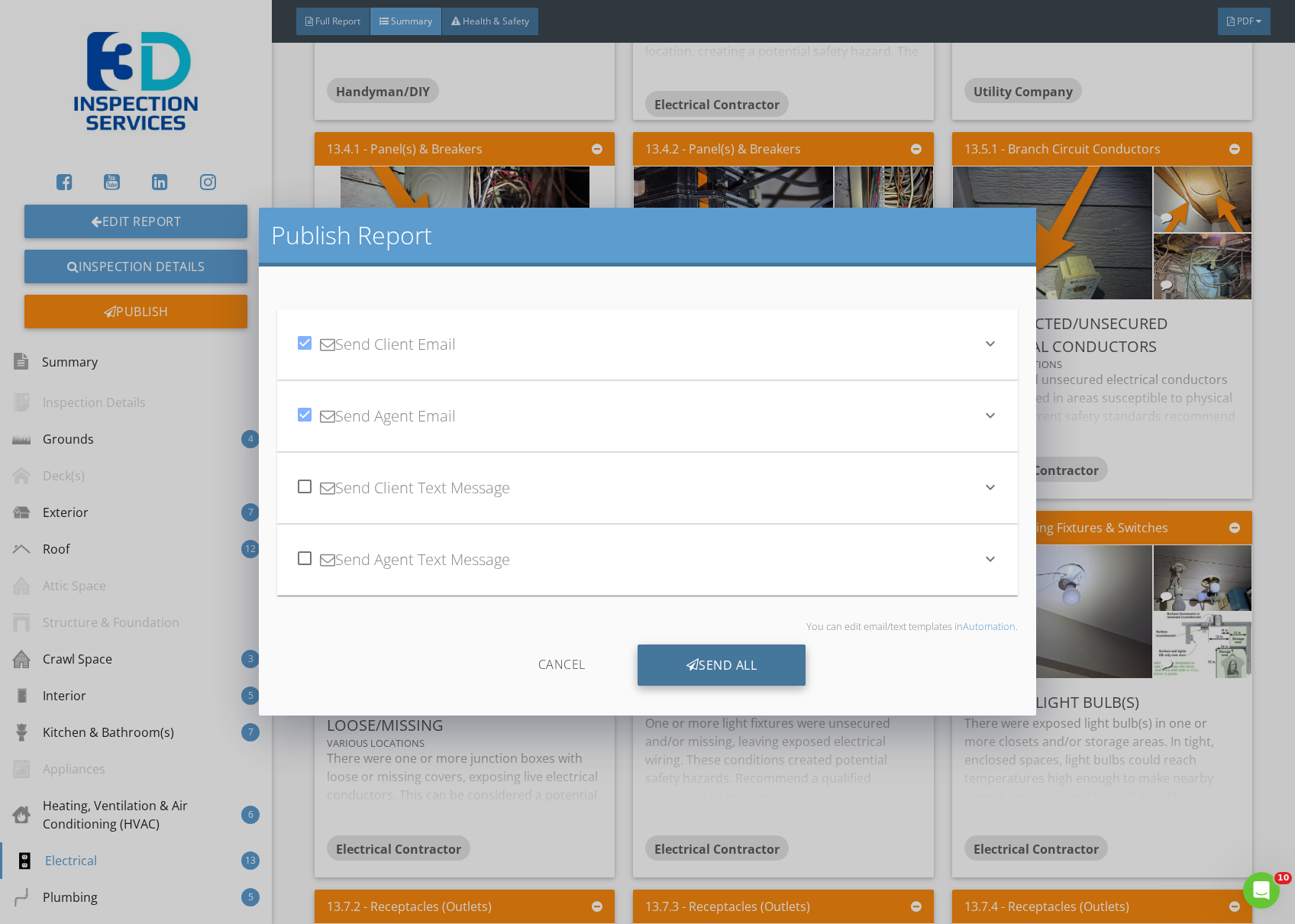
click at [709, 670] on div "Send All" at bounding box center [722, 665] width 169 height 42
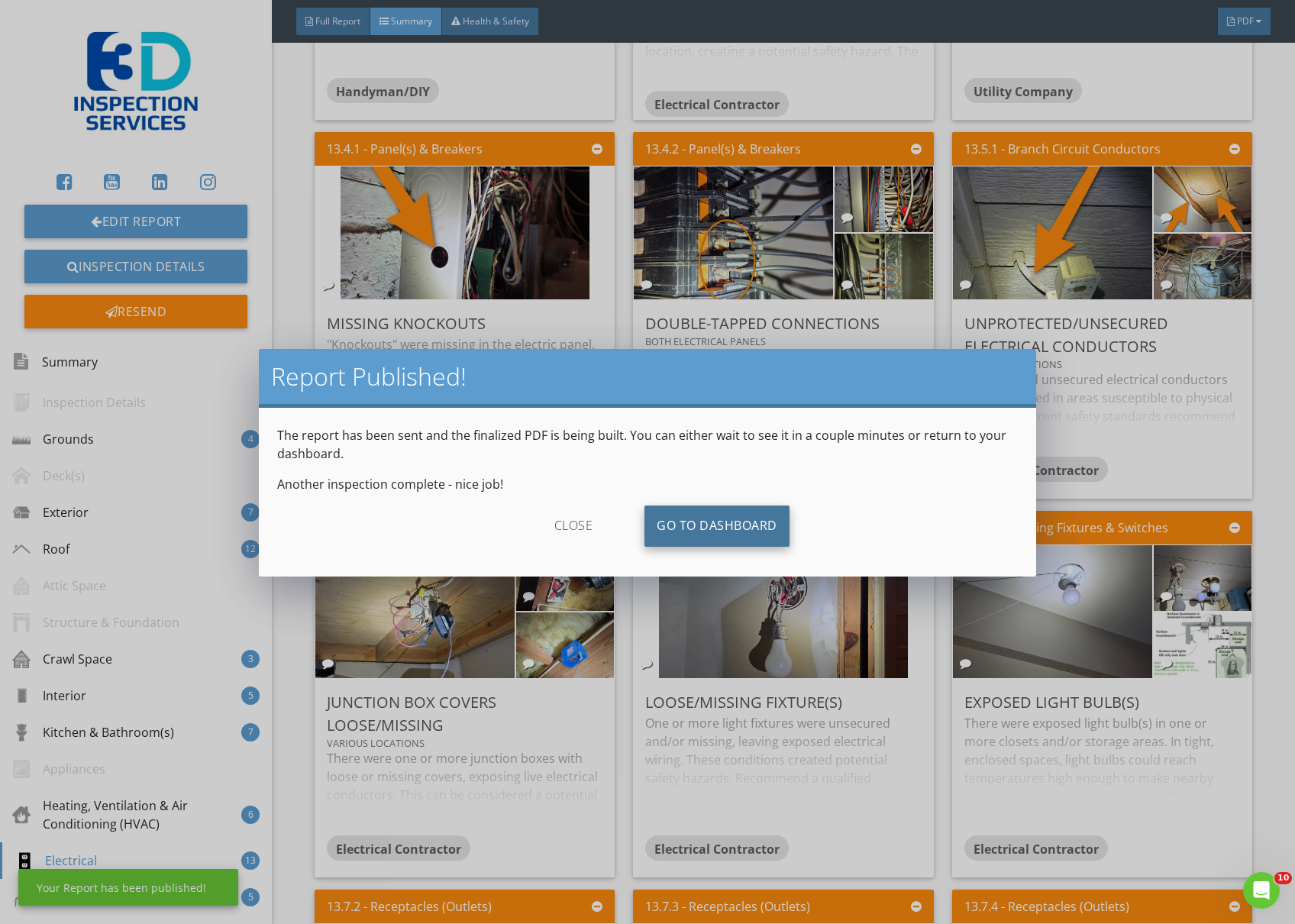
click at [721, 509] on link "Go To Dashboard" at bounding box center [716, 526] width 145 height 42
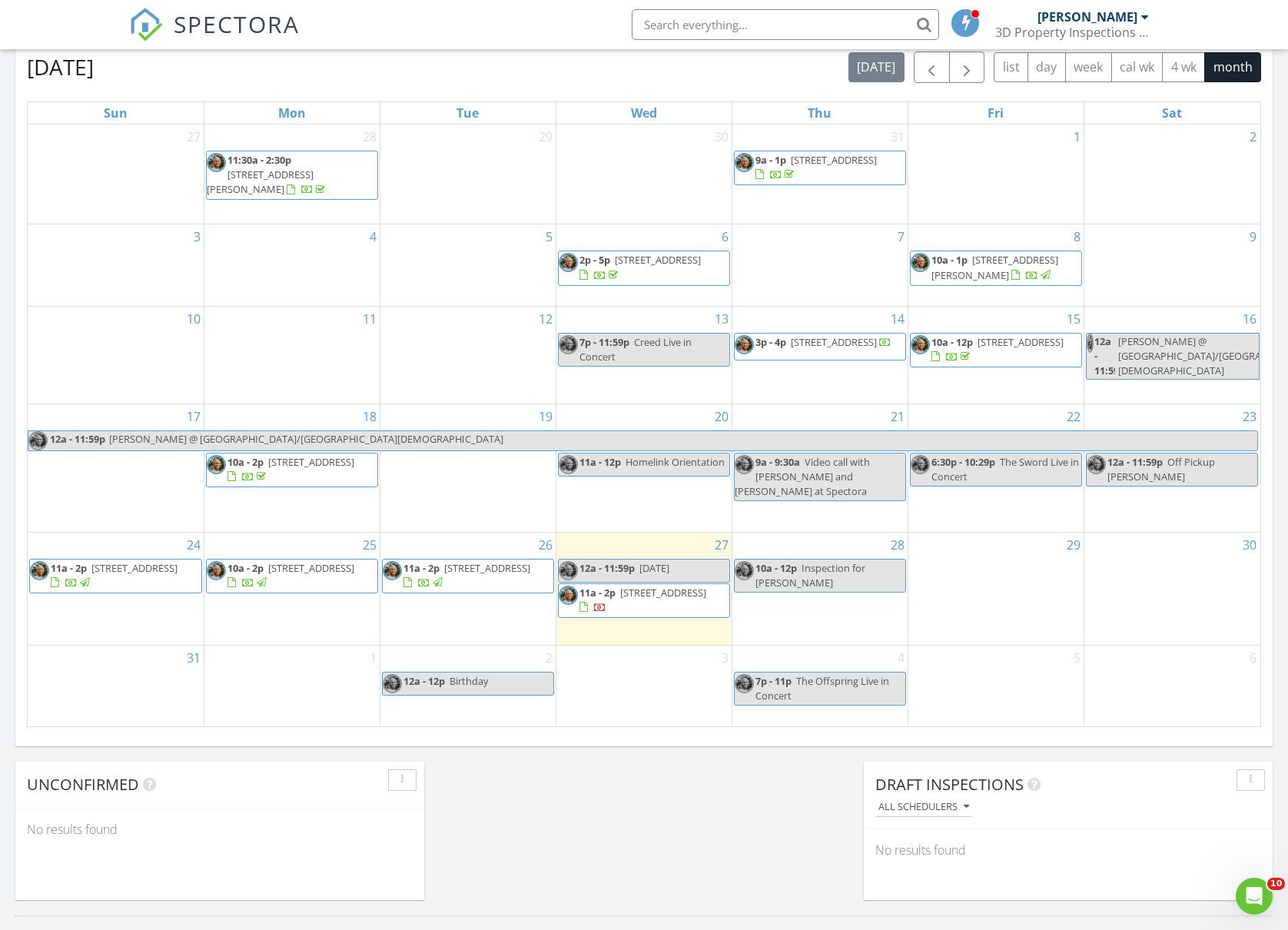
scroll to position [717, 0]
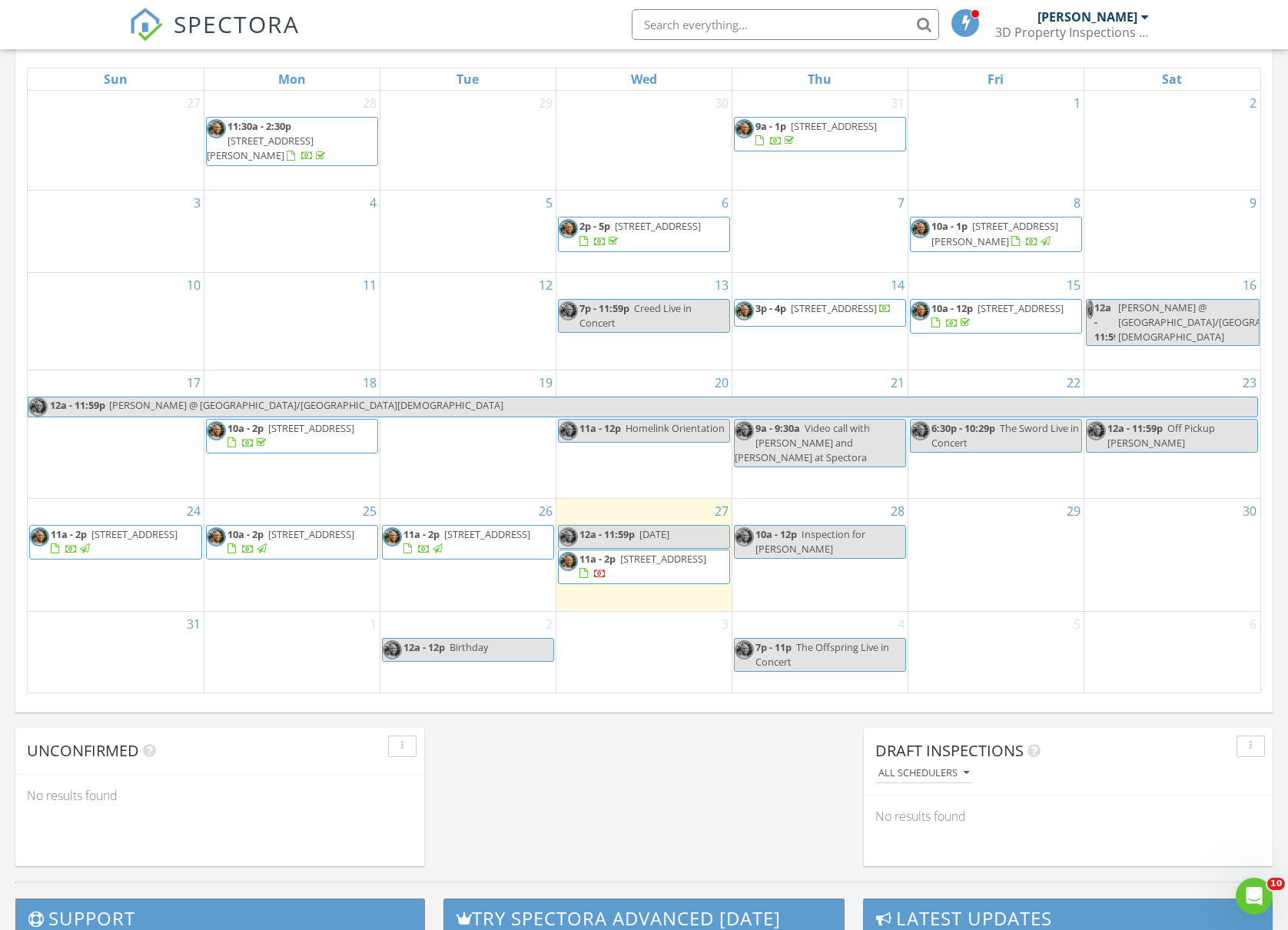
click at [692, 557] on span "11a - 2p 6006 Glacier Way, Yakima 98908" at bounding box center [644, 567] width 171 height 30
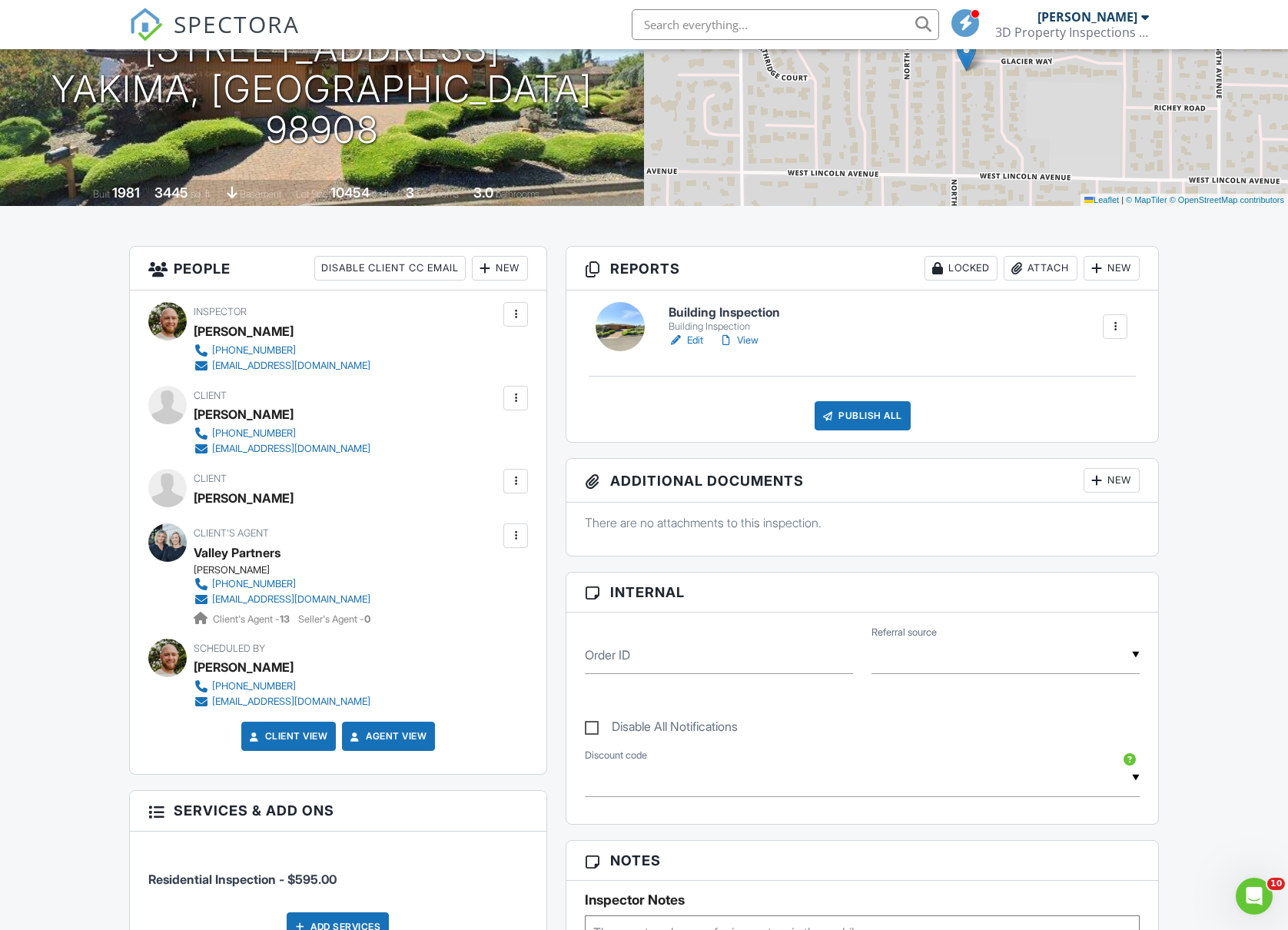
click at [522, 394] on div at bounding box center [516, 398] width 16 height 16
click at [471, 483] on li "Resend Confirmation Email" at bounding box center [433, 483] width 172 height 39
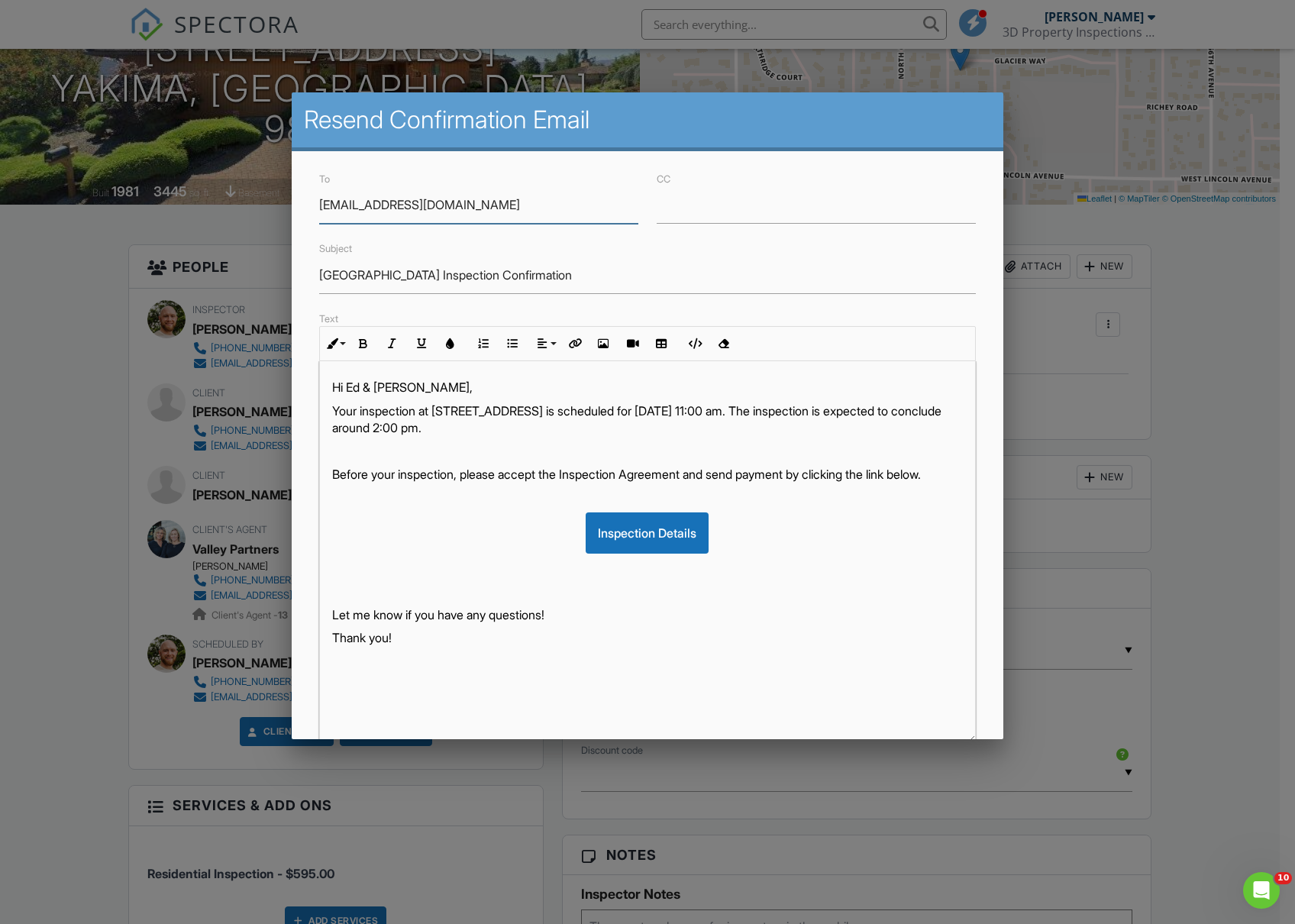
scroll to position [104, 0]
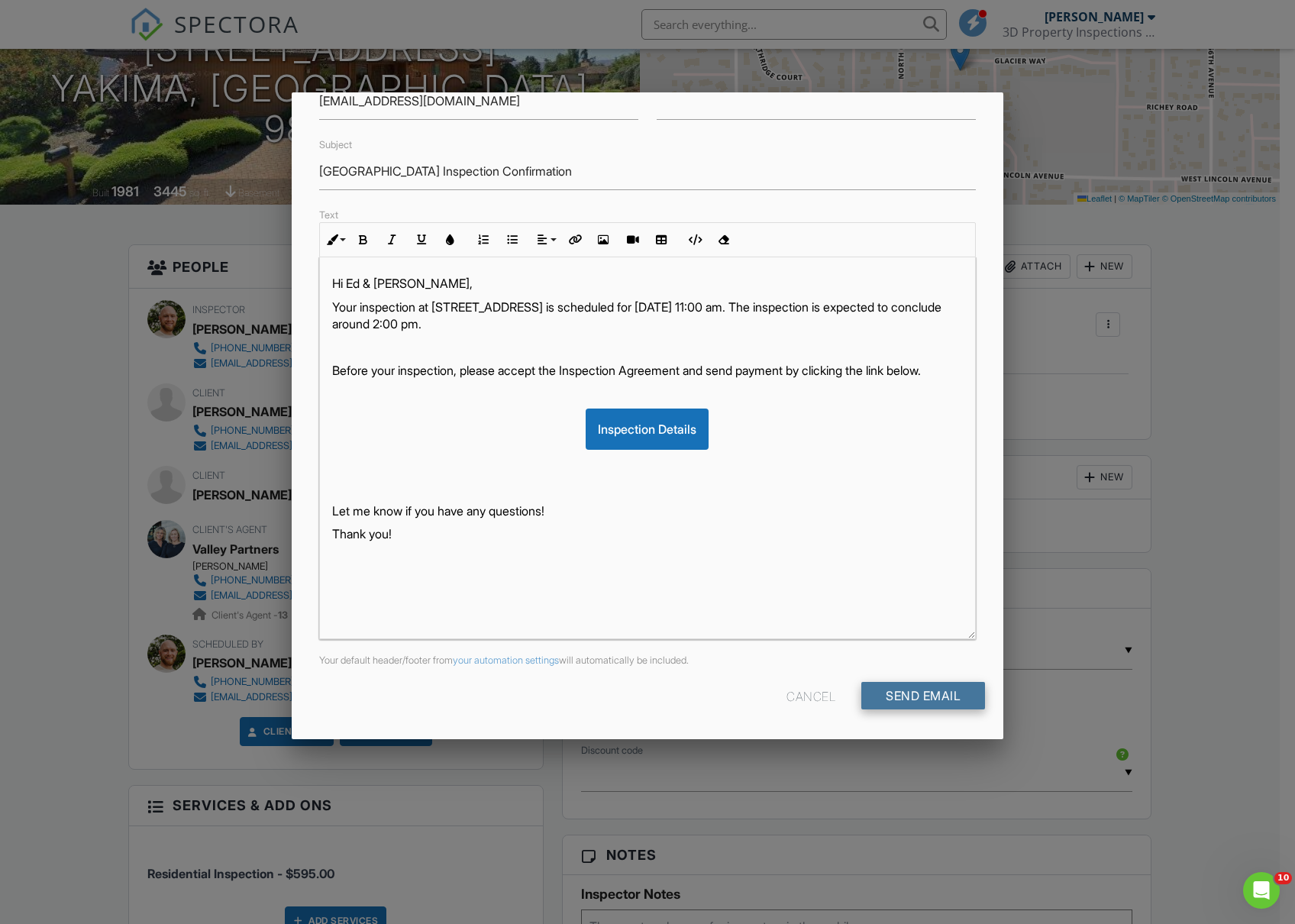
click at [920, 691] on input "Send Email" at bounding box center [923, 695] width 124 height 27
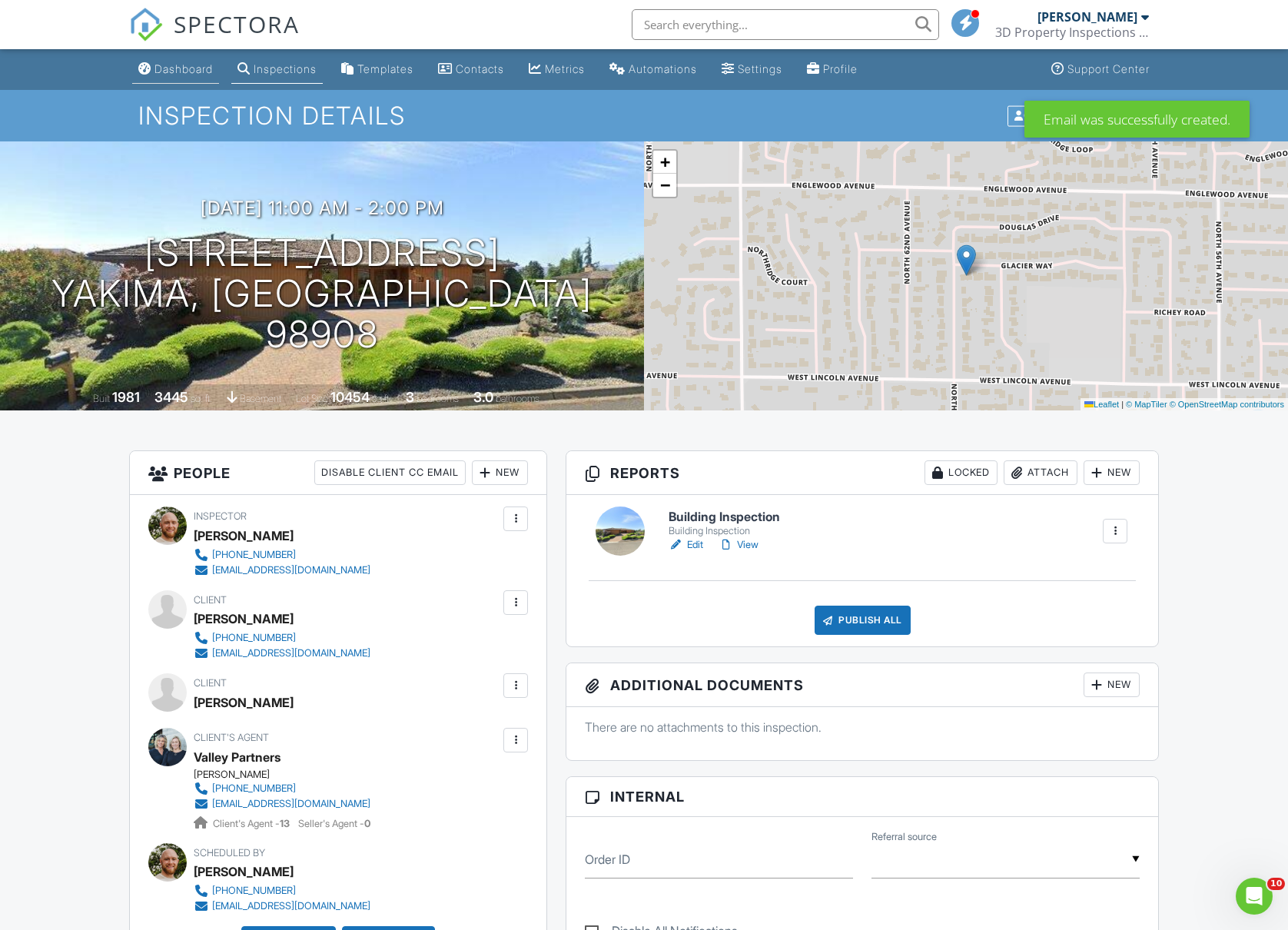
click at [189, 65] on div "Dashboard" at bounding box center [184, 69] width 58 height 13
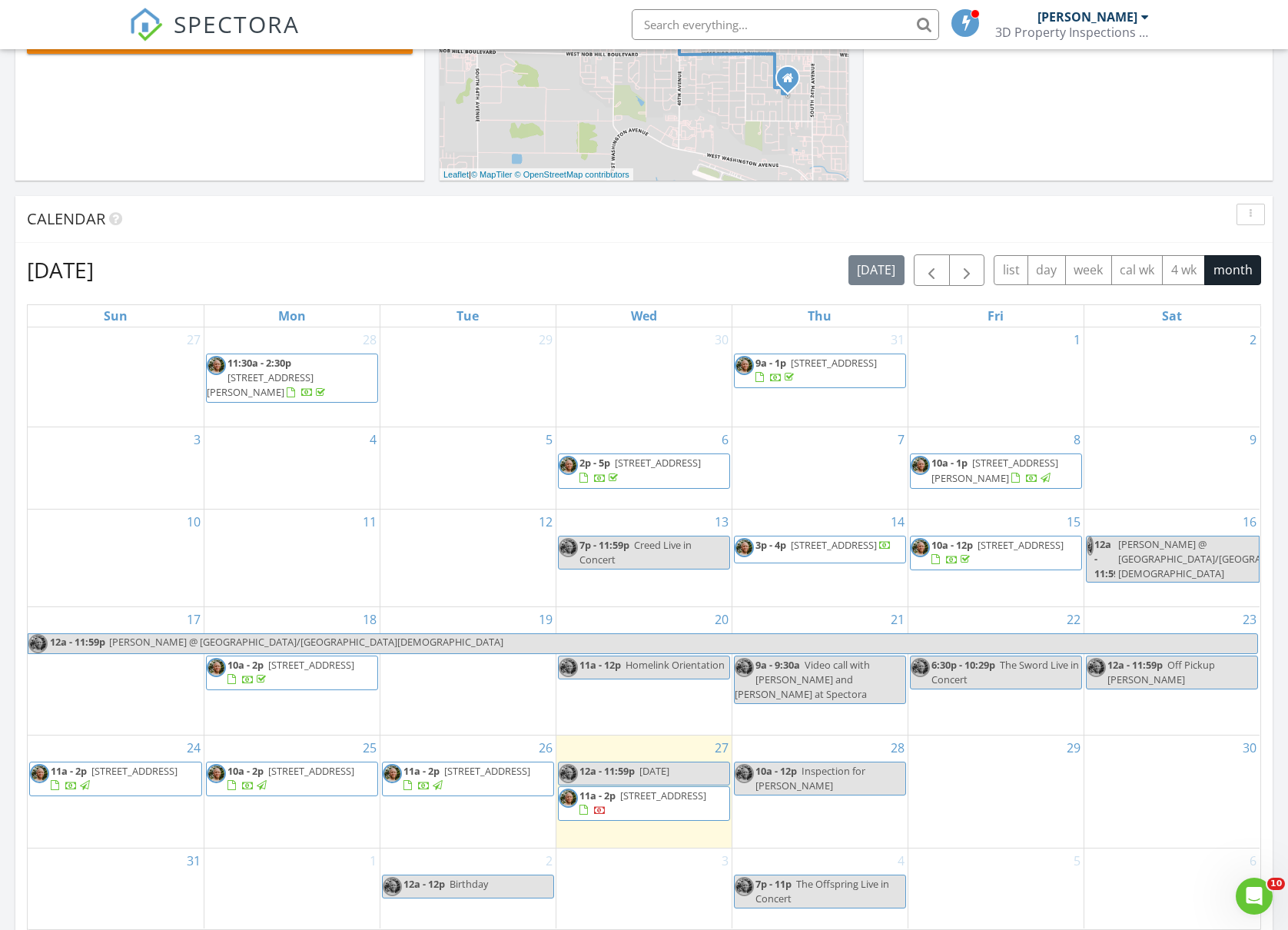
scroll to position [512, 0]
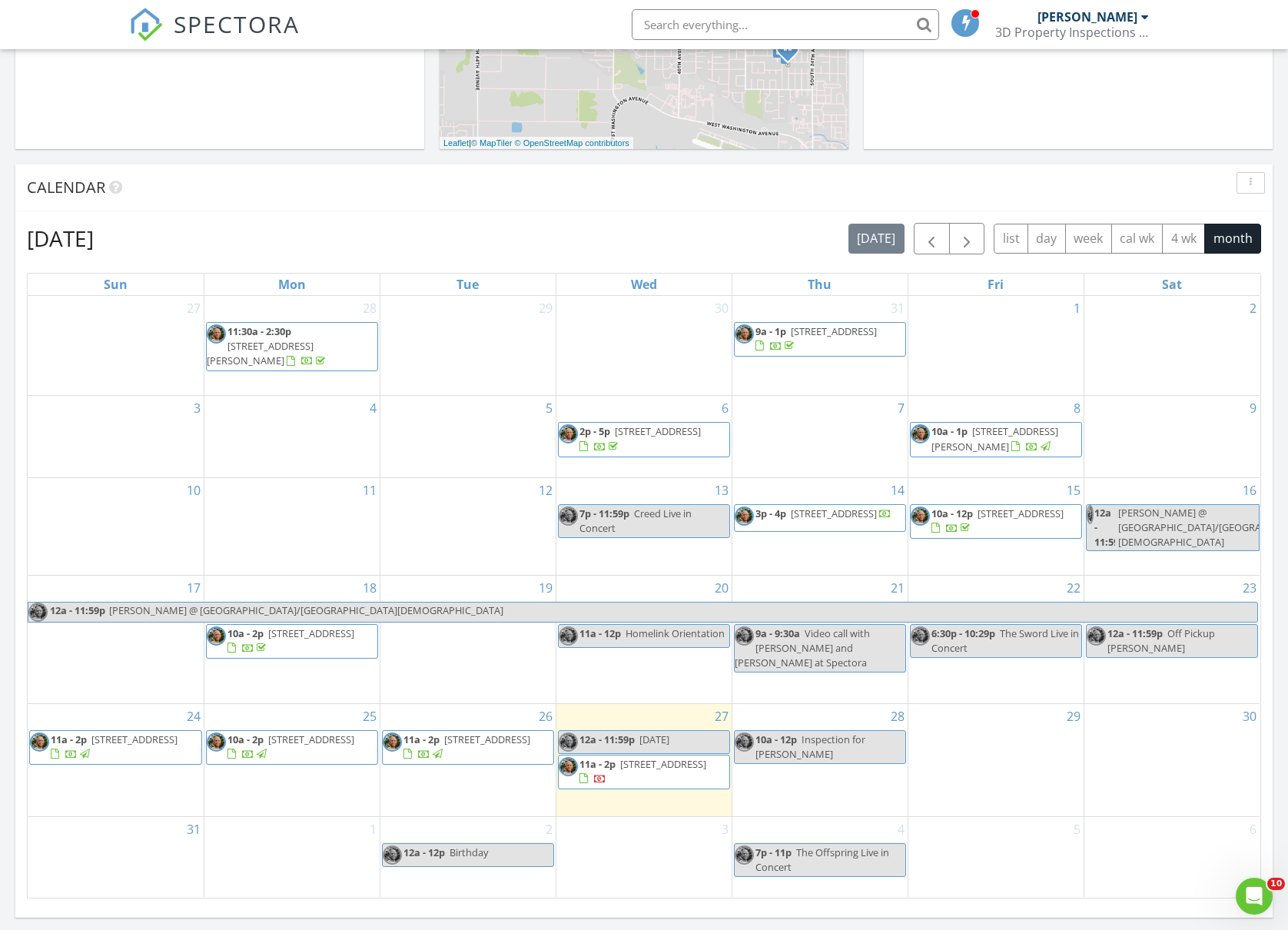
click at [1028, 733] on div "29" at bounding box center [996, 760] width 175 height 112
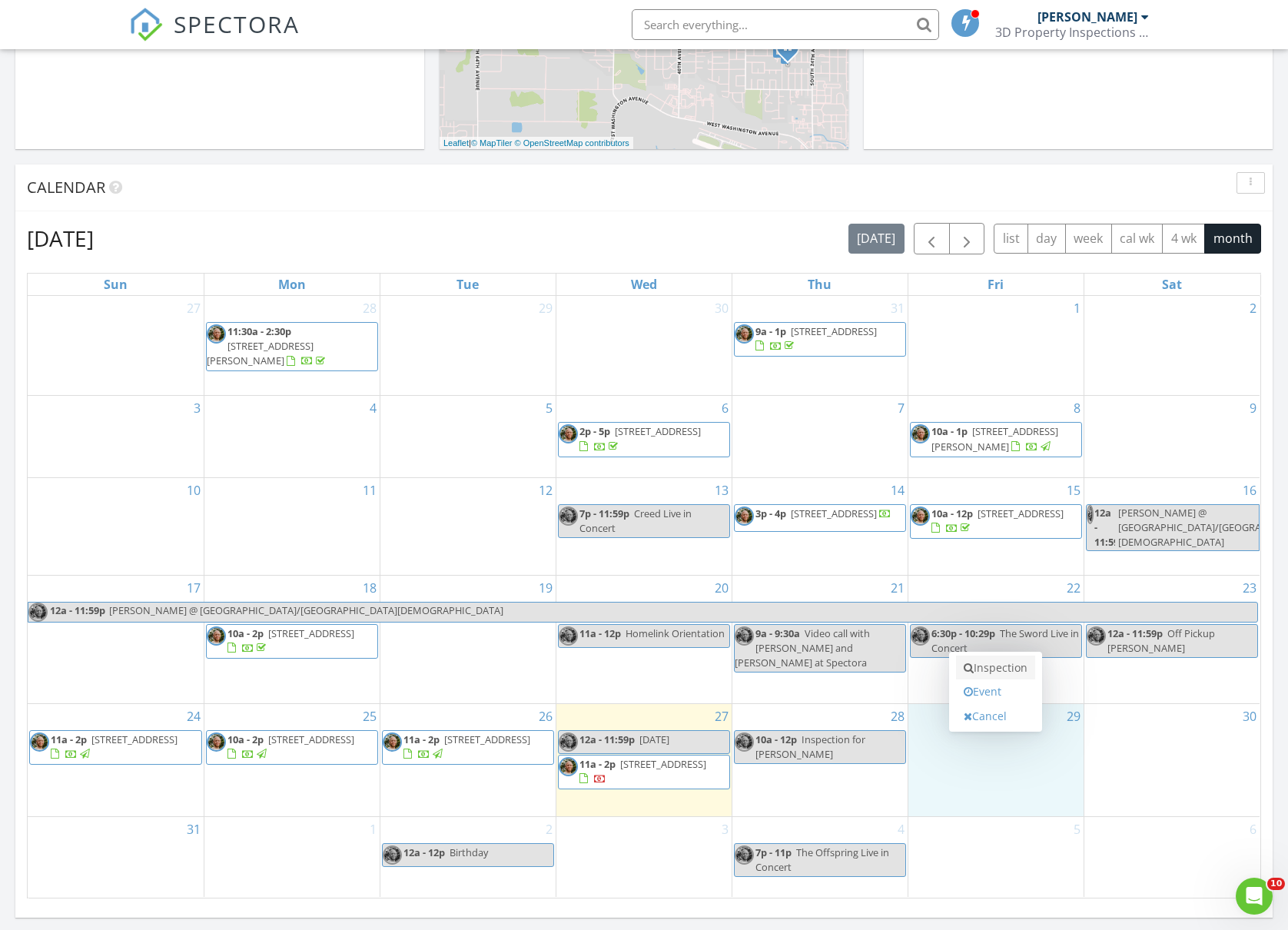
click at [1015, 674] on link "Inspection" at bounding box center [995, 668] width 79 height 24
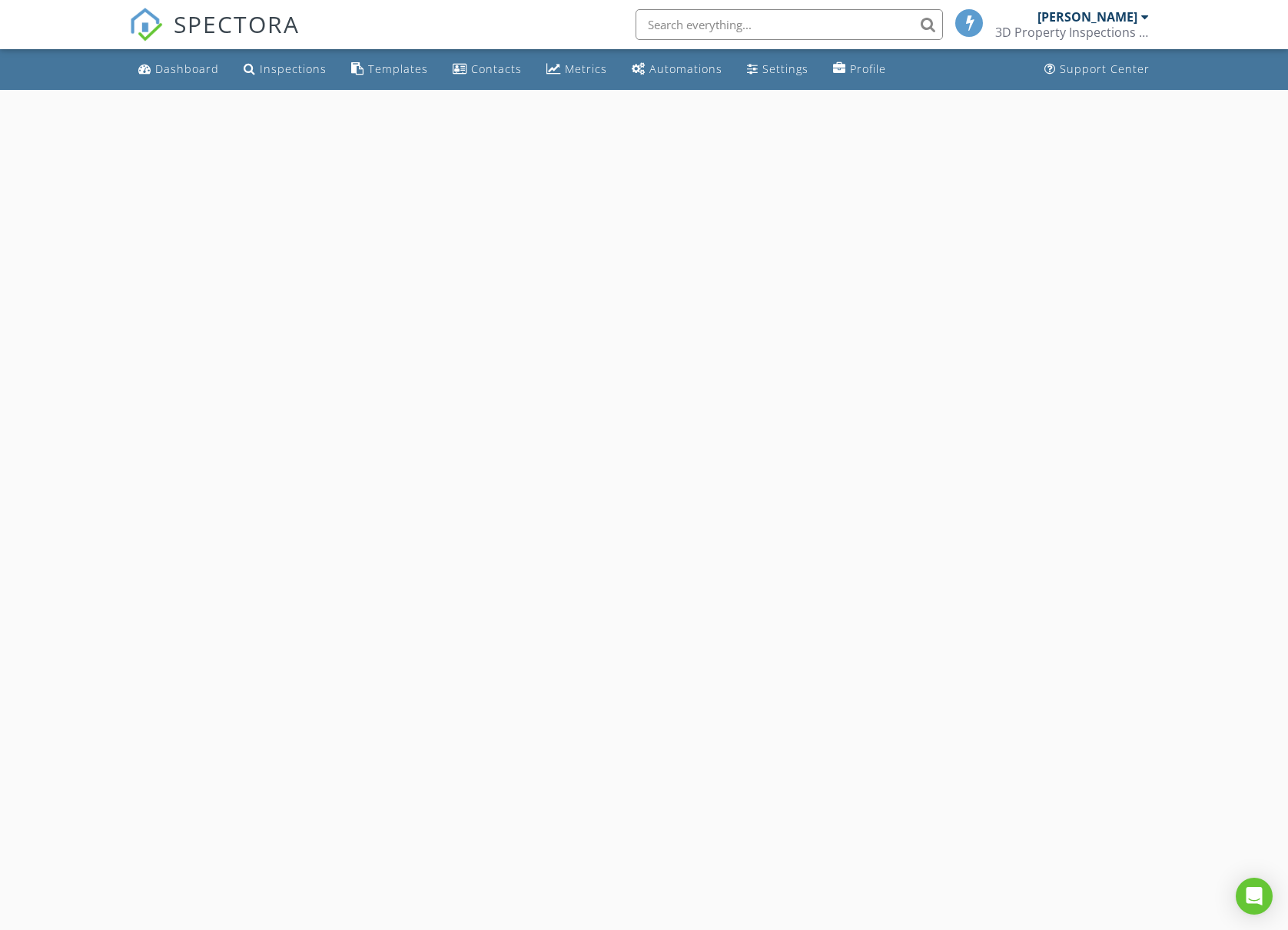
select select "7"
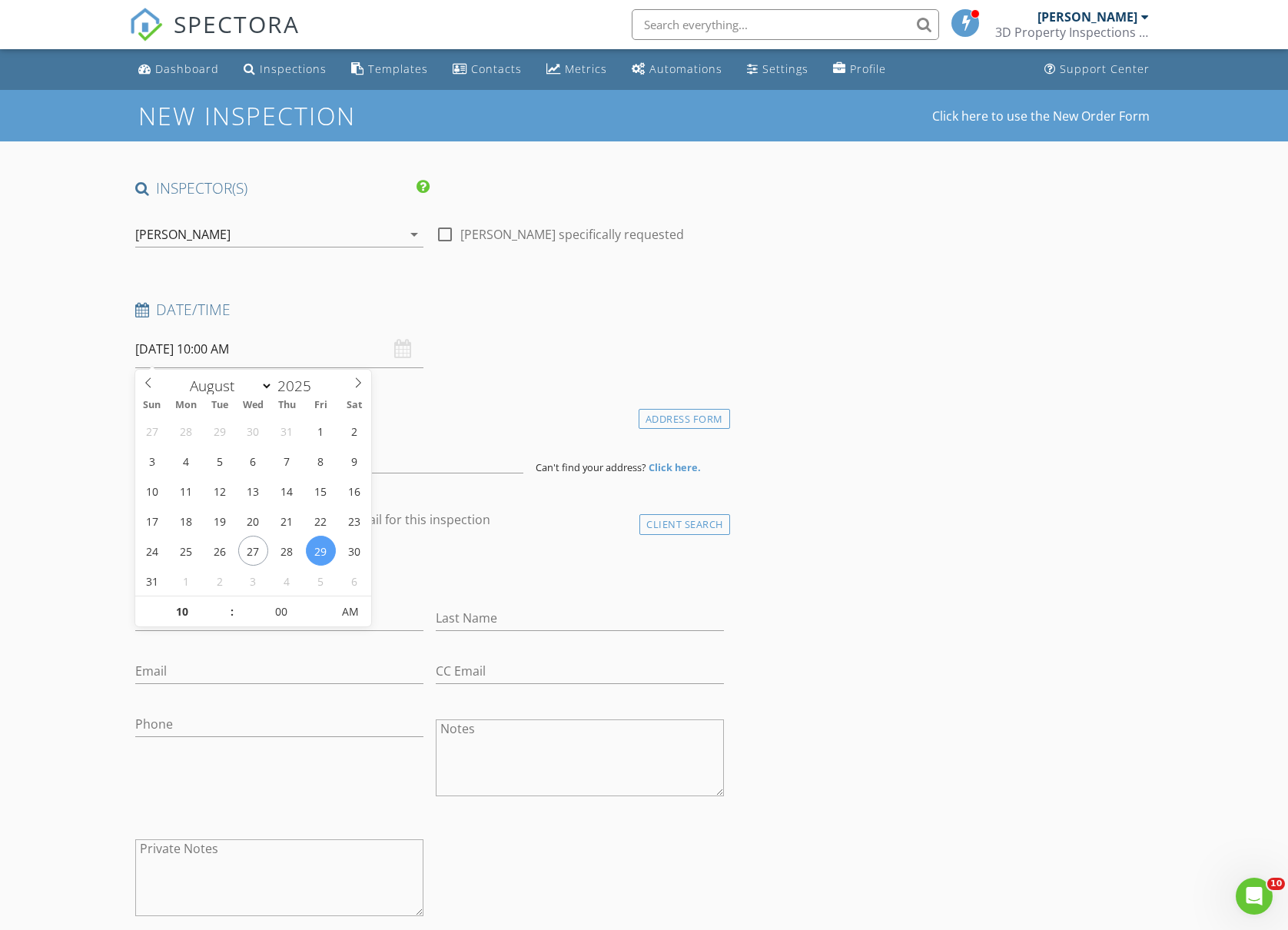
click at [292, 346] on input "08/29/2025 10:00 AM" at bounding box center [280, 349] width 288 height 38
type input "02"
type input "[DATE] 2:00 PM"
click at [352, 618] on span "AM" at bounding box center [350, 612] width 43 height 31
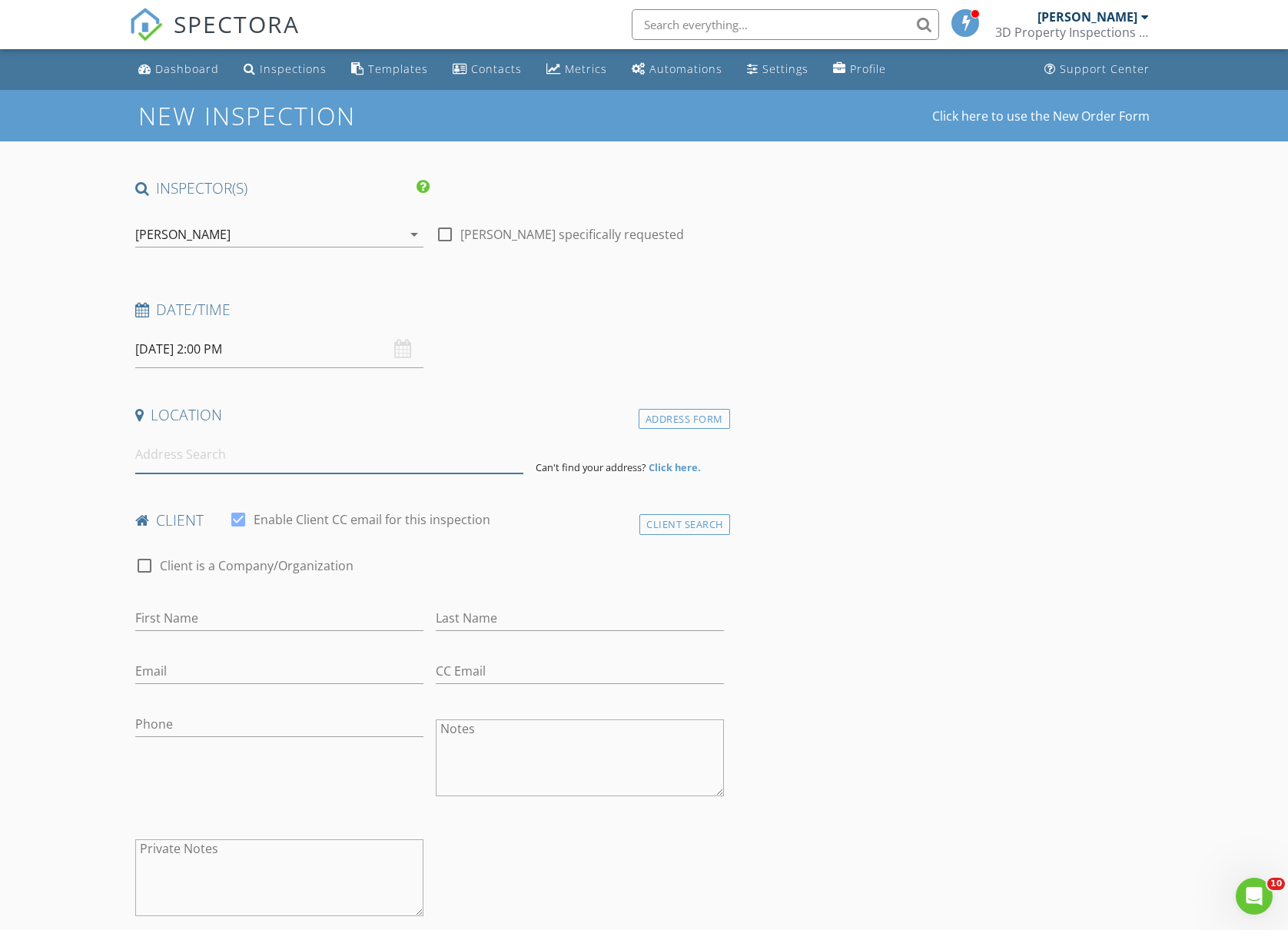
click at [234, 458] on input at bounding box center [329, 455] width 388 height 38
paste input "3212 W Lincoln Ave"
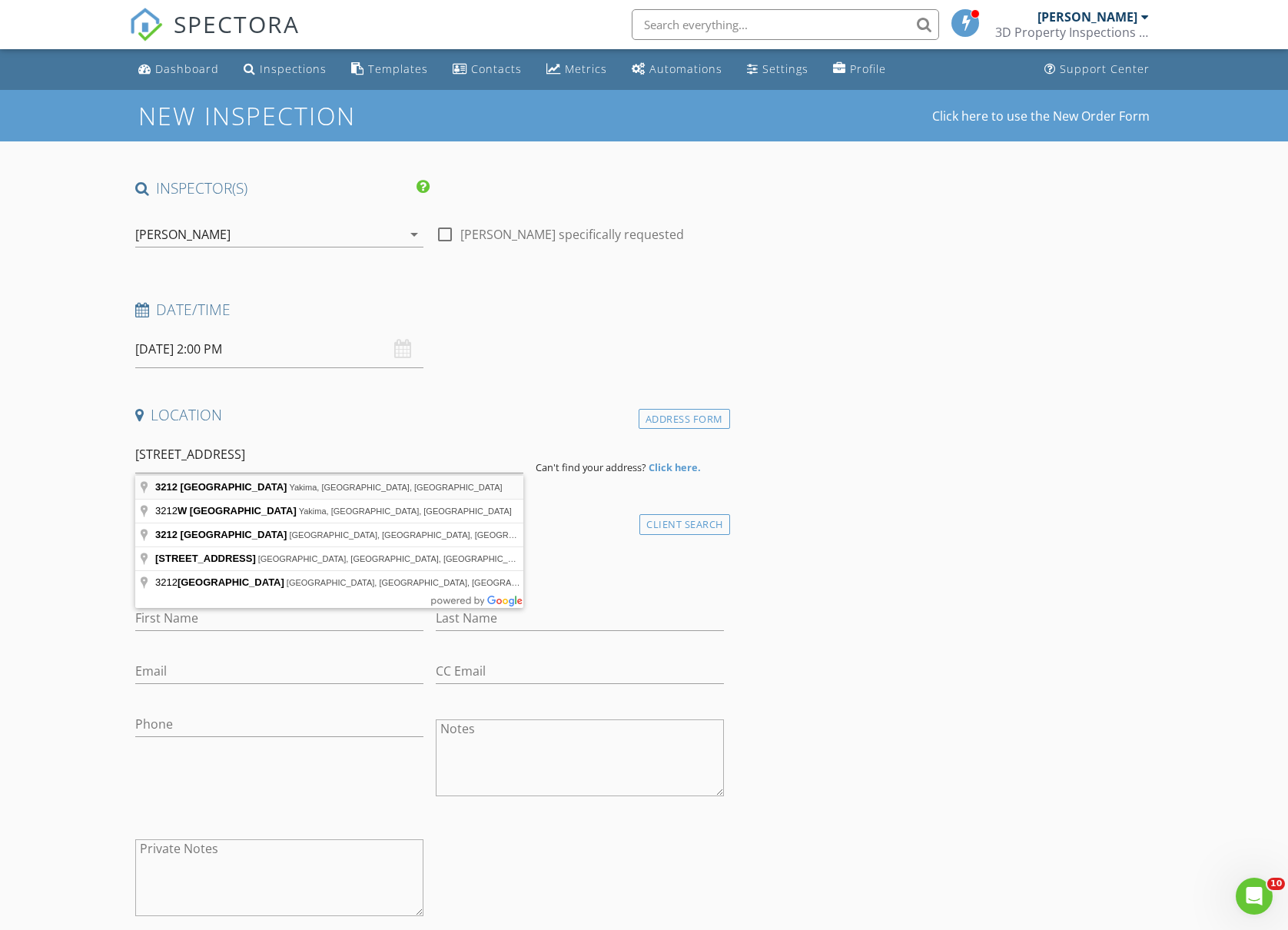
type input "3212 West Lincoln Avenue, Yakima, WA, USA"
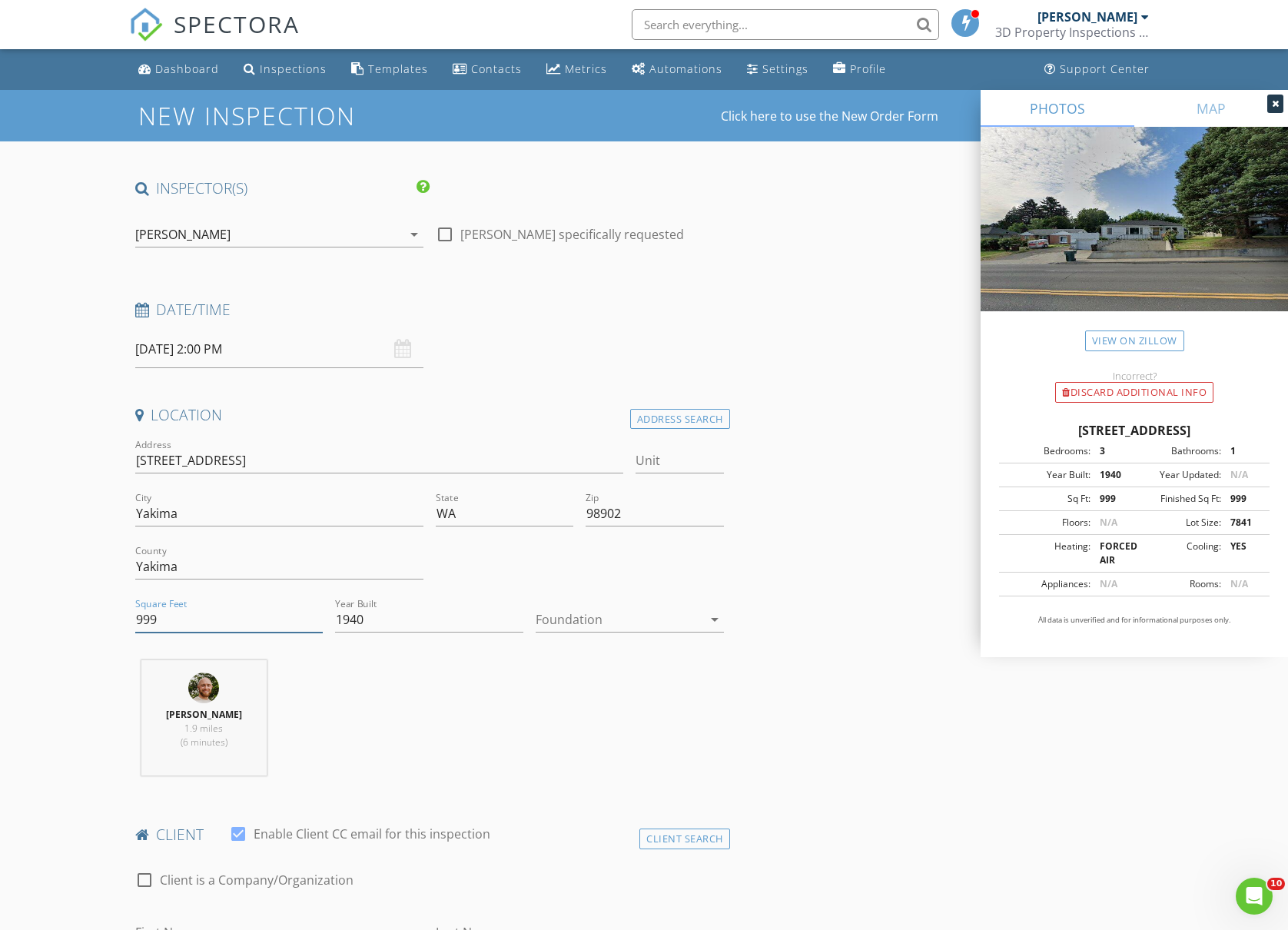
drag, startPoint x: 207, startPoint y: 626, endPoint x: 87, endPoint y: 621, distance: 120.1
type input "1998"
click at [618, 626] on div at bounding box center [619, 619] width 167 height 24
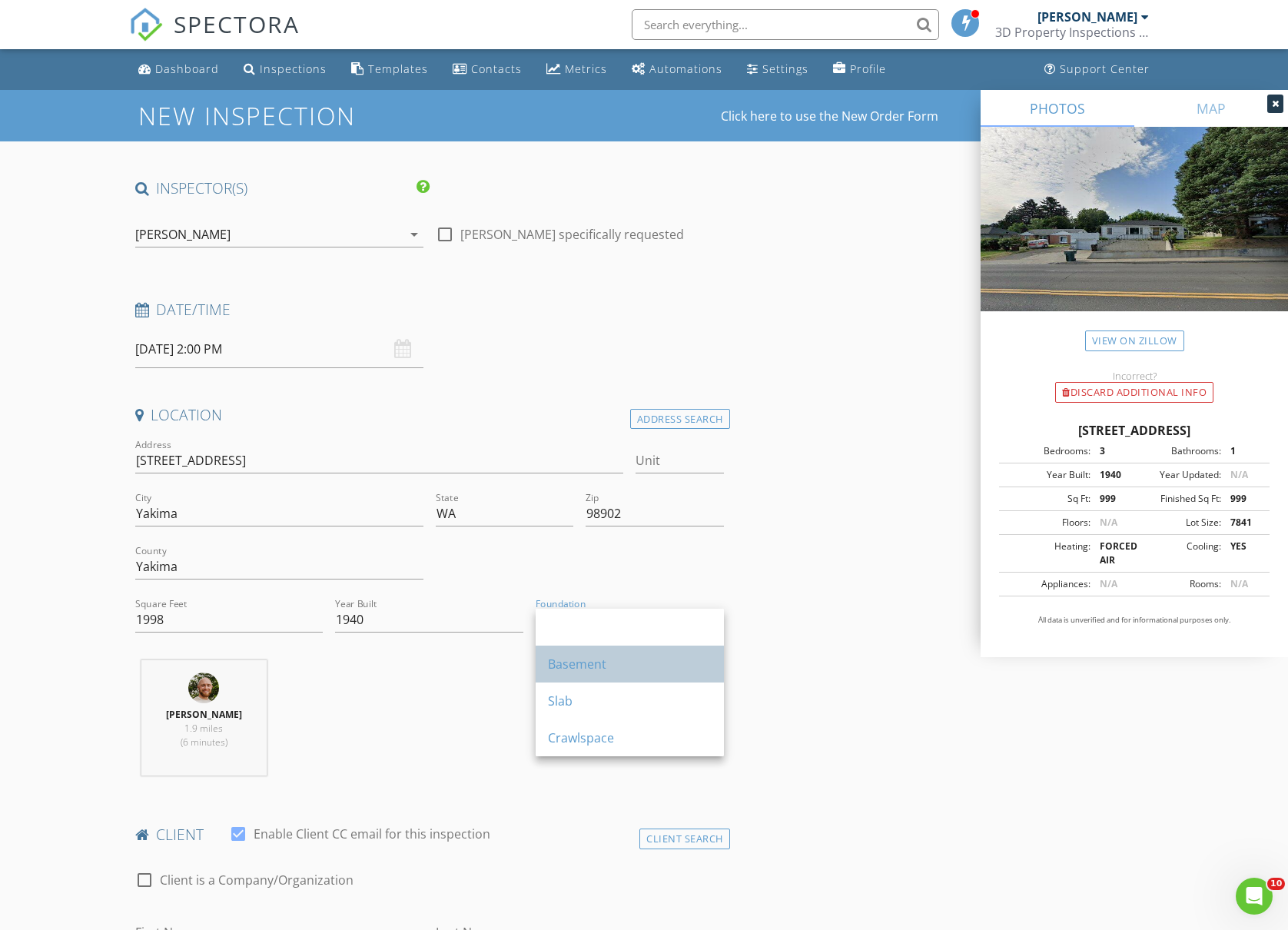
click at [618, 671] on div "Basement" at bounding box center [629, 664] width 164 height 18
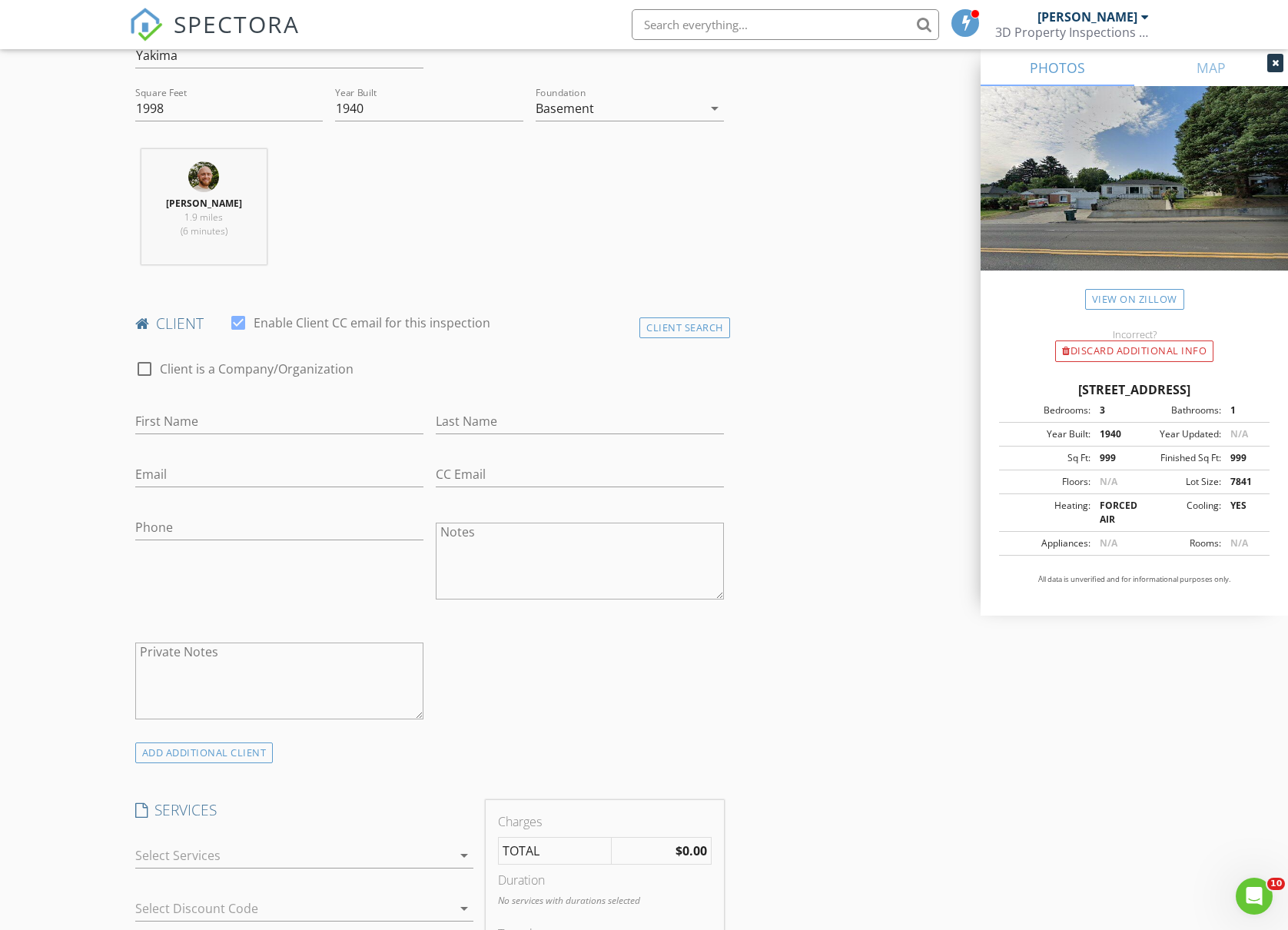
scroll to position [512, 0]
click at [213, 411] on input "First Name" at bounding box center [280, 421] width 288 height 25
paste input "[PERSON_NAME]"
drag, startPoint x: 210, startPoint y: 422, endPoint x: 172, endPoint y: 422, distance: 38.0
click at [172, 422] on input "[PERSON_NAME]" at bounding box center [280, 421] width 288 height 25
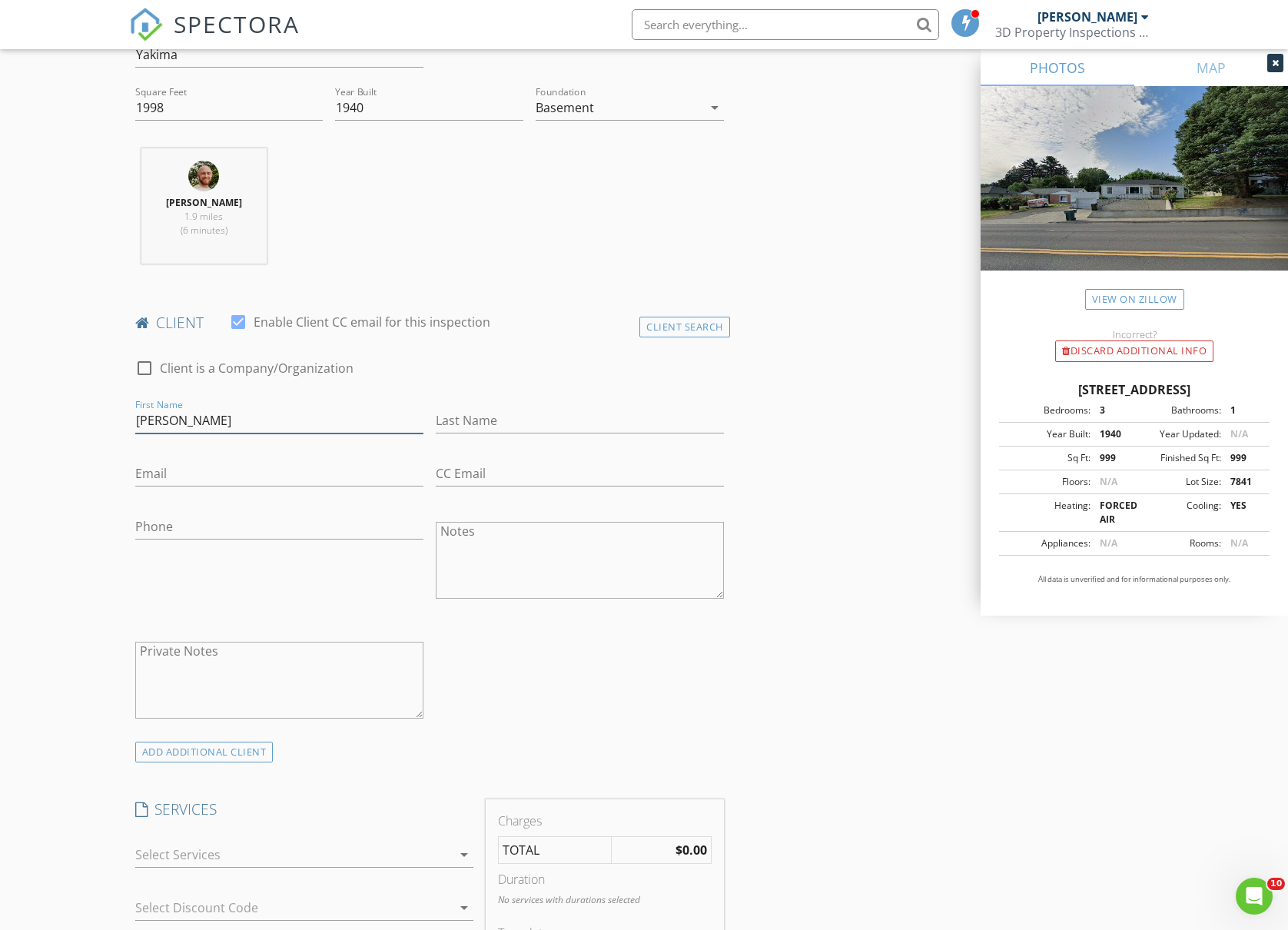
type input "[PERSON_NAME]"
click at [480, 410] on input "Last Name" at bounding box center [580, 421] width 288 height 25
paste input "[PERSON_NAME]"
type input "Dillon"
click at [191, 471] on input "Email" at bounding box center [280, 474] width 288 height 25
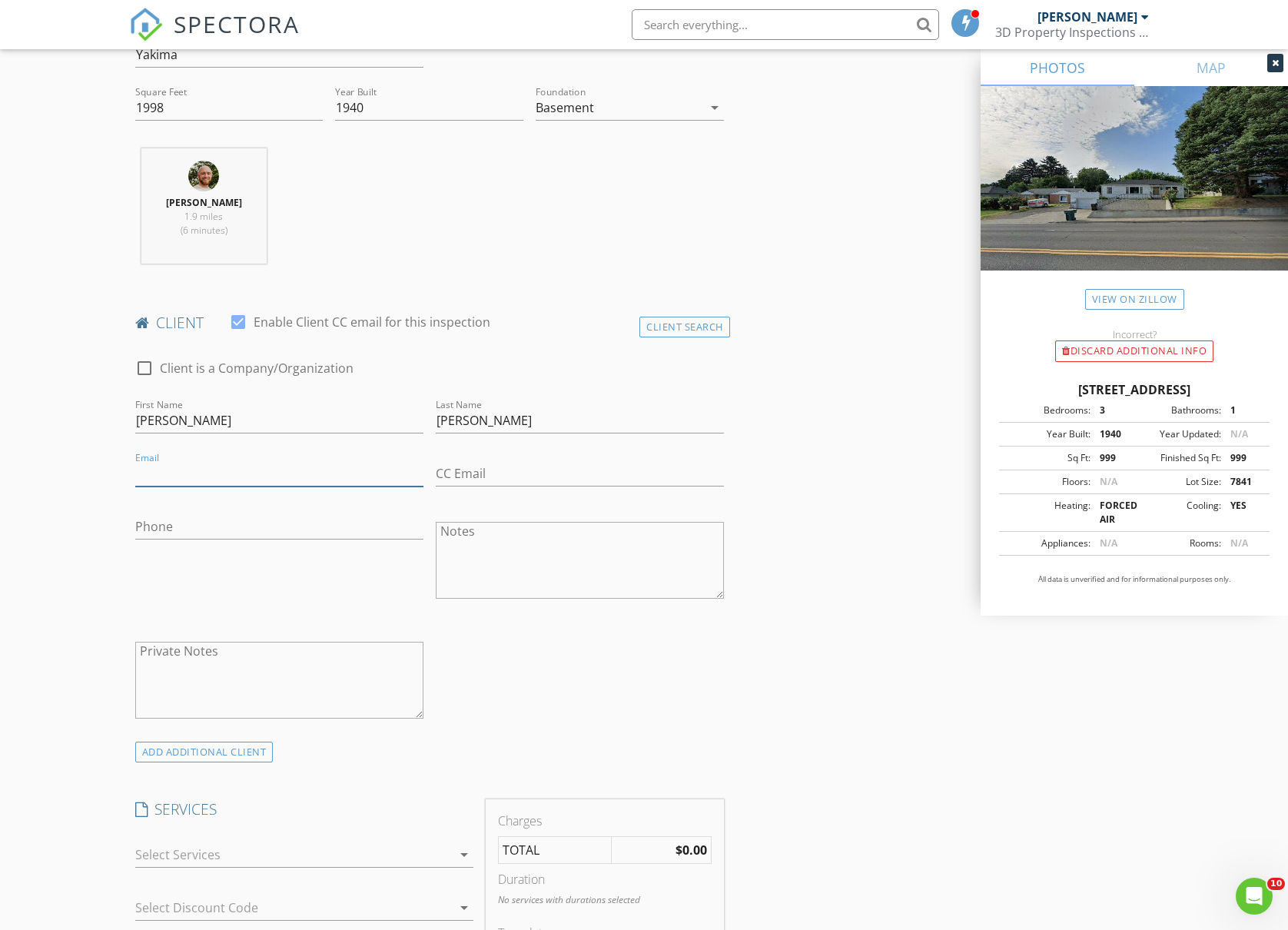
paste input "[EMAIL_ADDRESS][DOMAIN_NAME]"
type input "[EMAIL_ADDRESS][DOMAIN_NAME]"
click at [189, 523] on input "Phone" at bounding box center [280, 527] width 288 height 25
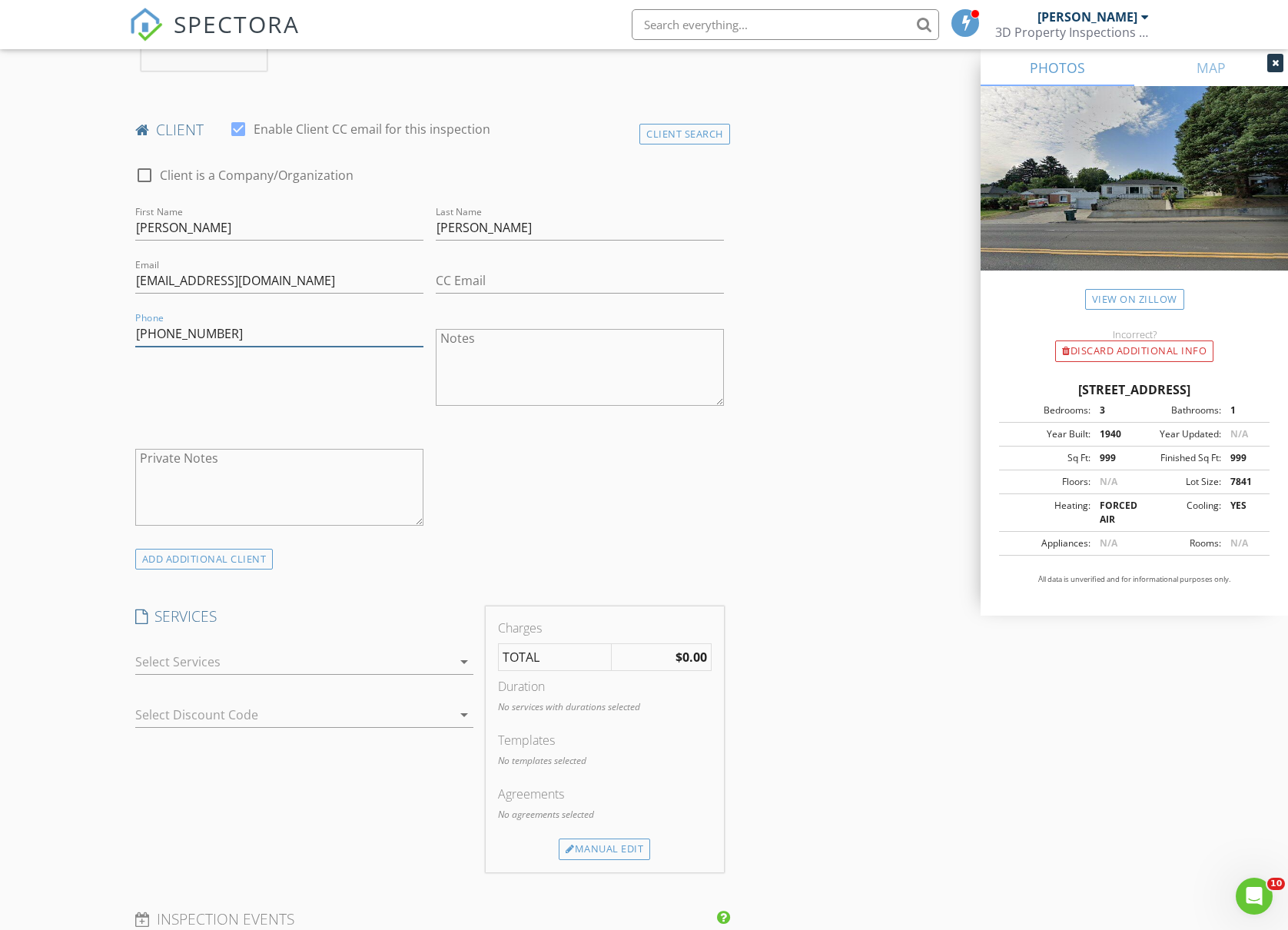
scroll to position [717, 0]
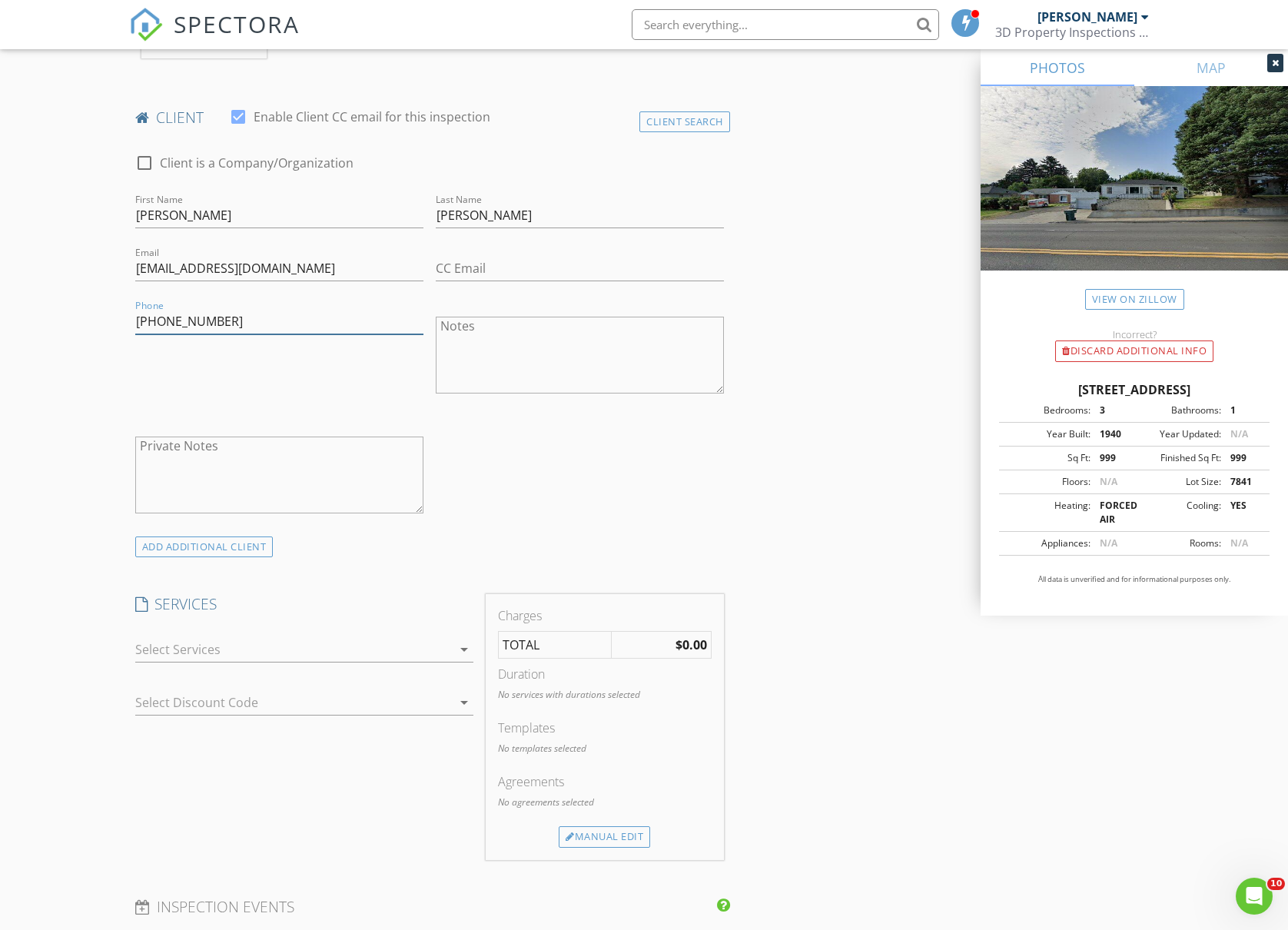
type input "509-864-0855"
click at [304, 662] on div at bounding box center [294, 649] width 317 height 24
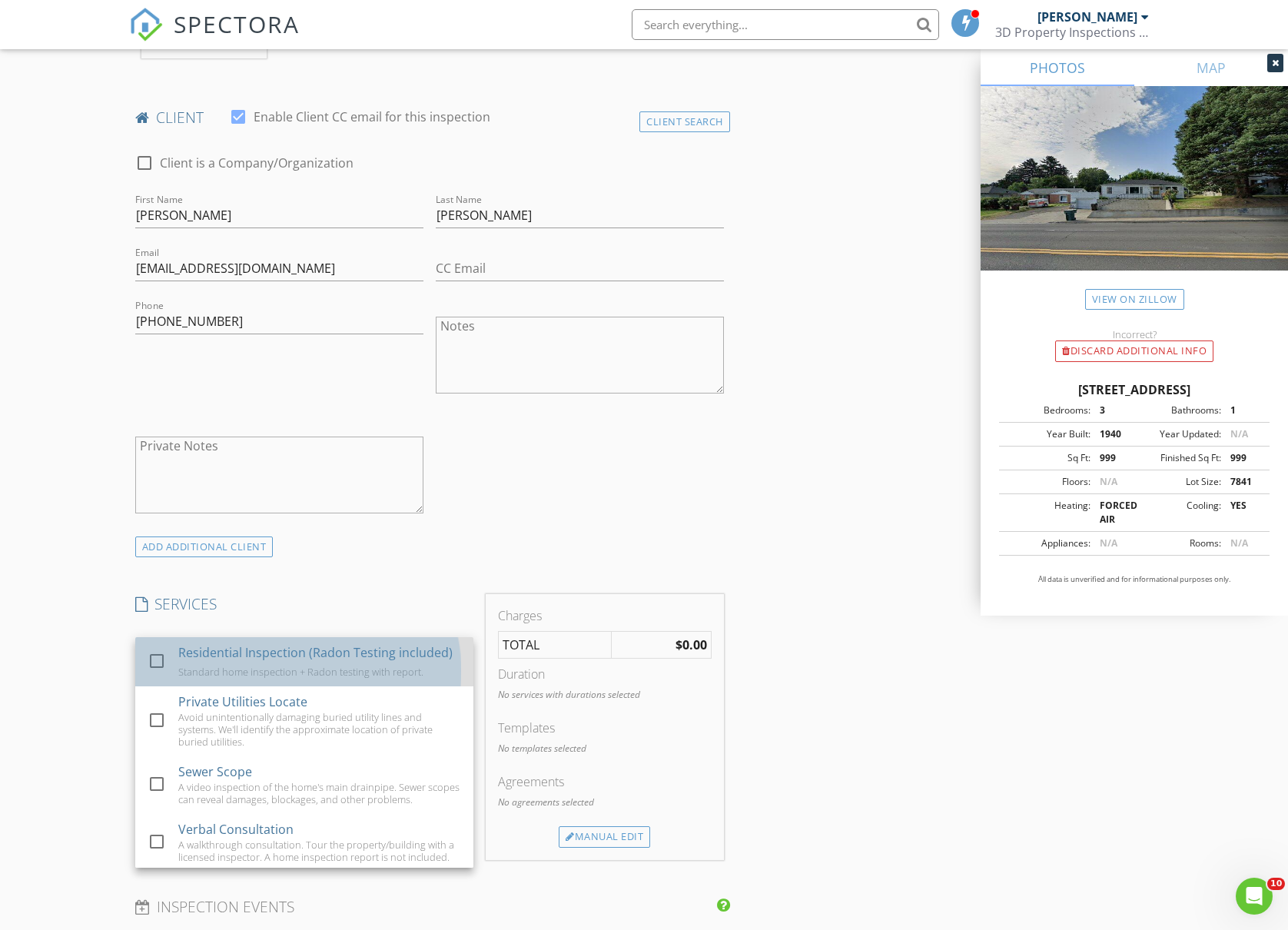
click at [311, 662] on div "Residential Inspection (Radon Testing included)" at bounding box center [315, 652] width 274 height 18
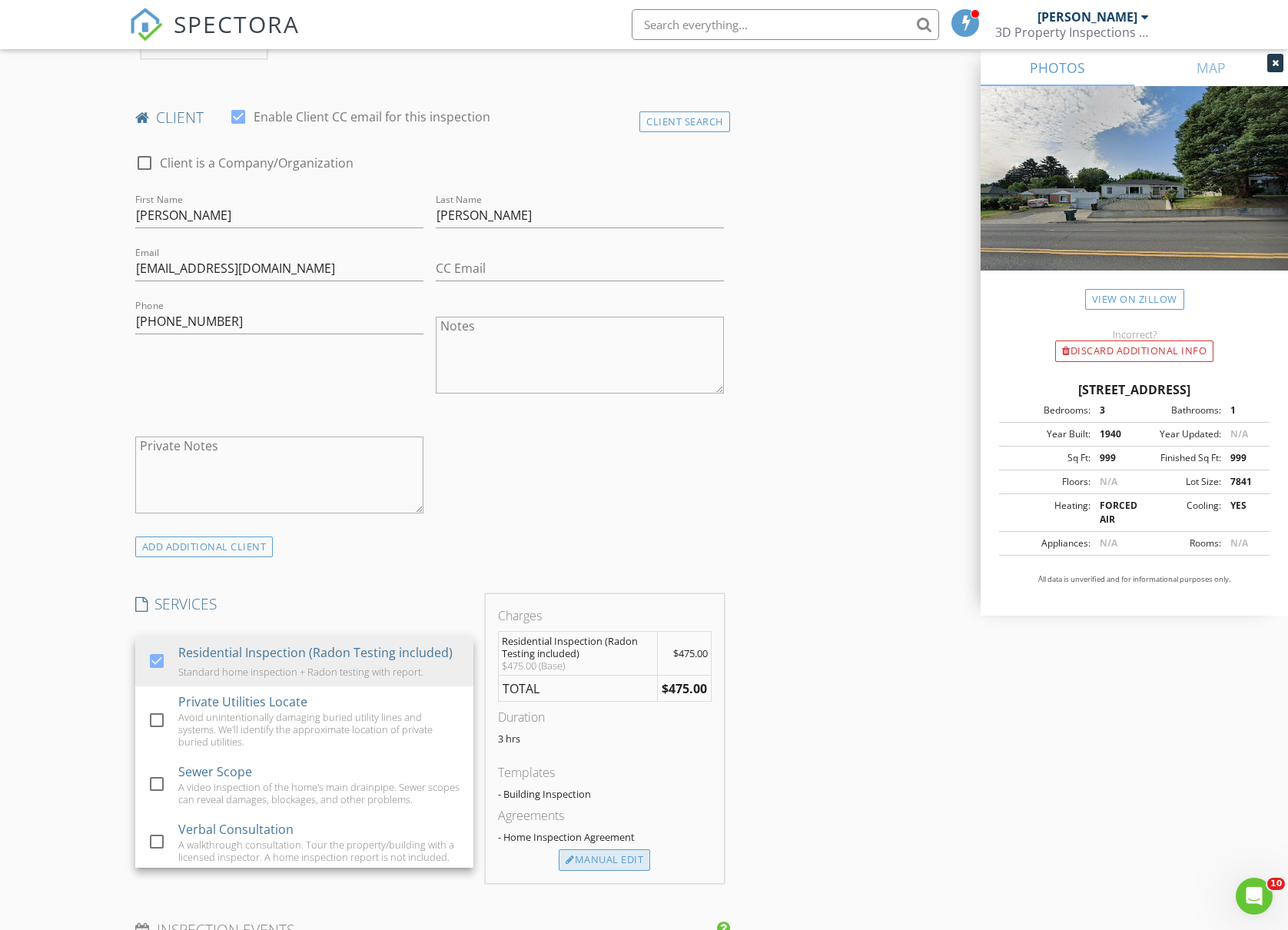
click at [614, 861] on div "Manual Edit" at bounding box center [604, 860] width 91 height 21
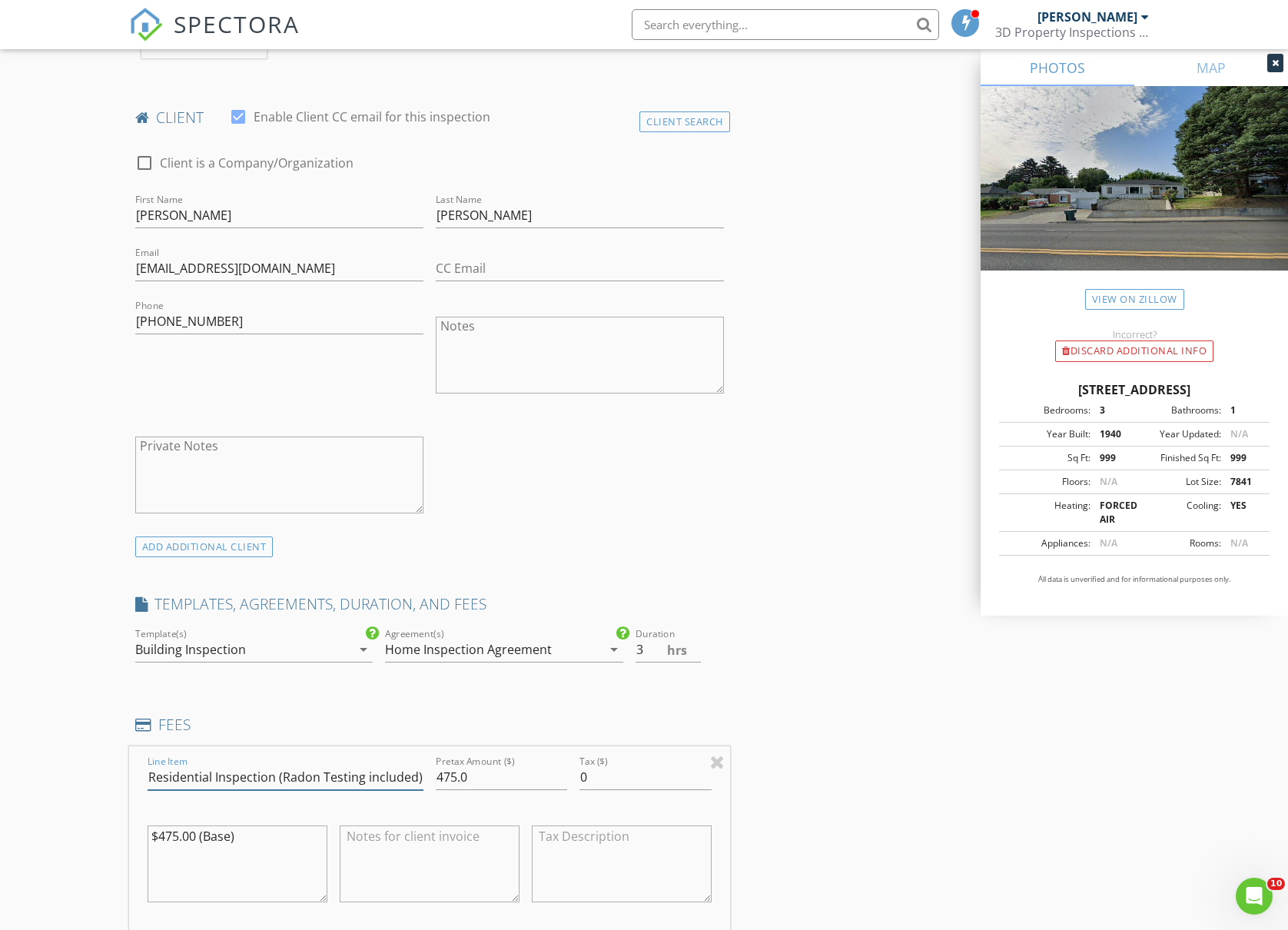
drag, startPoint x: 271, startPoint y: 781, endPoint x: 538, endPoint y: 807, distance: 268.3
click at [538, 807] on div "Line Item Residential Inspection (Radon Testing included) Pretax Amount ($) 475…" at bounding box center [429, 839] width 601 height 185
type input "Residential Inspection"
click at [95, 683] on div "New Inspection Click here to use the New Order Form INSPECTOR(S) check_box Josh…" at bounding box center [644, 779] width 1288 height 2814
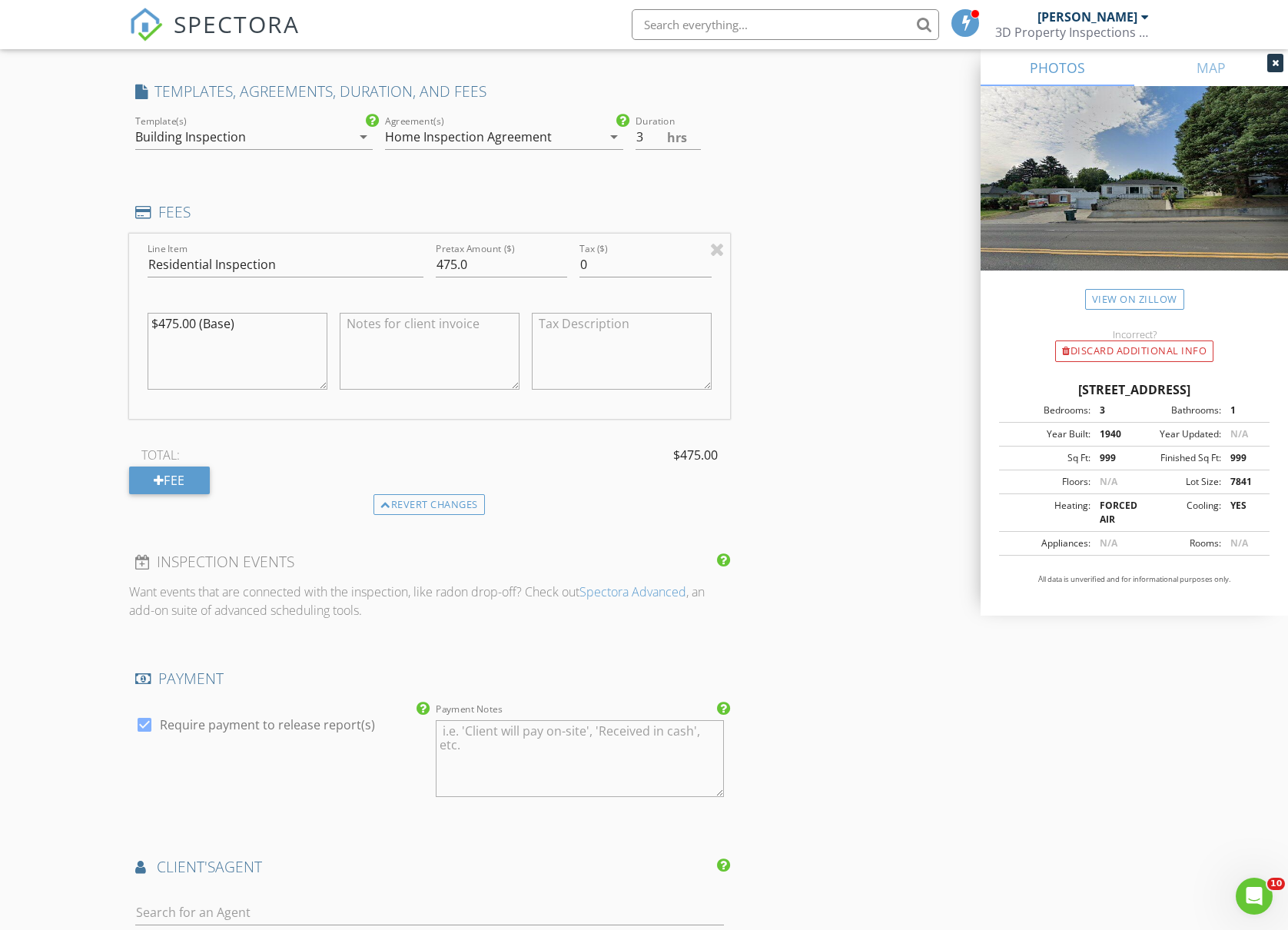
scroll to position [1332, 0]
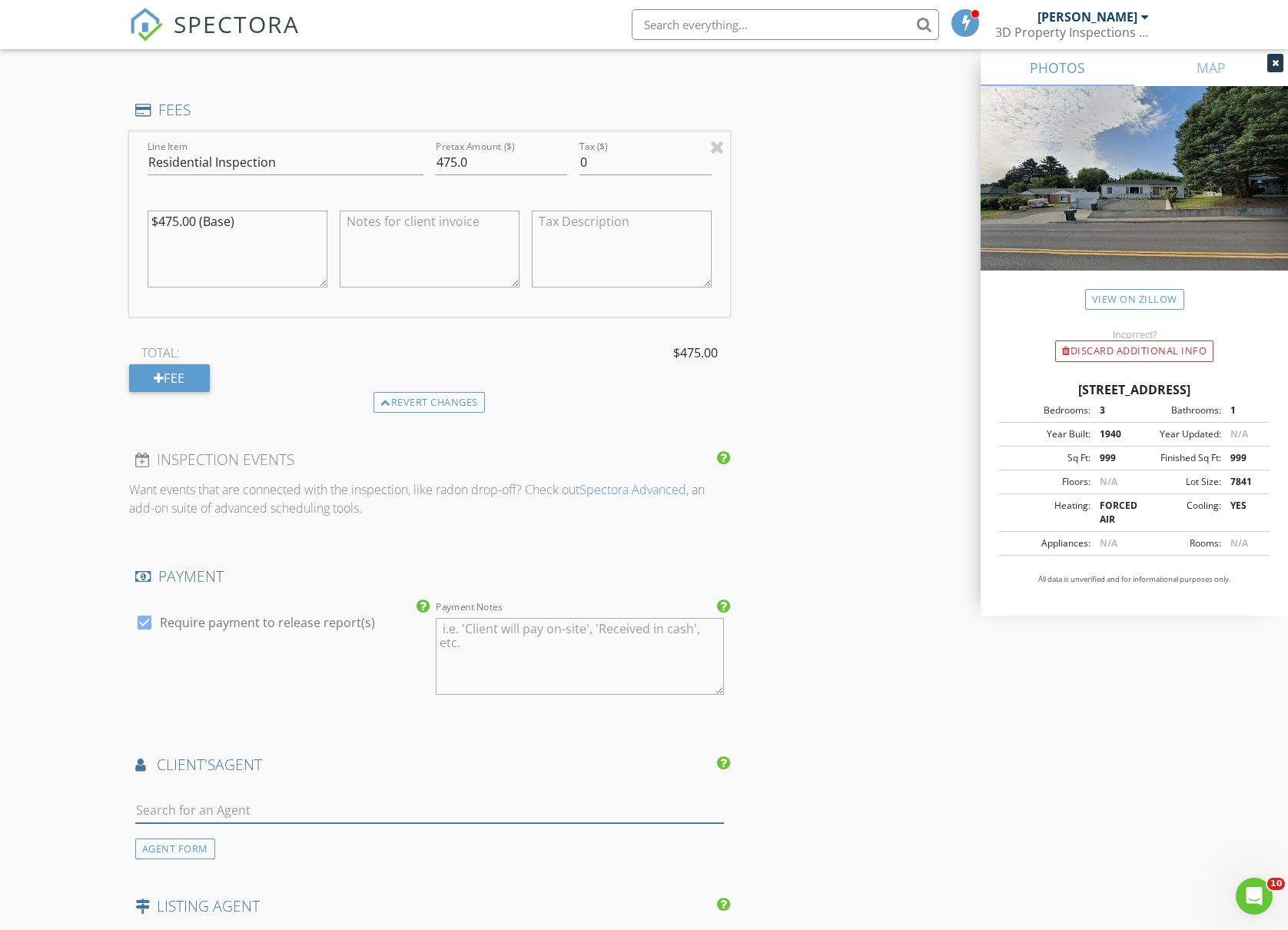
click at [252, 804] on input "text" at bounding box center [429, 810] width 588 height 25
type input "All"
click at [281, 843] on li "Allison Lawson John L. Scott" at bounding box center [429, 845] width 587 height 43
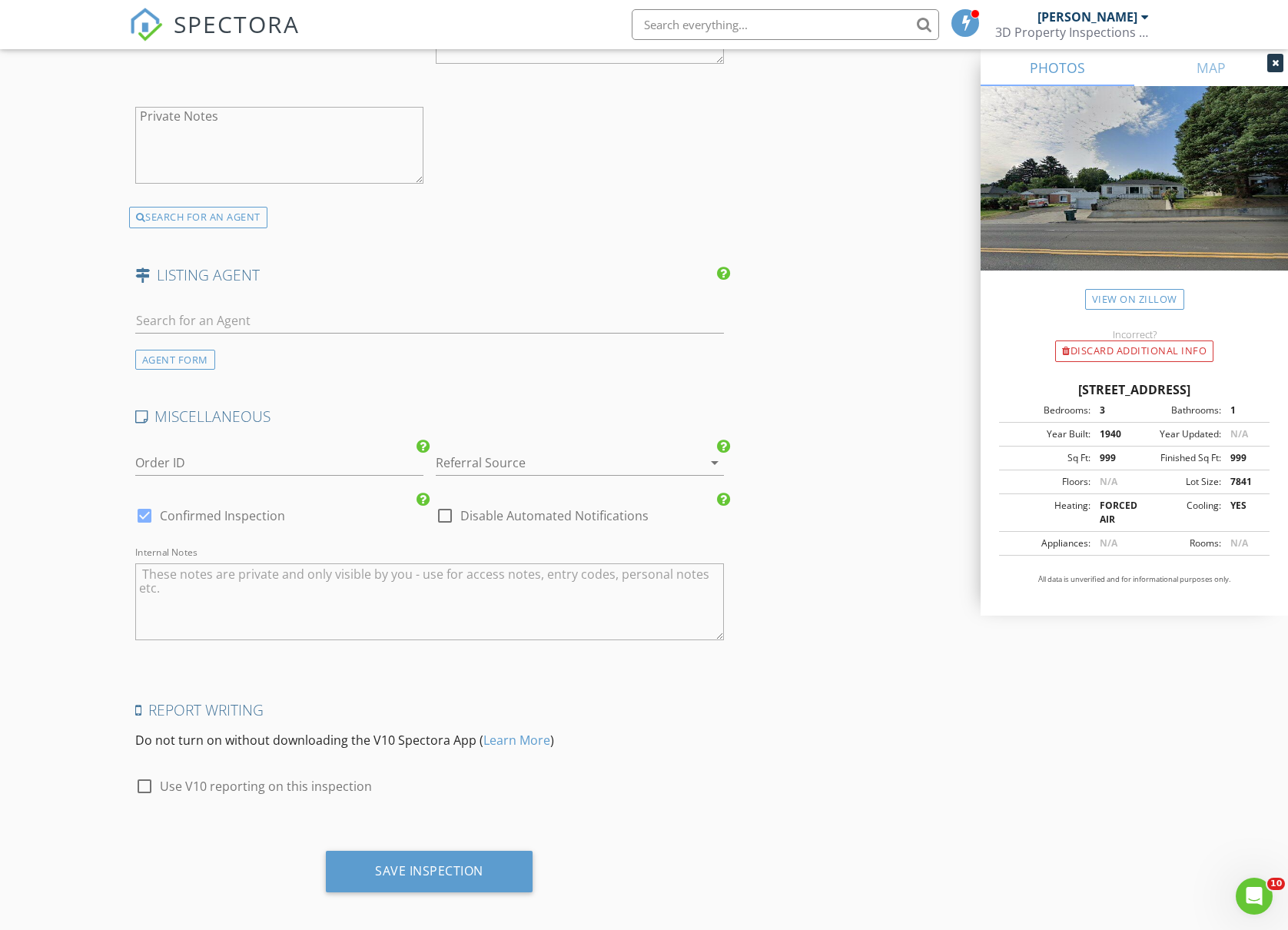
scroll to position [2327, 0]
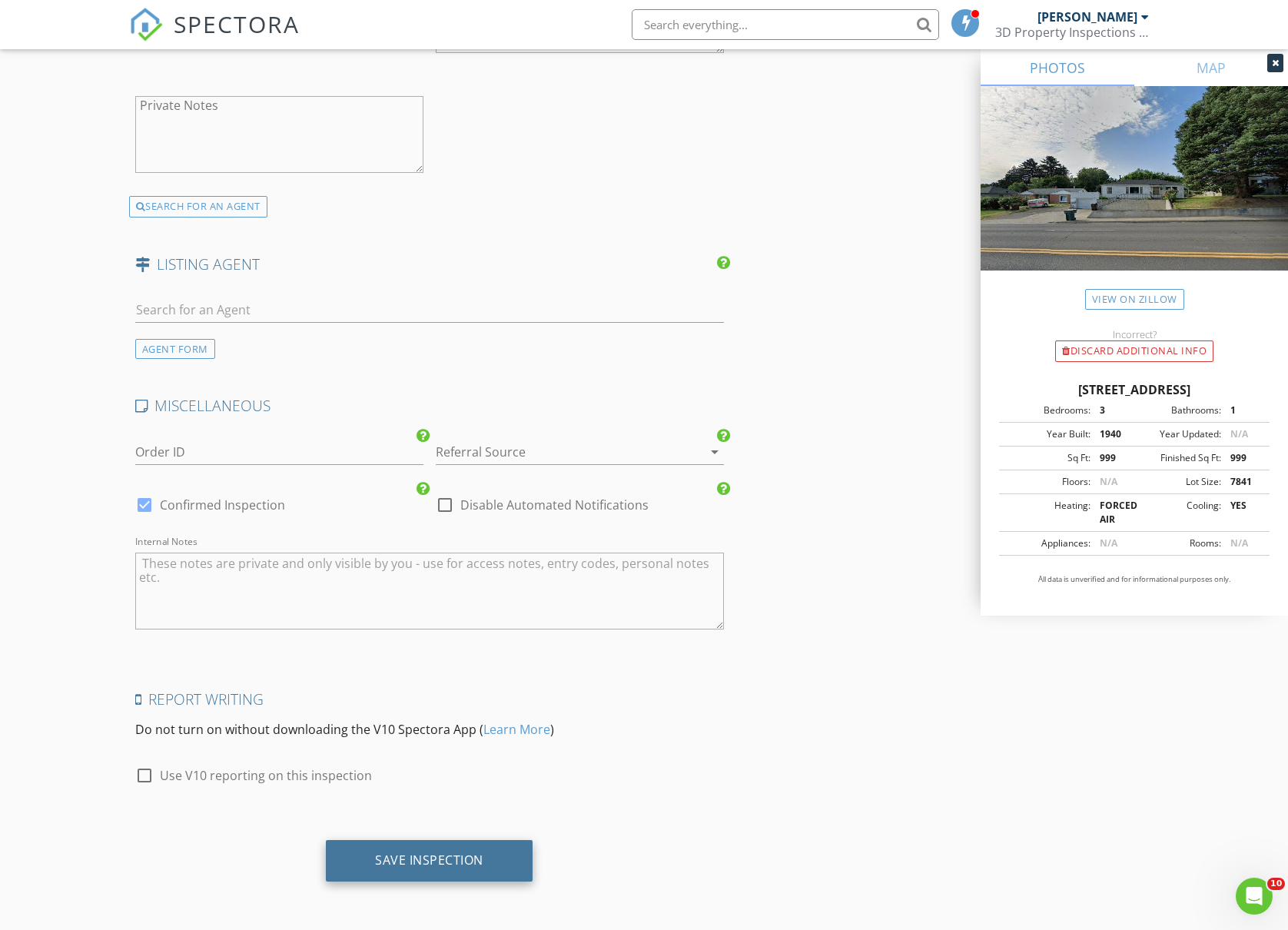
click at [420, 862] on div "Save Inspection" at bounding box center [429, 861] width 109 height 16
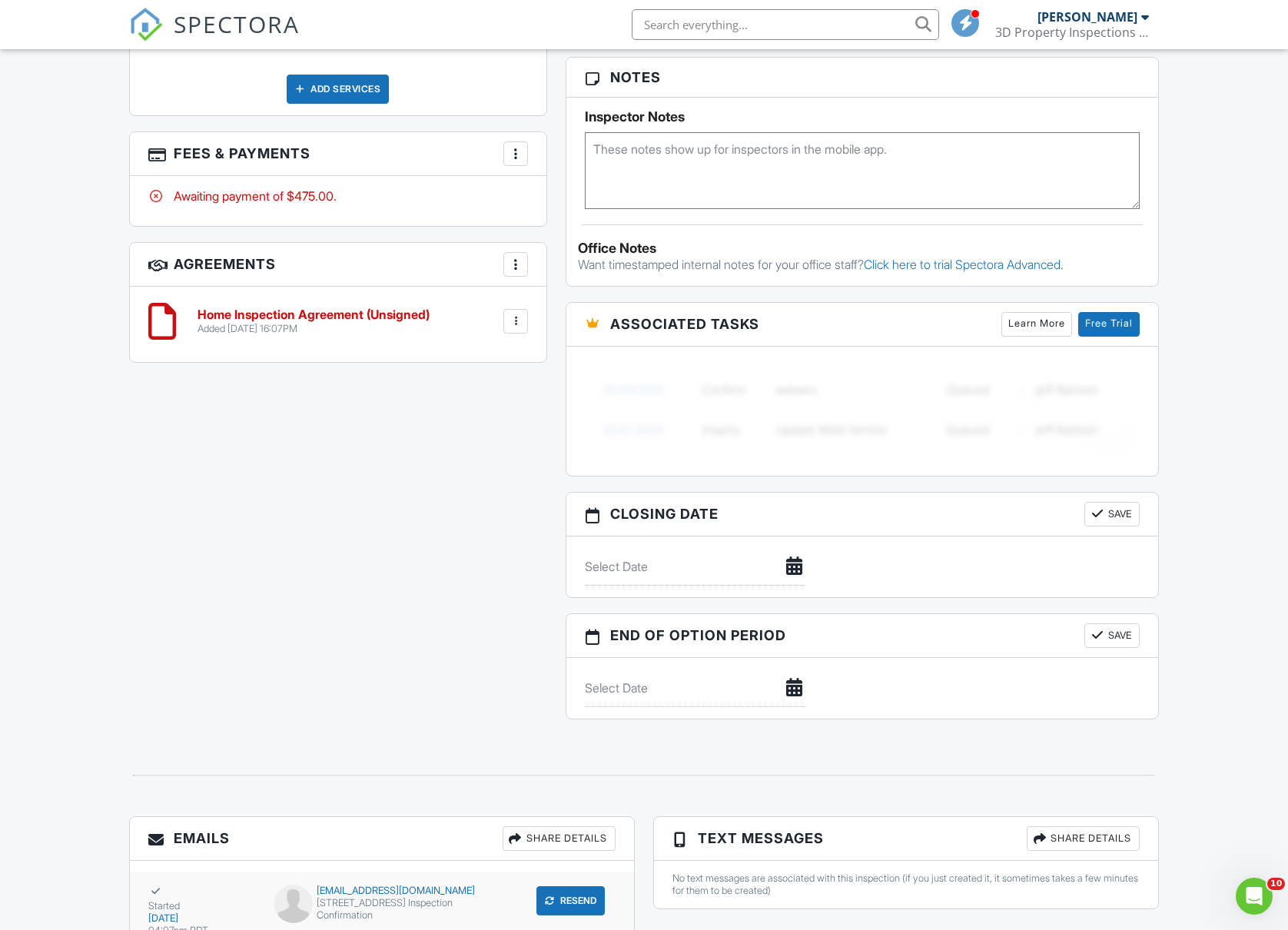
scroll to position [1231, 0]
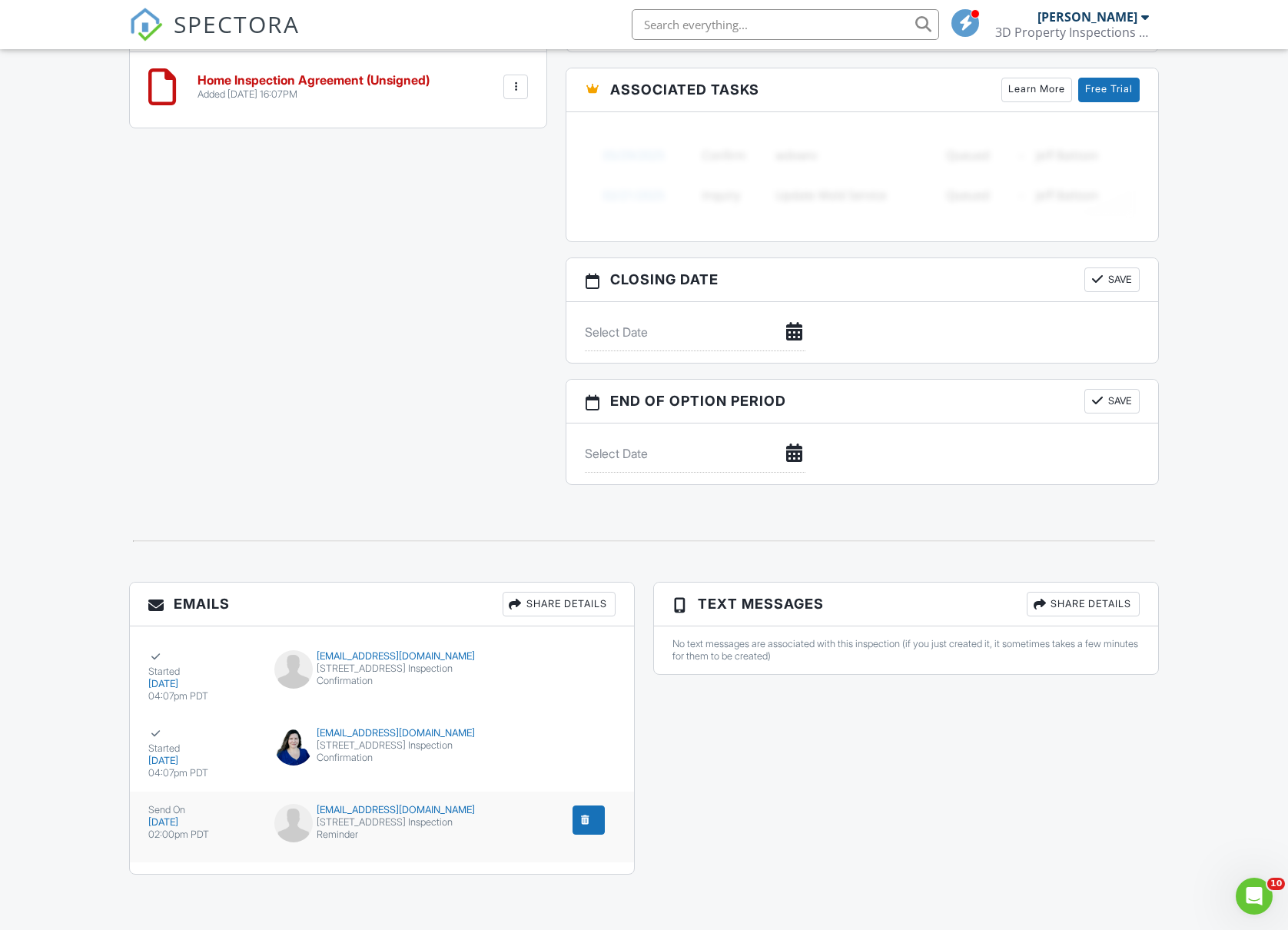
click at [180, 821] on div "[DATE]" at bounding box center [202, 823] width 108 height 13
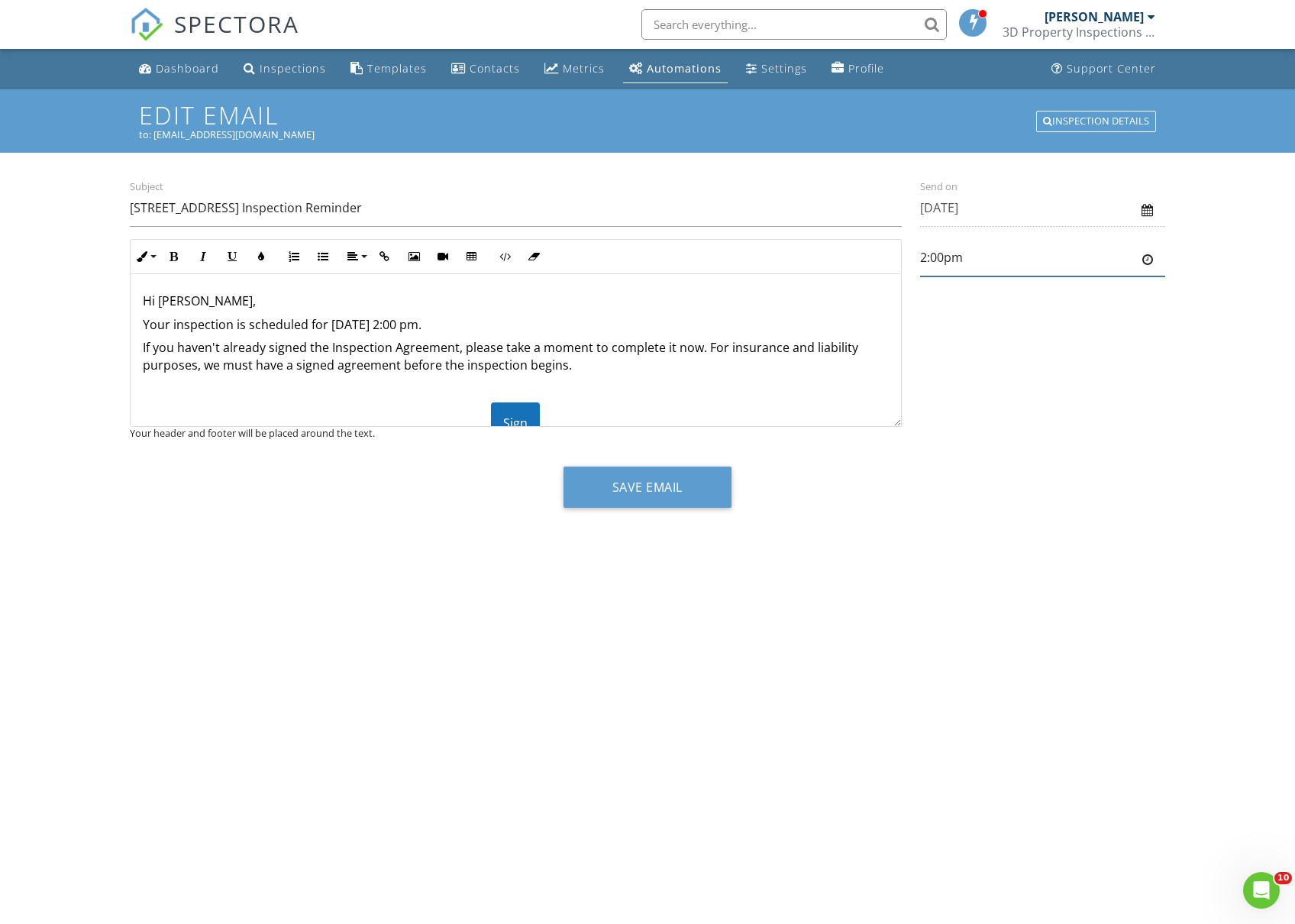
click at [1020, 263] on input "2:00pm" at bounding box center [1042, 258] width 245 height 38
type input "7:30am"
click at [960, 334] on body "SPECTORA [PERSON_NAME] 3D Property Inspections LLC Role: Inspector Change Role …" at bounding box center [648, 457] width 1295 height 913
click at [621, 493] on button "Save Email" at bounding box center [648, 487] width 168 height 42
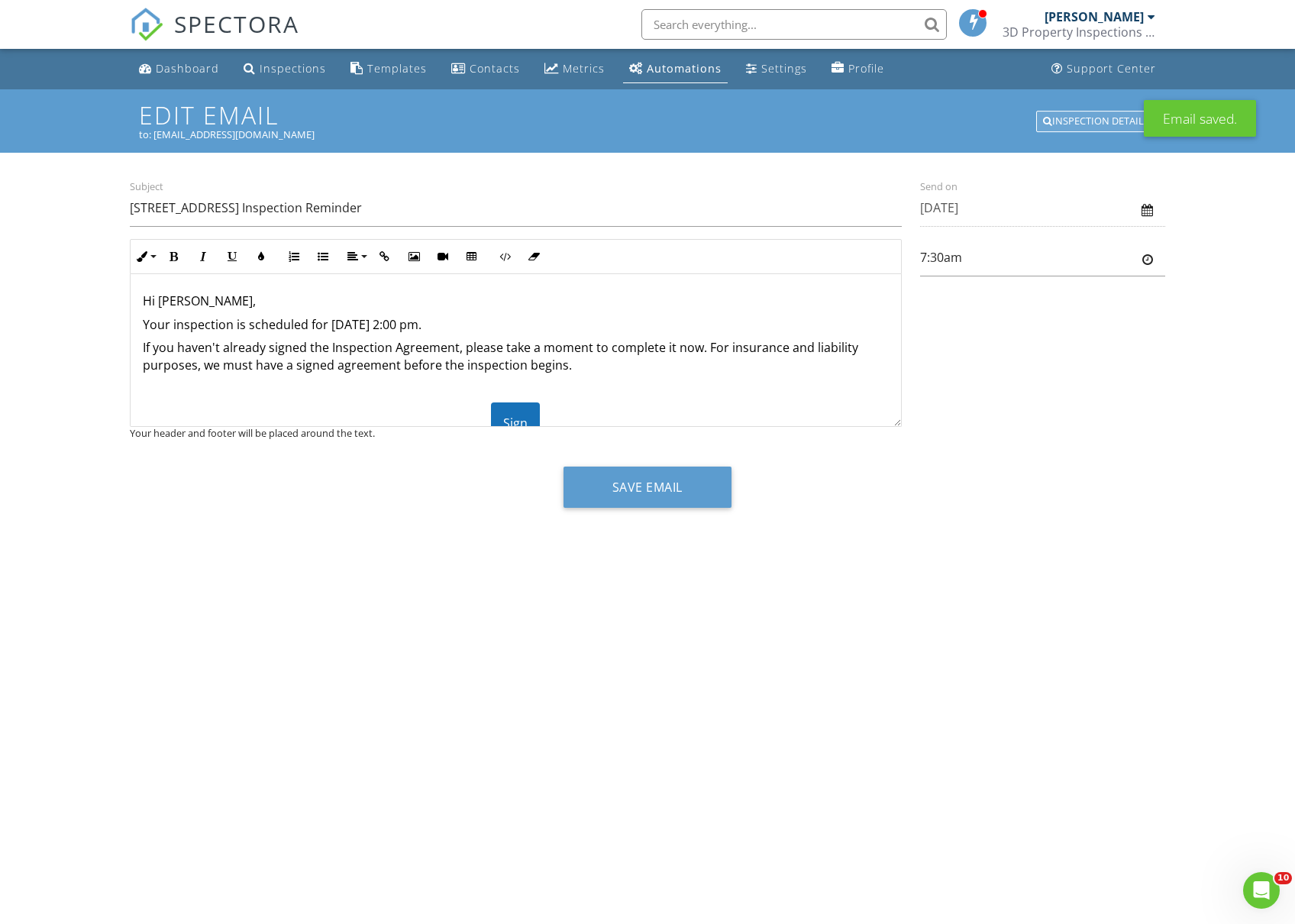
click at [1124, 120] on div "Inspection Details" at bounding box center [1096, 121] width 120 height 21
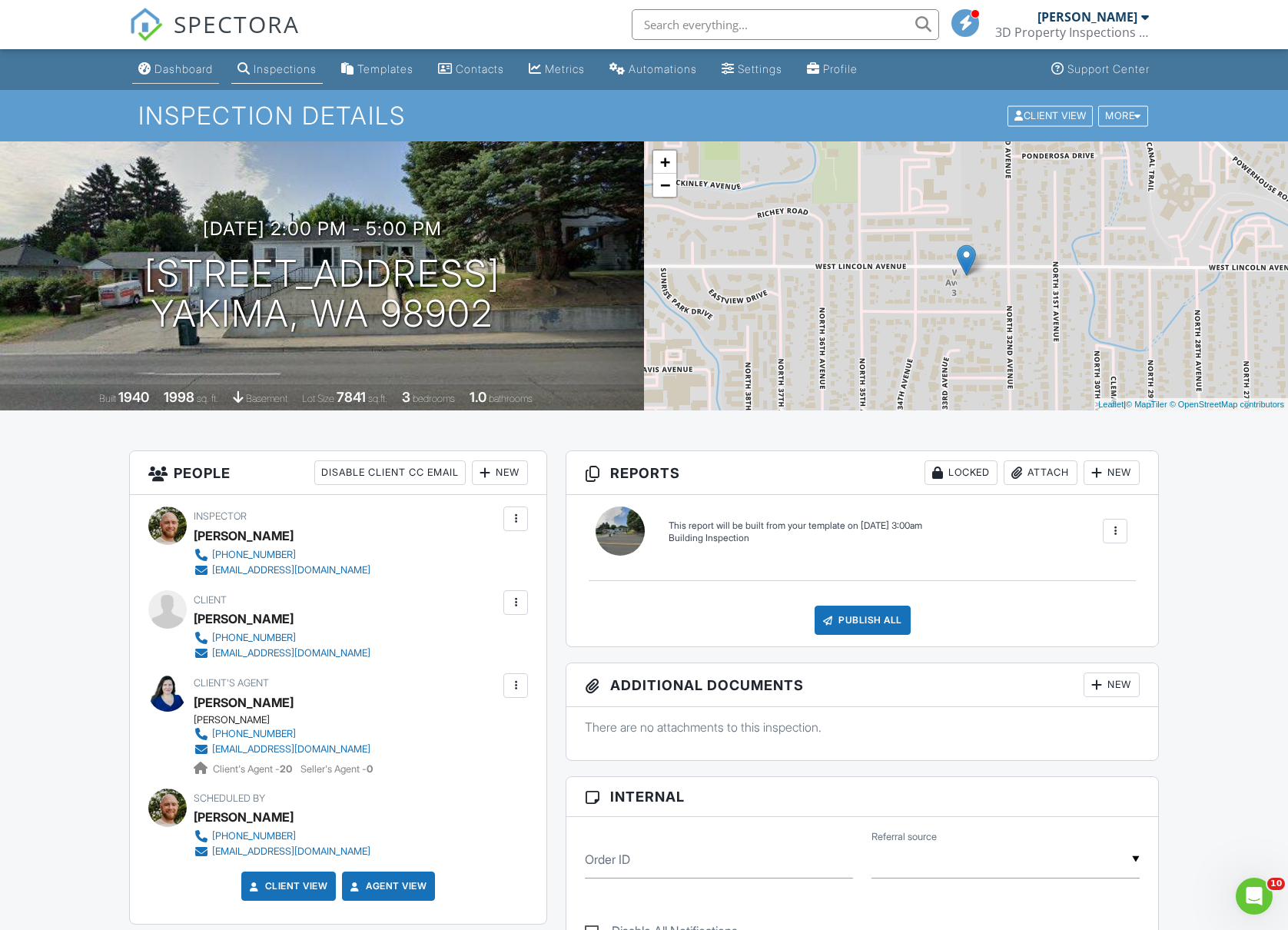
click at [175, 72] on div "Dashboard" at bounding box center [184, 69] width 58 height 13
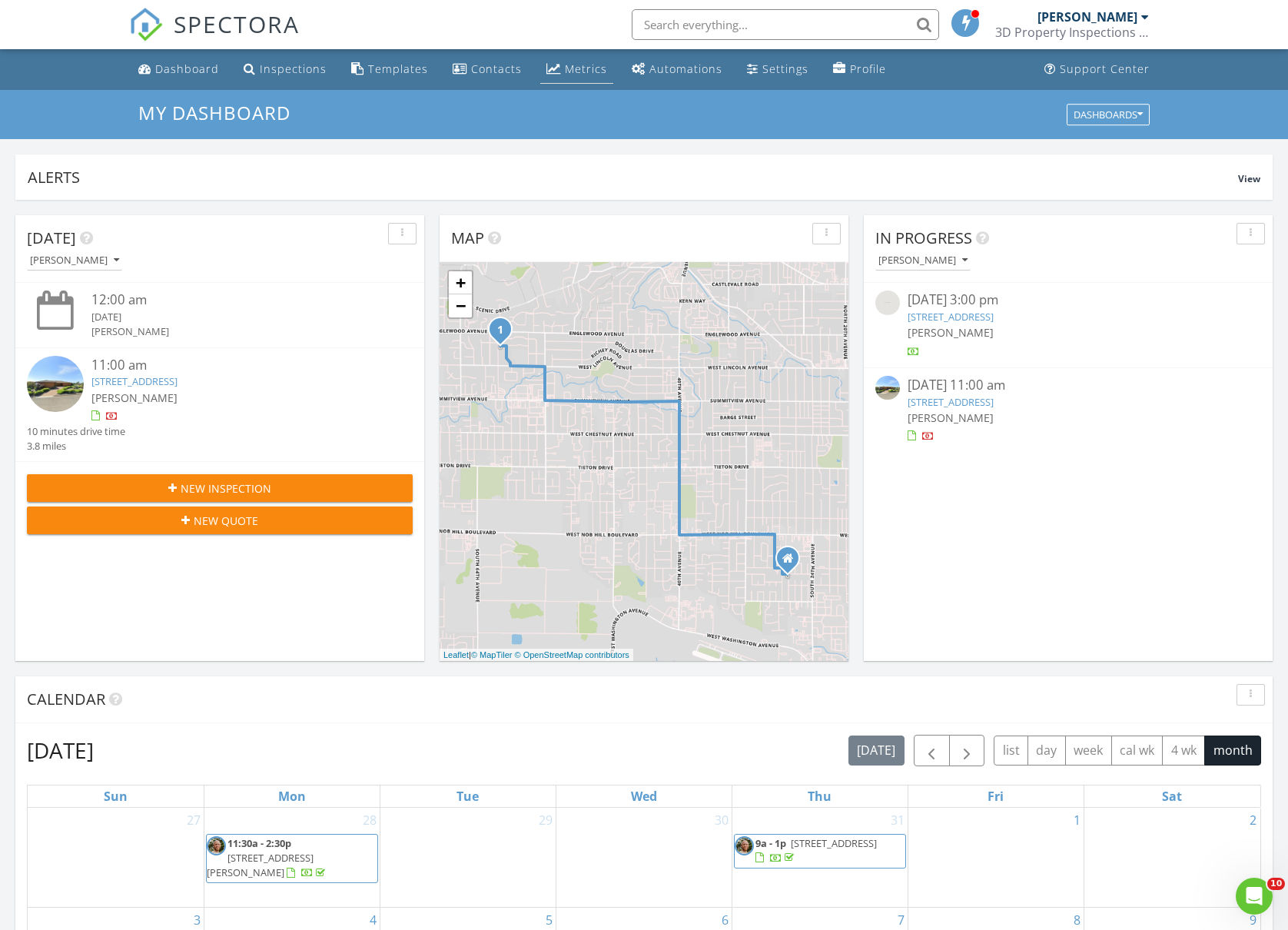
click at [565, 69] on div "Metrics" at bounding box center [586, 69] width 43 height 15
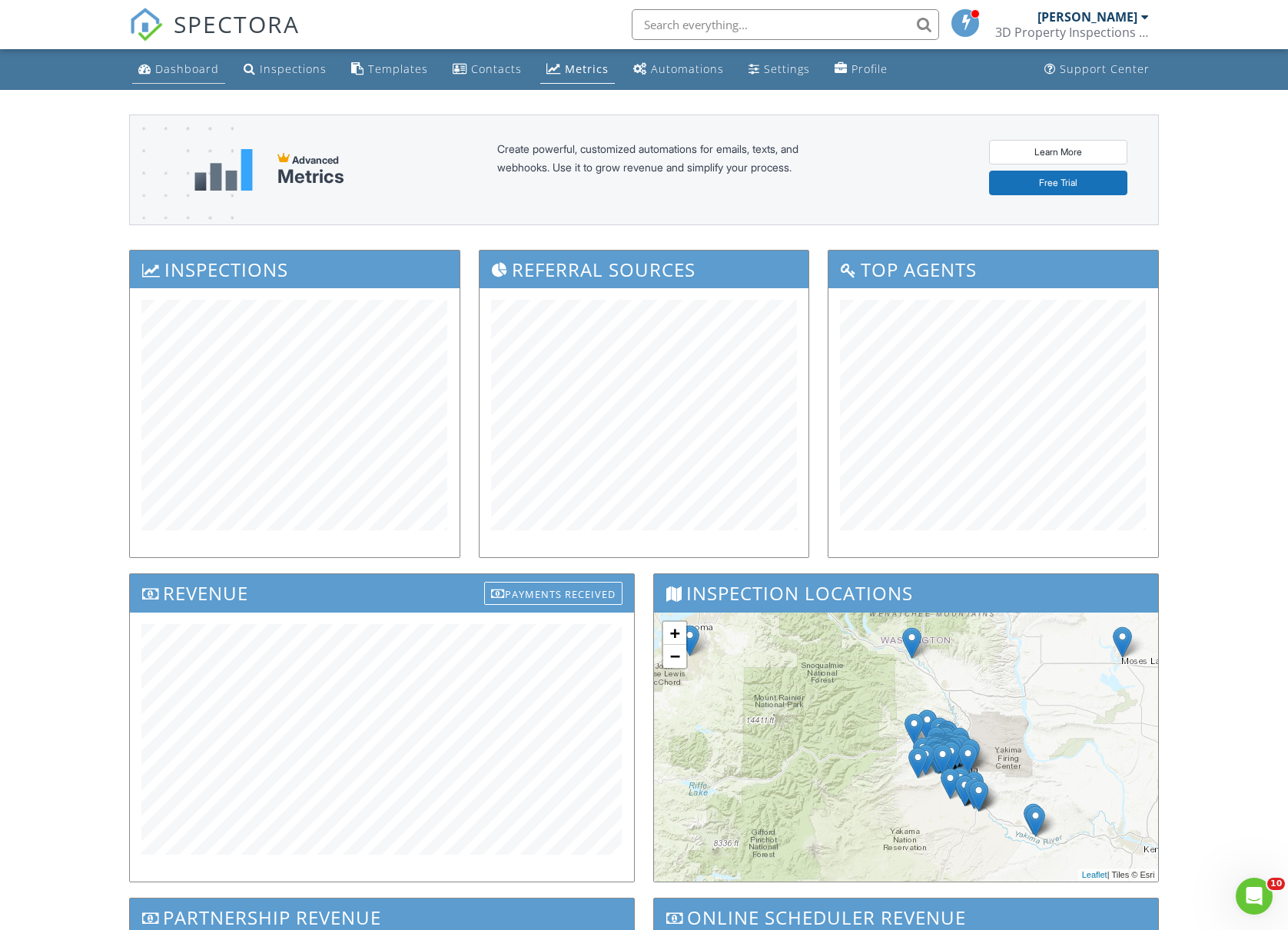
click at [181, 76] on div "Dashboard" at bounding box center [187, 69] width 64 height 15
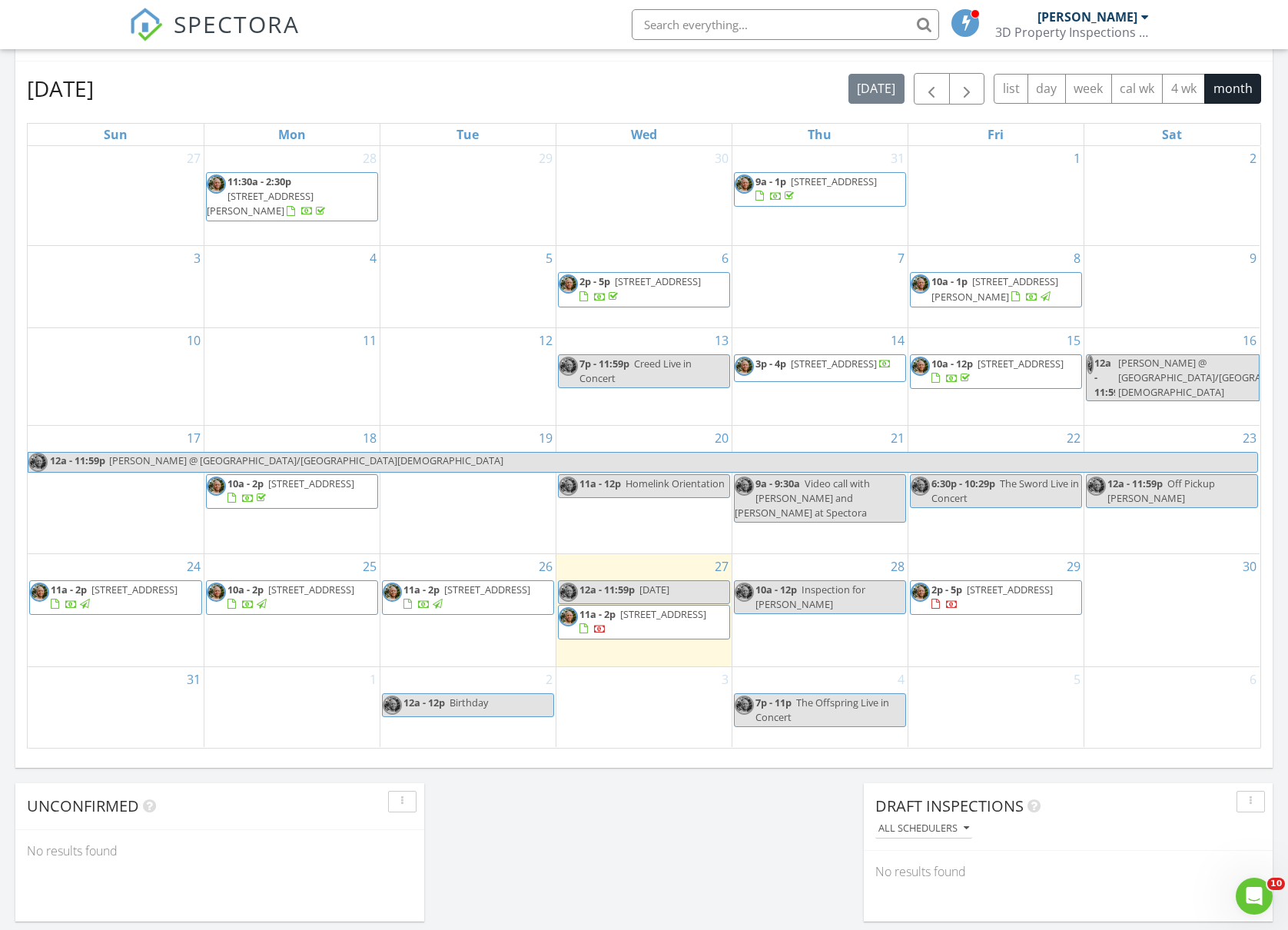
scroll to position [615, 0]
